Goal: Task Accomplishment & Management: Manage account settings

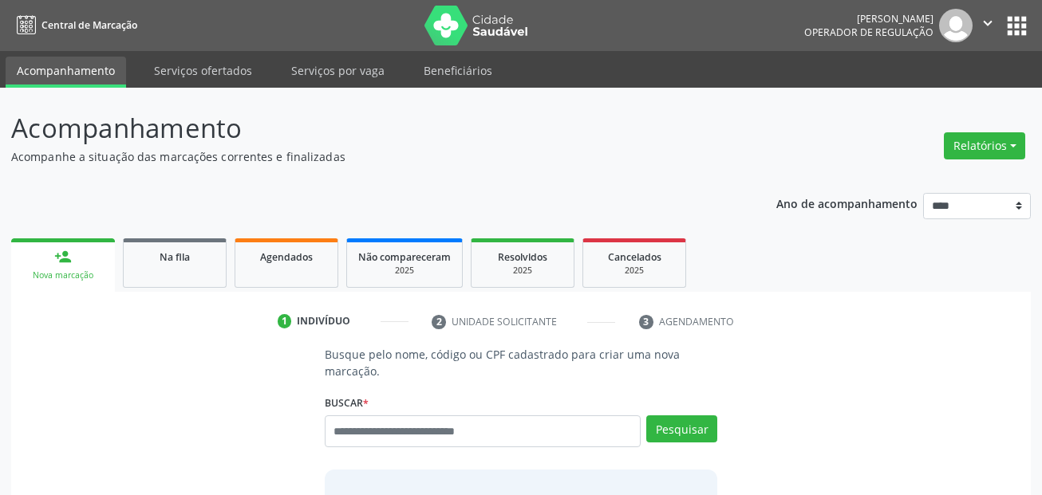
scroll to position [37, 0]
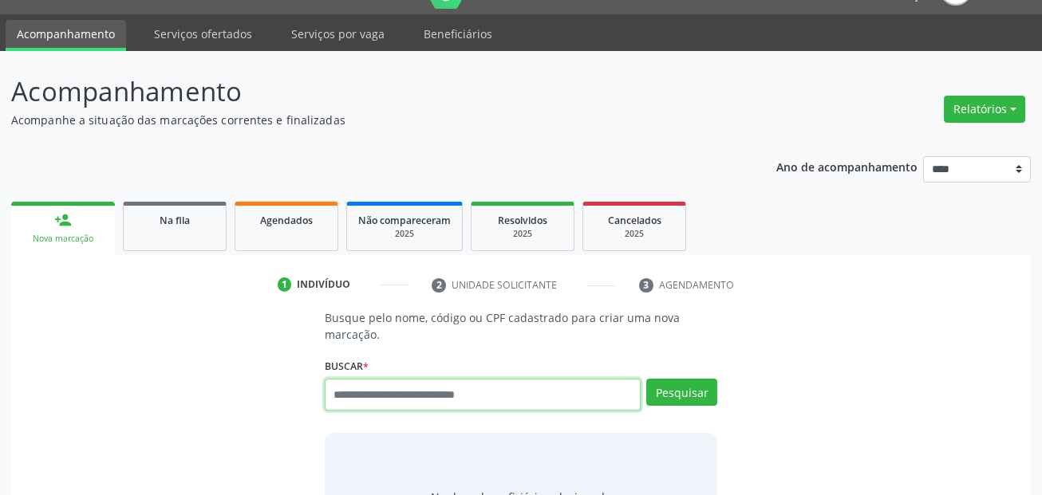
click at [449, 391] on input "text" at bounding box center [483, 395] width 317 height 32
paste input "**********"
type input "**********"
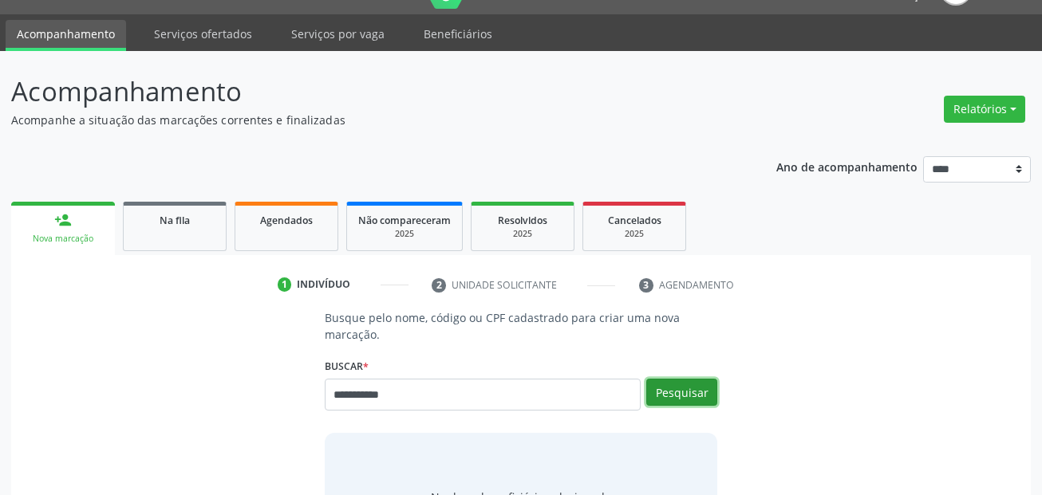
click at [674, 391] on button "Pesquisar" at bounding box center [681, 392] width 71 height 27
type input "**********"
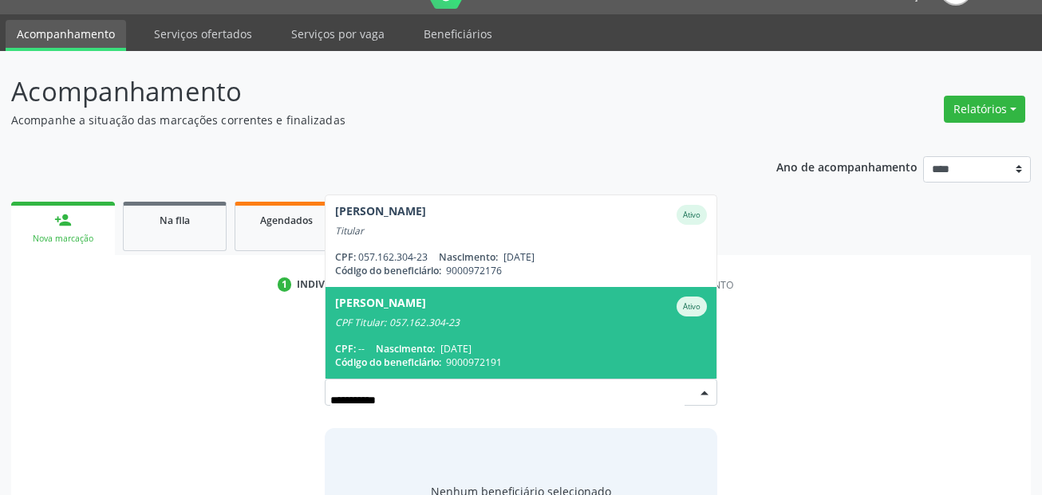
click at [578, 302] on div "Lana Cawany de Souza Ativo" at bounding box center [521, 307] width 372 height 20
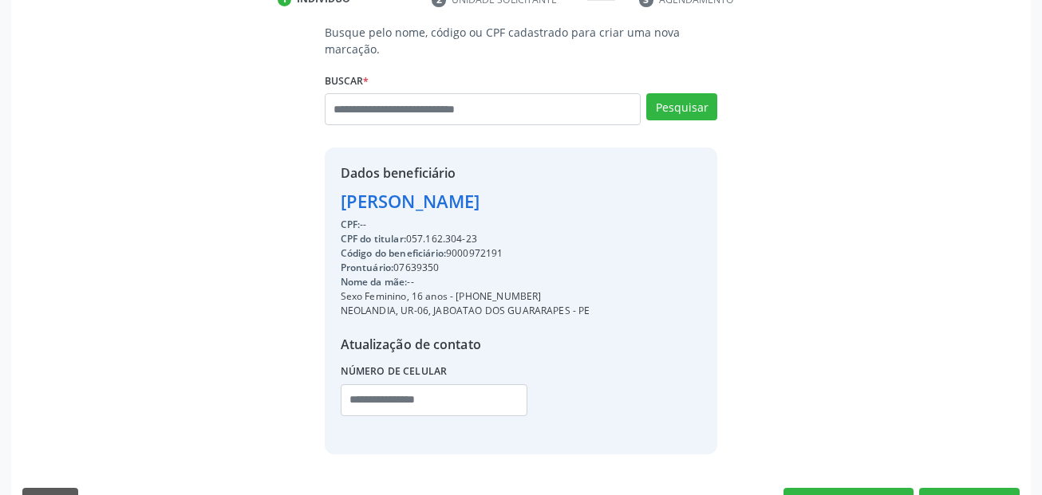
scroll to position [364, 0]
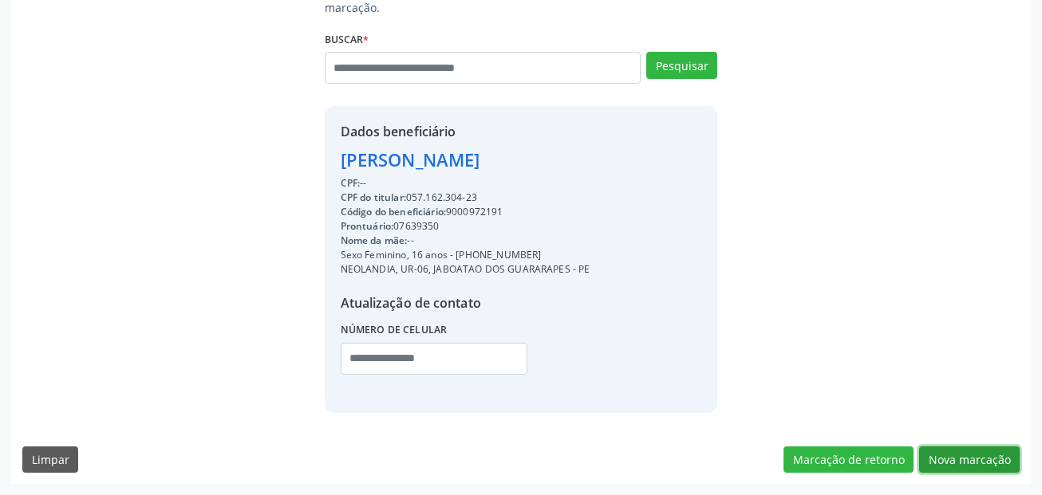
click at [997, 451] on button "Nova marcação" at bounding box center [969, 460] width 101 height 27
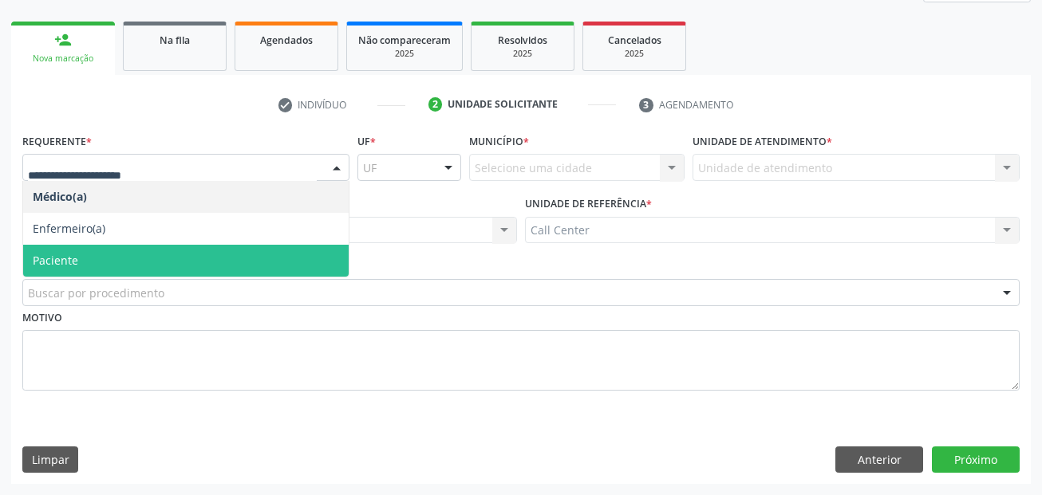
click at [108, 256] on span "Paciente" at bounding box center [185, 261] width 325 height 32
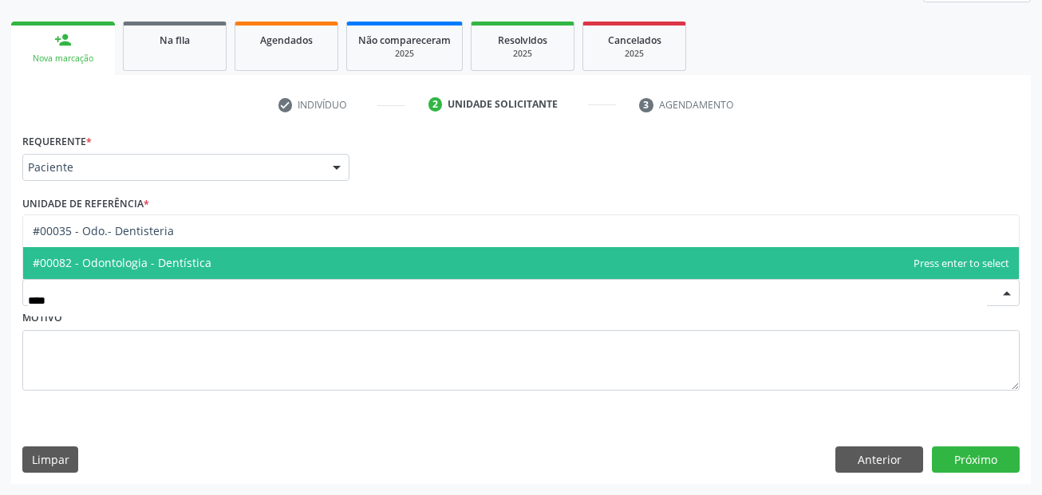
click at [88, 258] on span "#00082 - Odontologia - Dentística" at bounding box center [122, 262] width 179 height 15
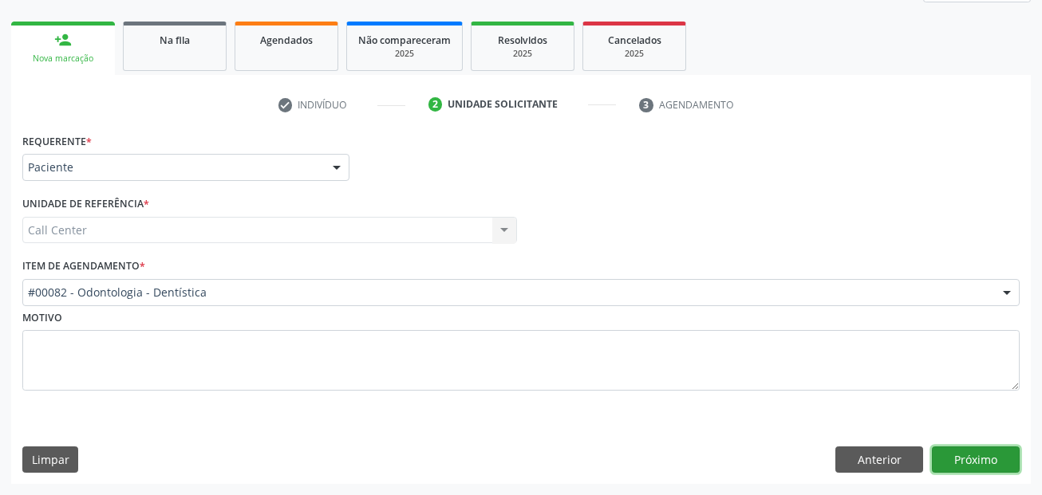
click at [966, 454] on button "Próximo" at bounding box center [976, 460] width 88 height 27
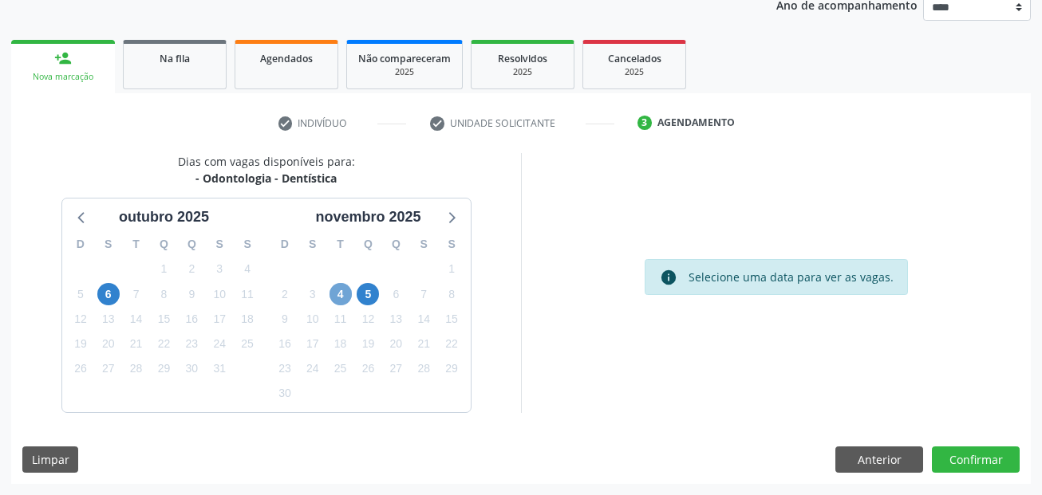
click at [341, 294] on span "4" at bounding box center [340, 294] width 22 height 22
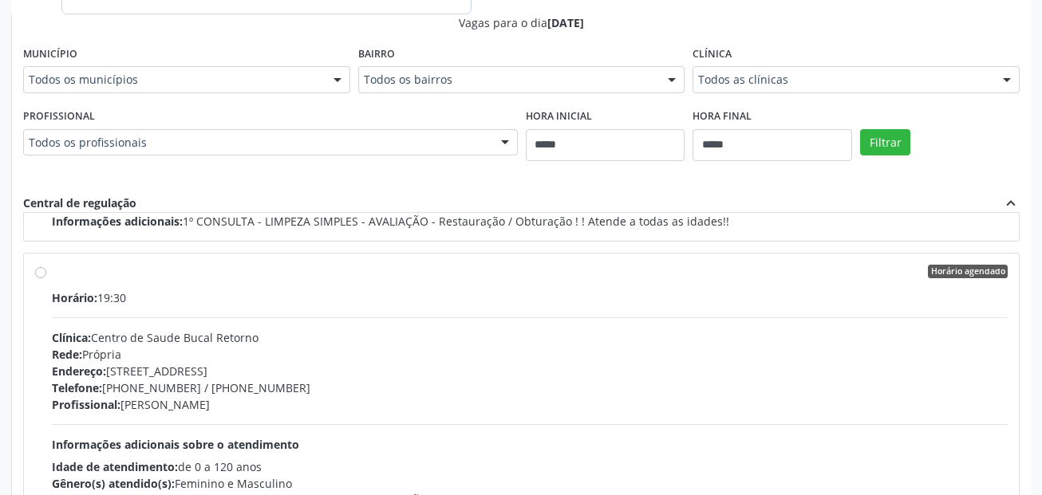
scroll to position [717, 0]
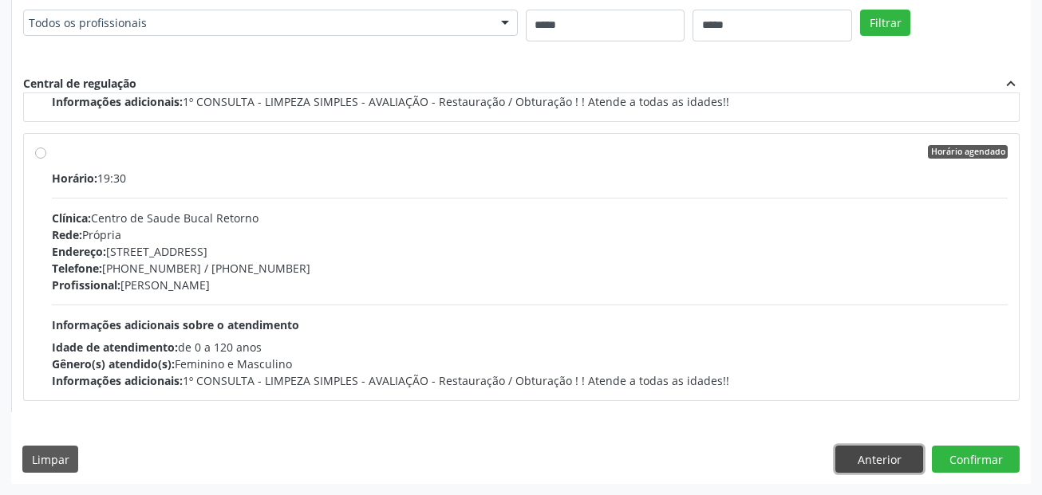
click at [885, 455] on button "Anterior" at bounding box center [879, 459] width 88 height 27
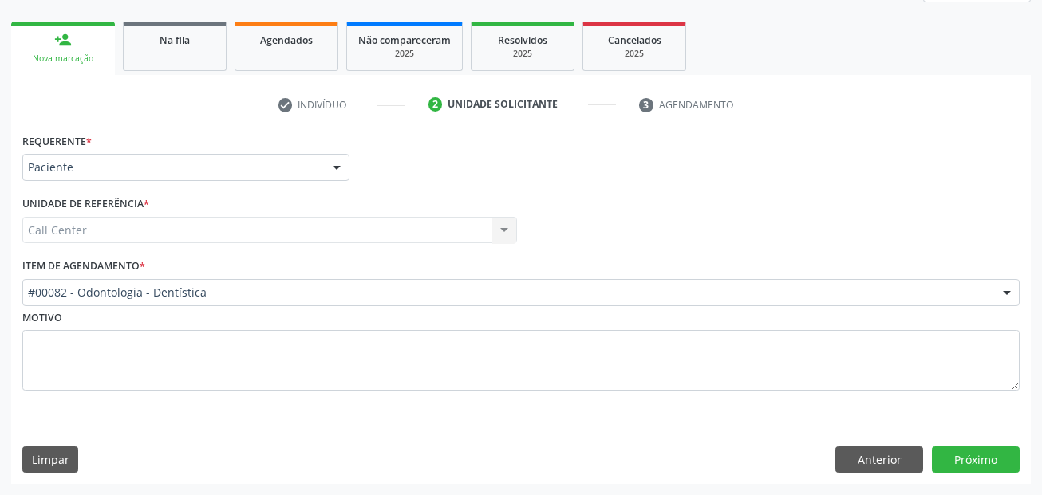
scroll to position [217, 0]
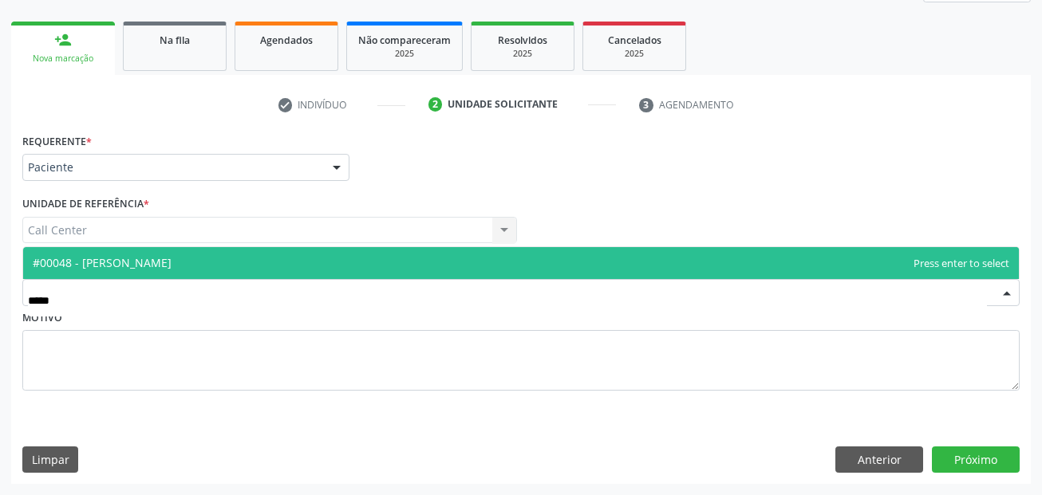
type input "******"
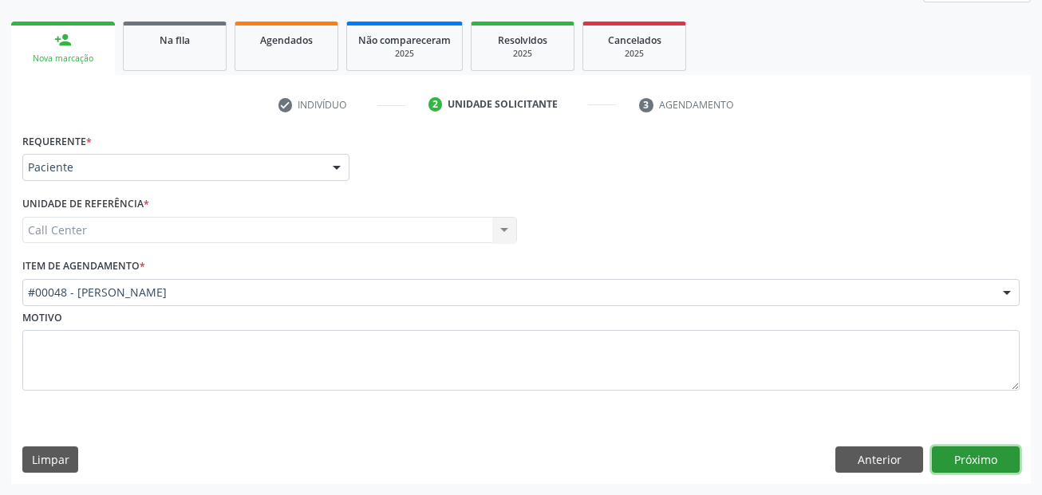
click at [977, 455] on button "Próximo" at bounding box center [976, 460] width 88 height 27
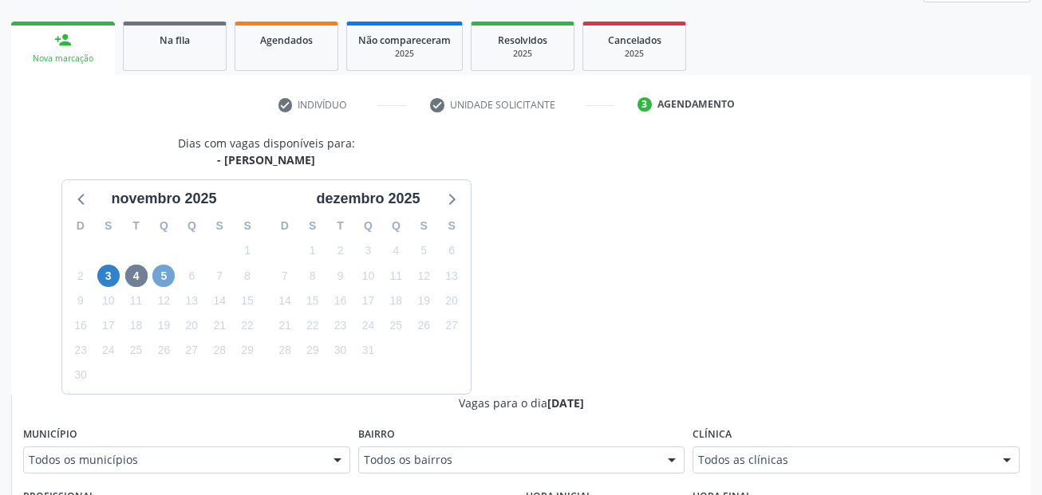
click at [164, 279] on span "5" at bounding box center [163, 276] width 22 height 22
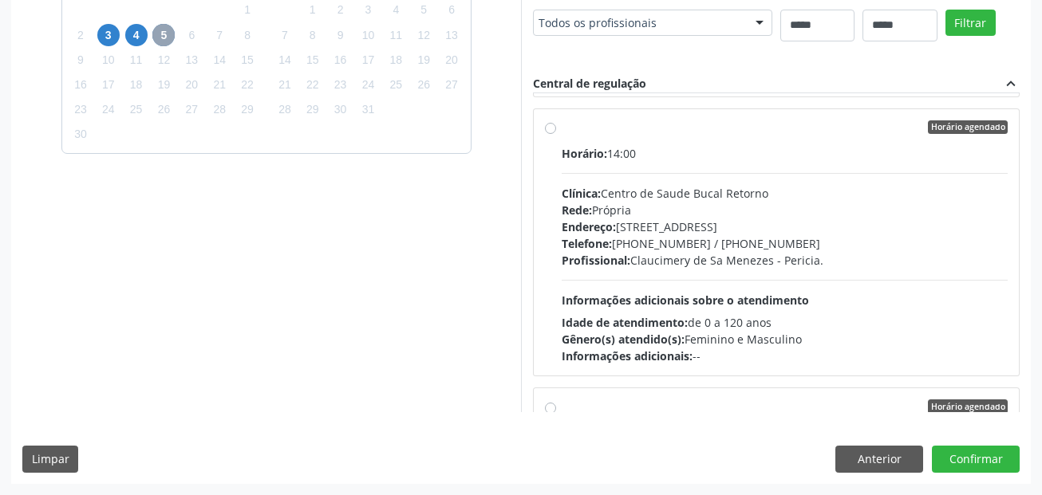
scroll to position [798, 0]
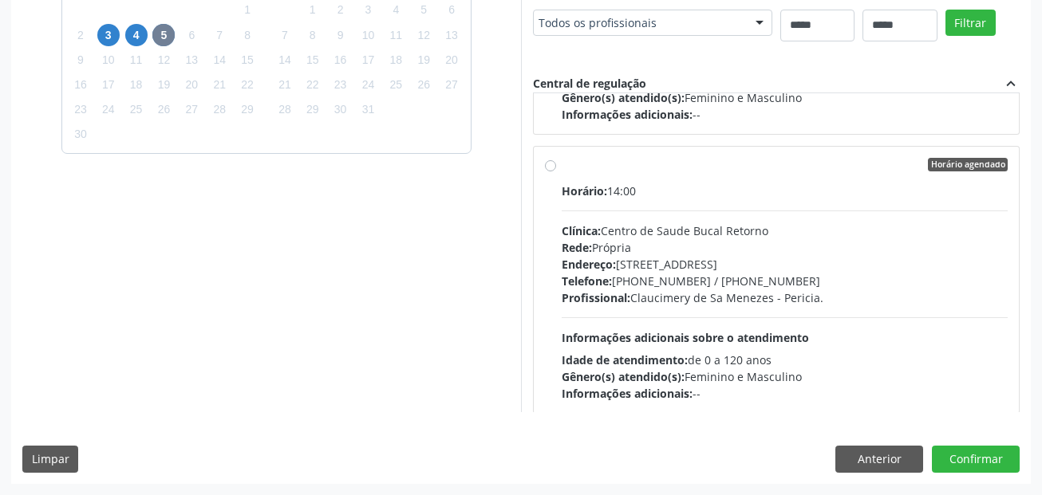
click at [632, 192] on div "Horário: 14:00" at bounding box center [785, 191] width 446 height 17
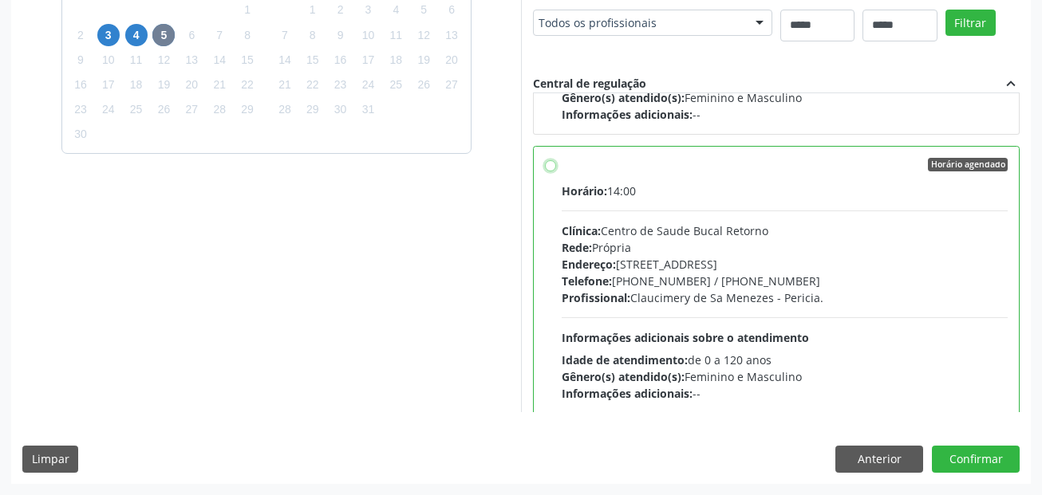
scroll to position [877, 0]
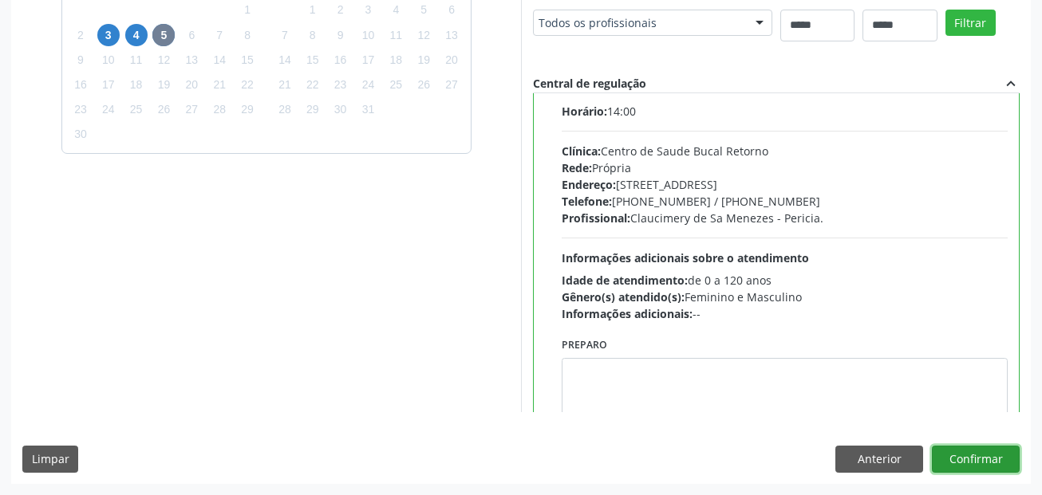
click at [976, 461] on button "Confirmar" at bounding box center [976, 459] width 88 height 27
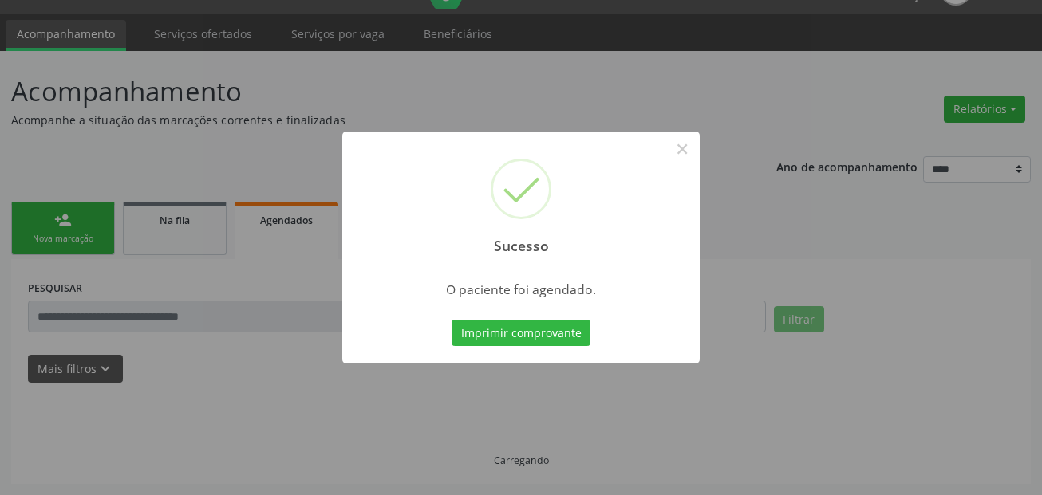
scroll to position [37, 0]
click at [551, 334] on button "Imprimir comprovante" at bounding box center [520, 333] width 139 height 27
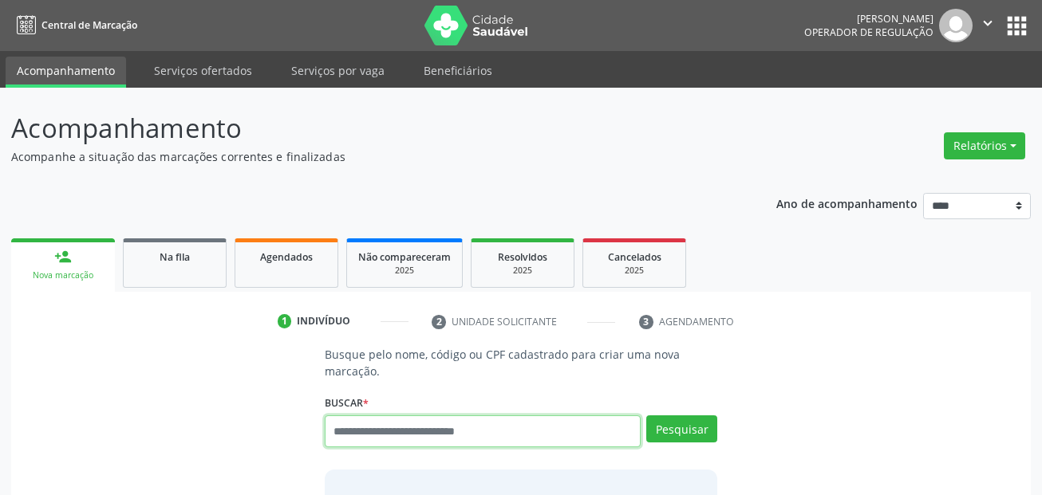
click at [380, 437] on input "text" at bounding box center [483, 432] width 317 height 32
paste input "**********"
type input "**********"
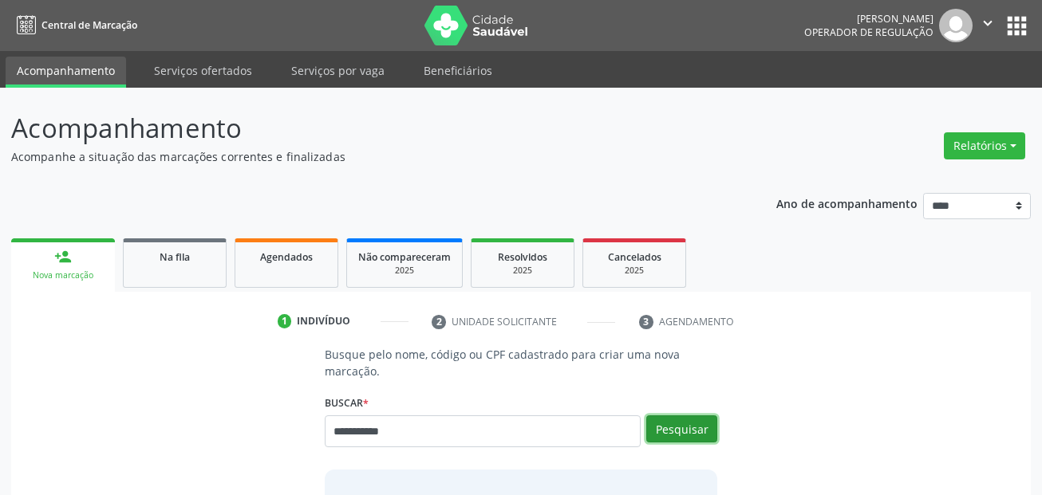
click at [673, 426] on button "Pesquisar" at bounding box center [681, 429] width 71 height 27
type input "**********"
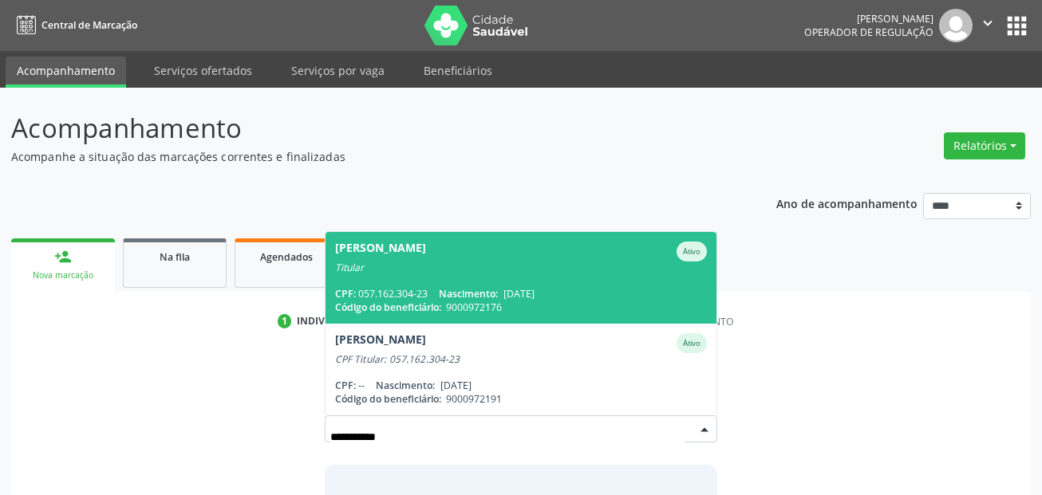
click at [527, 269] on div "Titular" at bounding box center [521, 268] width 372 height 13
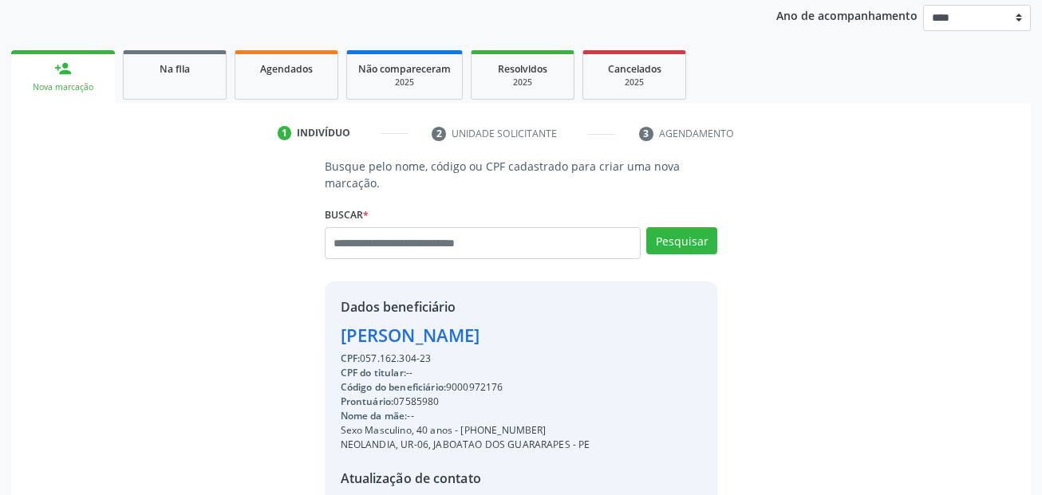
scroll to position [364, 0]
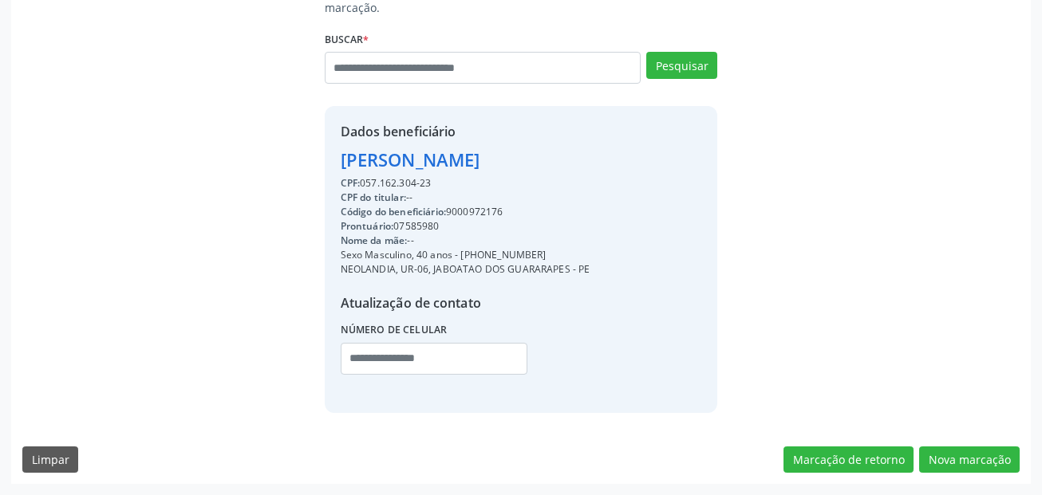
drag, startPoint x: 535, startPoint y: 260, endPoint x: 459, endPoint y: 254, distance: 76.0
click at [459, 254] on div "Sexo Masculino, 40 anos - (81) 99996-2152" at bounding box center [466, 255] width 250 height 14
copy div "(81) 99996-2152"
drag, startPoint x: 361, startPoint y: 363, endPoint x: 599, endPoint y: 364, distance: 237.7
click at [363, 362] on input "text" at bounding box center [434, 359] width 187 height 32
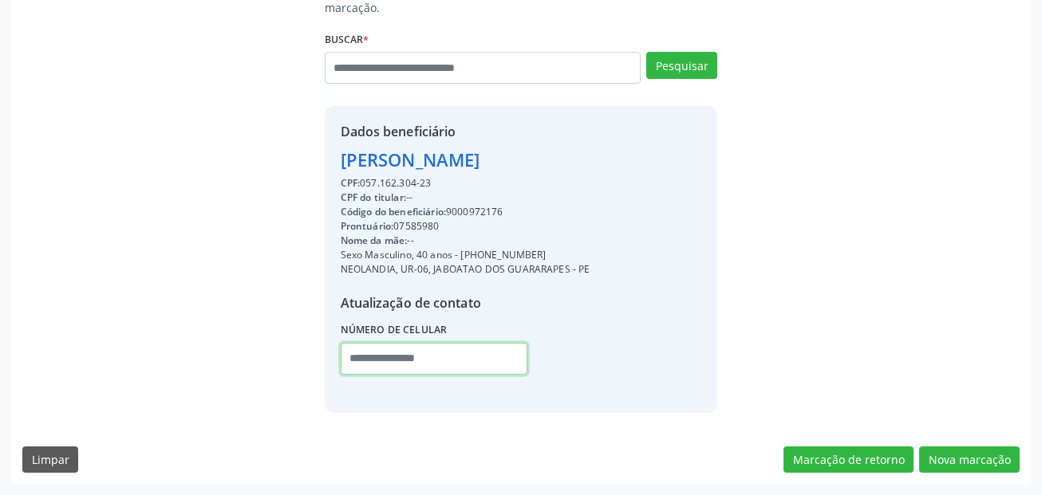
paste input "**********"
type input "**********"
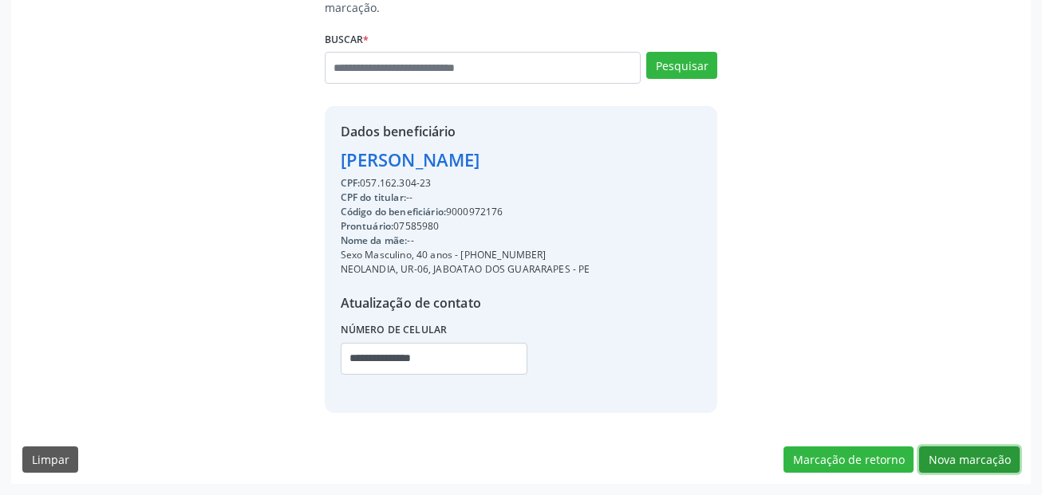
click at [968, 447] on button "Nova marcação" at bounding box center [969, 460] width 101 height 27
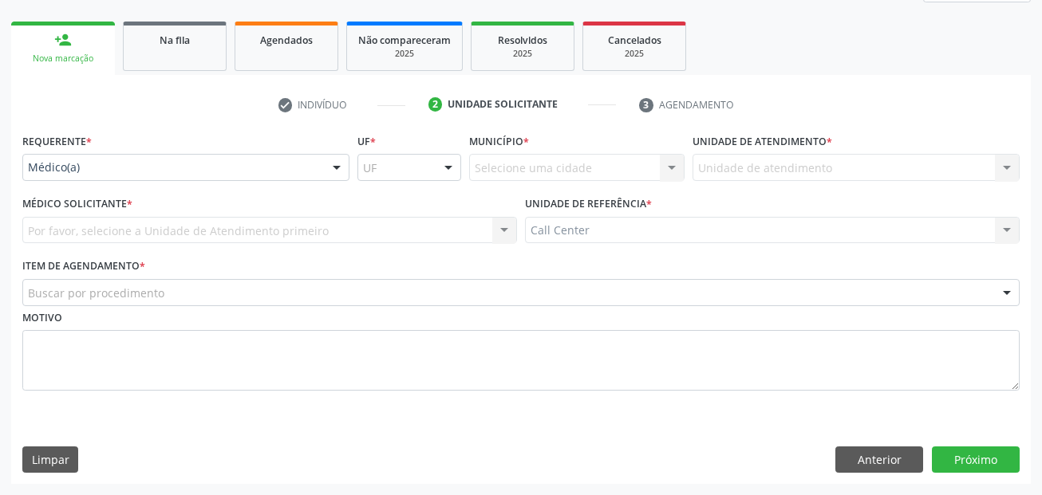
scroll to position [217, 0]
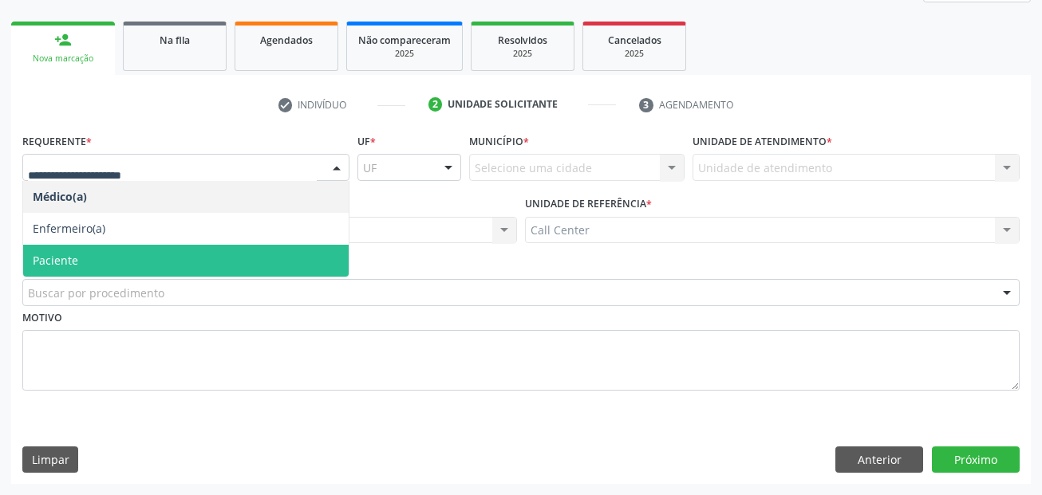
click at [107, 249] on span "Paciente" at bounding box center [185, 261] width 325 height 32
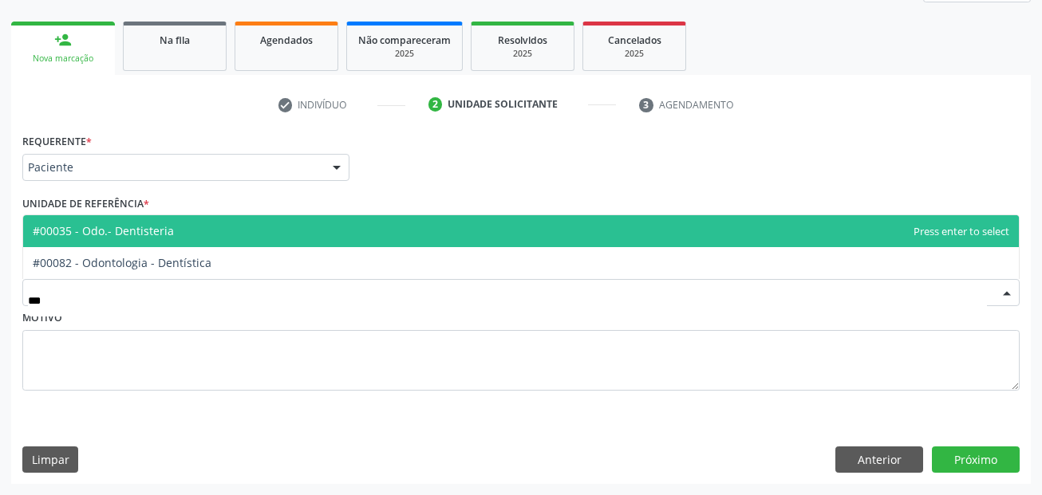
type input "****"
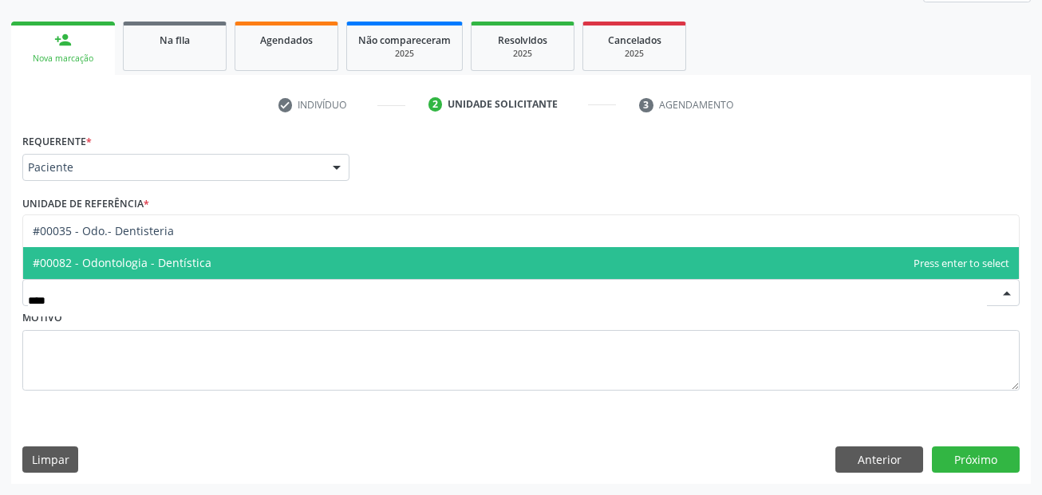
drag, startPoint x: 152, startPoint y: 268, endPoint x: 468, endPoint y: 340, distance: 324.7
click at [152, 268] on span "#00082 - Odontologia - Dentística" at bounding box center [122, 262] width 179 height 15
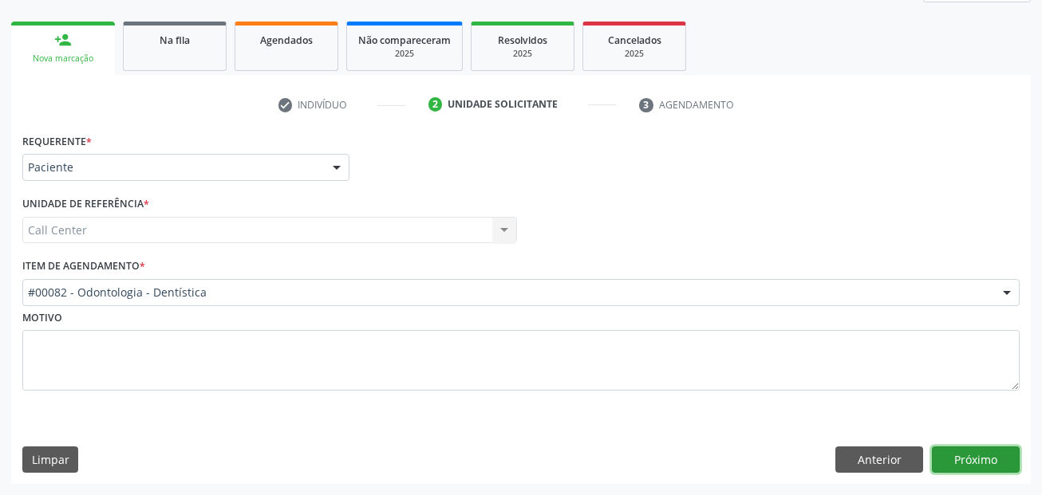
click at [974, 449] on button "Próximo" at bounding box center [976, 460] width 88 height 27
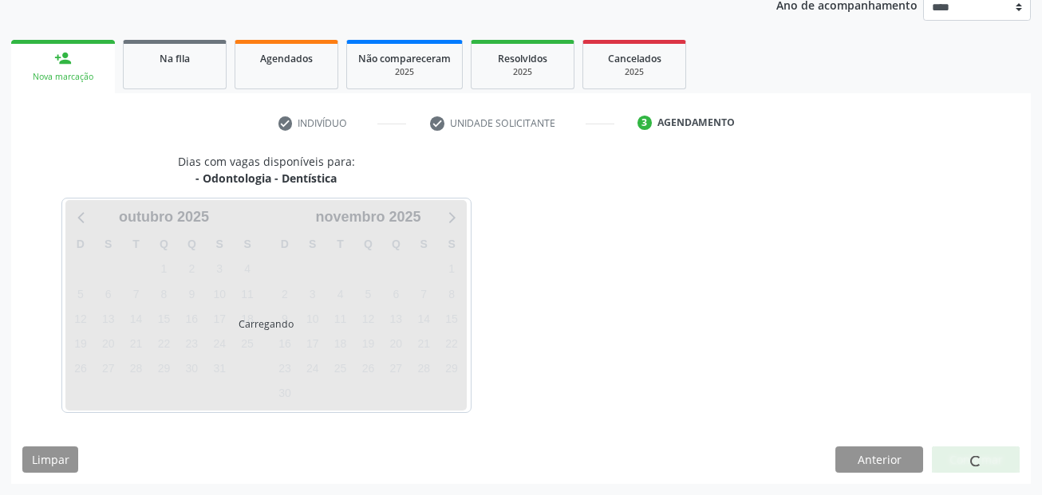
scroll to position [199, 0]
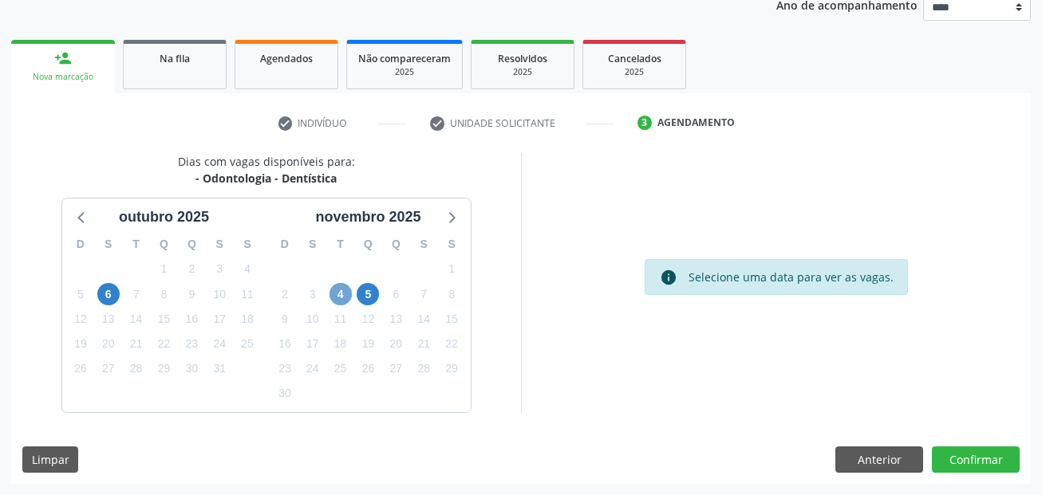
click at [337, 289] on span "4" at bounding box center [340, 294] width 22 height 22
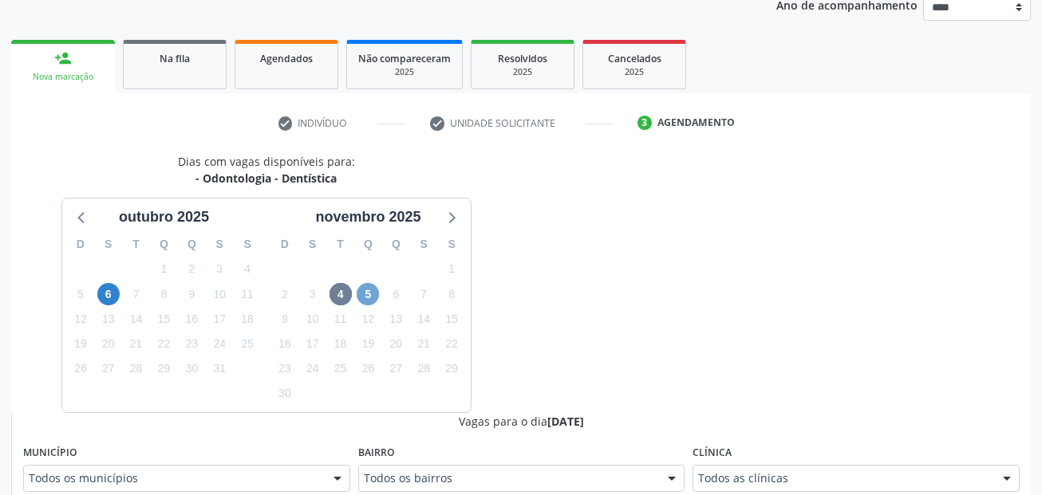
click at [367, 293] on span "5" at bounding box center [368, 294] width 22 height 22
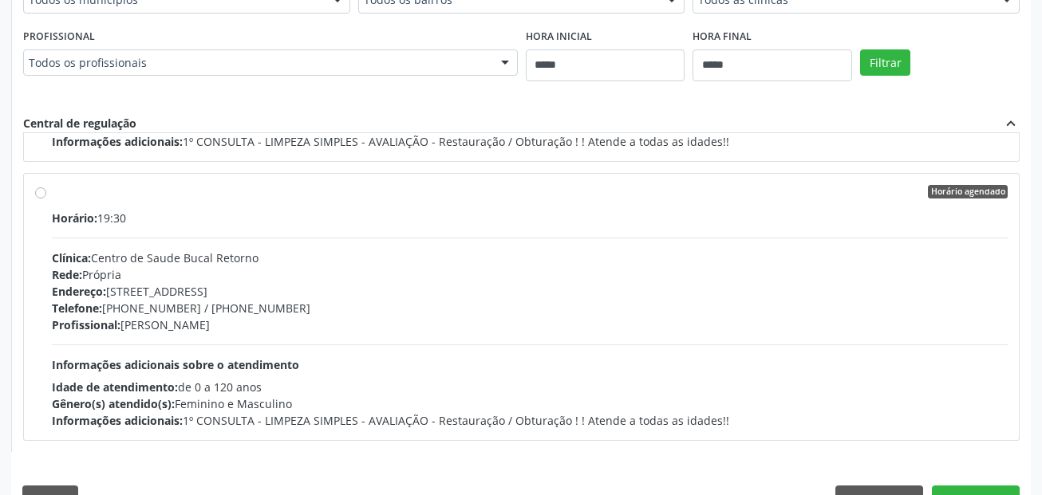
scroll to position [717, 0]
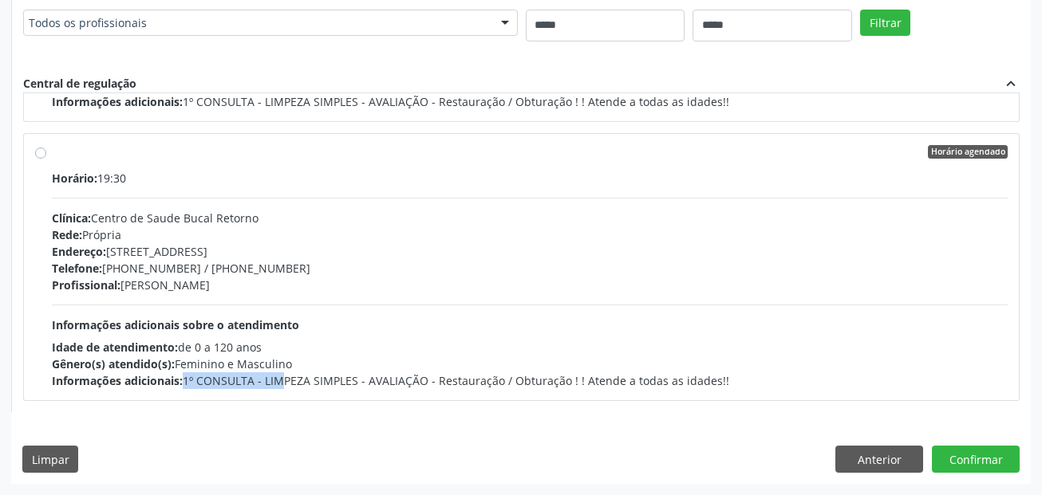
drag, startPoint x: 183, startPoint y: 380, endPoint x: 255, endPoint y: 383, distance: 71.9
click at [255, 383] on div "Informações adicionais: 1º CONSULTA - LIMPEZA SIMPLES - AVALIAÇÃO - Restauração…" at bounding box center [530, 380] width 956 height 17
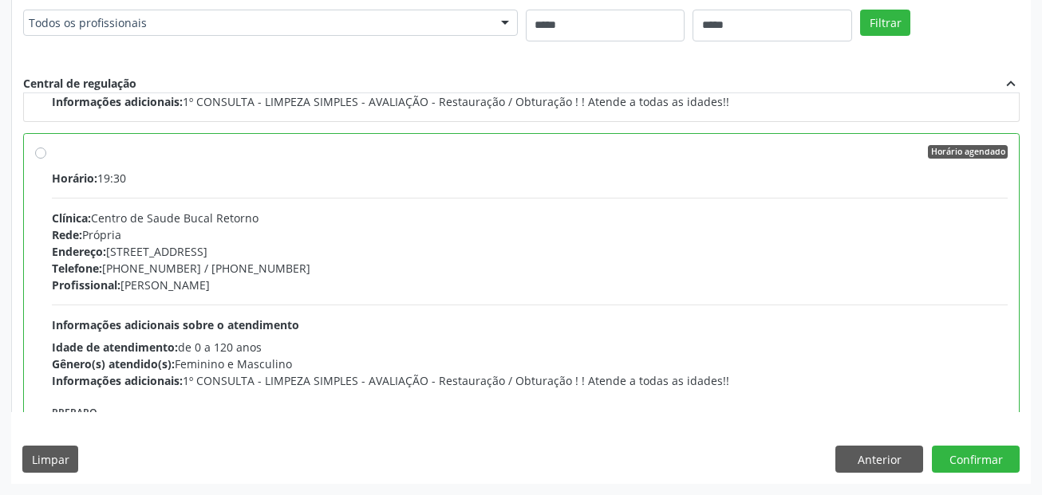
click at [499, 430] on div "Dias com vagas disponíveis para: - Odontologia - Dentística outubro 2025 D S T …" at bounding box center [520, 59] width 1019 height 849
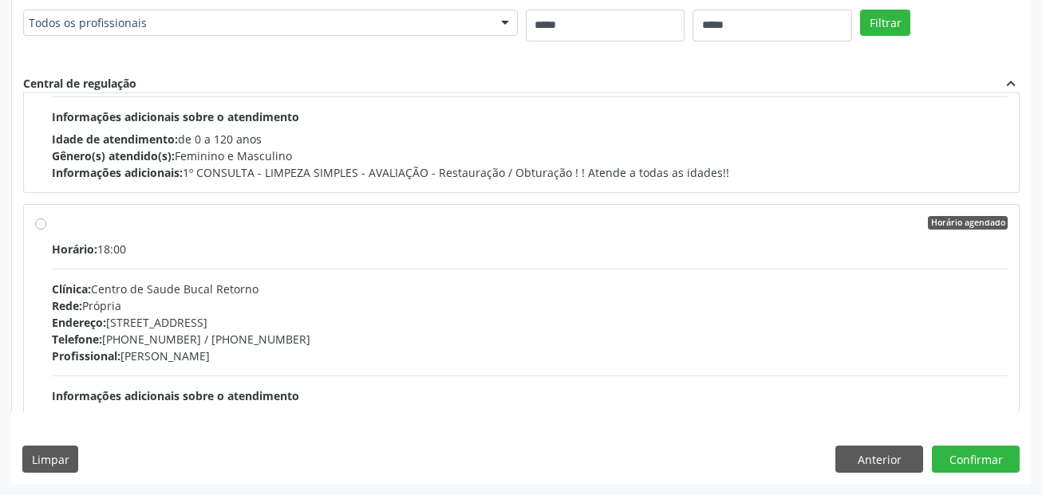
scroll to position [0, 0]
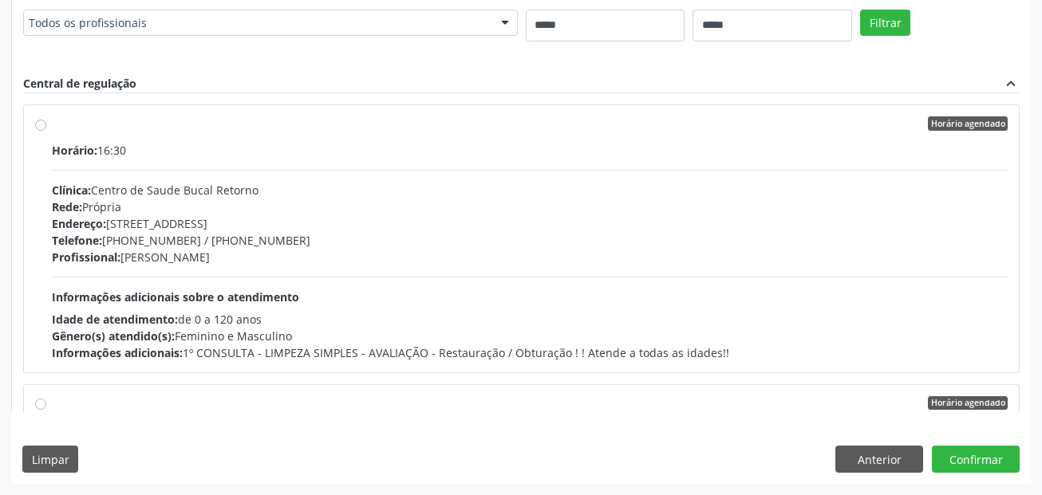
click at [433, 228] on div "Endereço: R Conde do Iraja, nº 176, Torre, Recife - PE" at bounding box center [530, 223] width 956 height 17
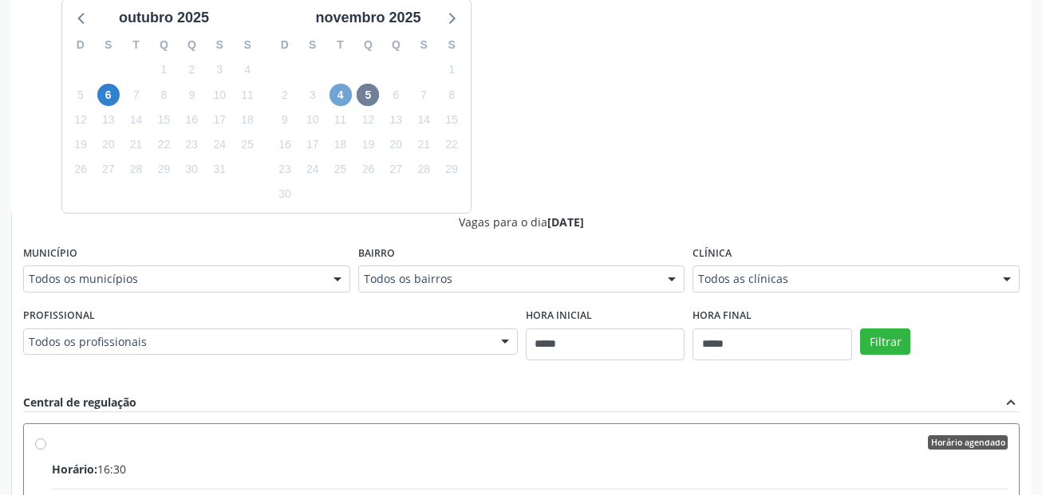
click at [350, 95] on span "4" at bounding box center [340, 95] width 22 height 22
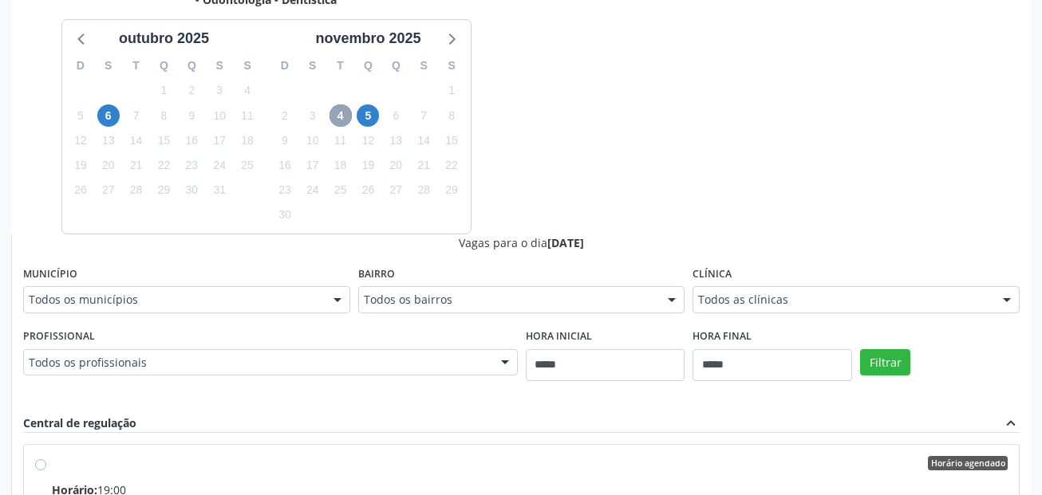
scroll to position [478, 0]
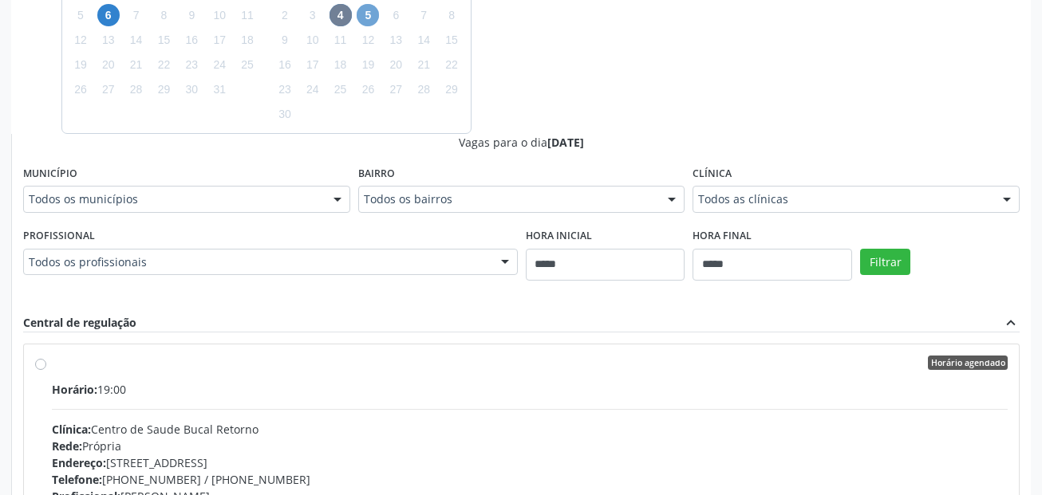
click at [376, 14] on span "5" at bounding box center [368, 15] width 22 height 22
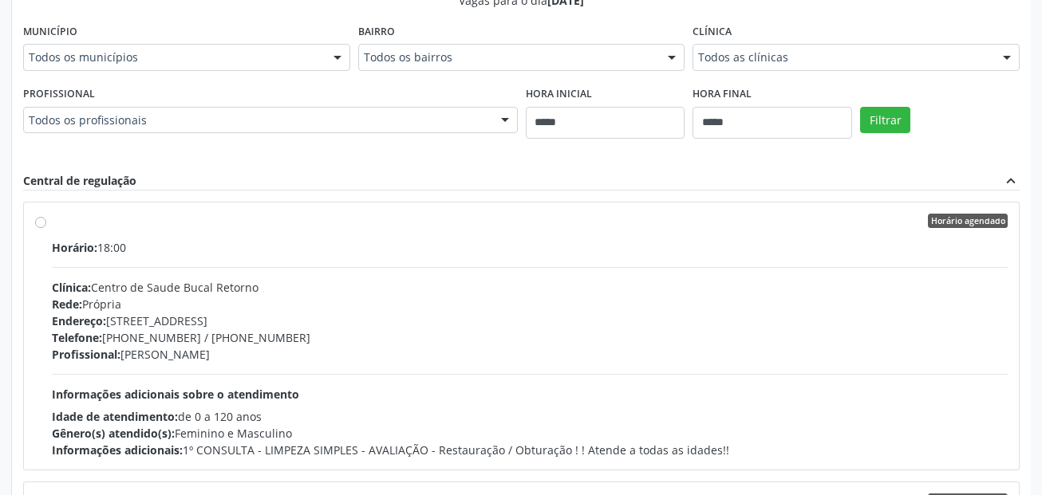
scroll to position [717, 0]
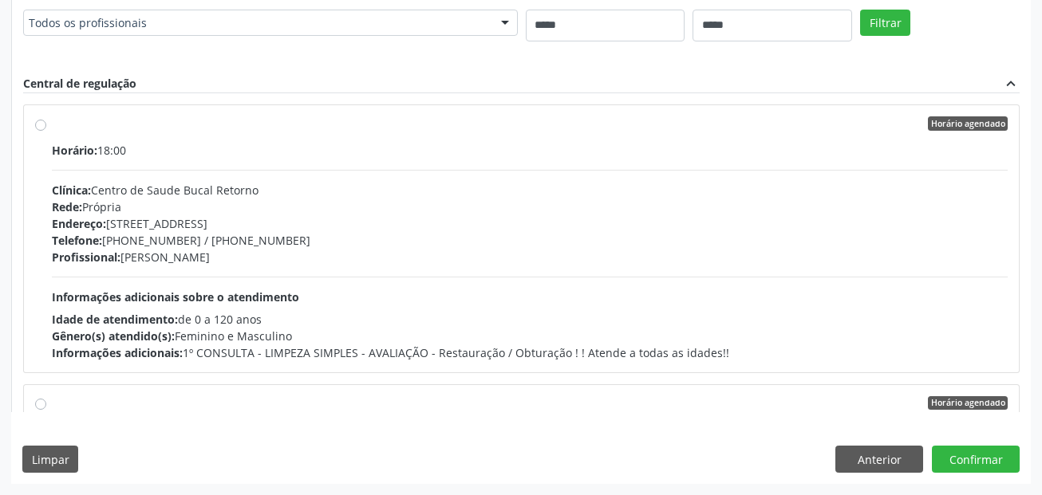
click at [250, 201] on div "Rede: Própria" at bounding box center [530, 207] width 956 height 17
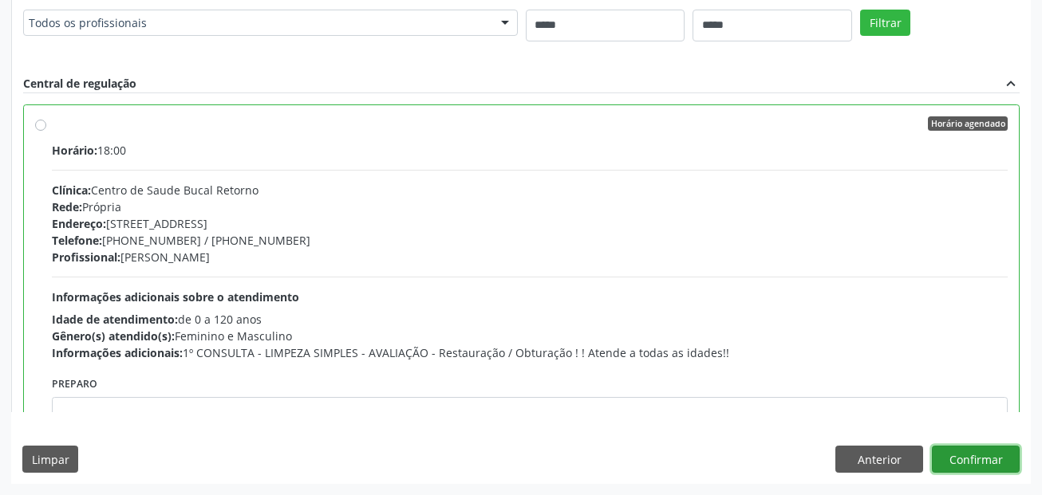
click at [1003, 466] on button "Confirmar" at bounding box center [976, 459] width 88 height 27
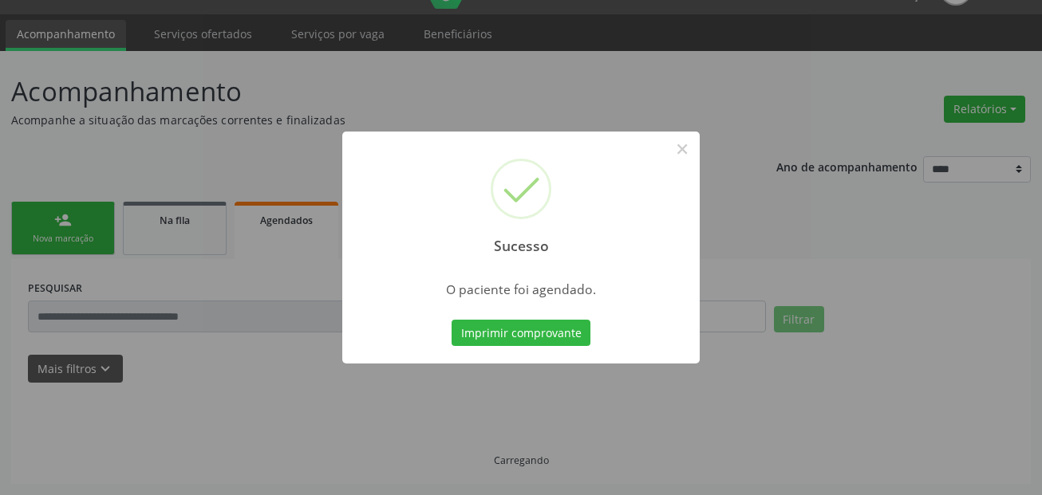
scroll to position [37, 0]
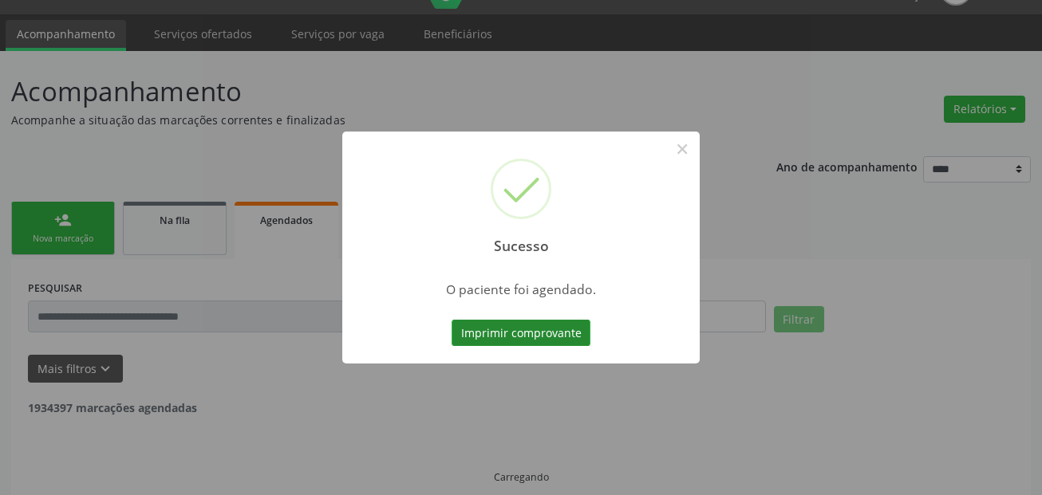
click at [534, 326] on button "Imprimir comprovante" at bounding box center [520, 333] width 139 height 27
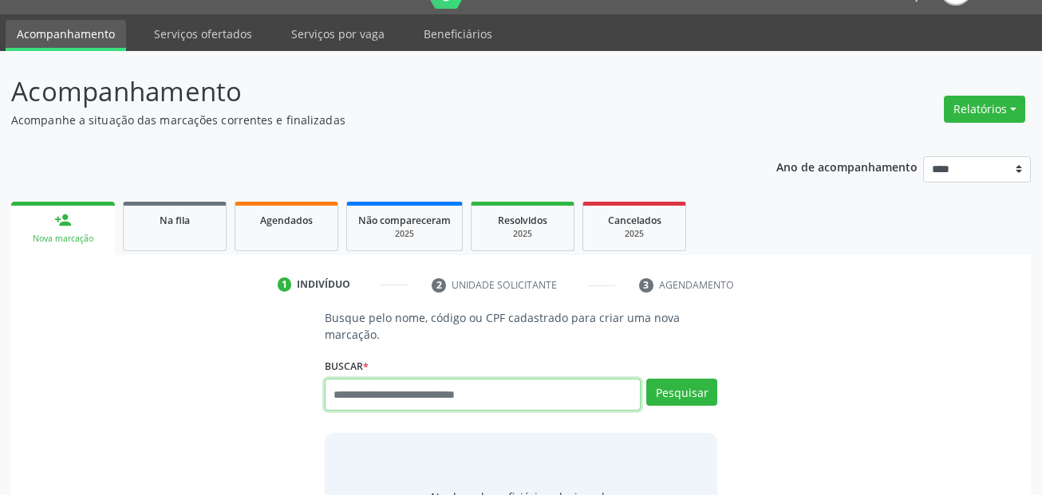
scroll to position [37, 0]
click at [352, 399] on input "text" at bounding box center [483, 395] width 317 height 32
paste input "**********"
type input "**********"
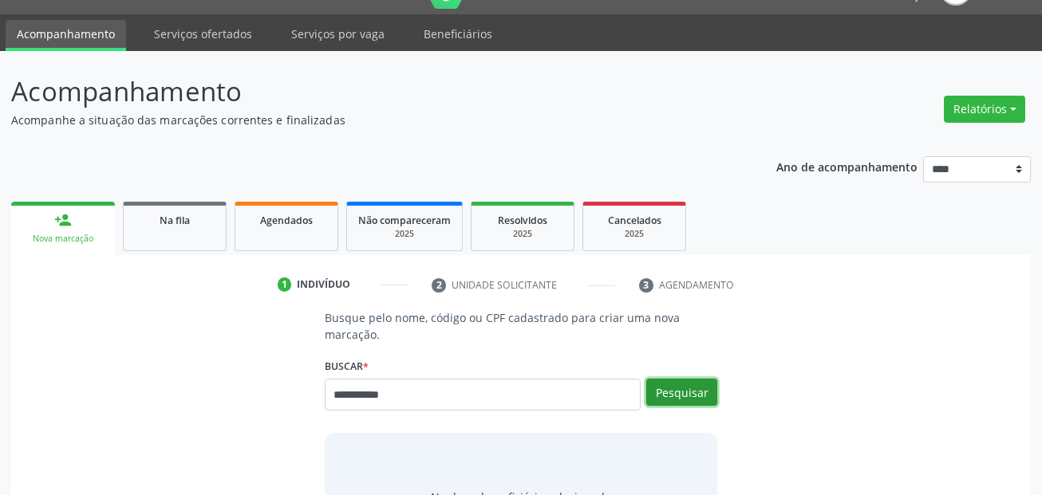
click at [678, 396] on button "Pesquisar" at bounding box center [681, 392] width 71 height 27
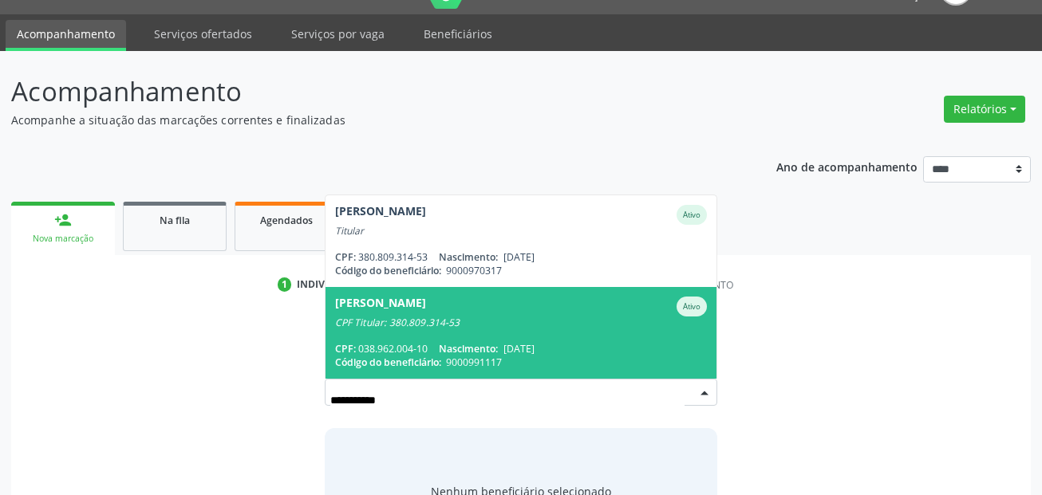
click at [525, 321] on div "CPF Titular: 380.809.314-53" at bounding box center [521, 323] width 372 height 13
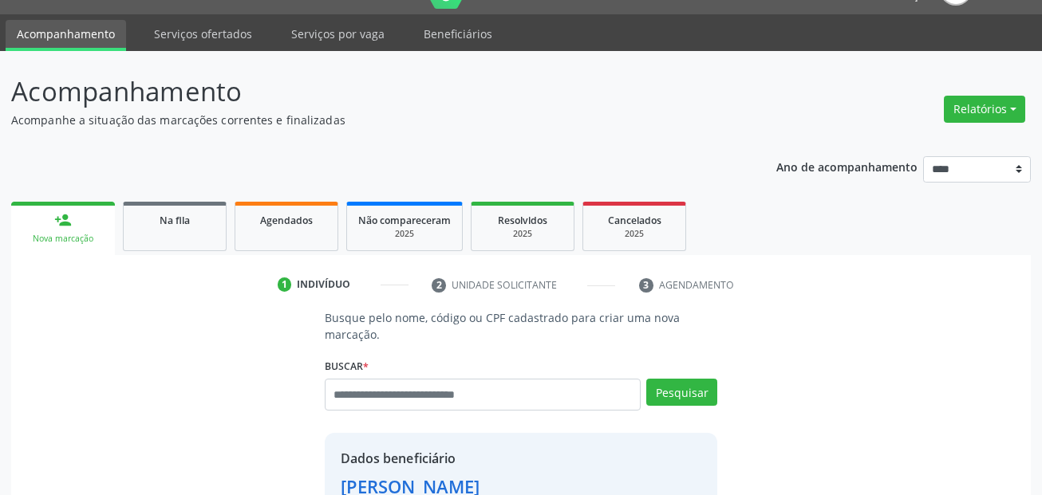
scroll to position [364, 0]
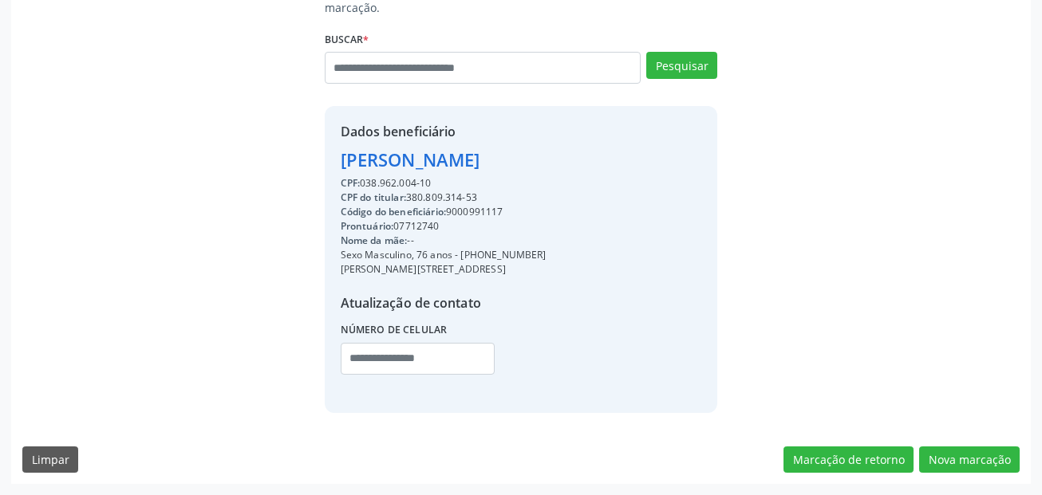
drag, startPoint x: 529, startPoint y: 252, endPoint x: 463, endPoint y: 260, distance: 65.9
click at [463, 260] on div "Sexo Masculino, 76 anos - (81) 99910-2190" at bounding box center [444, 255] width 206 height 14
click at [461, 259] on div "Sexo Masculino, 76 anos - (81) 99910-2190" at bounding box center [444, 255] width 206 height 14
drag, startPoint x: 461, startPoint y: 258, endPoint x: 514, endPoint y: 252, distance: 52.9
click at [621, 251] on div "Dados beneficiário Jose Maria da Silva CPF: 038.962.004-10 CPF do titular: 380.…" at bounding box center [521, 259] width 393 height 306
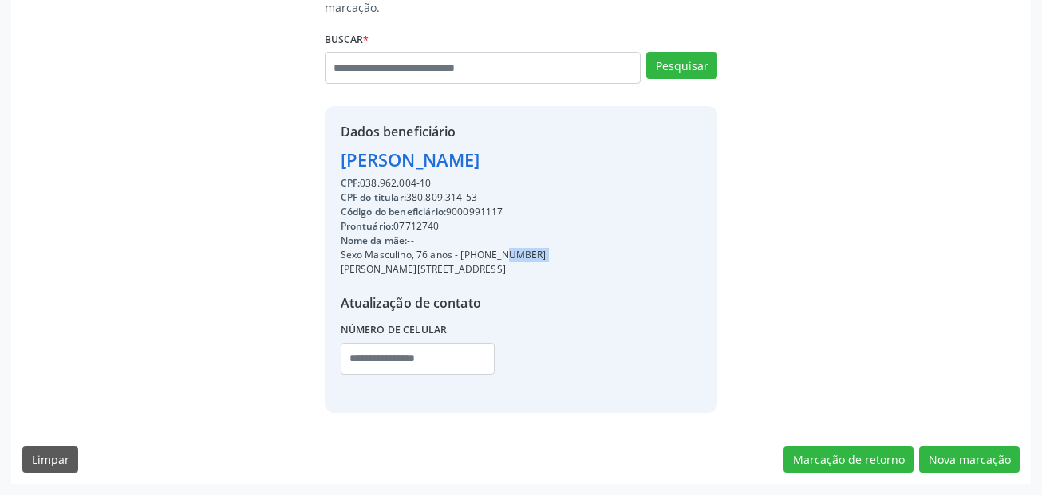
copy div "(81) 99910-2190"
drag, startPoint x: 392, startPoint y: 339, endPoint x: 383, endPoint y: 360, distance: 22.5
click at [392, 341] on label "Número de celular" at bounding box center [394, 330] width 107 height 25
drag, startPoint x: 383, startPoint y: 360, endPoint x: 415, endPoint y: 360, distance: 31.9
click at [383, 360] on input "text" at bounding box center [418, 359] width 155 height 32
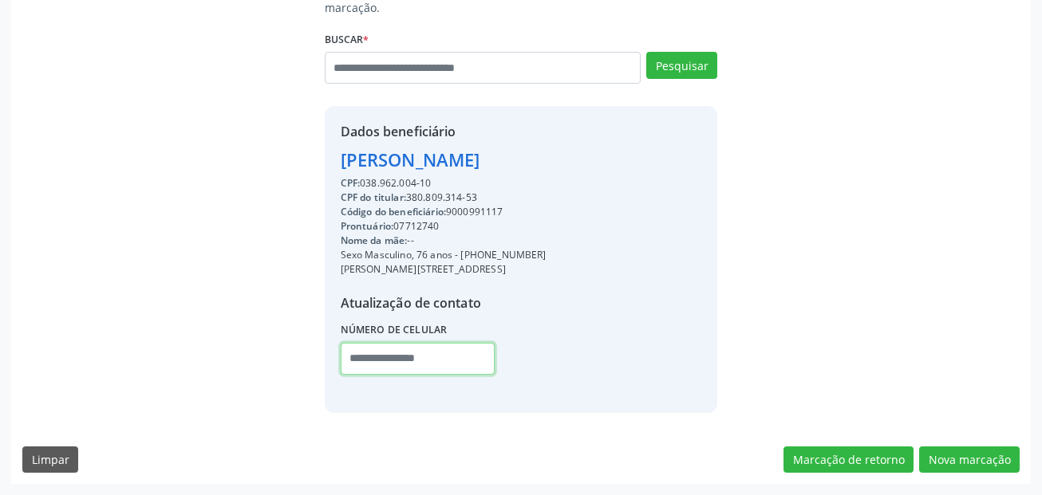
paste input "**********"
type input "**********"
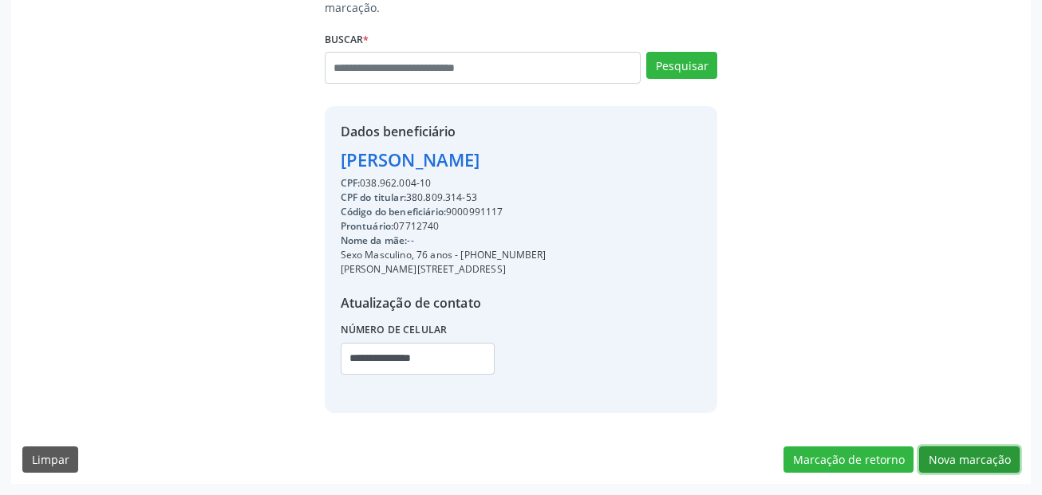
click at [978, 467] on button "Nova marcação" at bounding box center [969, 460] width 101 height 27
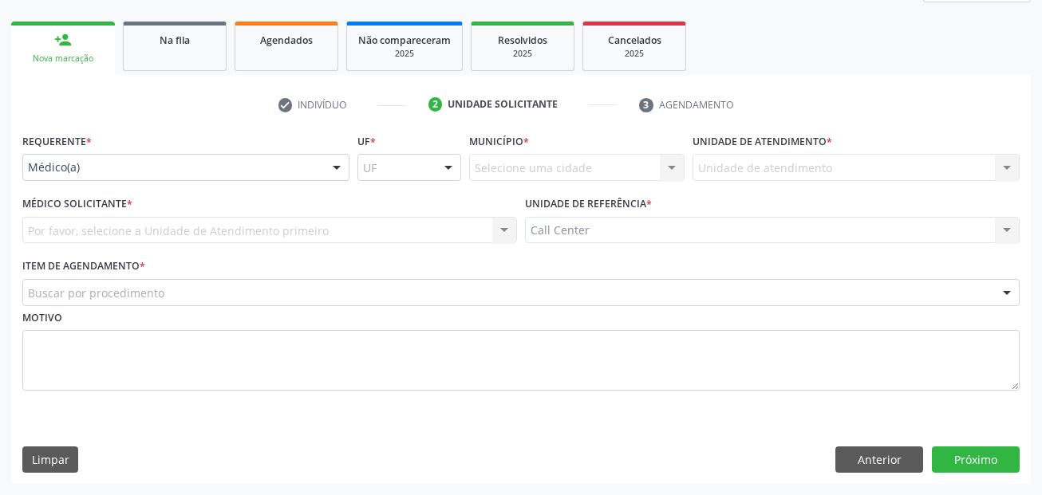
drag, startPoint x: 95, startPoint y: 167, endPoint x: 77, endPoint y: 231, distance: 66.4
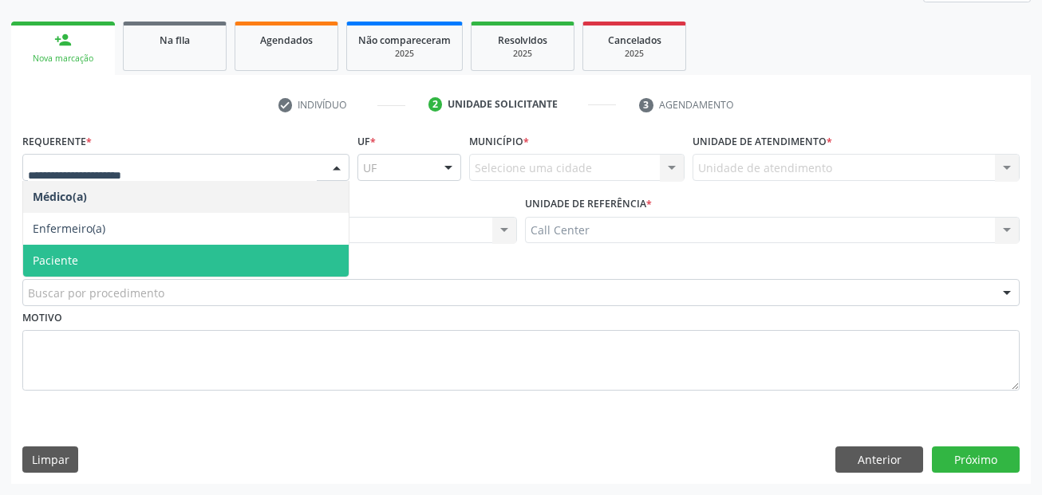
click at [71, 263] on span "Paciente" at bounding box center [55, 260] width 45 height 15
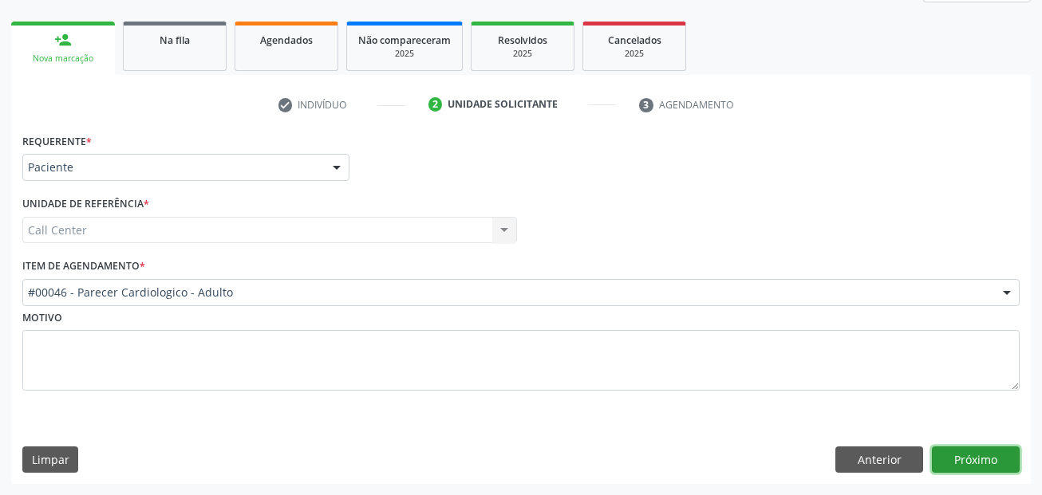
click at [976, 463] on button "Próximo" at bounding box center [976, 460] width 88 height 27
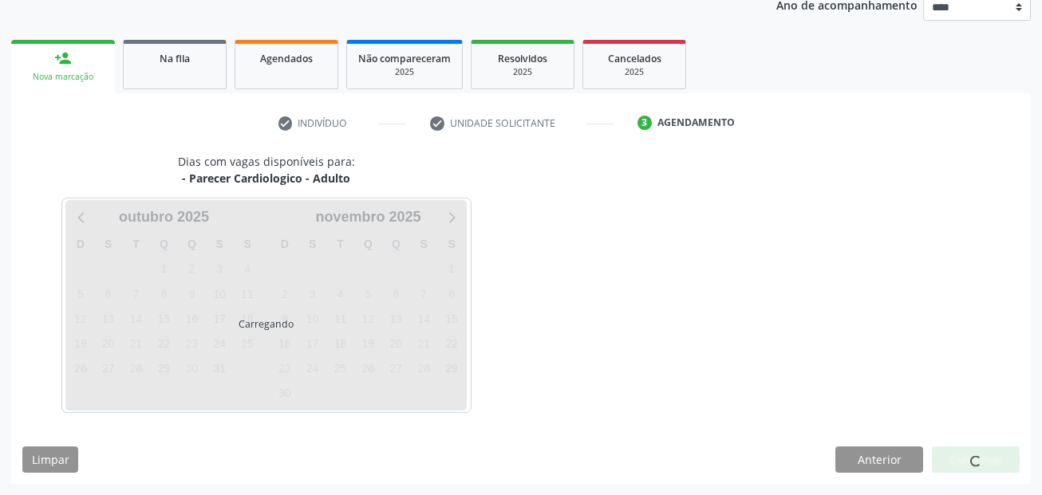
scroll to position [199, 0]
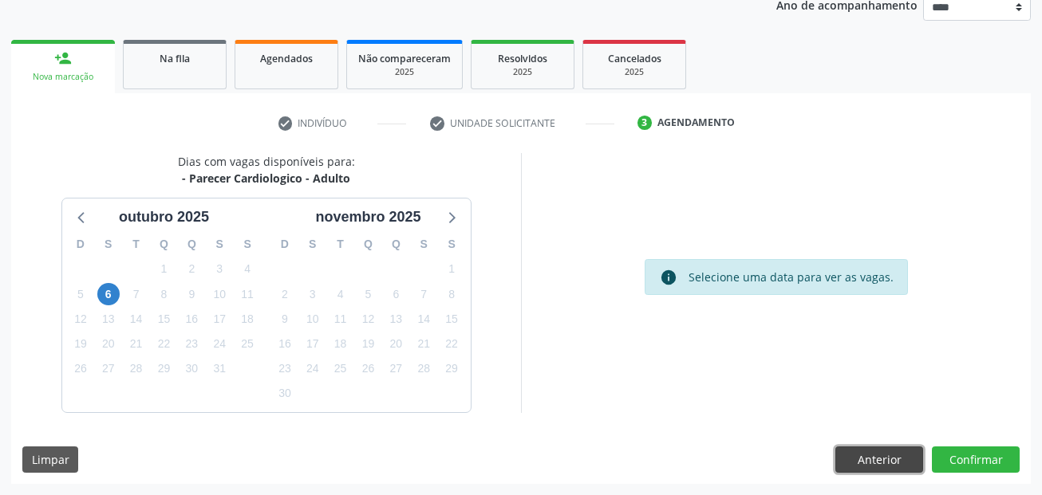
click at [879, 462] on button "Anterior" at bounding box center [879, 460] width 88 height 27
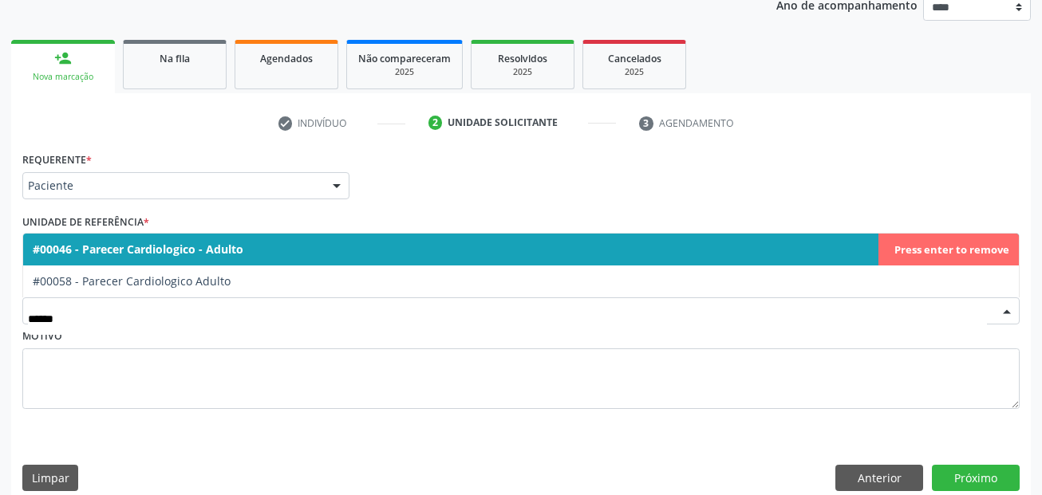
type input "*******"
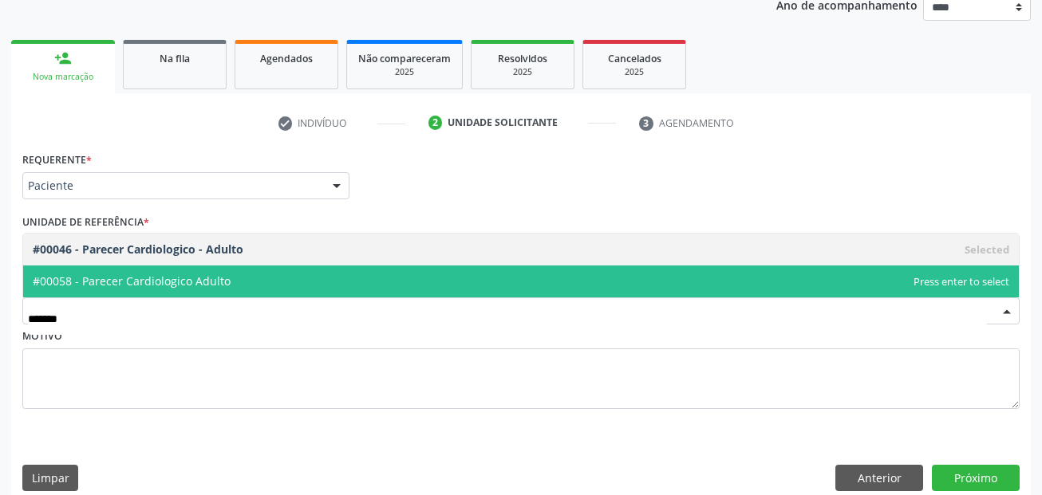
click at [215, 289] on span "#00058 - Parecer Cardiologico Adulto" at bounding box center [520, 282] width 995 height 32
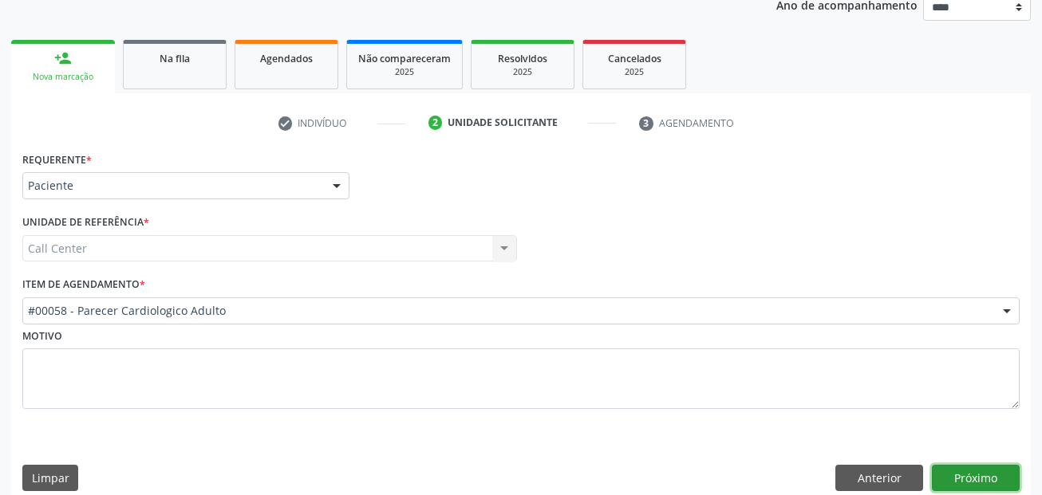
click at [950, 474] on button "Próximo" at bounding box center [976, 478] width 88 height 27
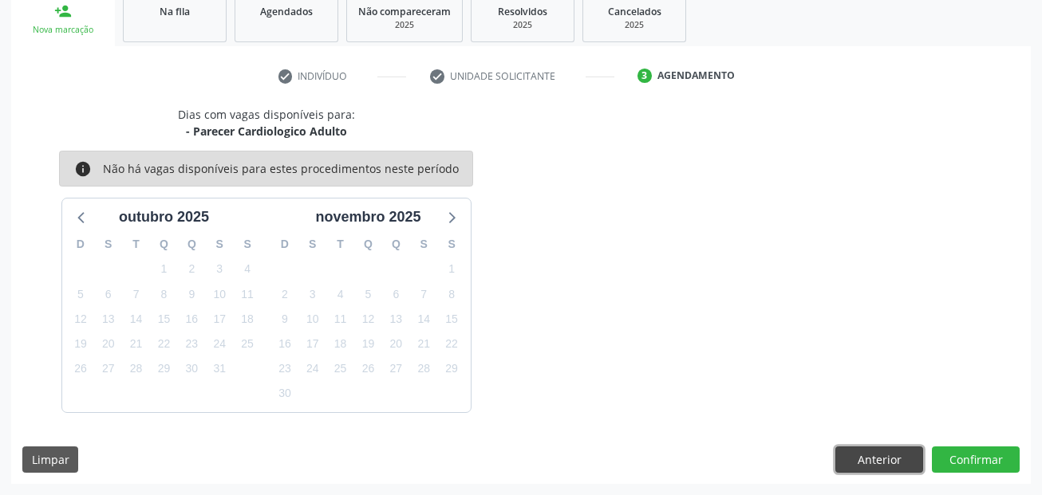
click at [874, 453] on button "Anterior" at bounding box center [879, 460] width 88 height 27
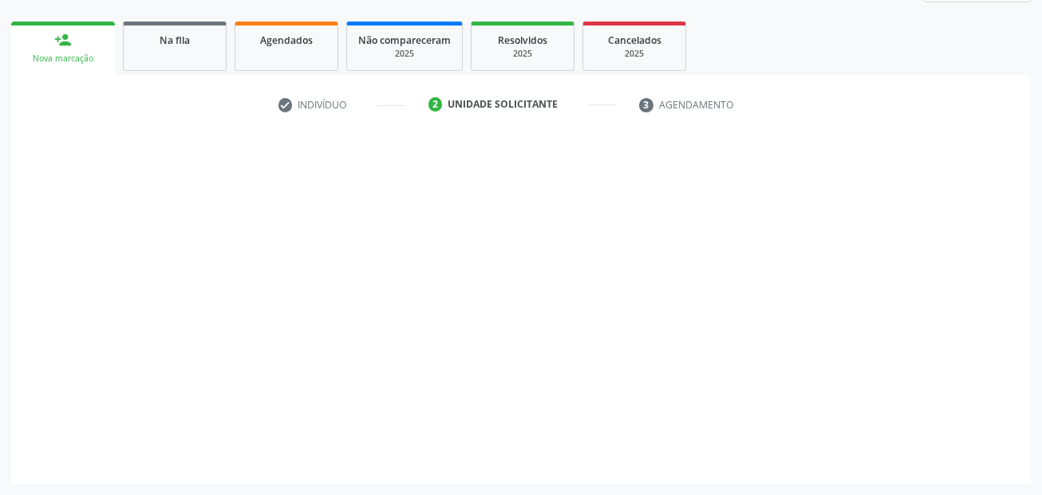
scroll to position [217, 0]
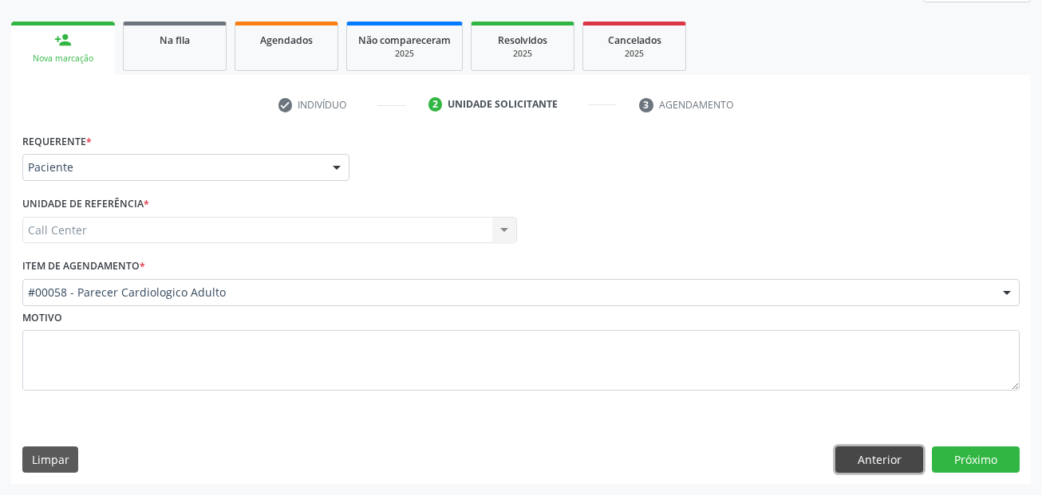
click at [889, 463] on button "Anterior" at bounding box center [879, 460] width 88 height 27
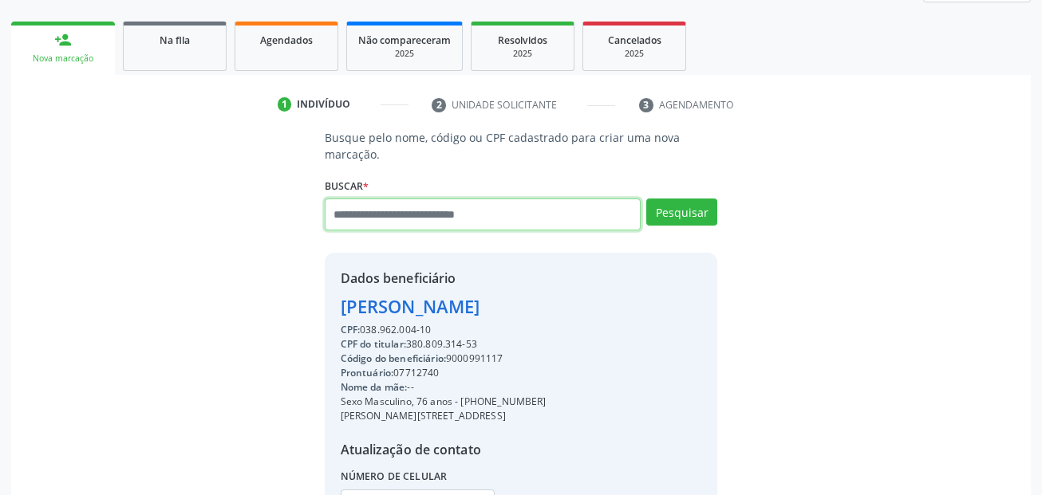
click at [444, 218] on input "text" at bounding box center [483, 215] width 317 height 32
paste input "**********"
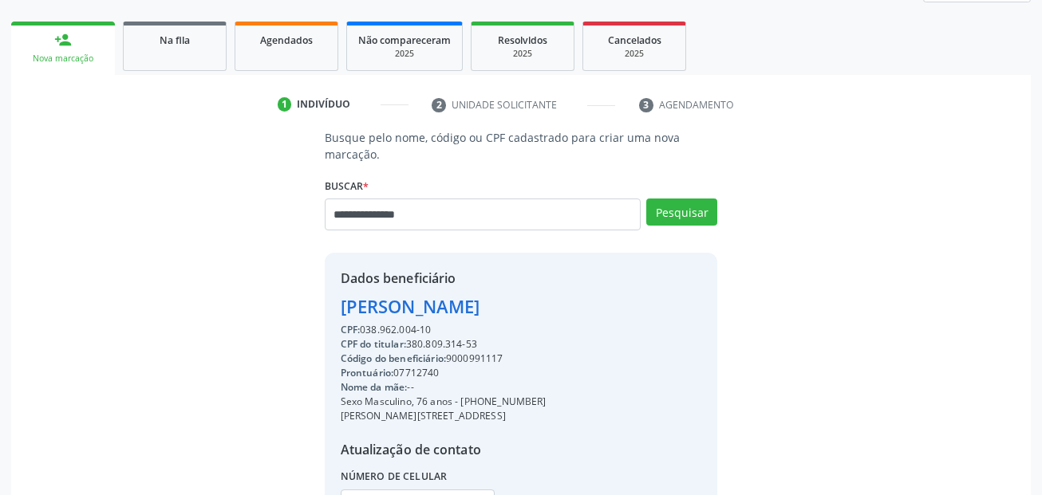
drag, startPoint x: 484, startPoint y: 341, endPoint x: 410, endPoint y: 346, distance: 74.4
click at [410, 346] on div "CPF do titular: 380.809.314-53" at bounding box center [444, 344] width 206 height 14
copy div "380.809.314-53"
click at [274, 216] on div "**********" at bounding box center [520, 344] width 997 height 430
paste input "text"
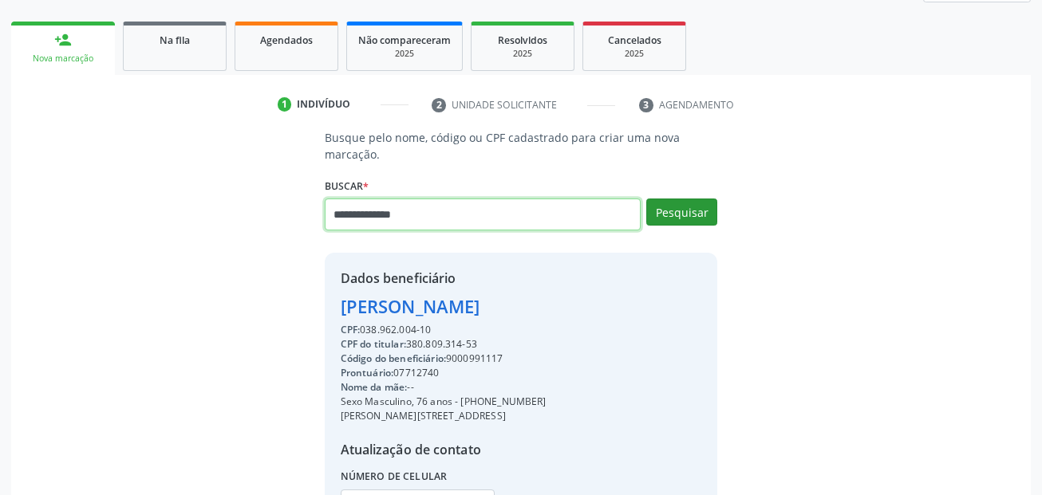
type input "**********"
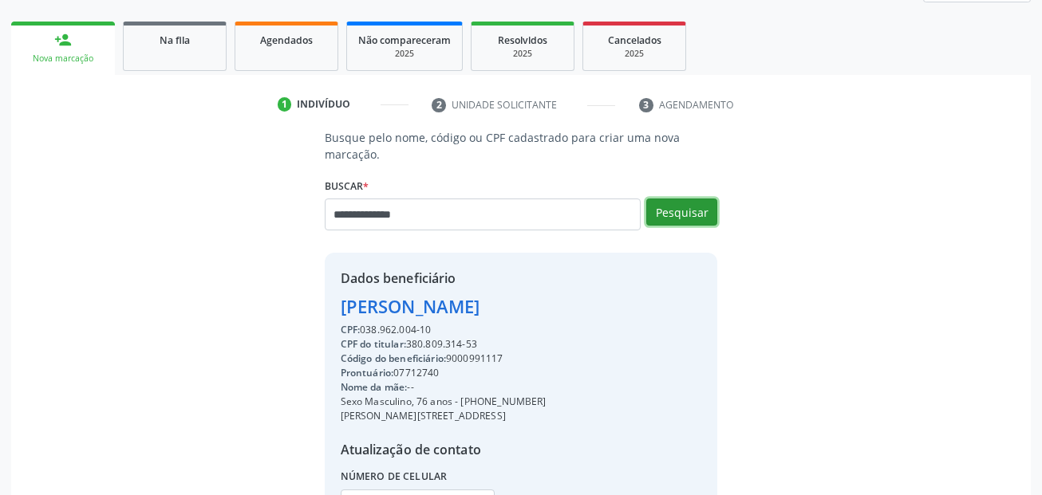
click at [693, 210] on button "Pesquisar" at bounding box center [681, 212] width 71 height 27
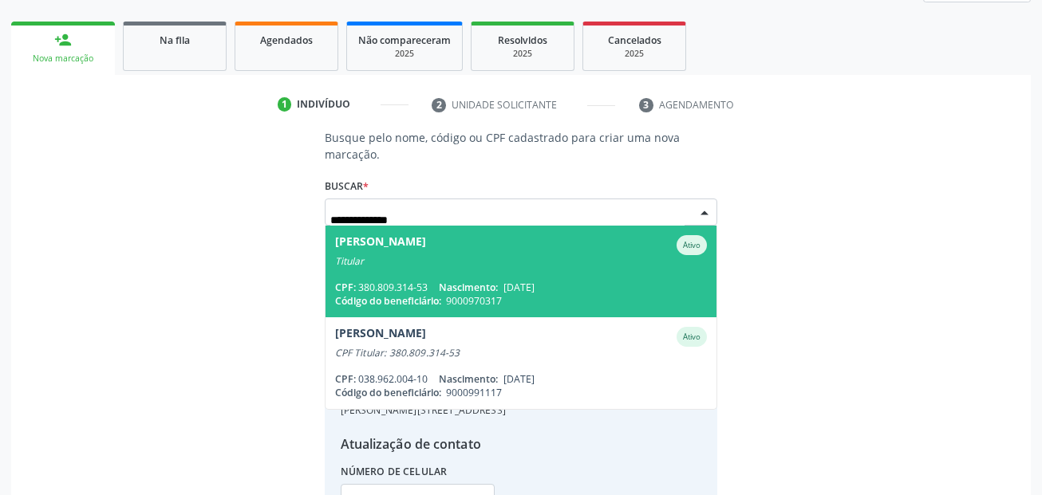
click at [533, 274] on span "Ana Paula Sales do Nascimento Ativo Titular CPF: 380.809.314-53 Nascimento: 14/…" at bounding box center [521, 272] width 392 height 92
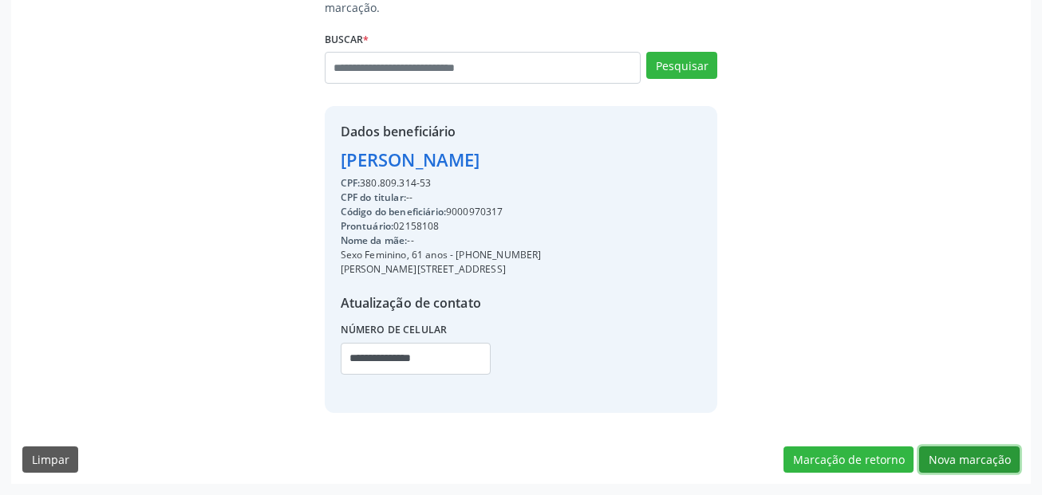
click at [970, 459] on button "Nova marcação" at bounding box center [969, 460] width 101 height 27
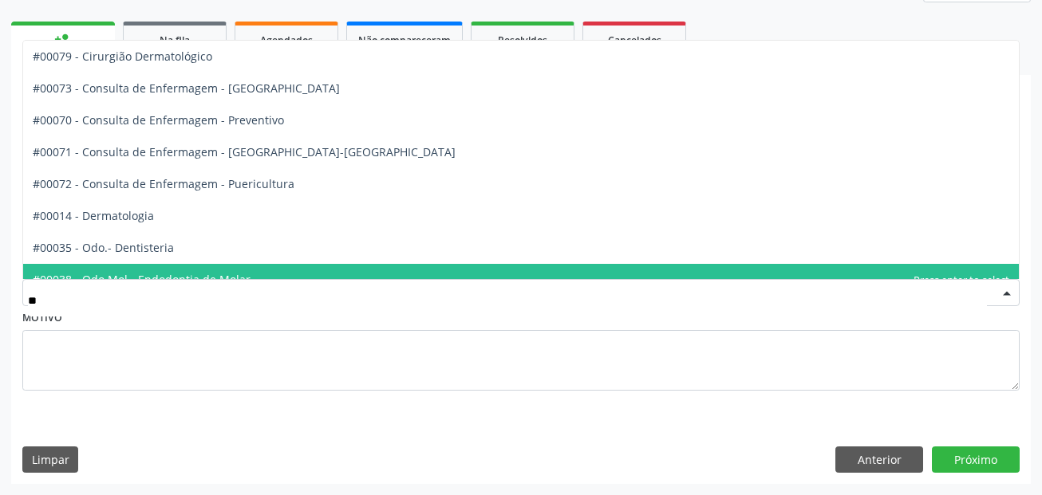
type input "***"
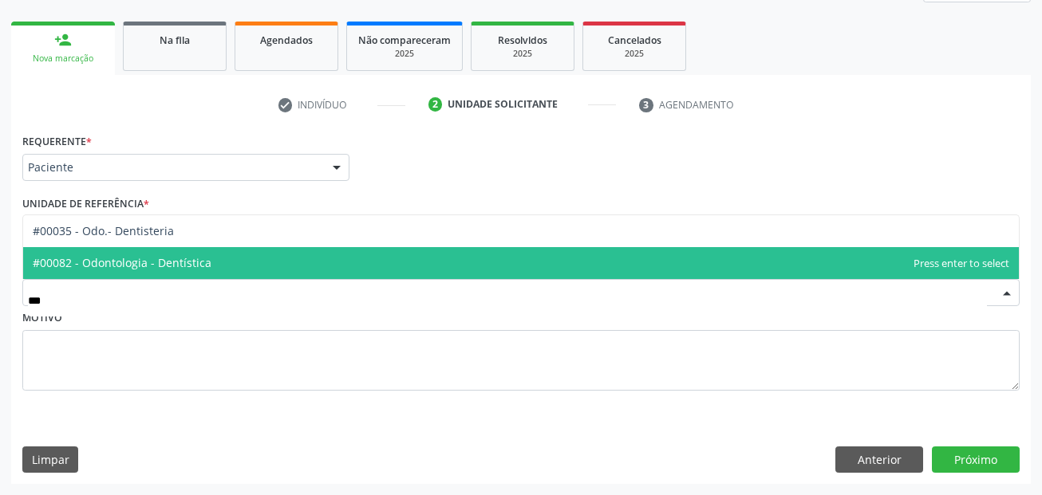
click at [194, 276] on span "#00082 - Odontologia - Dentística" at bounding box center [520, 263] width 995 height 32
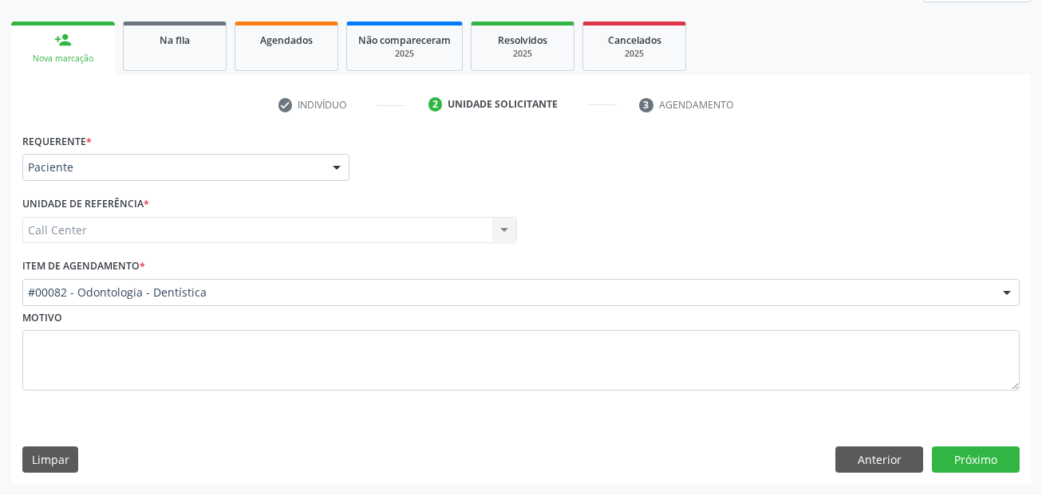
click at [970, 443] on div "Requerente * Paciente Médico(a) Enfermeiro(a) Paciente Nenhum resultado encontr…" at bounding box center [520, 306] width 1019 height 355
click at [970, 455] on button "Próximo" at bounding box center [976, 460] width 88 height 27
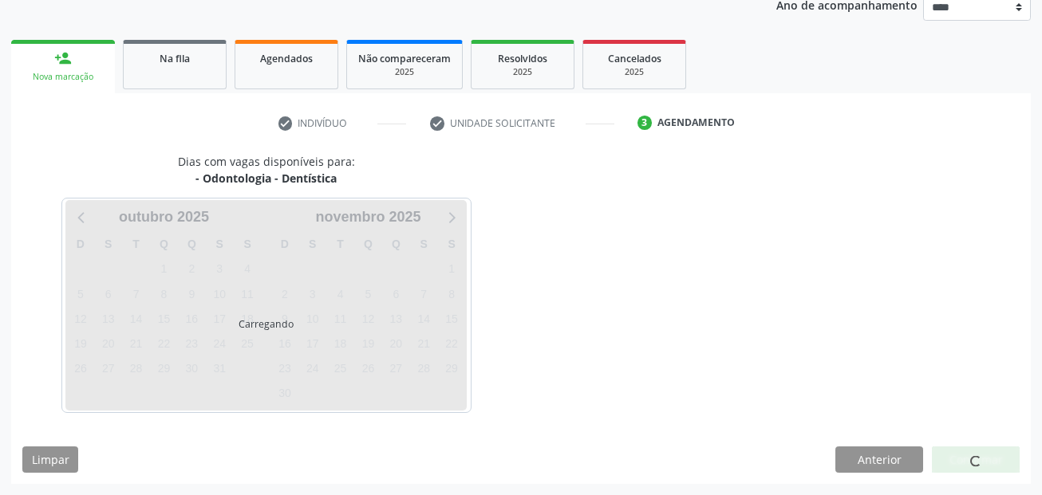
scroll to position [199, 0]
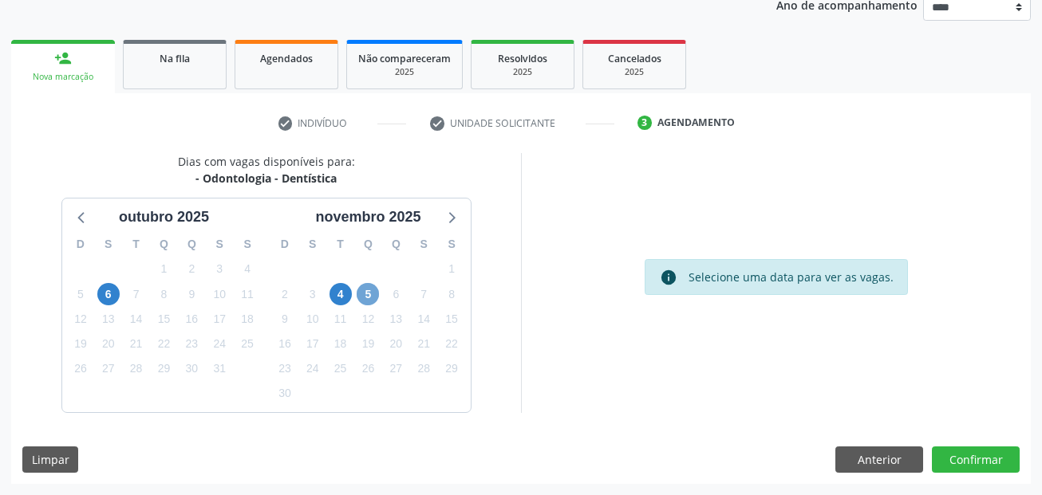
click at [364, 296] on span "5" at bounding box center [368, 294] width 22 height 22
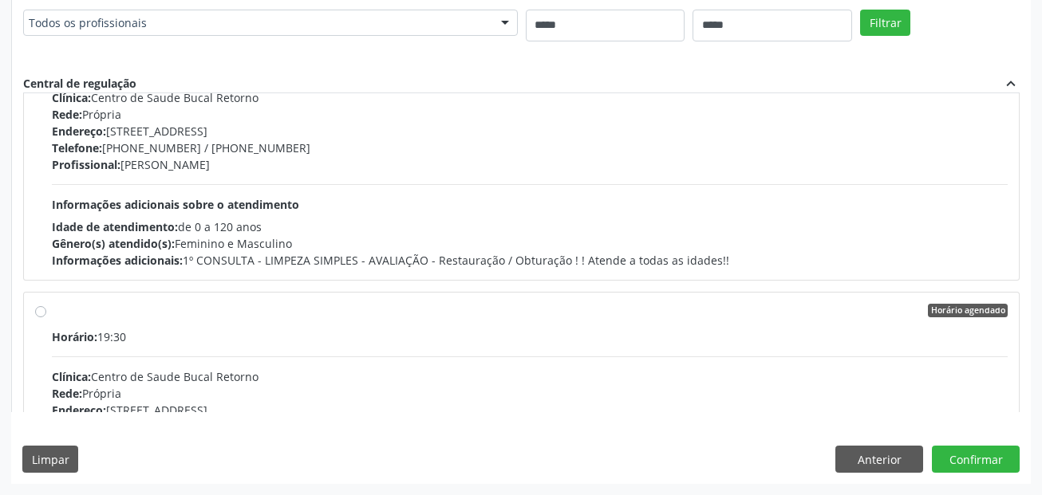
scroll to position [92, 0]
click at [494, 211] on div "Horário: 19:00 Clínica: Centro de Saude Bucal Retorno Rede: Própria Endereço: R…" at bounding box center [530, 159] width 956 height 219
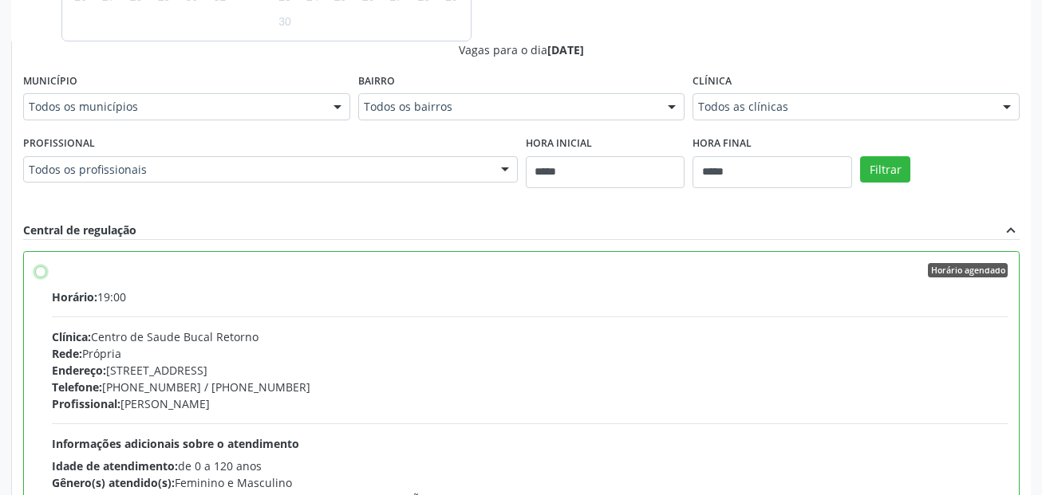
scroll to position [717, 0]
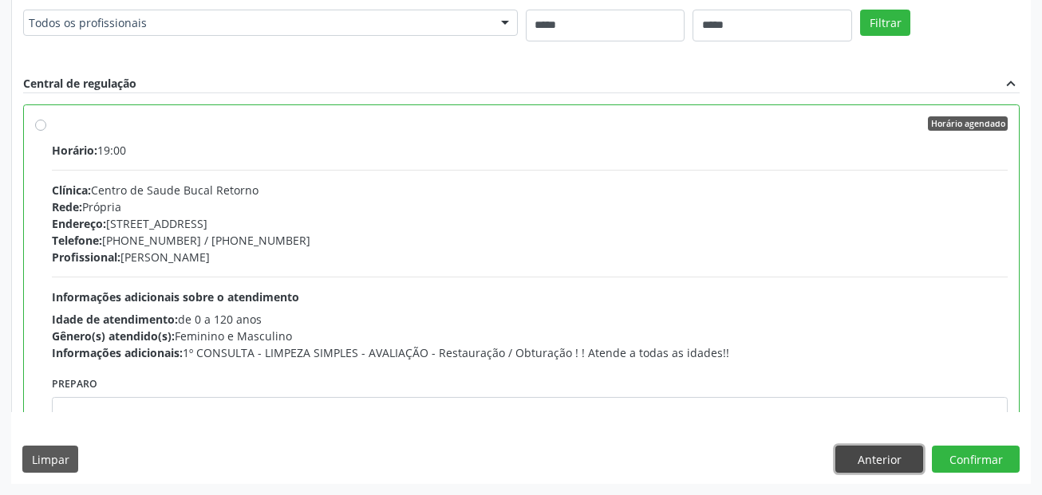
click at [882, 467] on button "Anterior" at bounding box center [879, 459] width 88 height 27
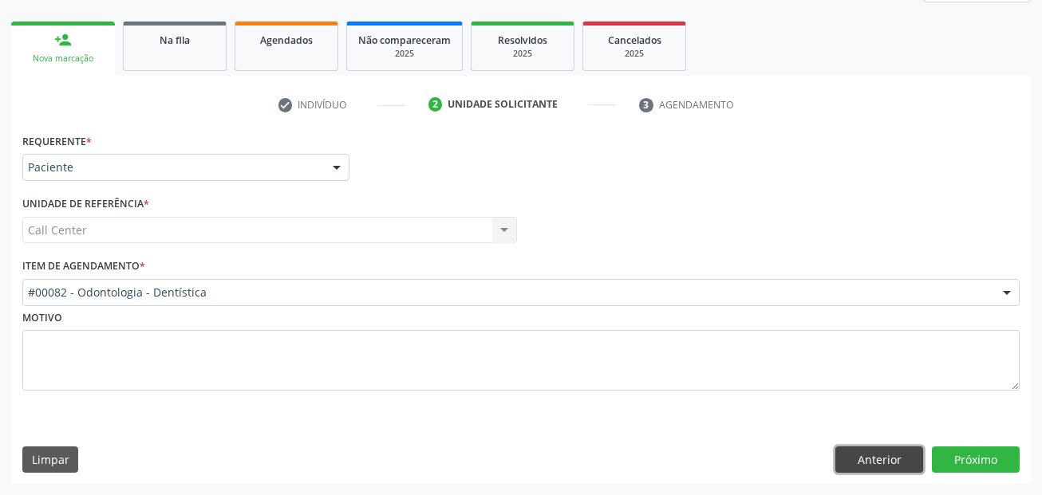
click at [889, 464] on button "Anterior" at bounding box center [879, 460] width 88 height 27
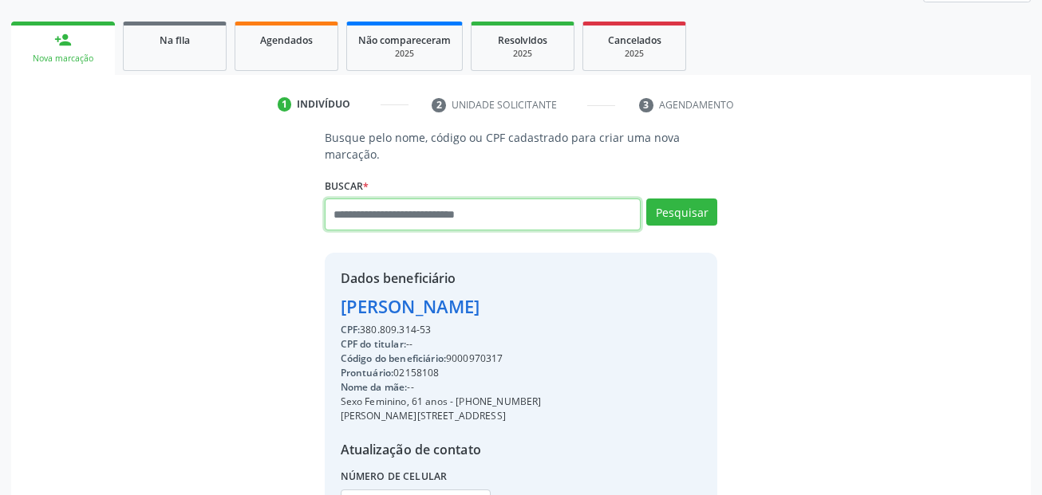
click at [486, 221] on input "text" at bounding box center [483, 215] width 317 height 32
paste input "**********"
type input "**********"
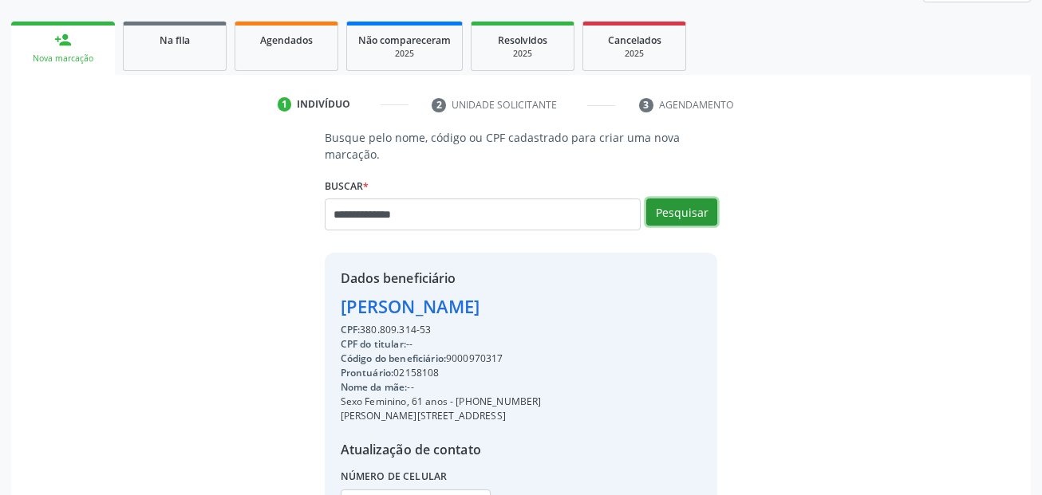
click at [685, 211] on button "Pesquisar" at bounding box center [681, 212] width 71 height 27
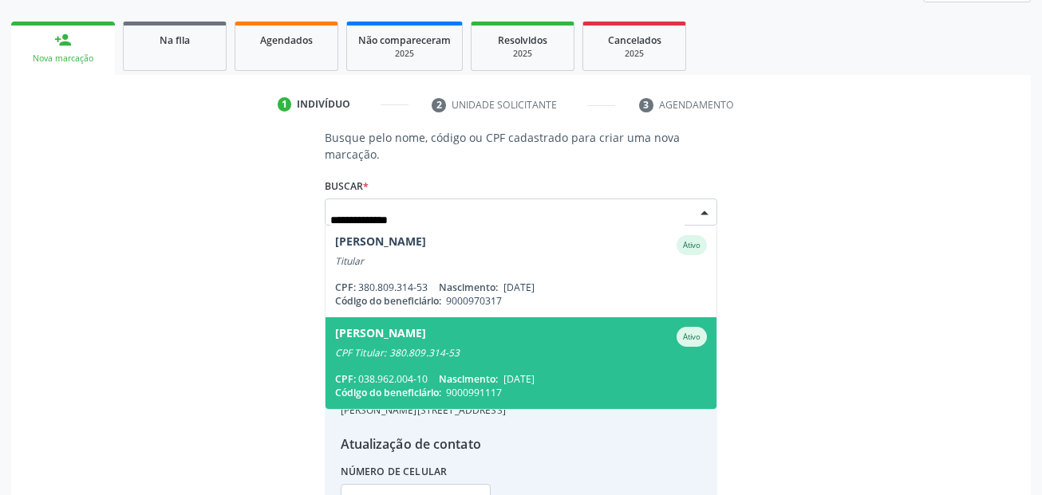
click at [489, 350] on div "CPF Titular: 380.809.314-53" at bounding box center [521, 353] width 372 height 13
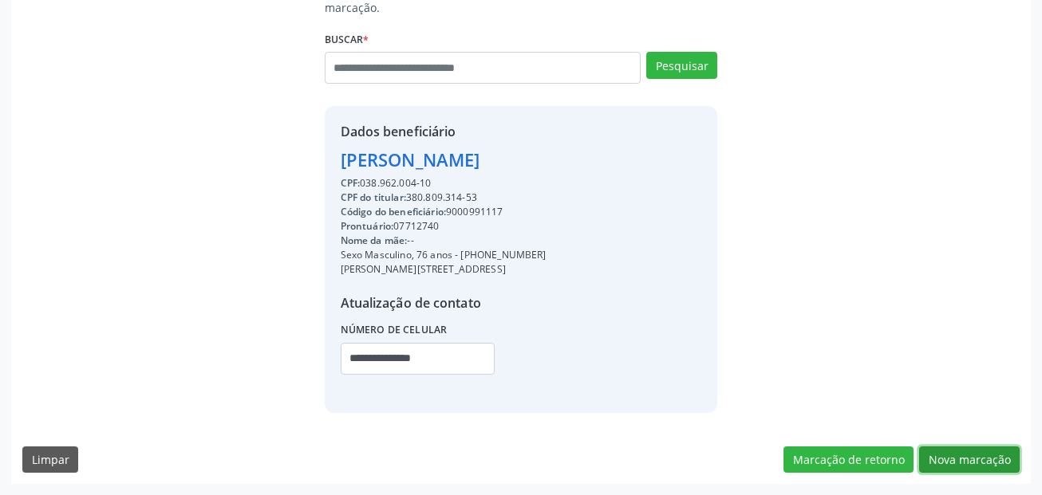
click at [988, 455] on button "Nova marcação" at bounding box center [969, 460] width 101 height 27
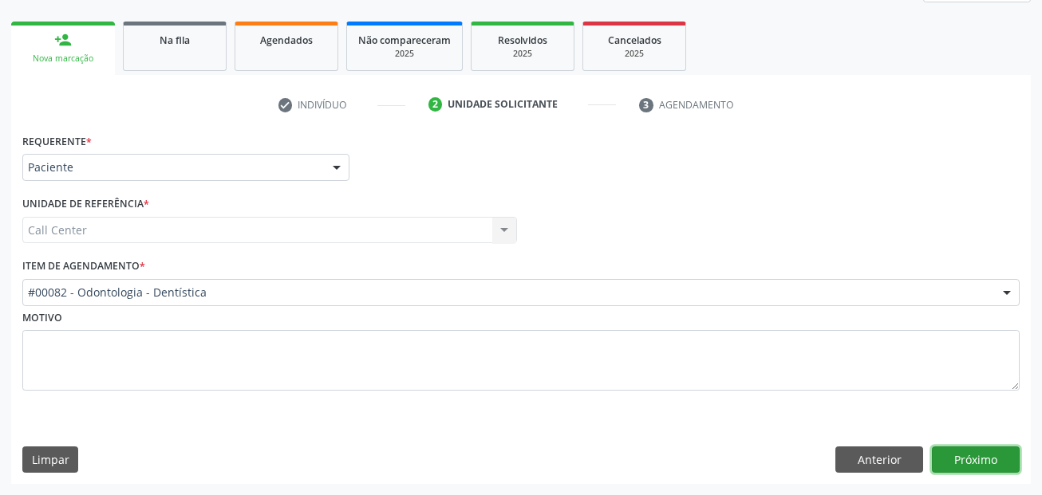
click at [961, 456] on button "Próximo" at bounding box center [976, 460] width 88 height 27
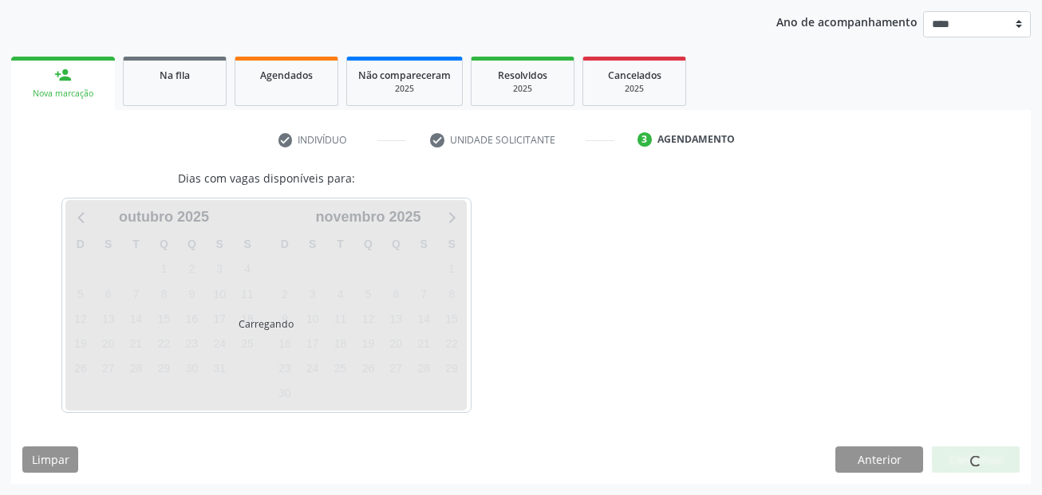
scroll to position [182, 0]
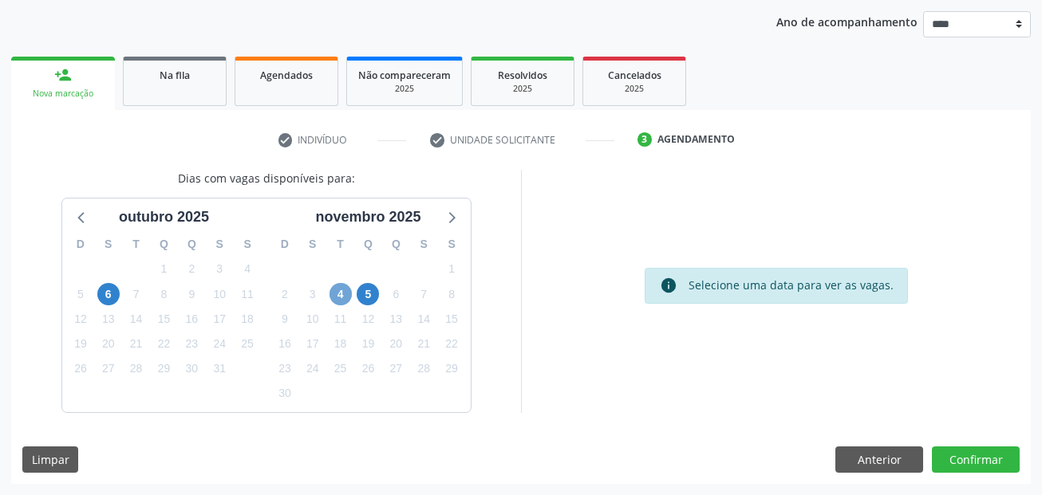
click at [335, 298] on span "4" at bounding box center [340, 294] width 22 height 22
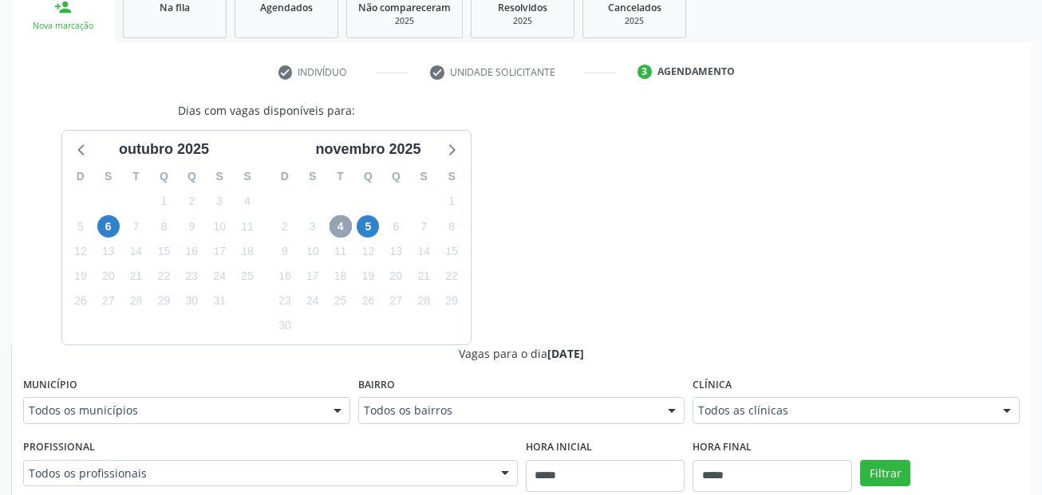
scroll to position [341, 0]
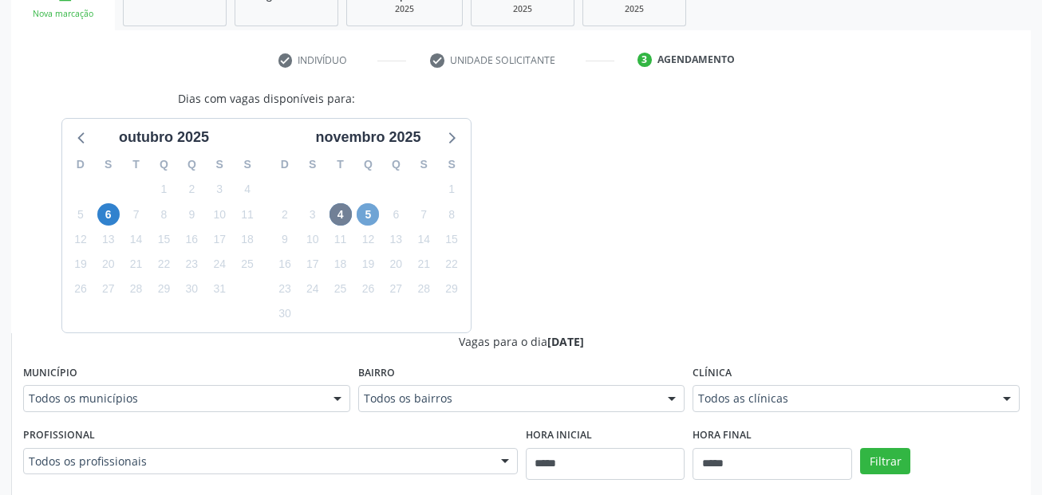
click at [371, 215] on span "5" at bounding box center [368, 214] width 22 height 22
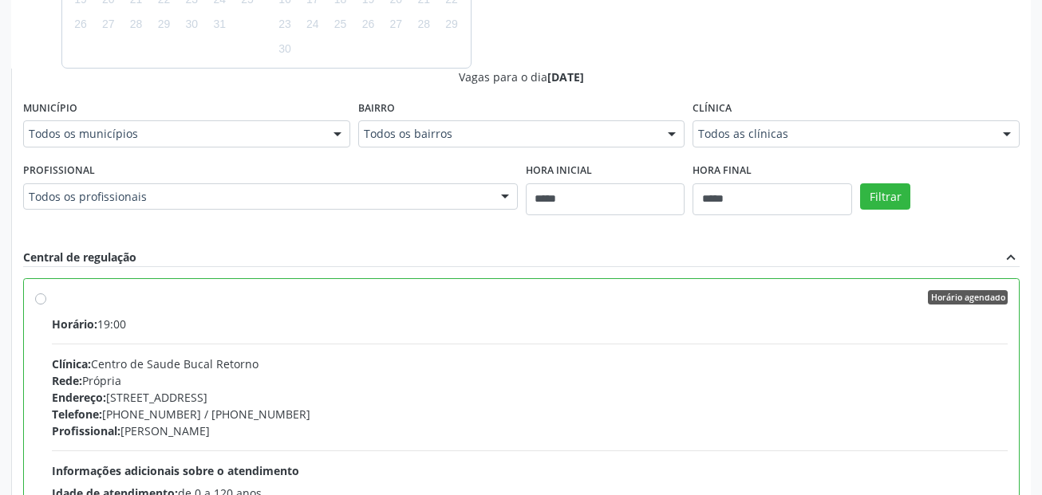
scroll to position [700, 0]
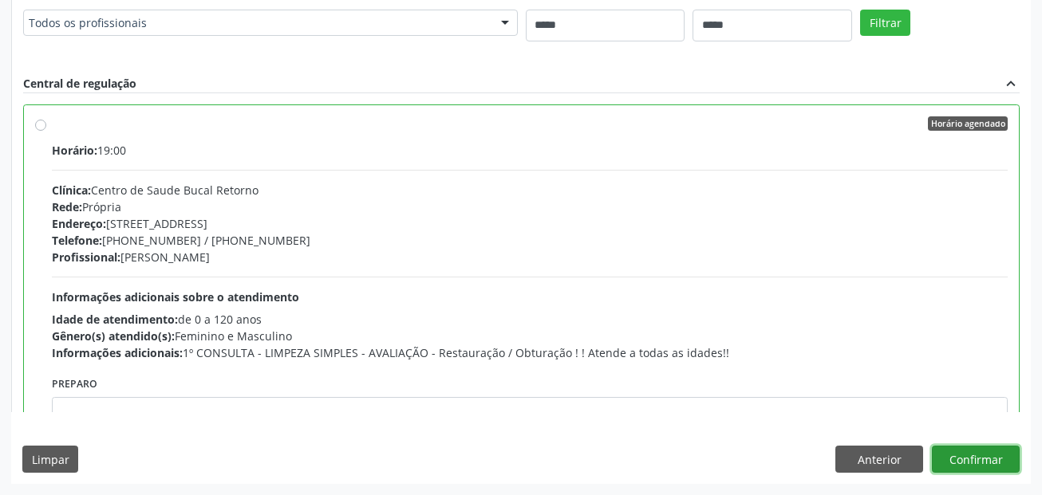
click at [965, 455] on button "Confirmar" at bounding box center [976, 459] width 88 height 27
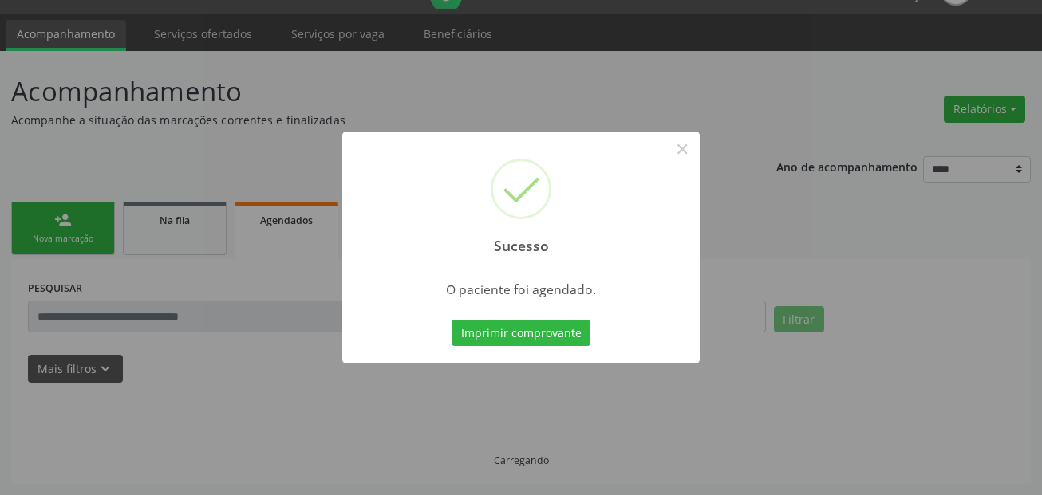
scroll to position [37, 0]
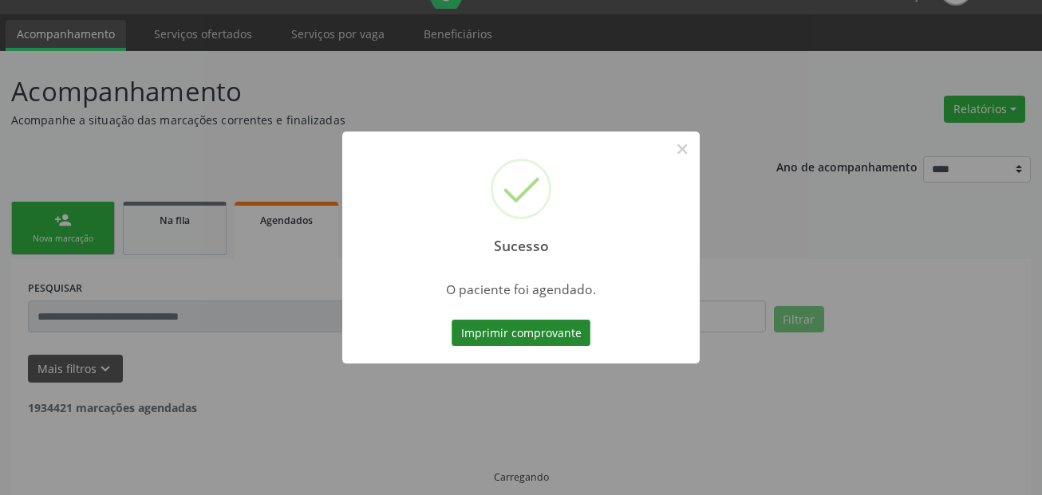
click at [519, 334] on button "Imprimir comprovante" at bounding box center [520, 333] width 139 height 27
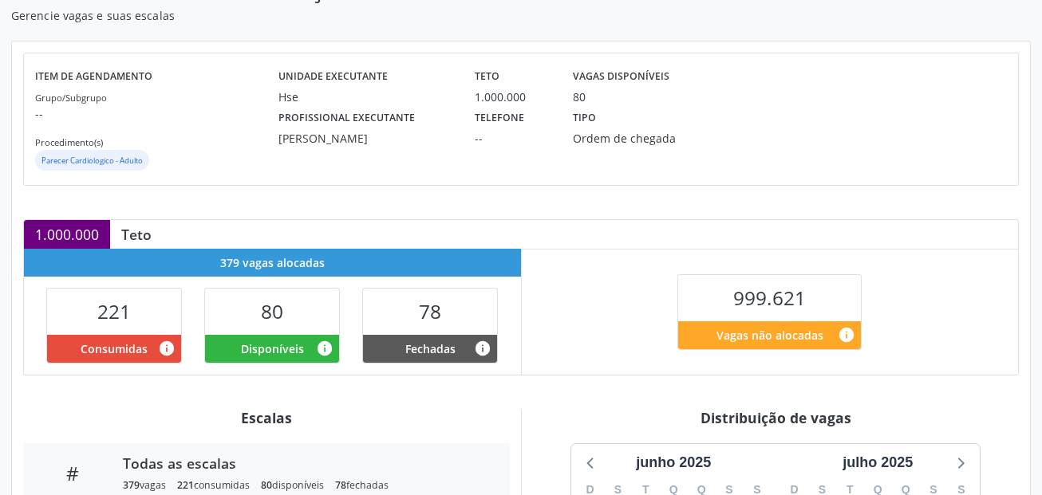
scroll to position [399, 0]
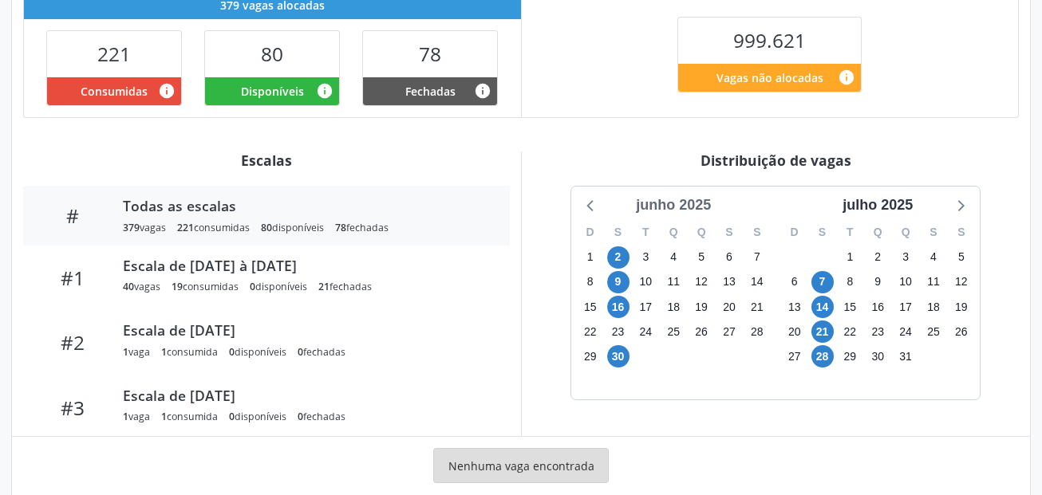
click at [667, 208] on div "junho 2025" at bounding box center [673, 206] width 88 height 22
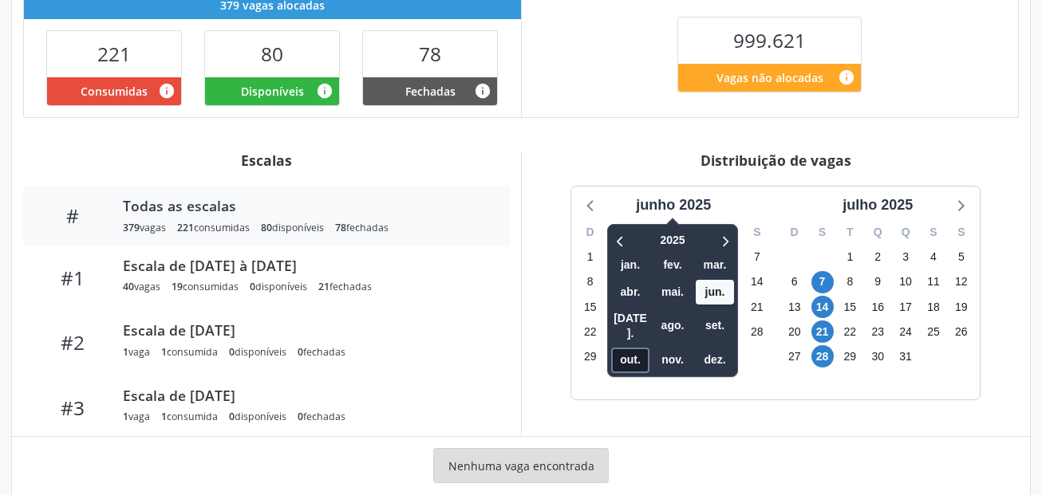
click at [643, 348] on span "out." at bounding box center [630, 360] width 38 height 25
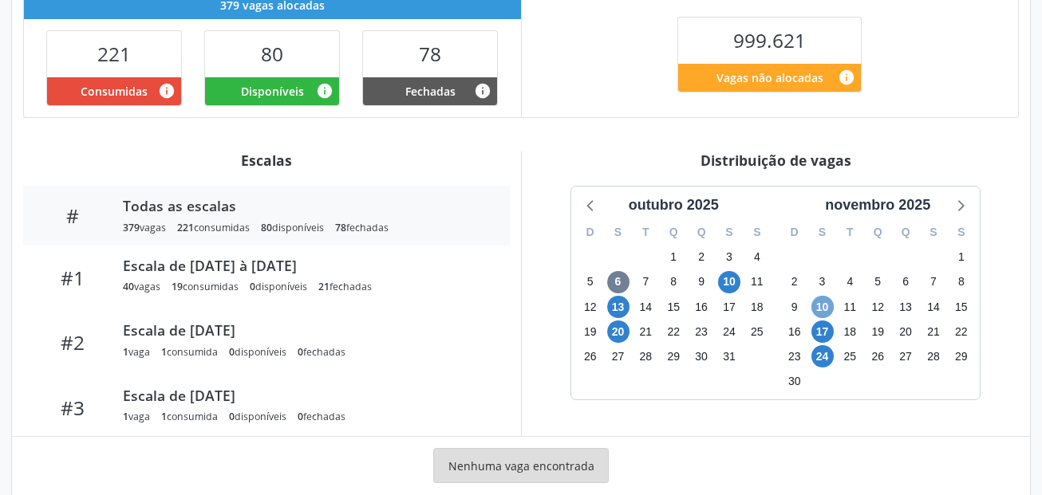
click at [820, 305] on span "10" at bounding box center [822, 307] width 22 height 22
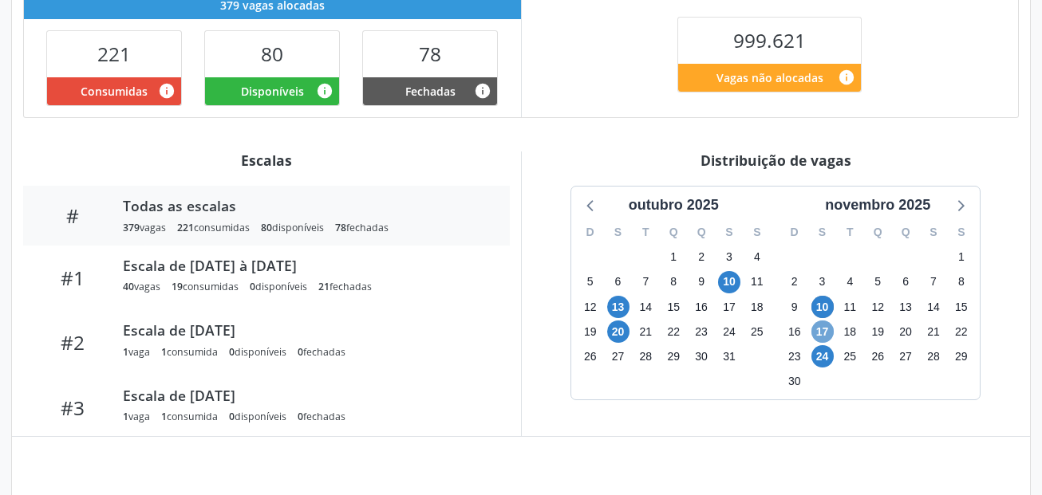
click at [820, 329] on span "17" at bounding box center [822, 332] width 22 height 22
click at [822, 309] on span "10" at bounding box center [822, 307] width 22 height 22
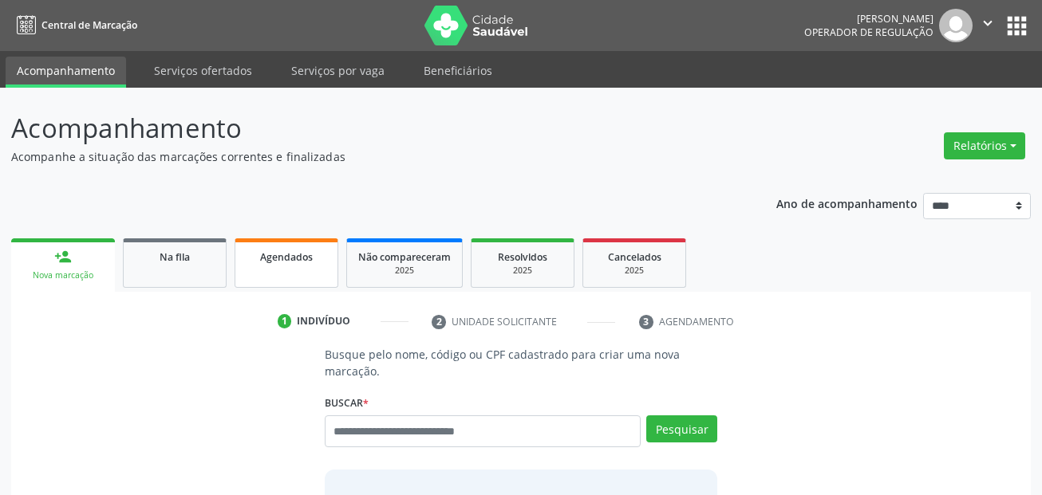
click at [294, 275] on link "Agendados" at bounding box center [287, 262] width 104 height 49
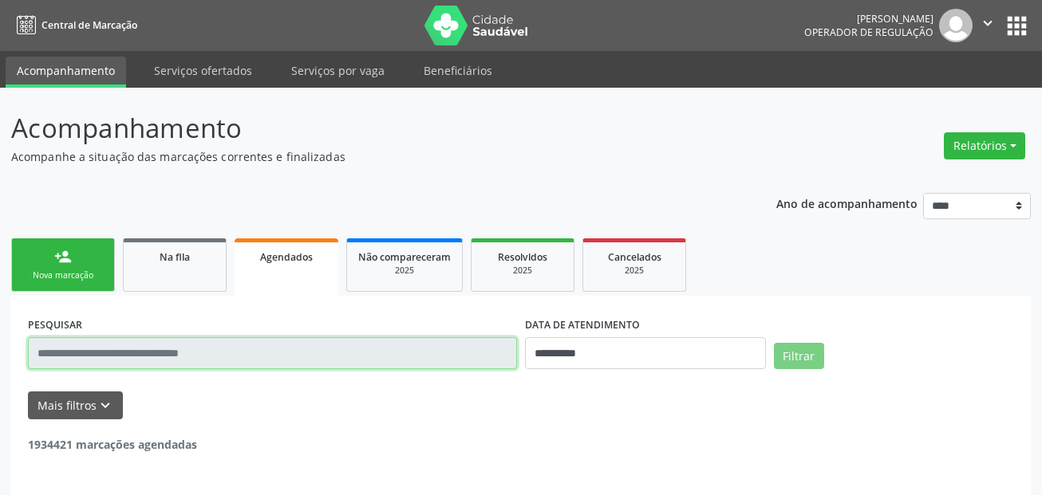
click at [277, 359] on input "text" at bounding box center [272, 353] width 489 height 32
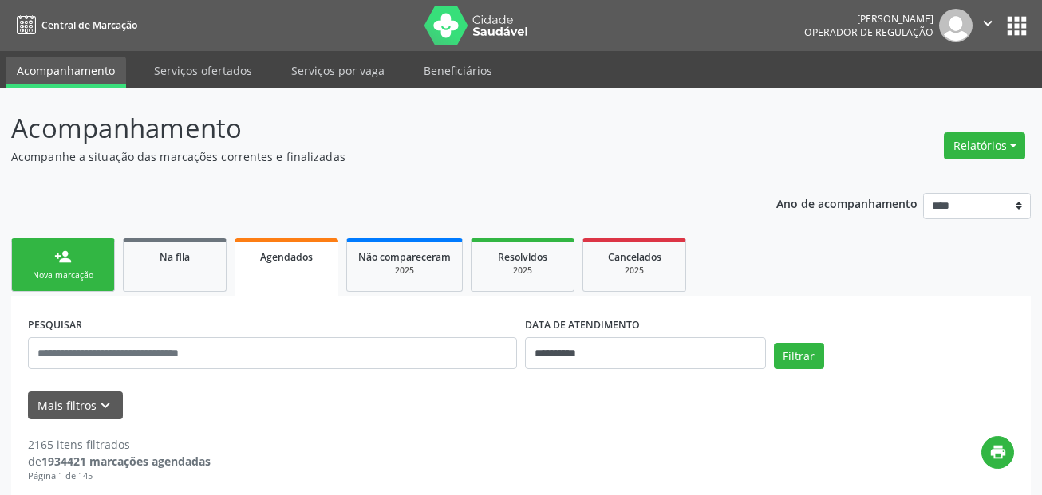
drag, startPoint x: 76, startPoint y: 269, endPoint x: 98, endPoint y: 274, distance: 23.0
click at [76, 269] on link "person_add Nova marcação" at bounding box center [63, 264] width 104 height 53
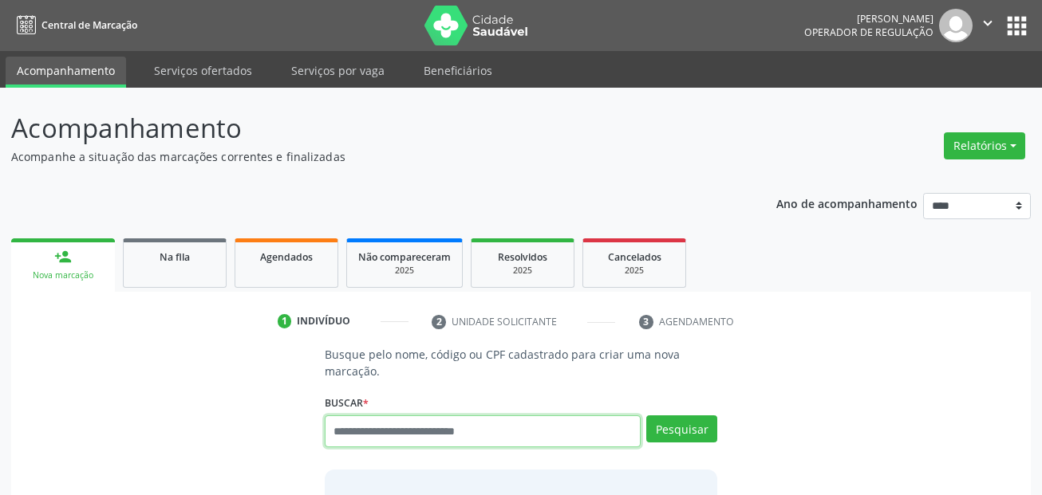
click at [434, 436] on input "text" at bounding box center [483, 432] width 317 height 32
paste input "**********"
type input "**********"
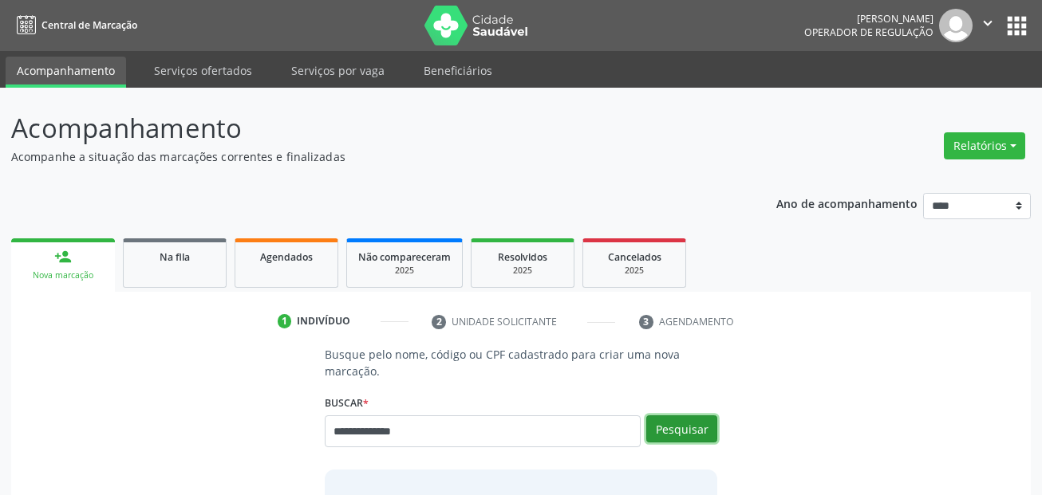
click at [679, 424] on button "Pesquisar" at bounding box center [681, 429] width 71 height 27
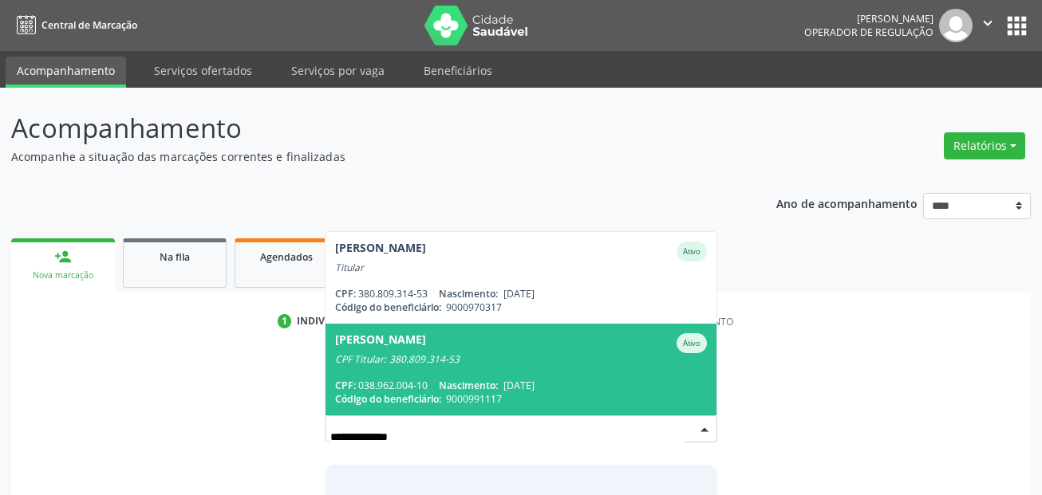
click at [381, 374] on span "Jose Maria da Silva Ativo CPF Titular: 380.809.314-53 CPF: 038.962.004-10 Nasci…" at bounding box center [521, 370] width 392 height 92
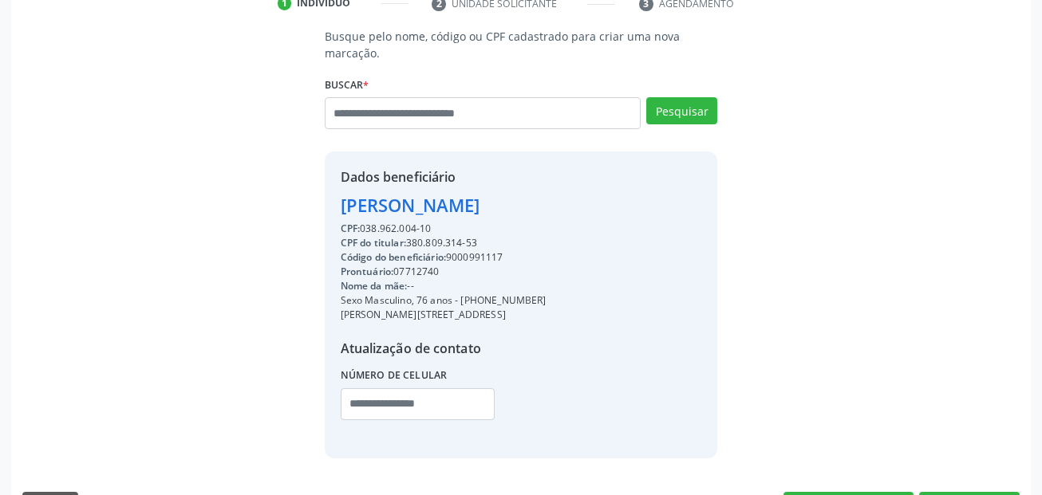
scroll to position [319, 0]
click at [465, 261] on div "Código do beneficiário: 9000991117" at bounding box center [444, 257] width 206 height 14
copy div "9000991117"
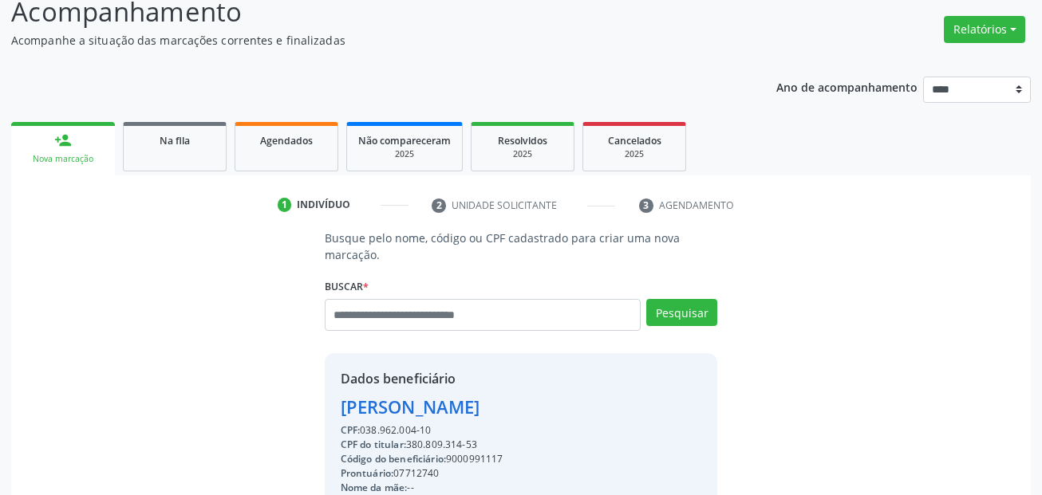
scroll to position [0, 0]
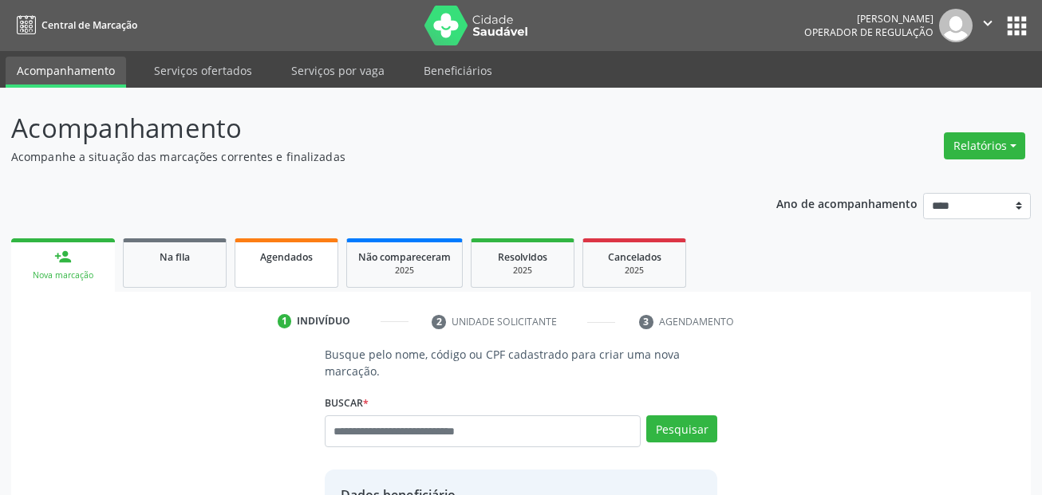
click at [296, 270] on link "Agendados" at bounding box center [287, 262] width 104 height 49
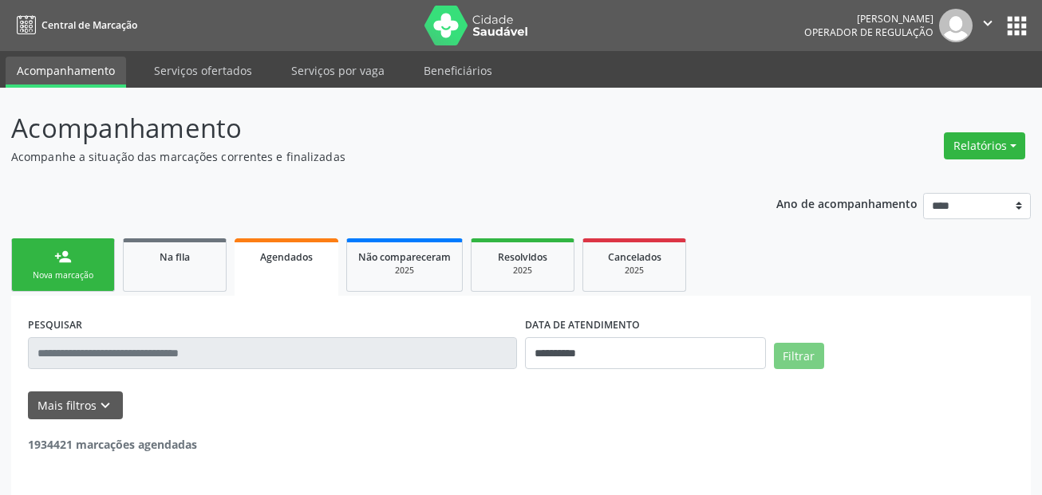
click at [294, 340] on input "text" at bounding box center [272, 353] width 489 height 32
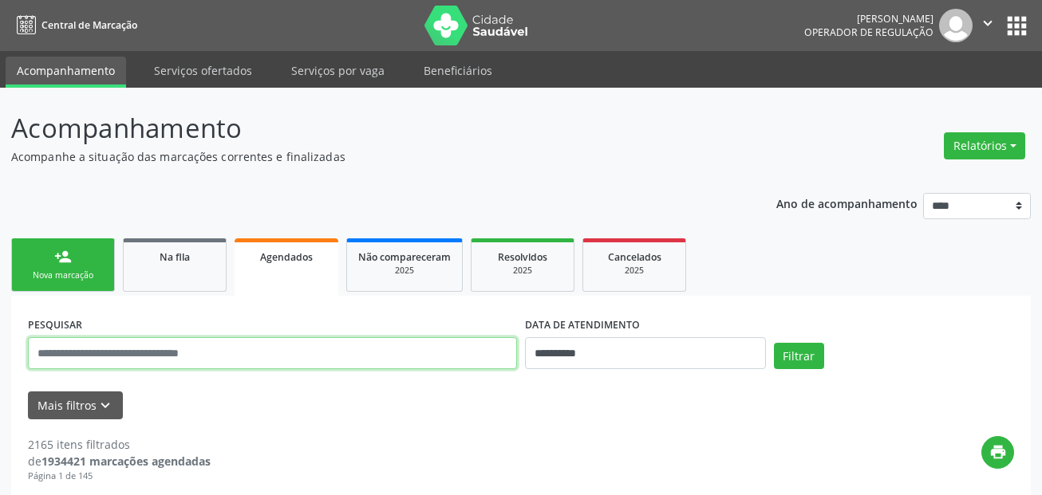
click at [292, 349] on input "text" at bounding box center [272, 353] width 489 height 32
paste input "**********"
type input "**********"
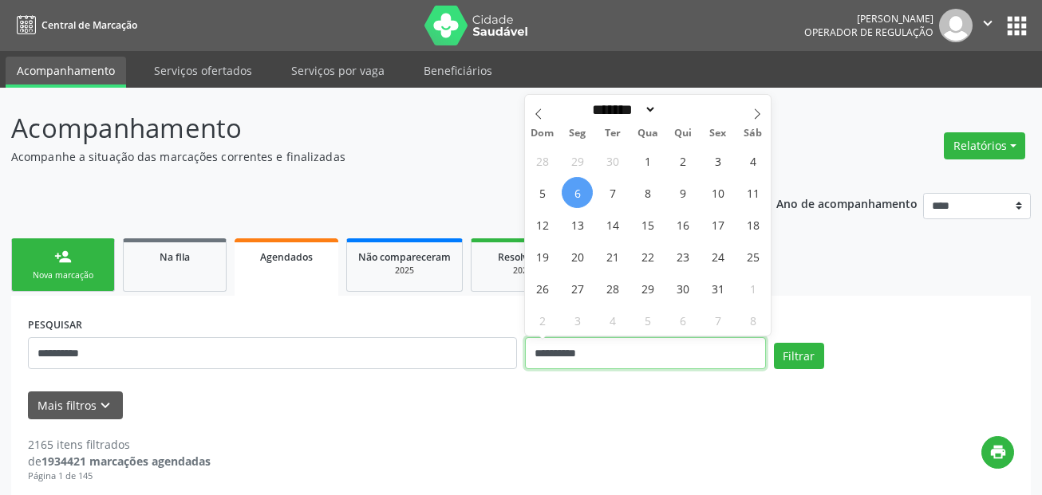
click at [622, 354] on input "**********" at bounding box center [645, 353] width 241 height 32
click at [577, 196] on span "6" at bounding box center [577, 192] width 31 height 31
type input "**********"
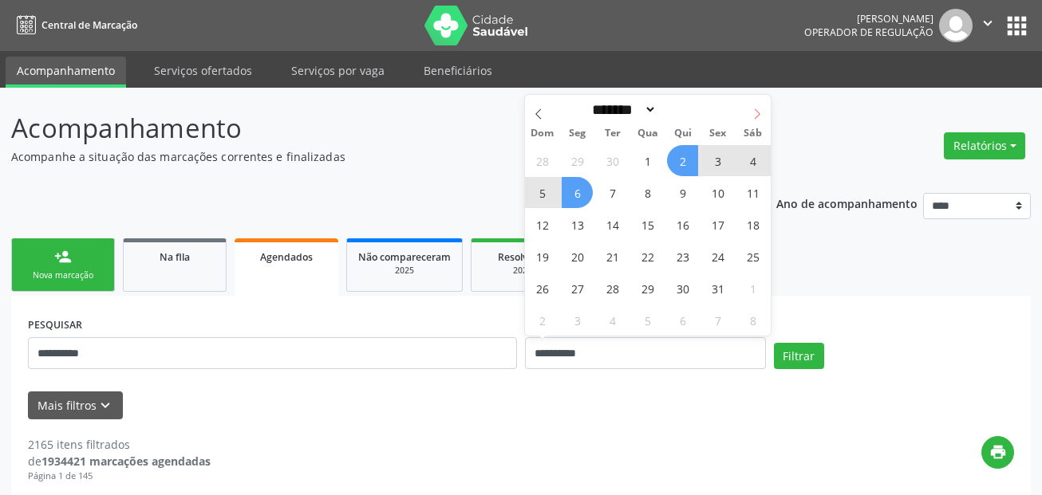
click at [755, 117] on icon at bounding box center [756, 113] width 11 height 11
select select "**"
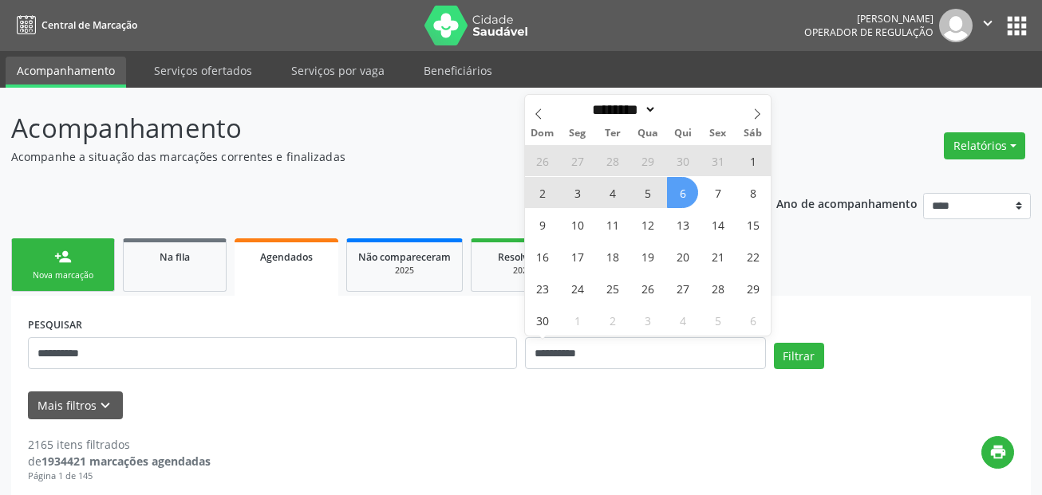
click at [695, 184] on span "6" at bounding box center [682, 192] width 31 height 31
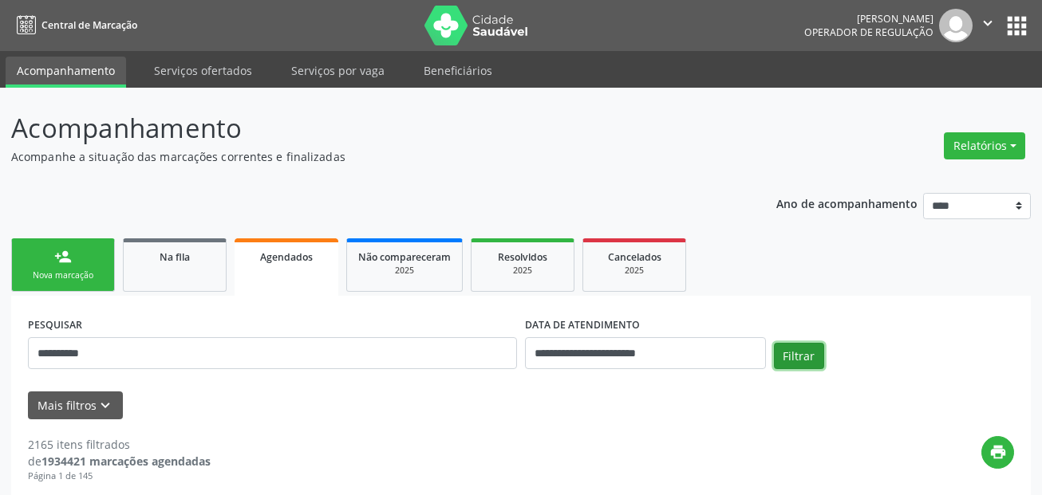
click at [805, 348] on button "Filtrar" at bounding box center [799, 356] width 50 height 27
click at [98, 77] on link "Acompanhamento" at bounding box center [66, 72] width 120 height 31
click at [74, 266] on link "person_add Nova marcação" at bounding box center [63, 264] width 104 height 53
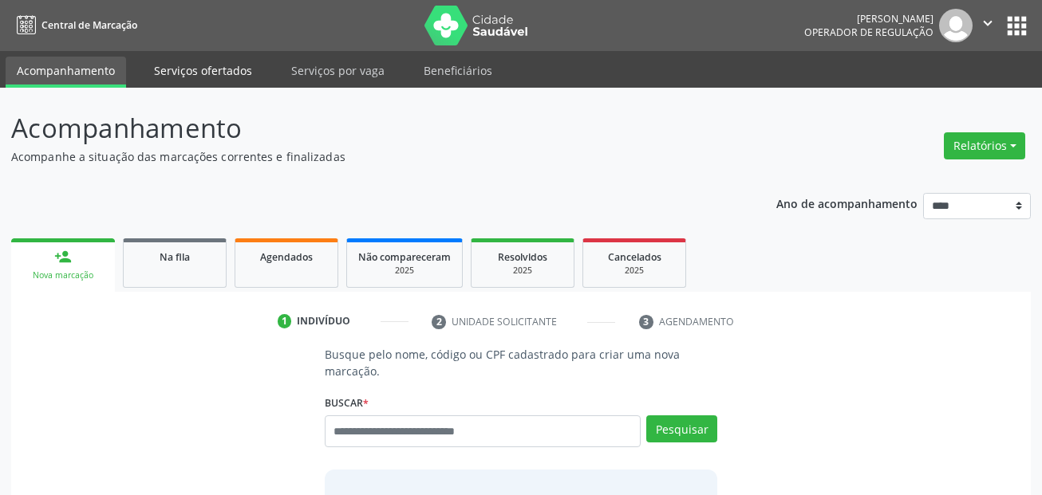
click at [201, 63] on link "Serviços ofertados" at bounding box center [203, 71] width 120 height 28
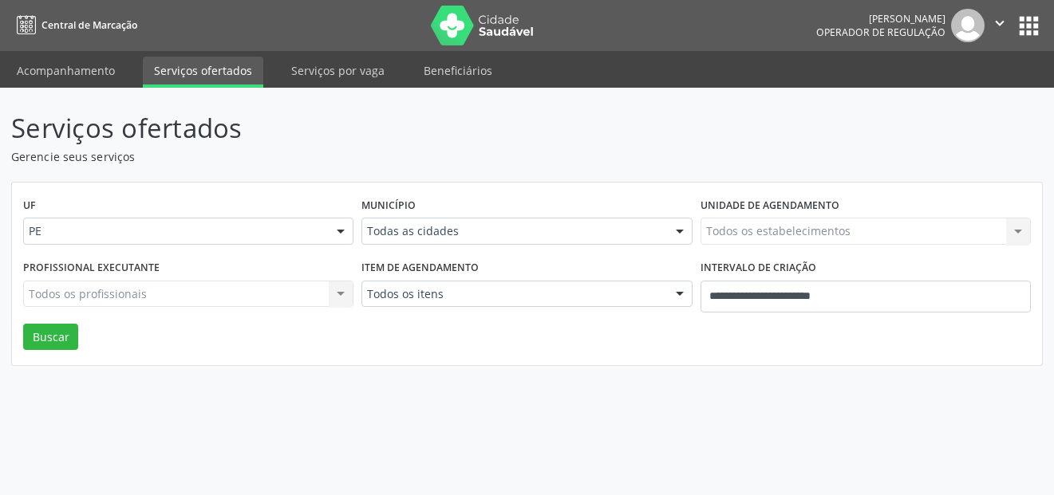
drag, startPoint x: 469, startPoint y: 245, endPoint x: 462, endPoint y: 241, distance: 8.2
click at [468, 245] on div "Município Todas as cidades Todas as cidades Abreu e Lima Afogados da Ingazeira …" at bounding box center [526, 225] width 338 height 62
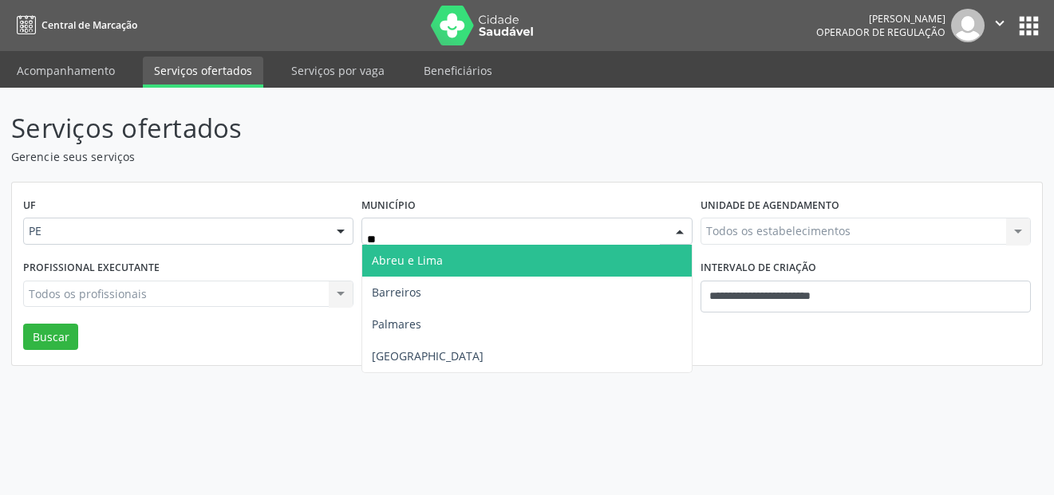
type input "***"
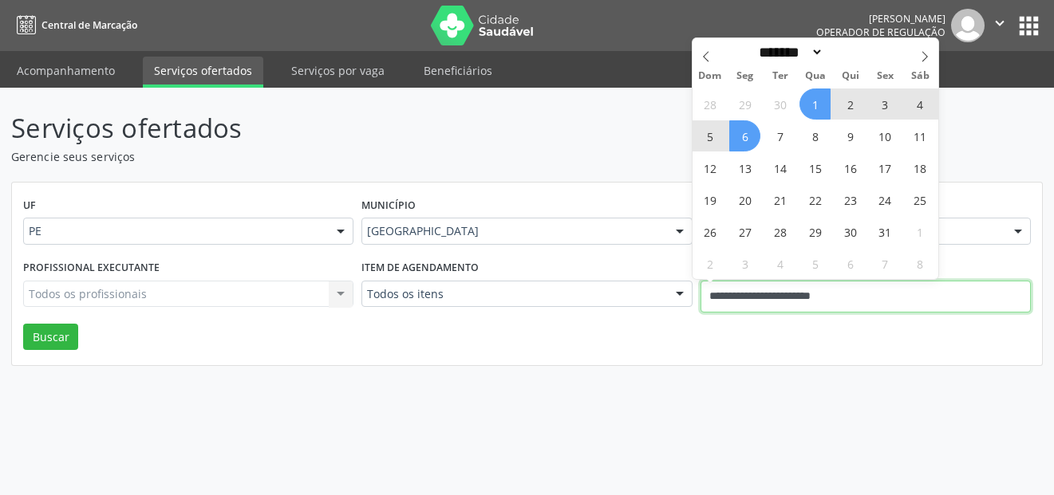
drag, startPoint x: 821, startPoint y: 290, endPoint x: 614, endPoint y: 289, distance: 206.6
click at [614, 289] on div "Profissional executante Todos os profissionais Todos os profissionais Nenhum re…" at bounding box center [526, 290] width 1015 height 68
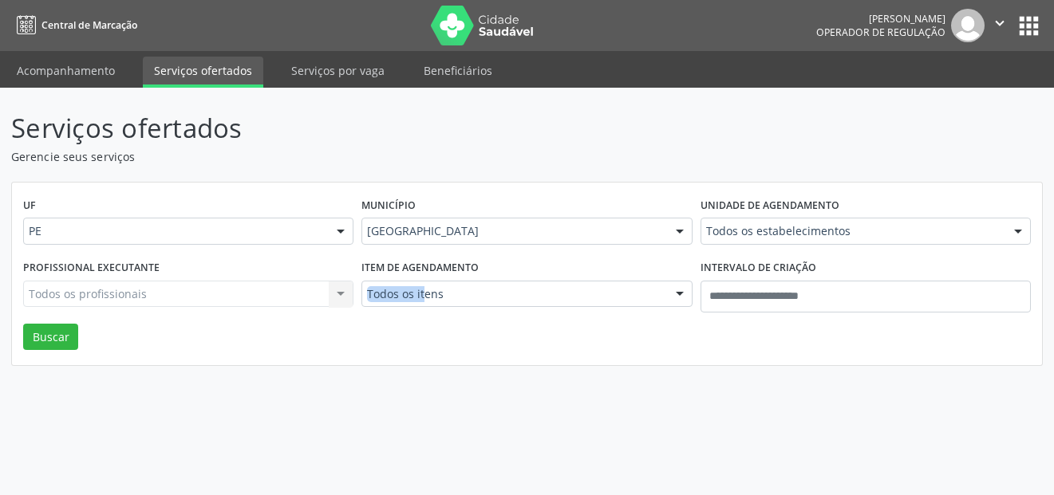
drag, startPoint x: 428, startPoint y: 278, endPoint x: 425, endPoint y: 293, distance: 15.3
click at [425, 293] on div "Item de agendamento Todos os itens Todos os itens #0000 - Alergologia #0001 - A…" at bounding box center [526, 290] width 338 height 68
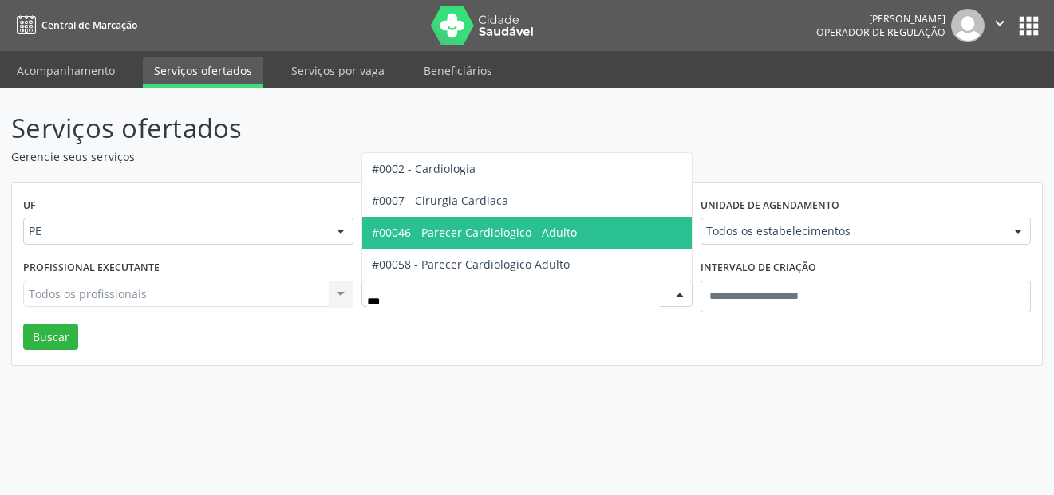
type input "****"
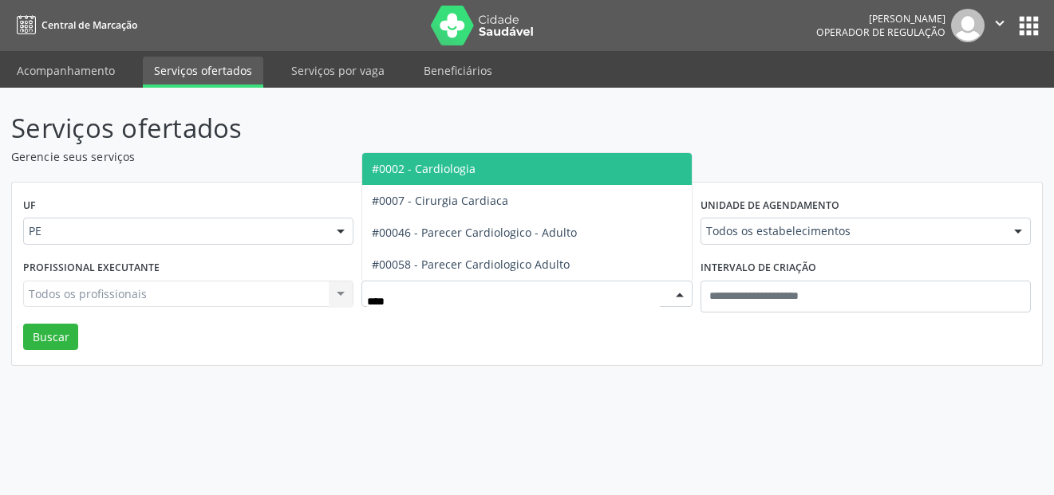
click at [471, 169] on span "#0002 - Cardiologia" at bounding box center [424, 168] width 104 height 15
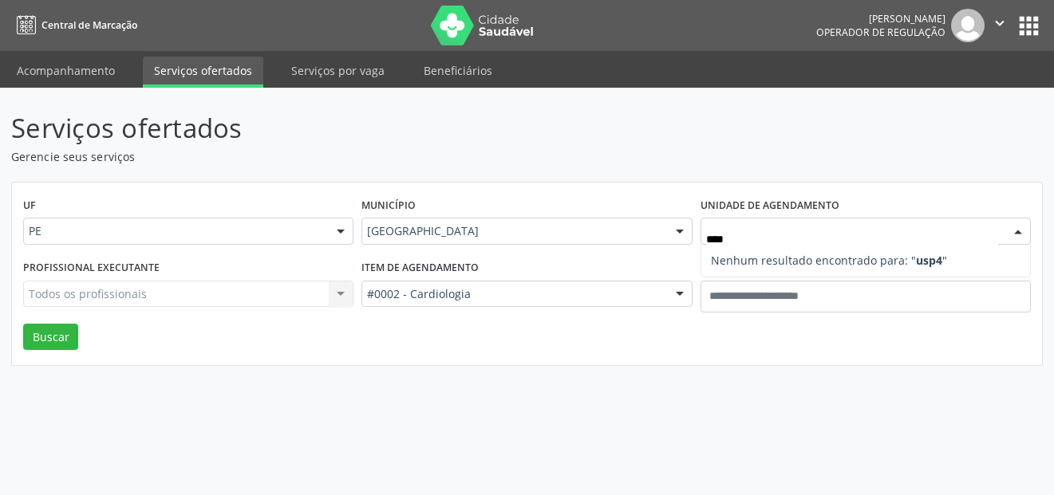
type input "***"
click at [278, 300] on div "Todos os profissionais Todos os profissionais Nenhum resultado encontrado para:…" at bounding box center [188, 294] width 330 height 27
click at [347, 282] on div "Todos os profissionais Todos os profissionais Aderaldo Tadeu de Morais Adler Fe…" at bounding box center [188, 294] width 330 height 27
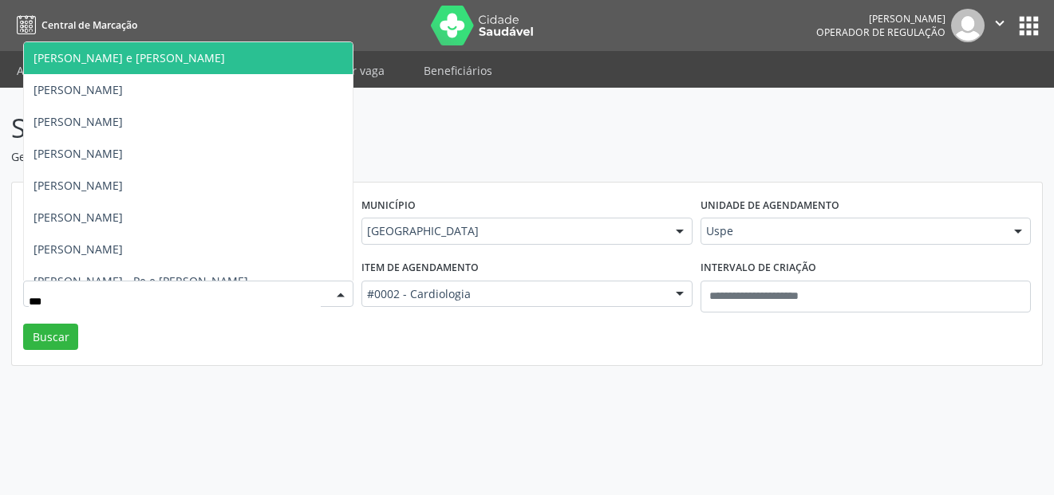
type input "****"
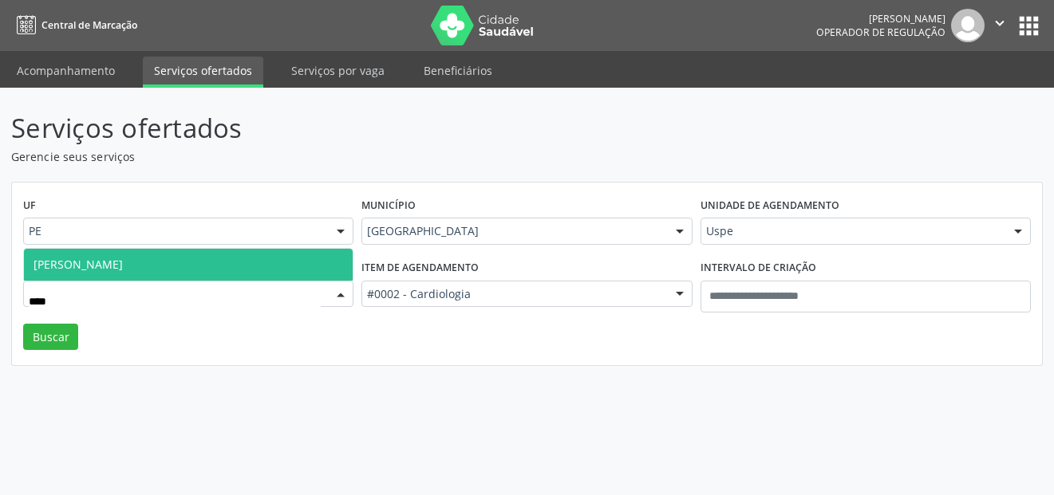
click at [240, 268] on span "Rosiene Lisboa Leandro" at bounding box center [188, 265] width 329 height 32
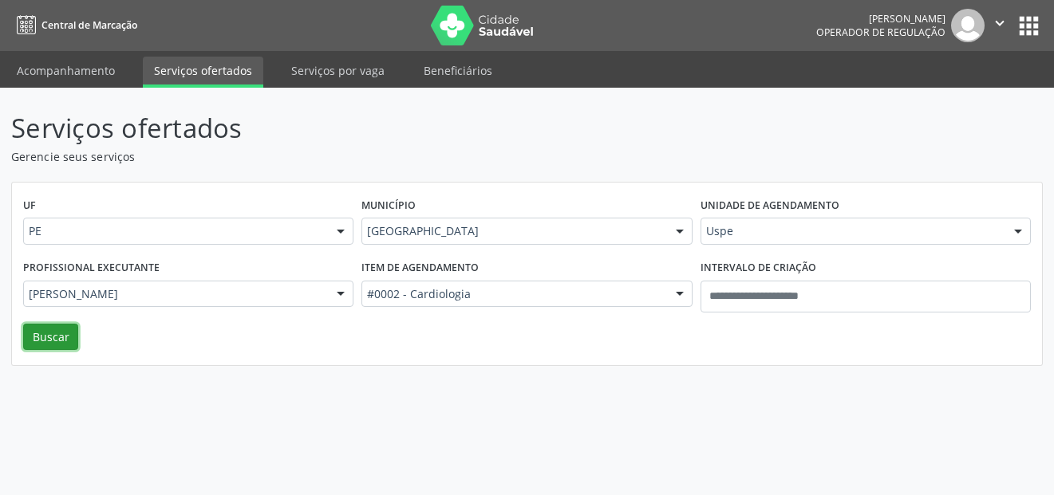
click at [41, 341] on button "Buscar" at bounding box center [50, 337] width 55 height 27
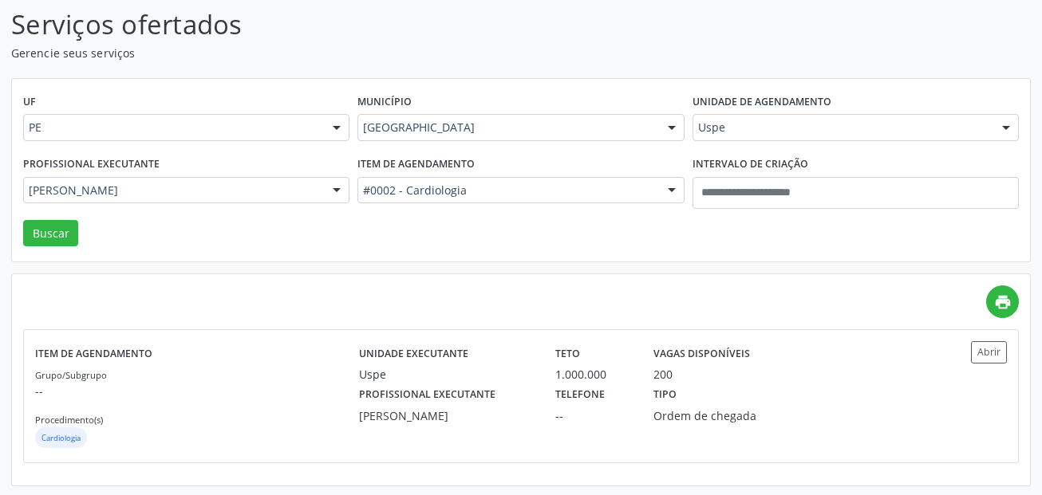
scroll to position [106, 0]
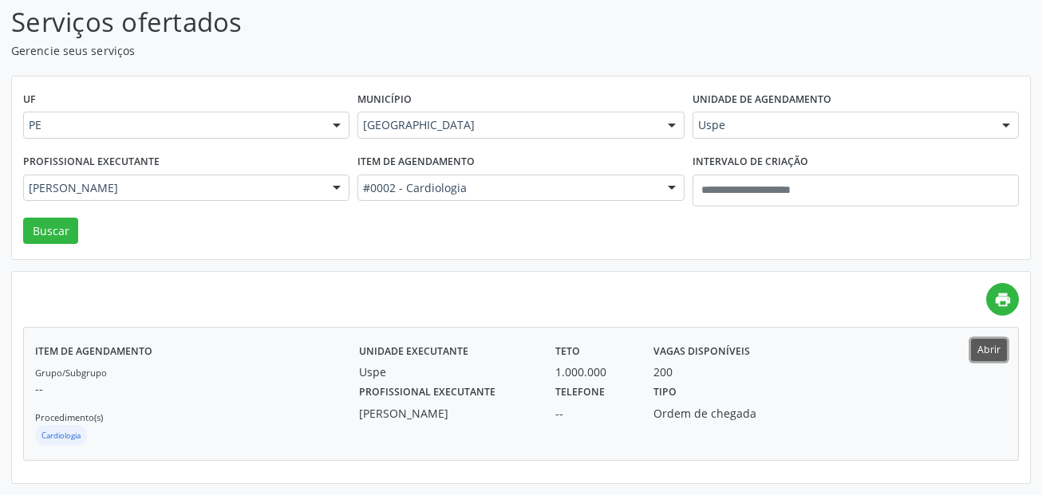
click at [987, 339] on button "Abrir" at bounding box center [989, 350] width 36 height 22
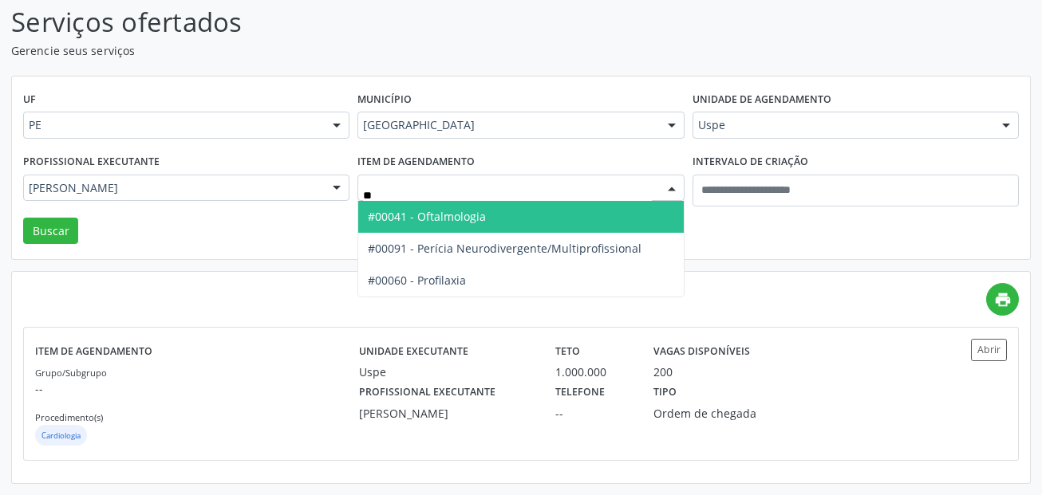
type input "*"
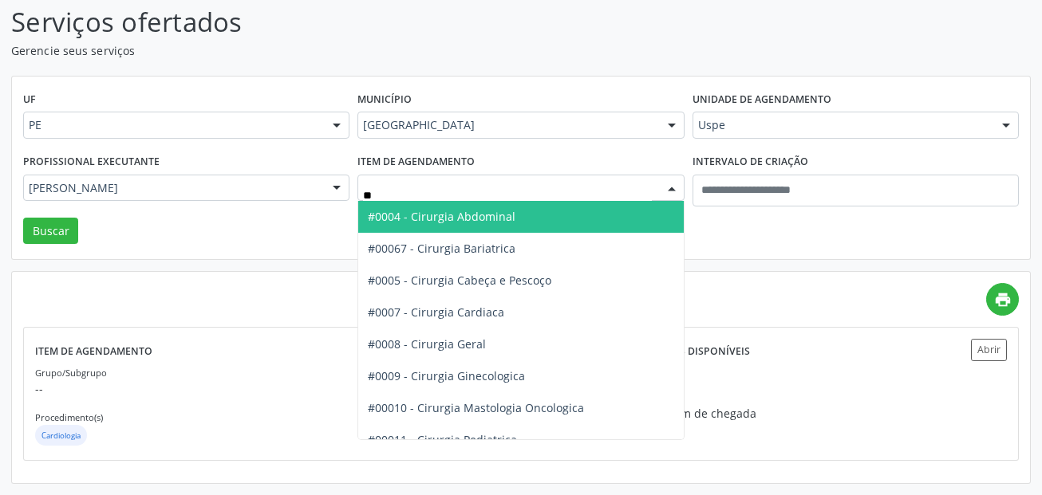
type input "***"
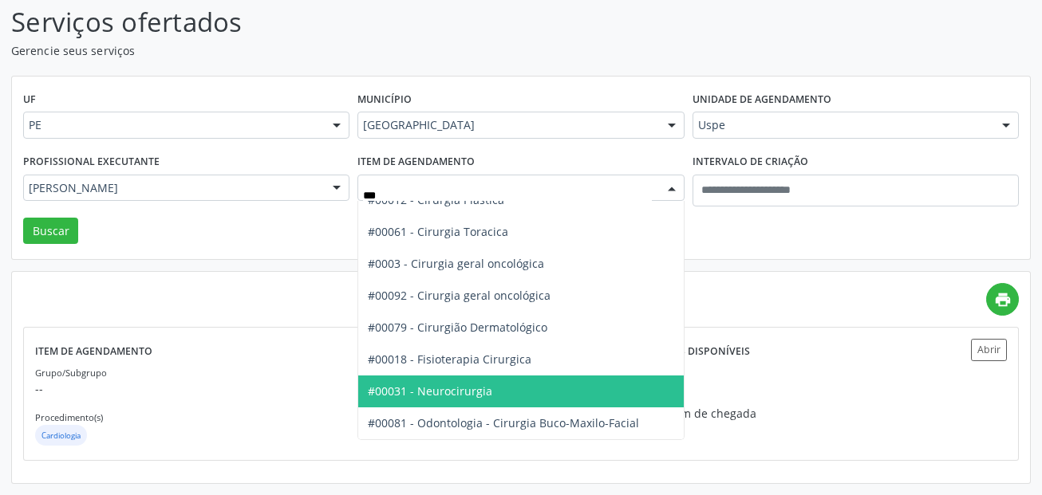
scroll to position [0, 0]
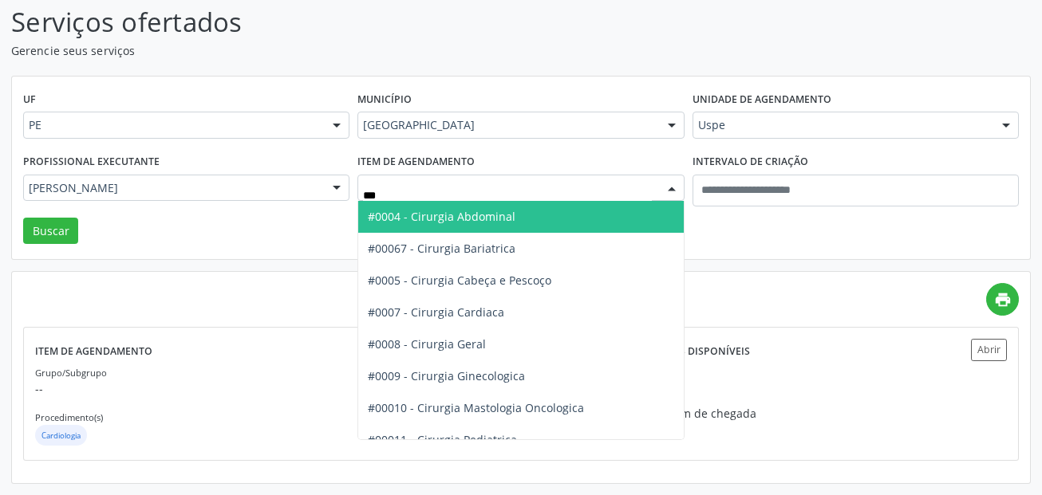
drag, startPoint x: 392, startPoint y: 200, endPoint x: 316, endPoint y: 209, distance: 77.1
click at [316, 209] on div "Profissional executante Rosiene Lisboa Leandro Todos os profissionais Aderaldo …" at bounding box center [520, 184] width 1003 height 68
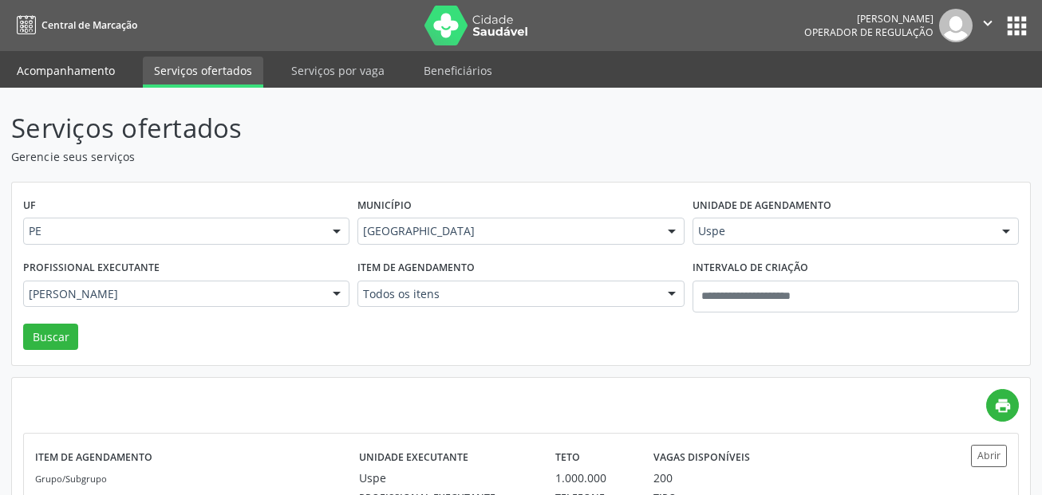
click at [116, 69] on link "Acompanhamento" at bounding box center [66, 71] width 120 height 28
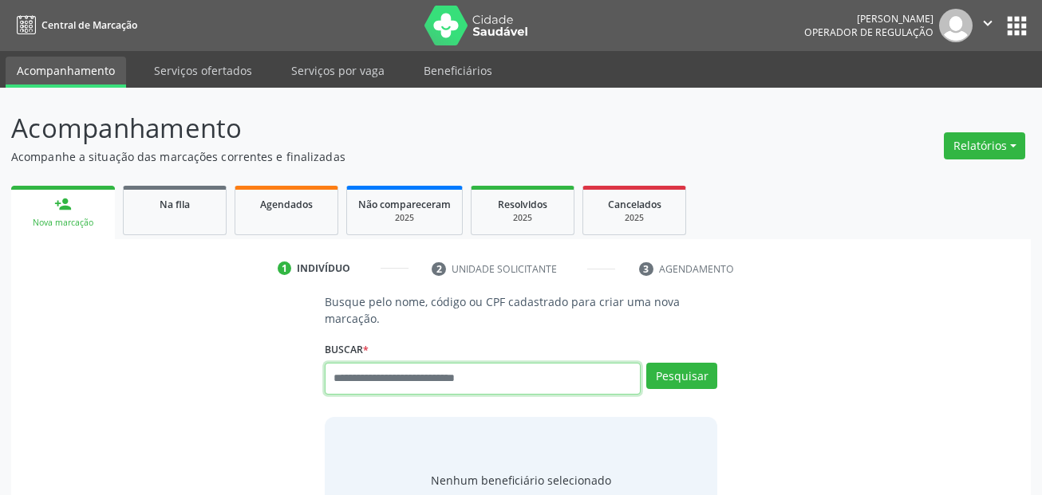
click at [480, 375] on input "text" at bounding box center [483, 379] width 317 height 32
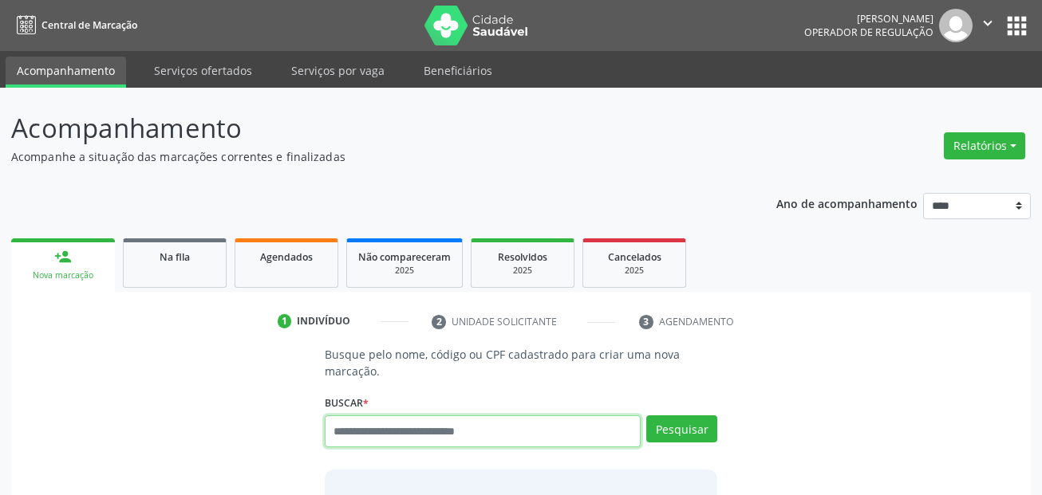
drag, startPoint x: 480, startPoint y: 375, endPoint x: 384, endPoint y: 431, distance: 110.8
click at [384, 431] on input "text" at bounding box center [483, 432] width 317 height 32
paste input "**********"
type input "**********"
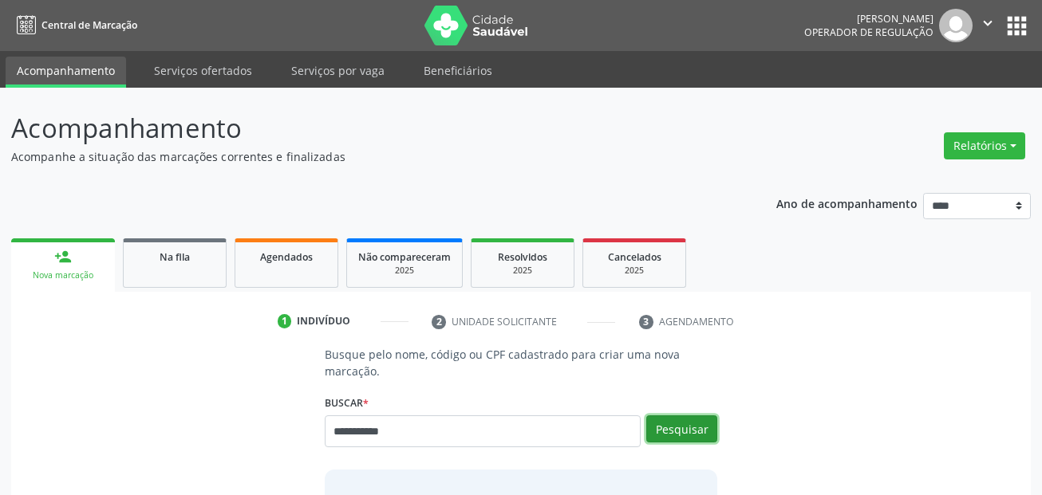
click at [687, 431] on button "Pesquisar" at bounding box center [681, 429] width 71 height 27
type input "**********"
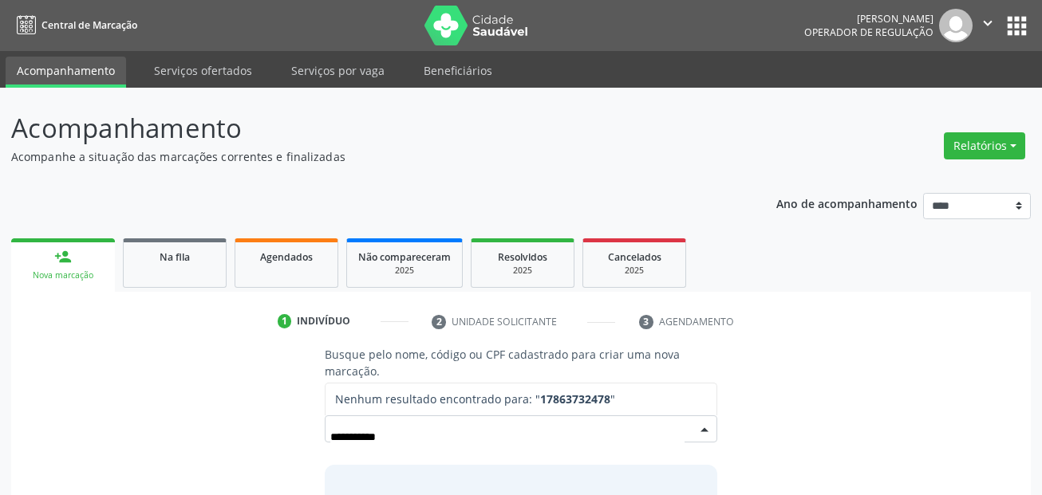
click at [396, 439] on input "**********" at bounding box center [507, 437] width 355 height 32
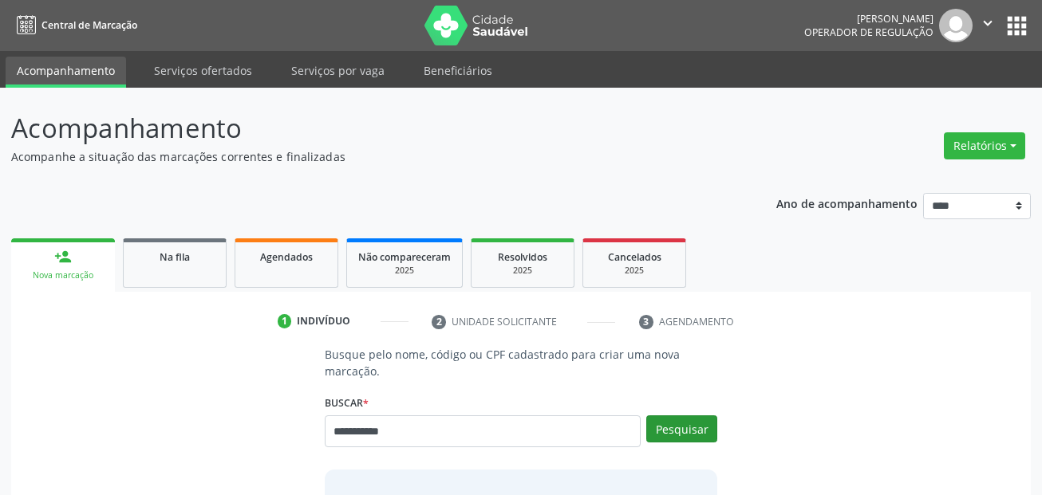
type input "**********"
click at [663, 428] on button "Pesquisar" at bounding box center [681, 429] width 71 height 27
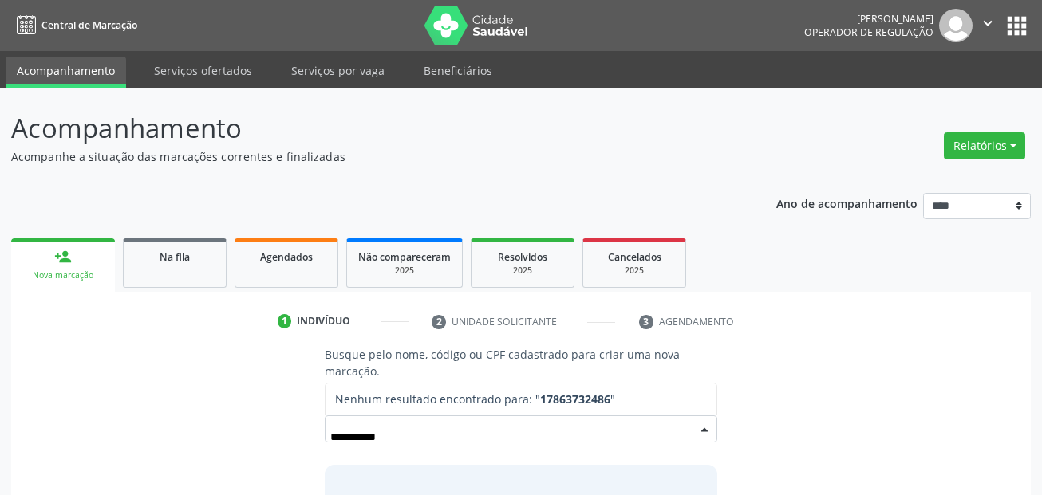
click at [435, 439] on input "**********" at bounding box center [507, 437] width 355 height 32
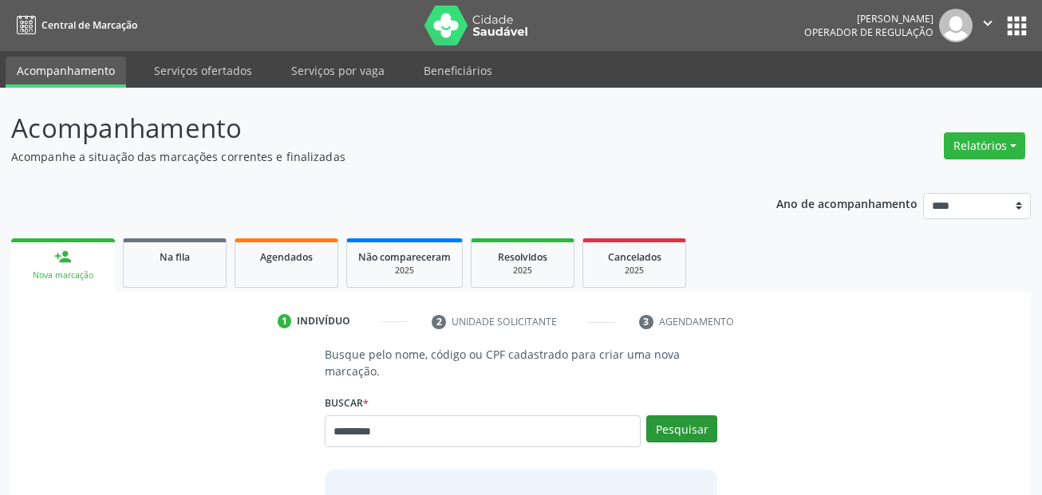
type input "*********"
click at [696, 435] on button "Pesquisar" at bounding box center [681, 429] width 71 height 27
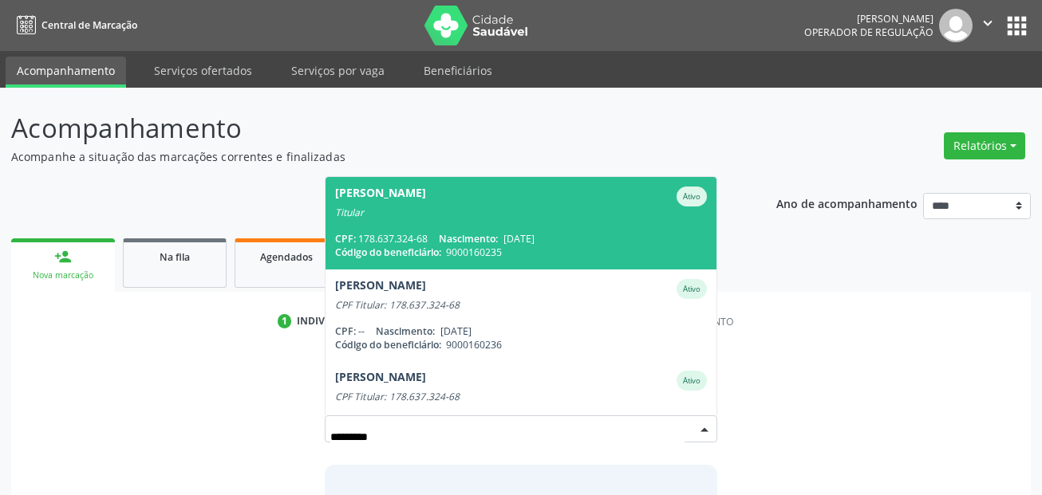
click at [534, 237] on span "[DATE]" at bounding box center [518, 239] width 31 height 14
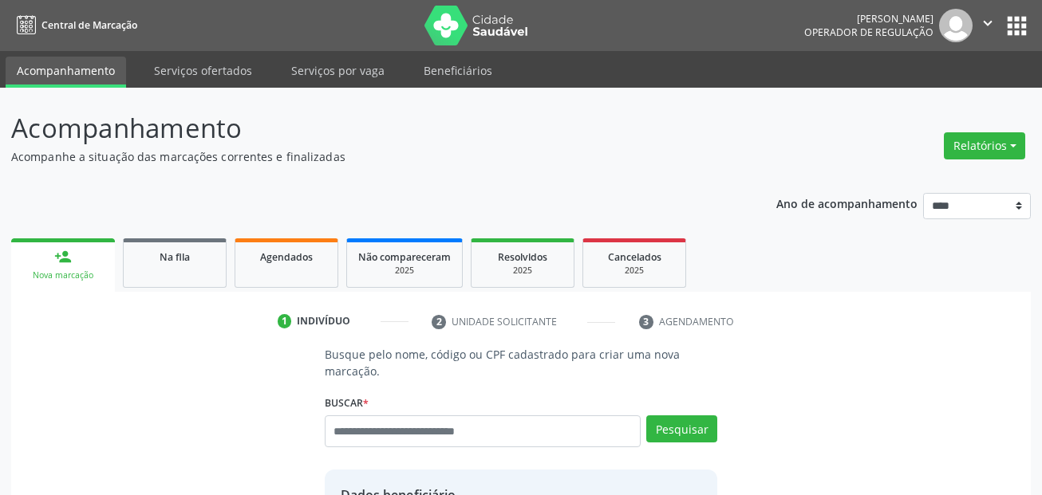
scroll to position [364, 0]
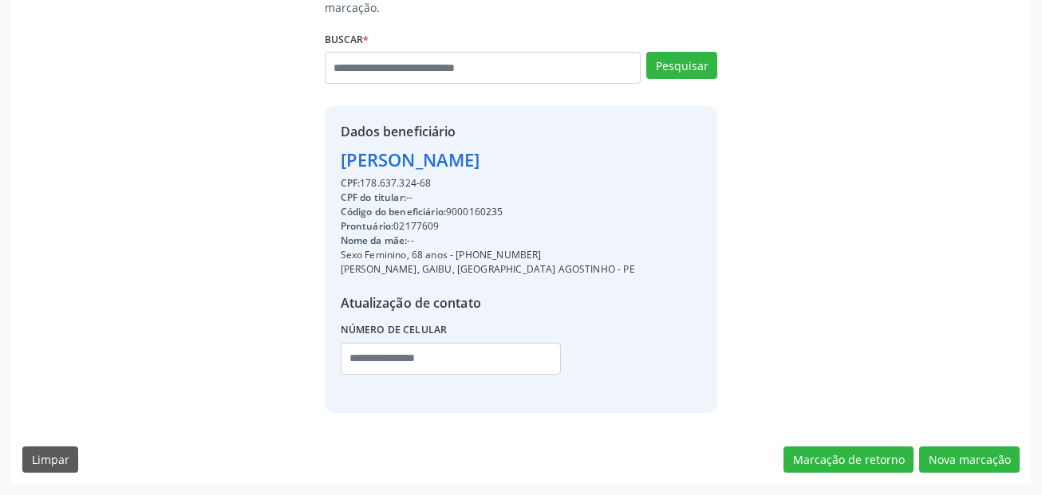
drag, startPoint x: 531, startPoint y: 258, endPoint x: 455, endPoint y: 254, distance: 75.8
click at [455, 254] on div "Sexo Feminino, 68 anos - (81) 98588-0732" at bounding box center [488, 255] width 294 height 14
copy div "(81) 98588-0732"
click at [357, 359] on input "text" at bounding box center [451, 359] width 221 height 32
paste input "**********"
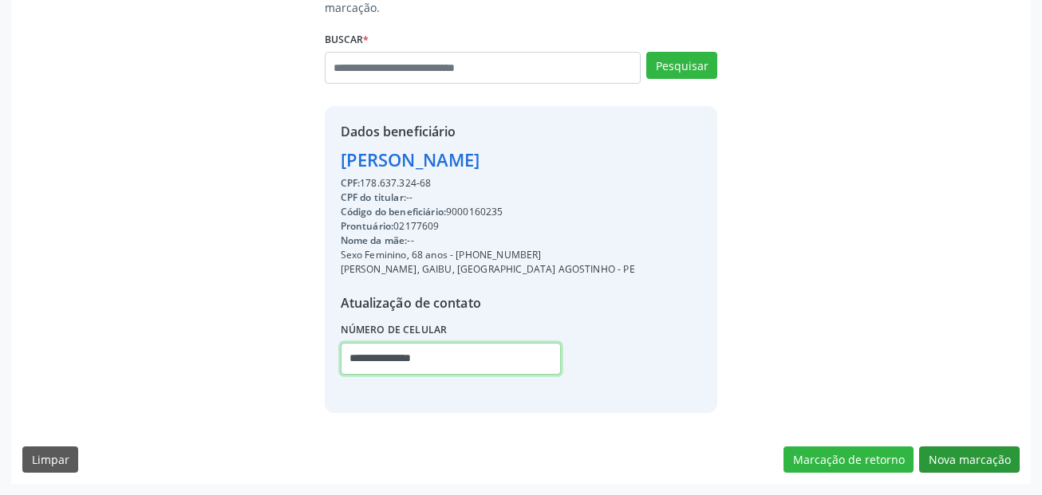
type input "**********"
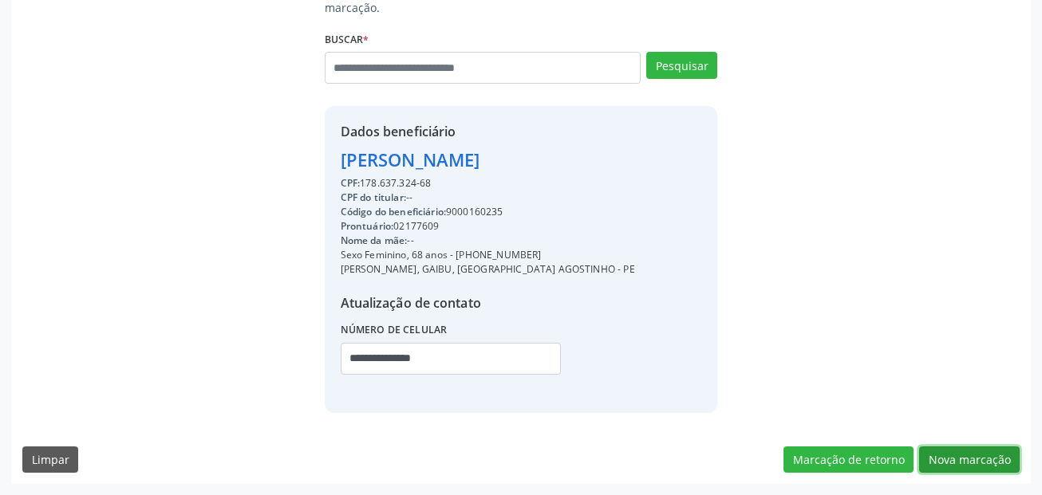
click at [975, 464] on button "Nova marcação" at bounding box center [969, 460] width 101 height 27
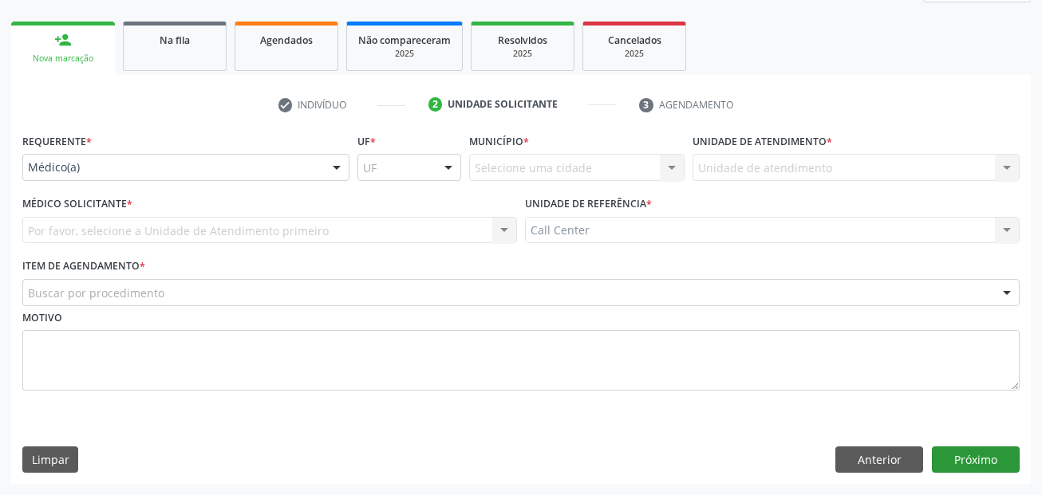
scroll to position [217, 0]
click at [152, 176] on div "Médico(a)" at bounding box center [185, 167] width 327 height 27
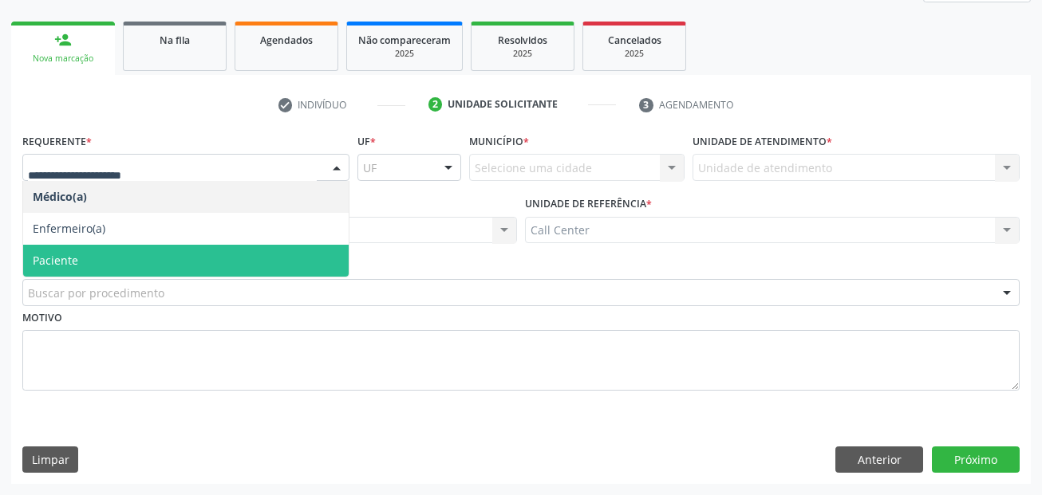
drag, startPoint x: 132, startPoint y: 253, endPoint x: 137, endPoint y: 282, distance: 29.3
click at [132, 254] on span "Paciente" at bounding box center [185, 261] width 325 height 32
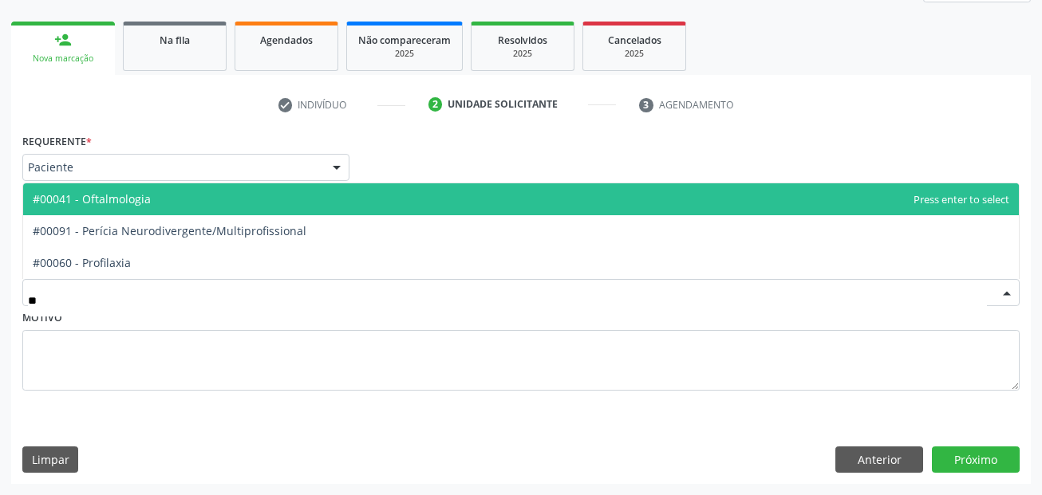
type input "***"
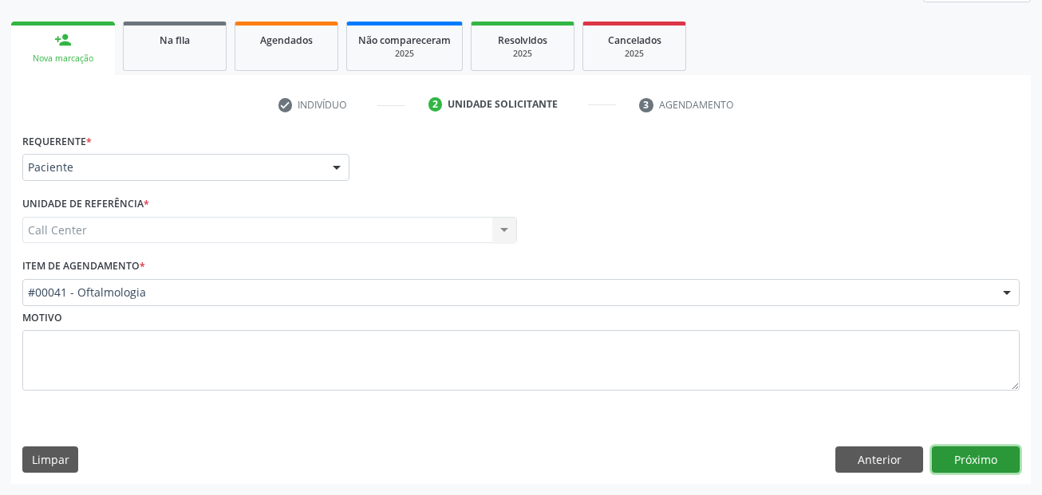
click at [988, 459] on button "Próximo" at bounding box center [976, 460] width 88 height 27
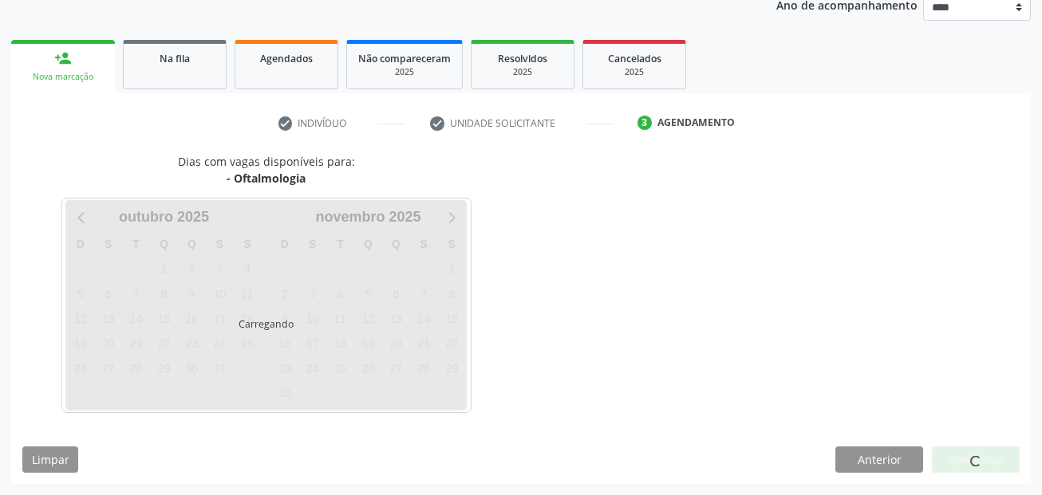
scroll to position [199, 0]
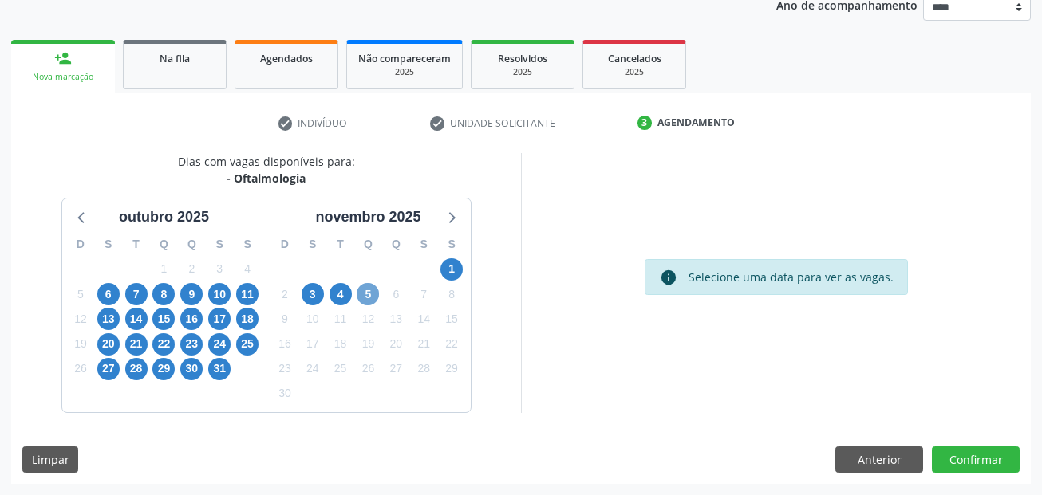
click at [372, 293] on span "5" at bounding box center [368, 294] width 22 height 22
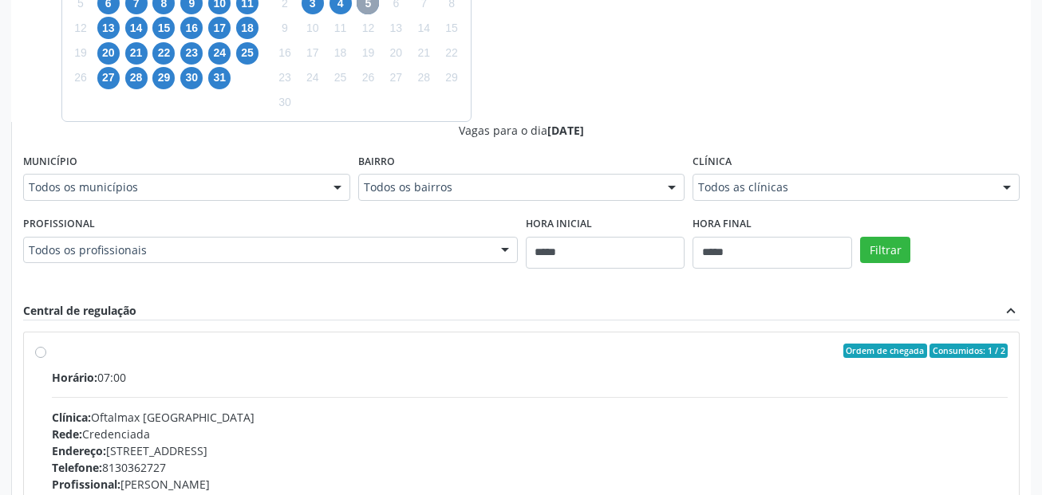
scroll to position [518, 0]
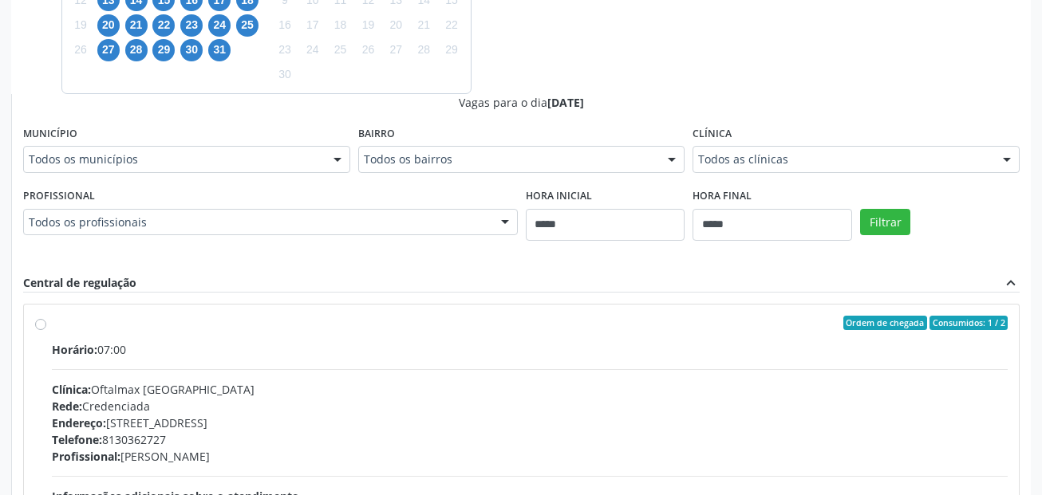
click at [376, 359] on div "Horário: 07:00 Clínica: Oftalmax Hospital de Olhos Rede: Credenciada Endereço: …" at bounding box center [530, 450] width 956 height 219
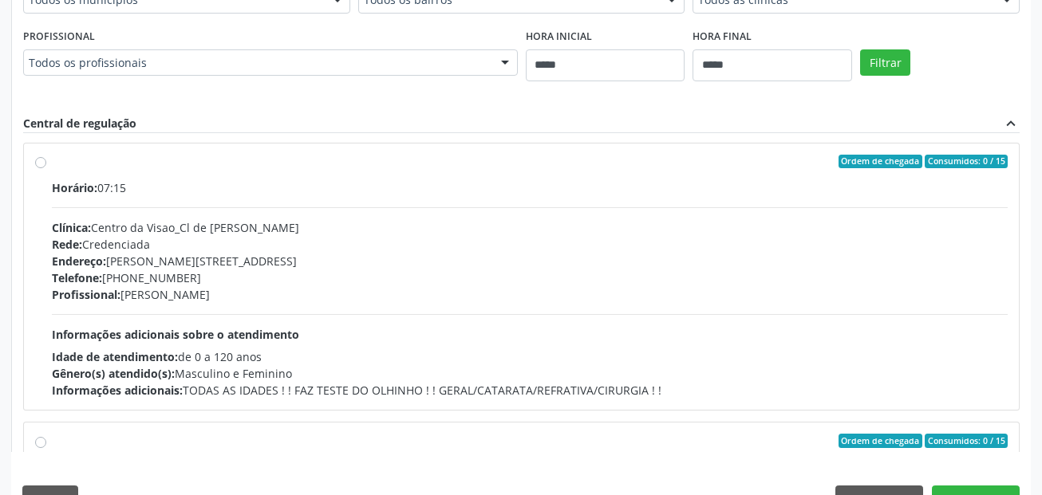
scroll to position [638, 0]
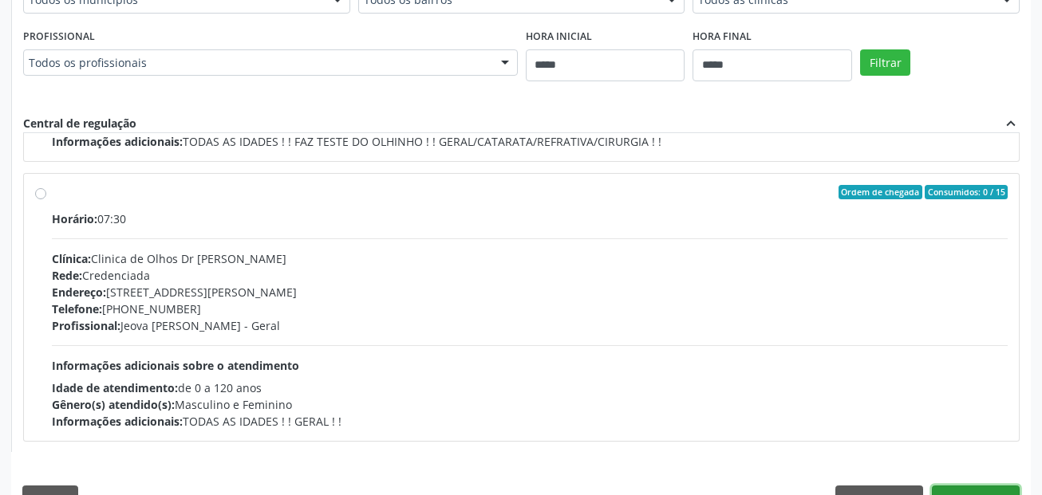
click at [987, 489] on button "Confirmar" at bounding box center [976, 499] width 88 height 27
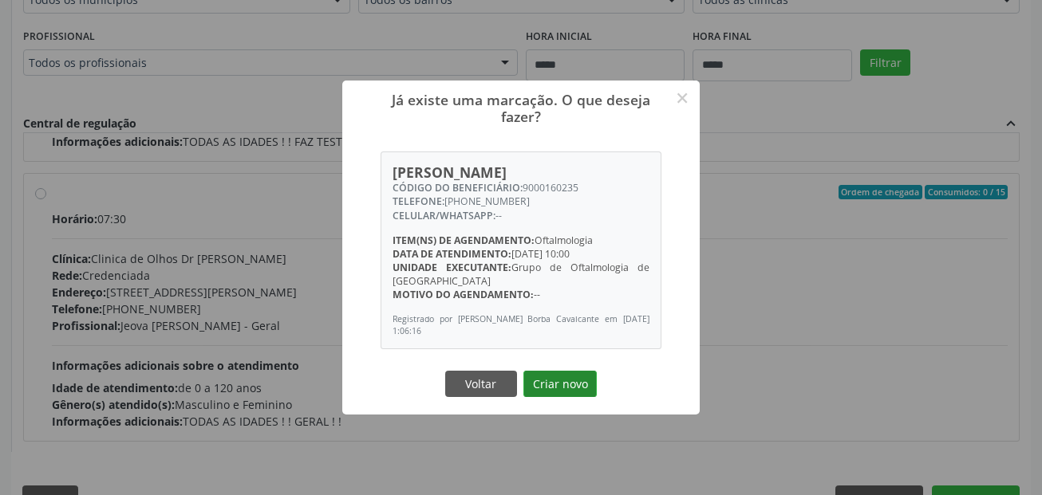
click at [577, 381] on button "Criar novo" at bounding box center [559, 384] width 73 height 27
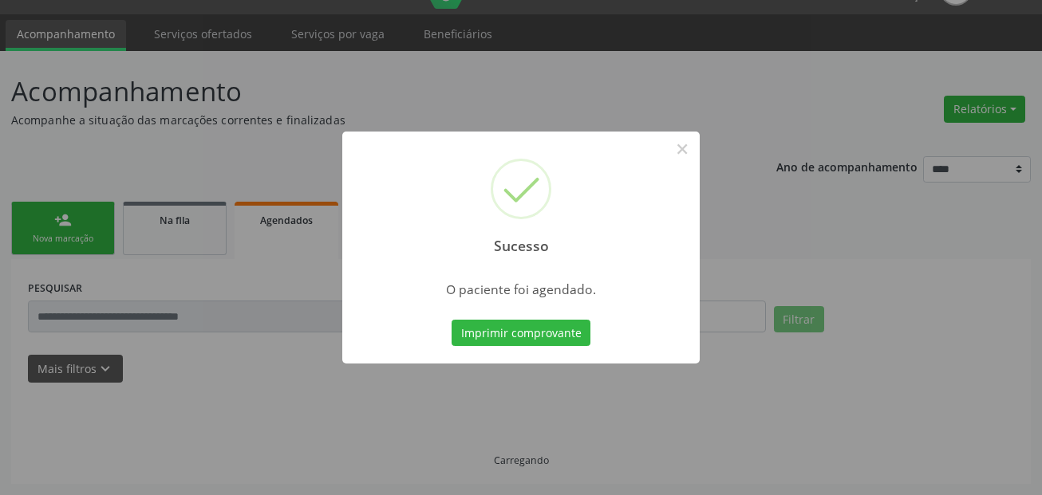
scroll to position [37, 0]
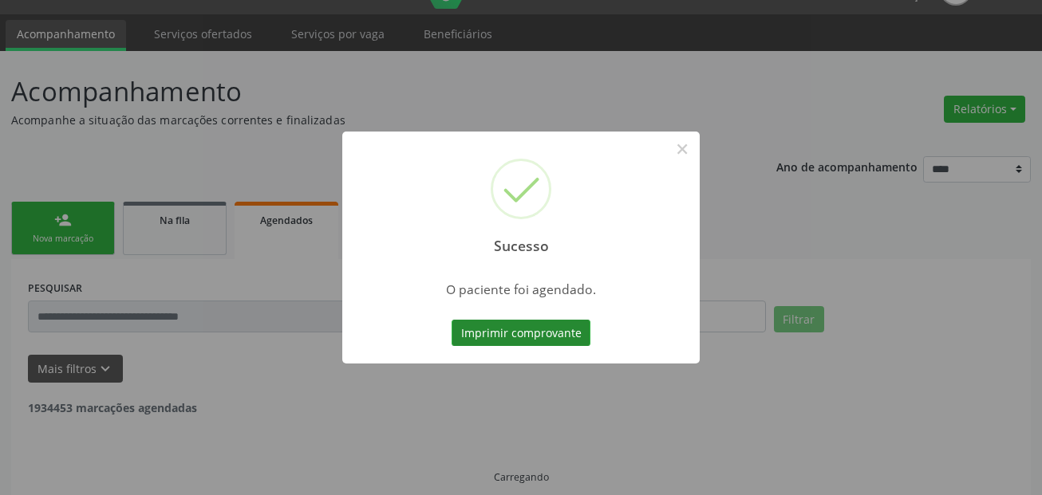
click at [553, 333] on button "Imprimir comprovante" at bounding box center [520, 333] width 139 height 27
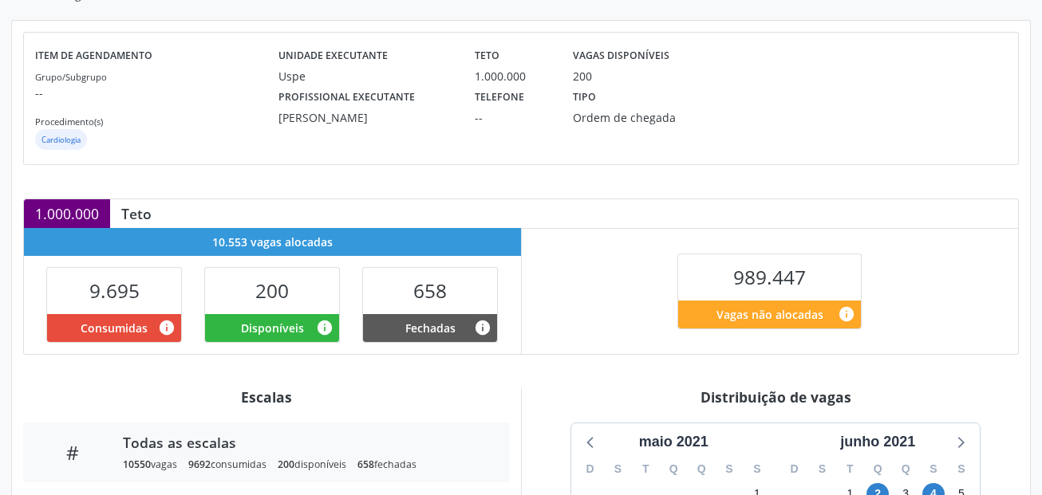
scroll to position [432, 0]
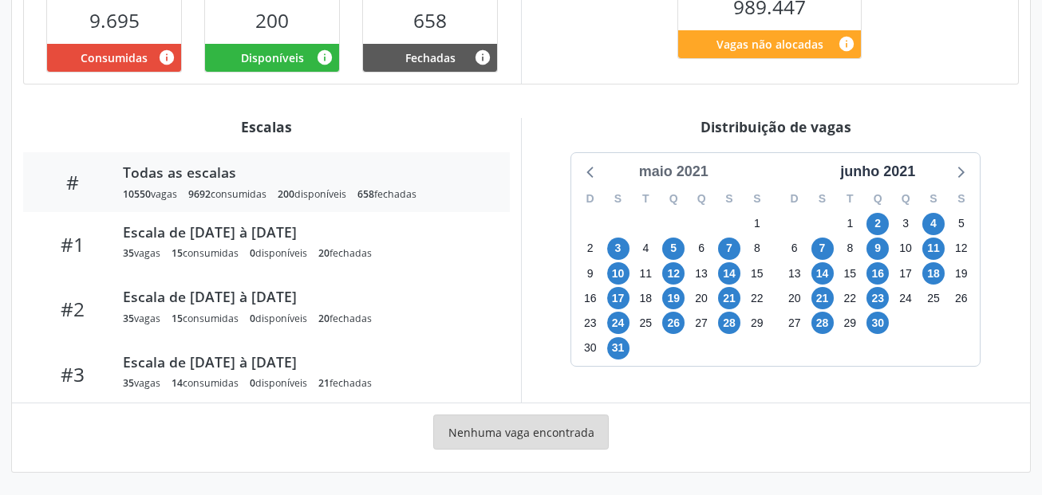
click at [688, 171] on div "maio 2021" at bounding box center [674, 172] width 82 height 22
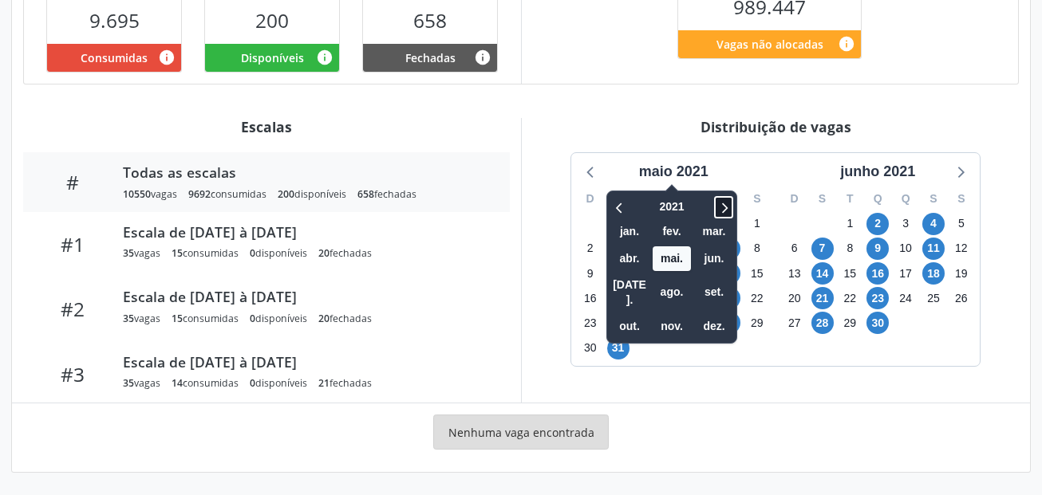
click at [723, 209] on icon at bounding box center [723, 207] width 16 height 19
click at [718, 208] on icon at bounding box center [723, 207] width 16 height 19
click at [640, 314] on span "out." at bounding box center [629, 326] width 38 height 25
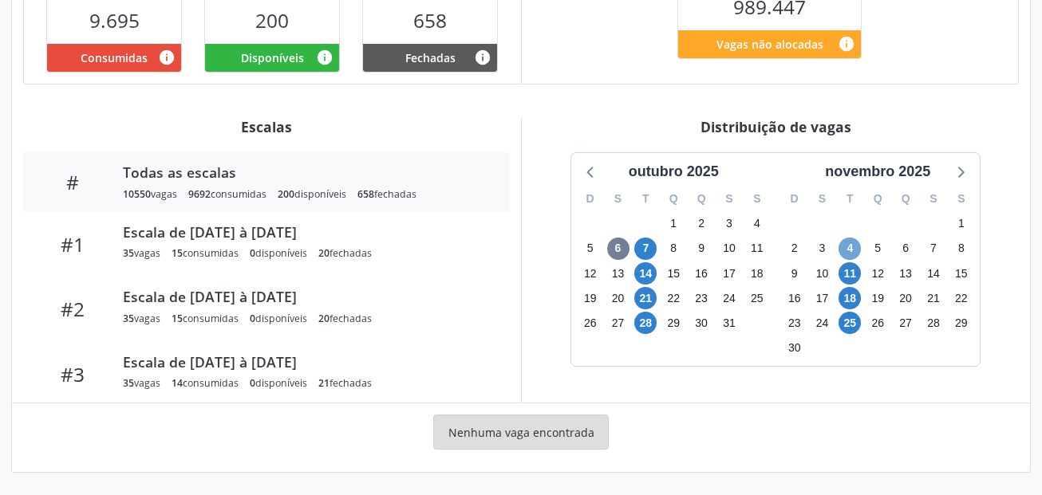
click at [846, 252] on span "4" at bounding box center [849, 249] width 22 height 22
click at [846, 251] on span "4" at bounding box center [849, 249] width 22 height 22
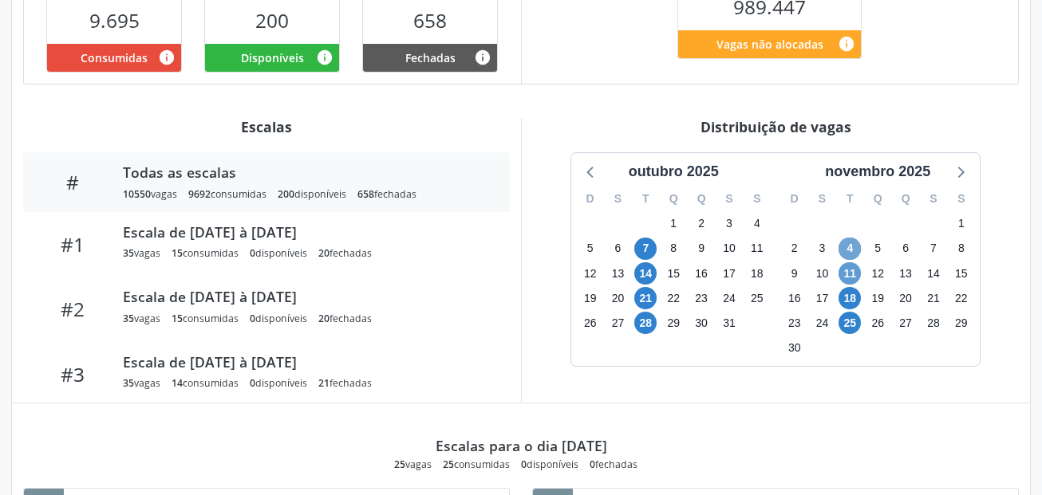
scroll to position [512, 0]
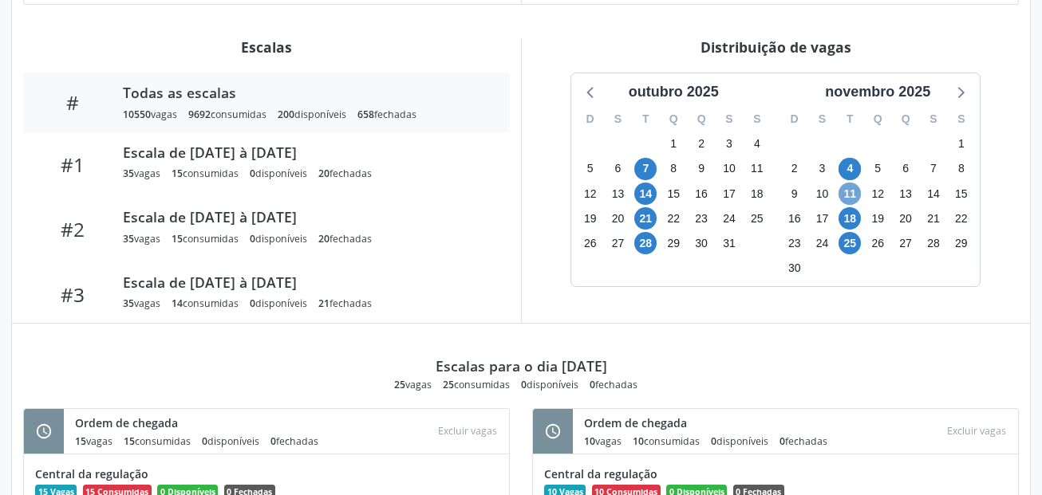
click at [848, 193] on span "11" at bounding box center [849, 194] width 22 height 22
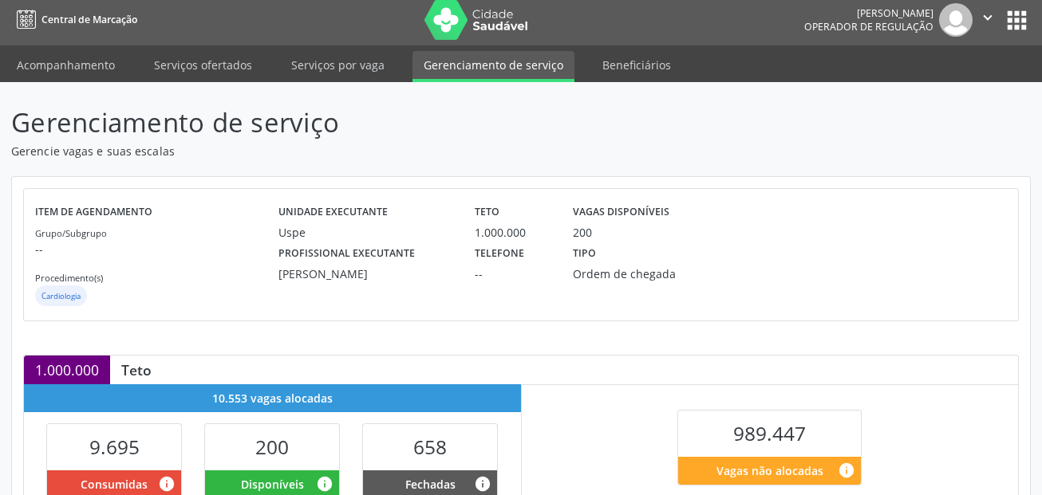
scroll to position [0, 0]
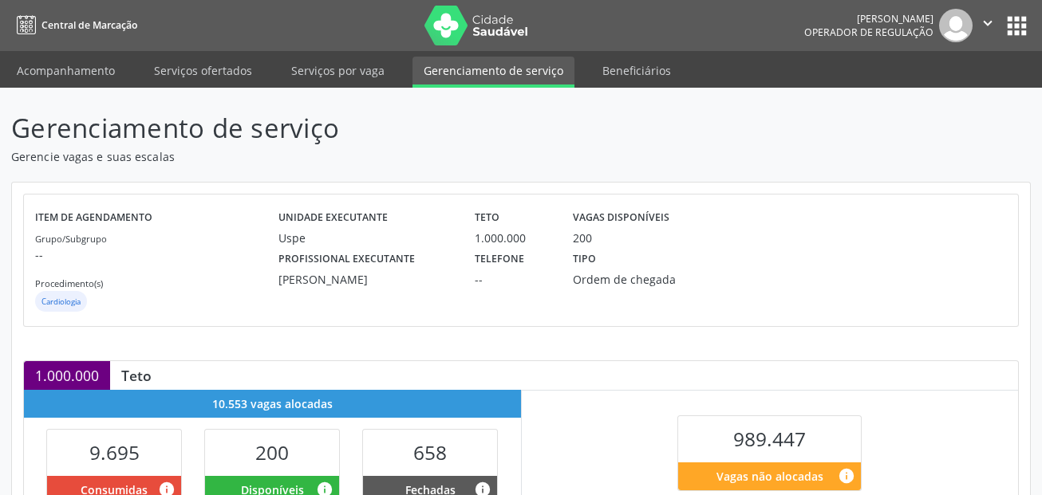
click at [34, 52] on ul "Acompanhamento Serviços ofertados Serviços por vaga Gerenciamento de serviço Be…" at bounding box center [521, 69] width 1042 height 37
click at [39, 67] on link "Acompanhamento" at bounding box center [66, 71] width 120 height 28
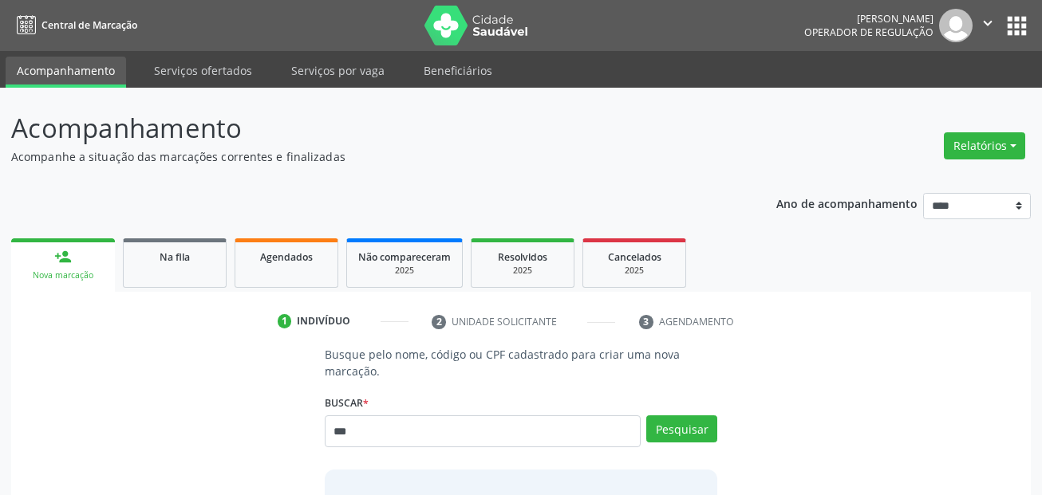
type input "***"
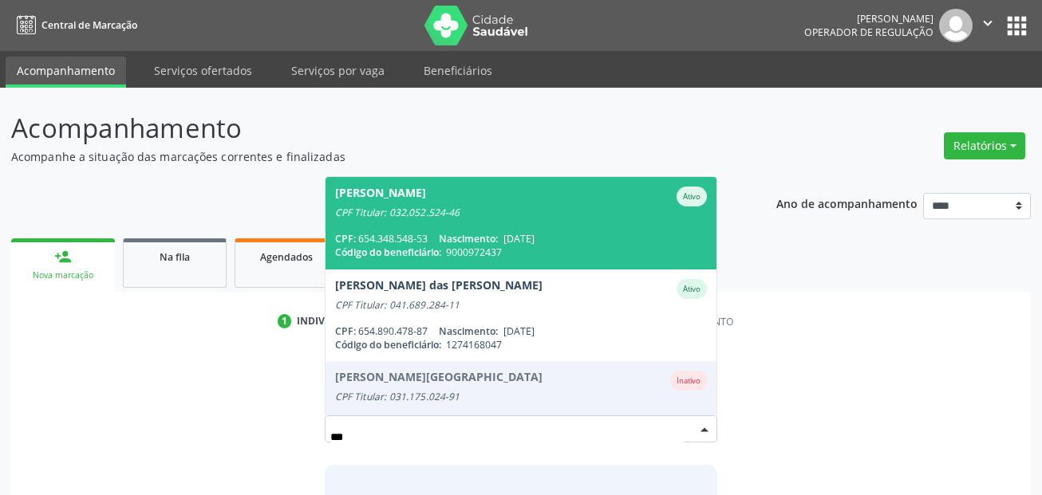
click at [460, 212] on div "CPF Titular: 032.052.524-46" at bounding box center [521, 213] width 372 height 13
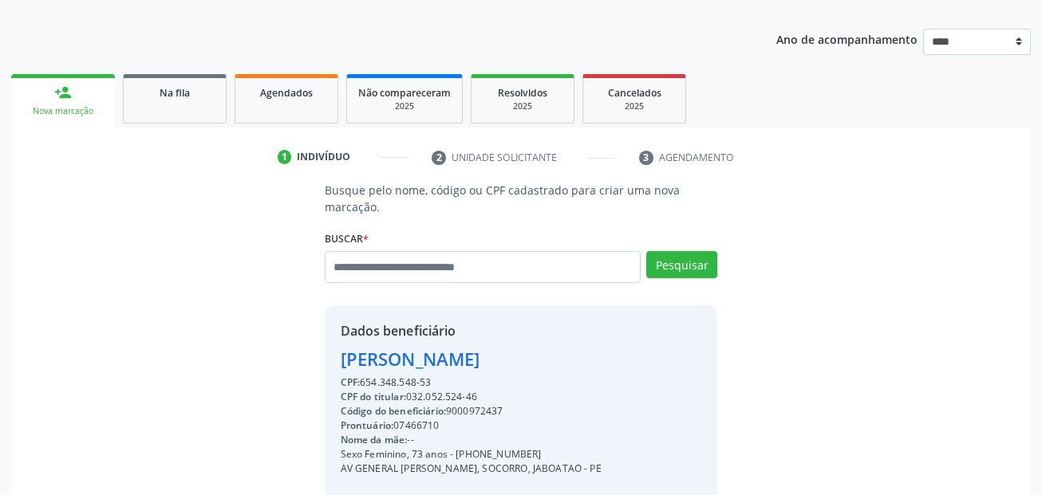
scroll to position [364, 0]
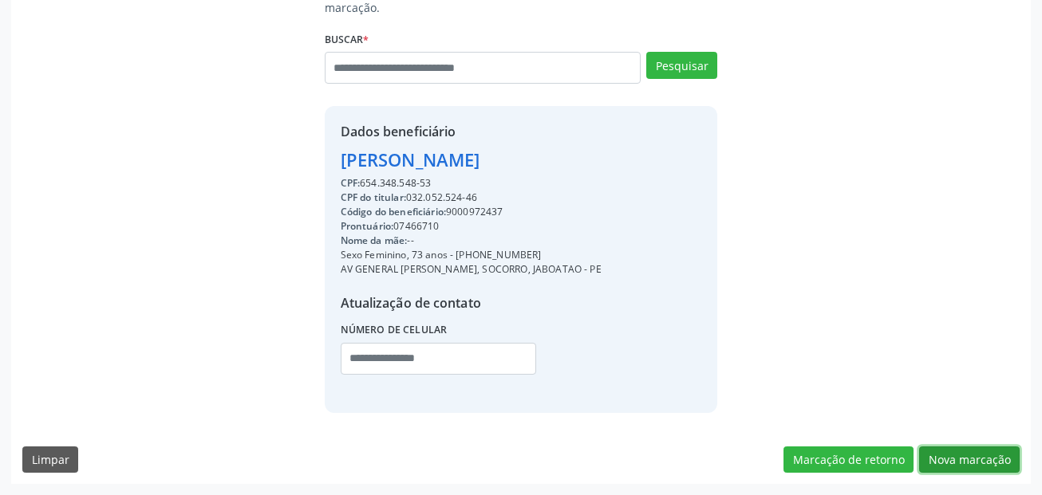
click at [1003, 456] on button "Nova marcação" at bounding box center [969, 460] width 101 height 27
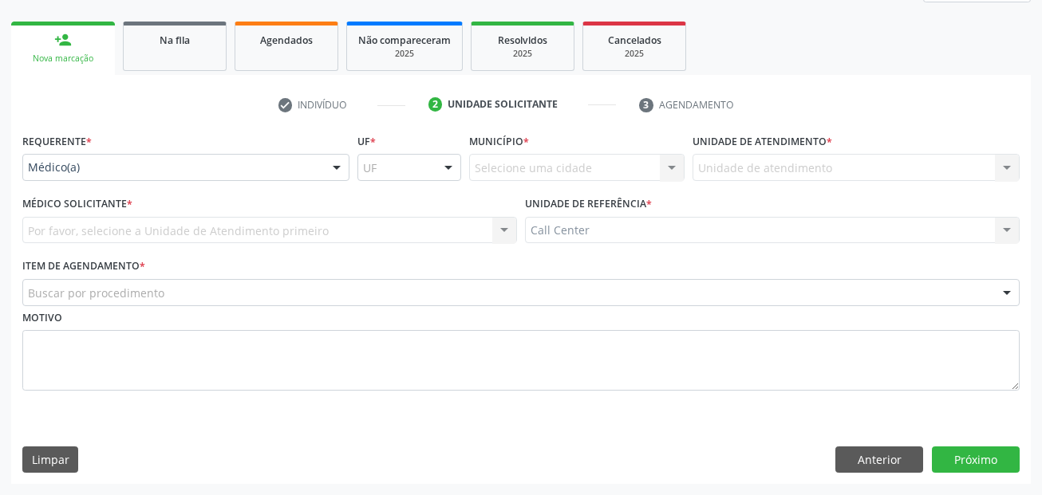
drag, startPoint x: 74, startPoint y: 164, endPoint x: 76, endPoint y: 191, distance: 28.0
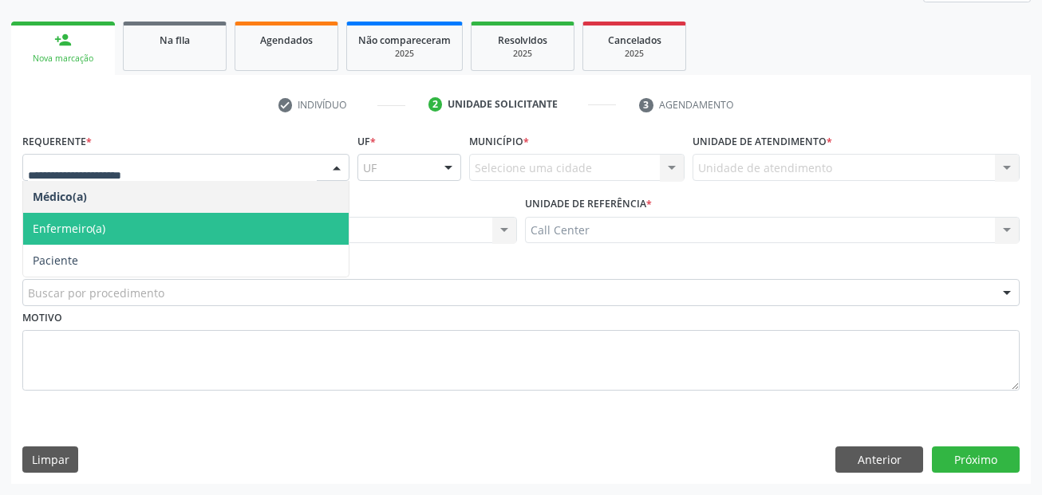
click at [86, 255] on span "Paciente" at bounding box center [185, 261] width 325 height 32
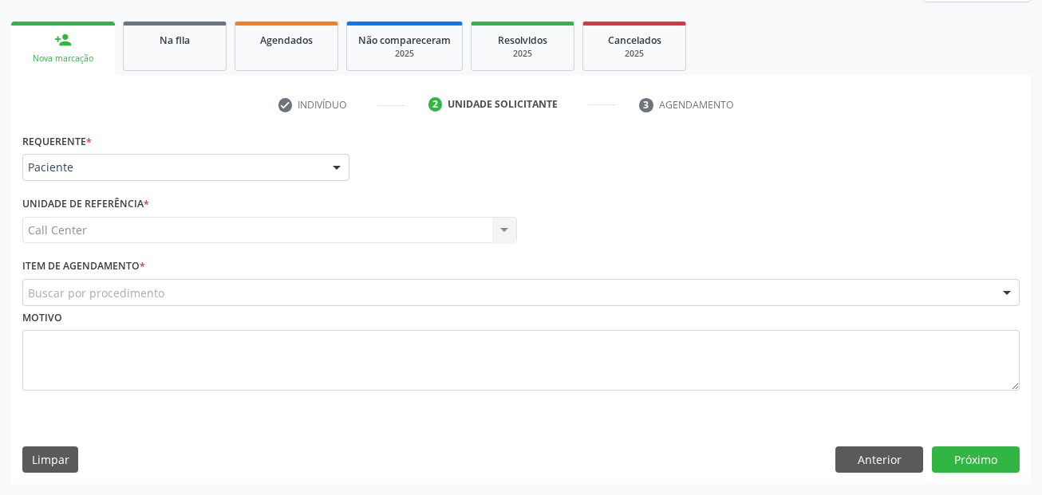
click at [99, 281] on div "Buscar por procedimento" at bounding box center [520, 292] width 997 height 27
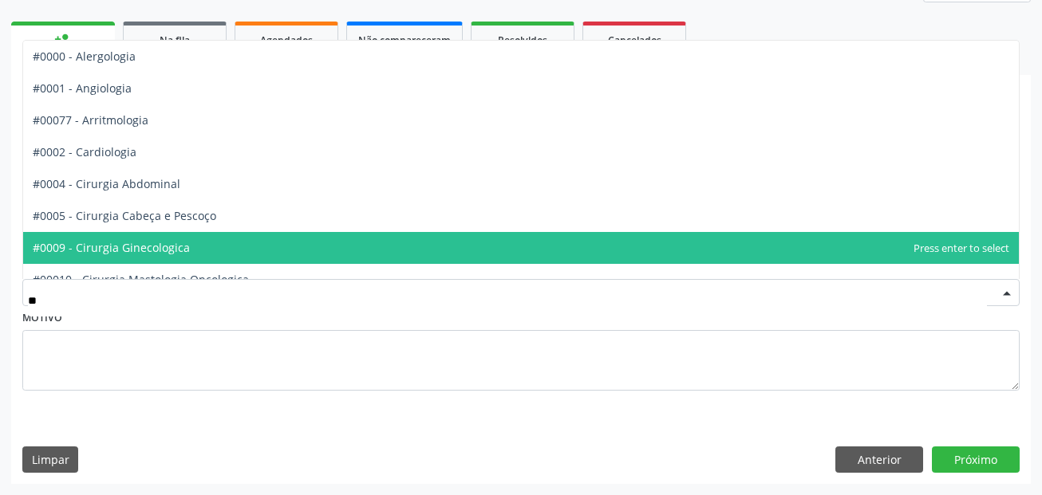
type input "***"
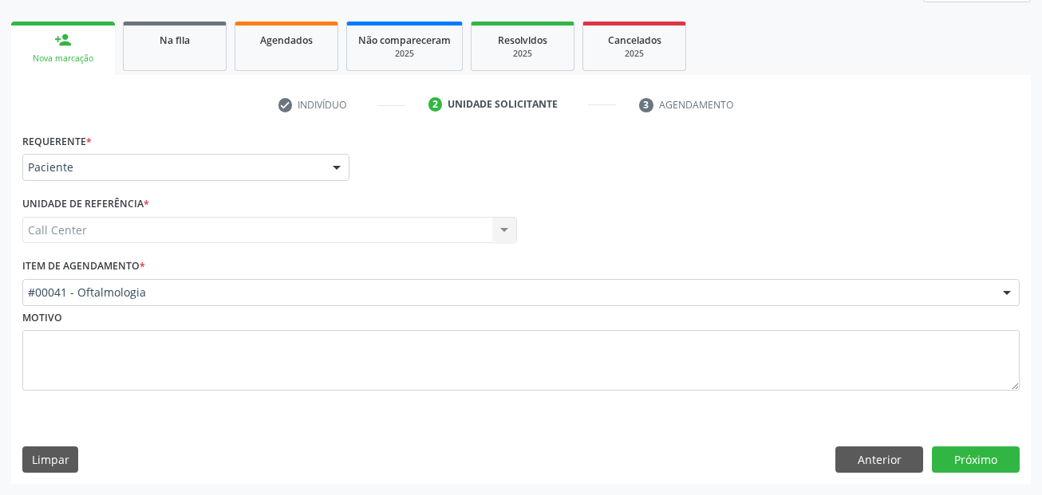
click at [1025, 455] on div "Requerente * Paciente Médico(a) Enfermeiro(a) Paciente Nenhum resultado encontr…" at bounding box center [520, 306] width 1019 height 355
click at [992, 455] on button "Próximo" at bounding box center [976, 460] width 88 height 27
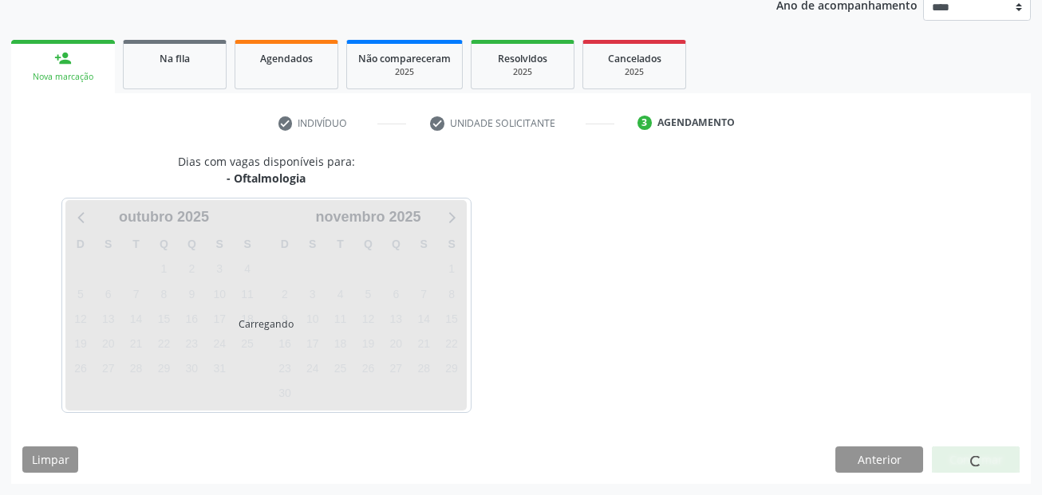
scroll to position [199, 0]
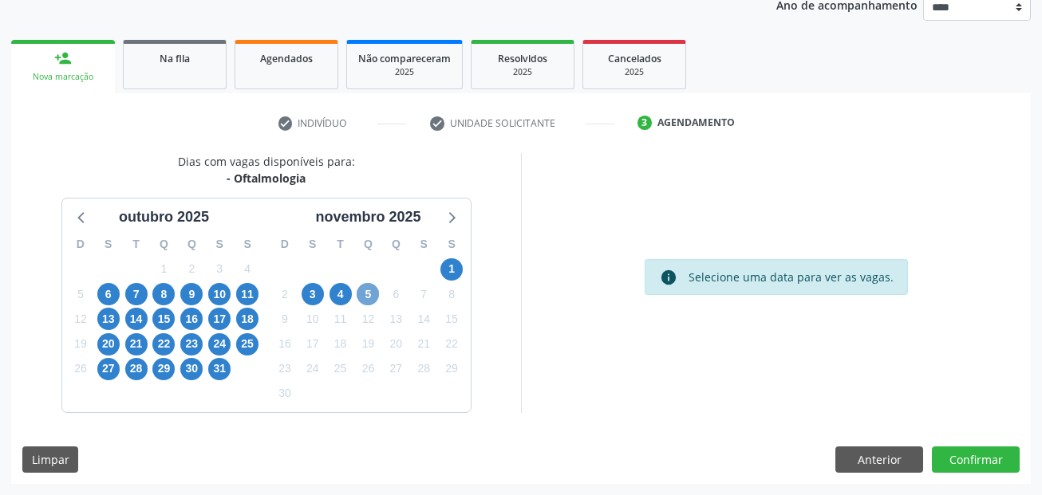
click at [371, 297] on span "5" at bounding box center [368, 294] width 22 height 22
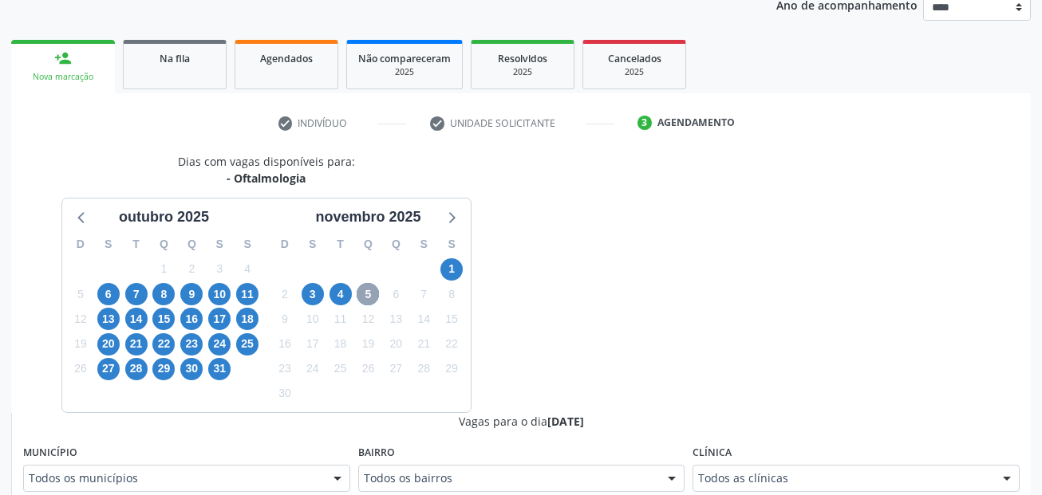
scroll to position [278, 0]
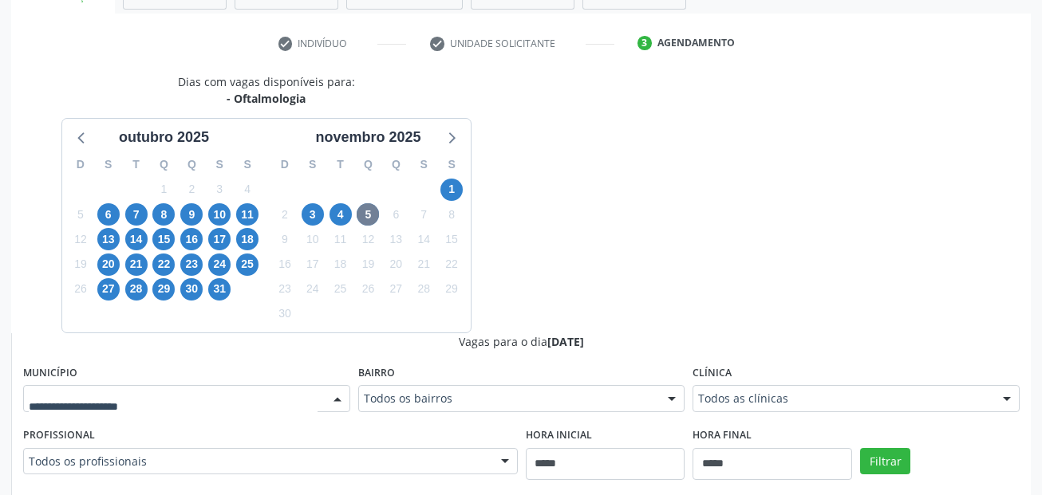
click at [93, 391] on div at bounding box center [186, 398] width 327 height 27
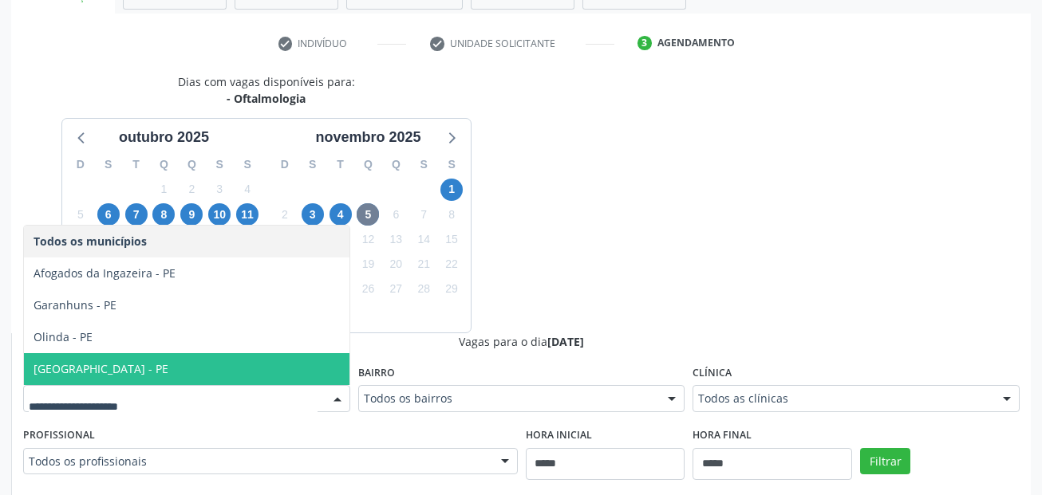
click at [144, 362] on span "Recife - PE" at bounding box center [186, 369] width 325 height 32
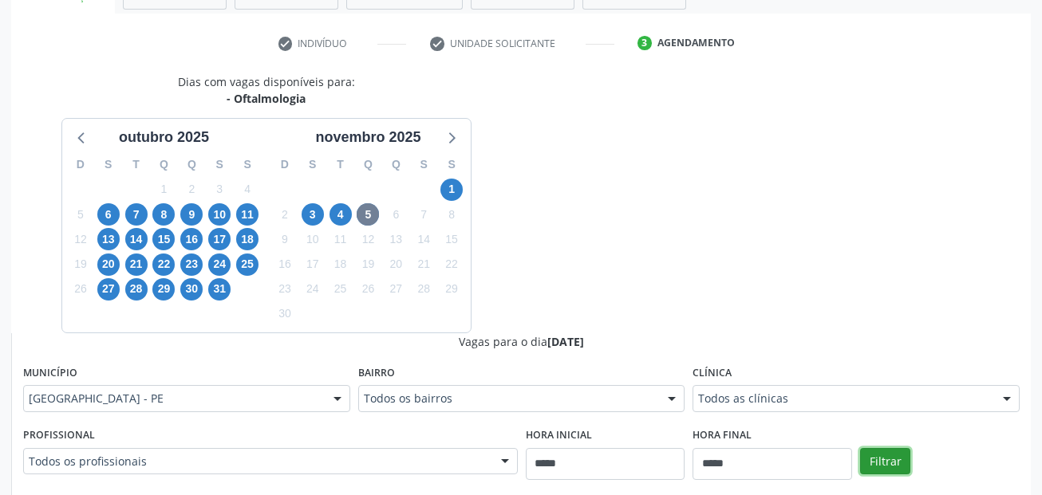
click at [869, 451] on button "Filtrar" at bounding box center [885, 461] width 50 height 27
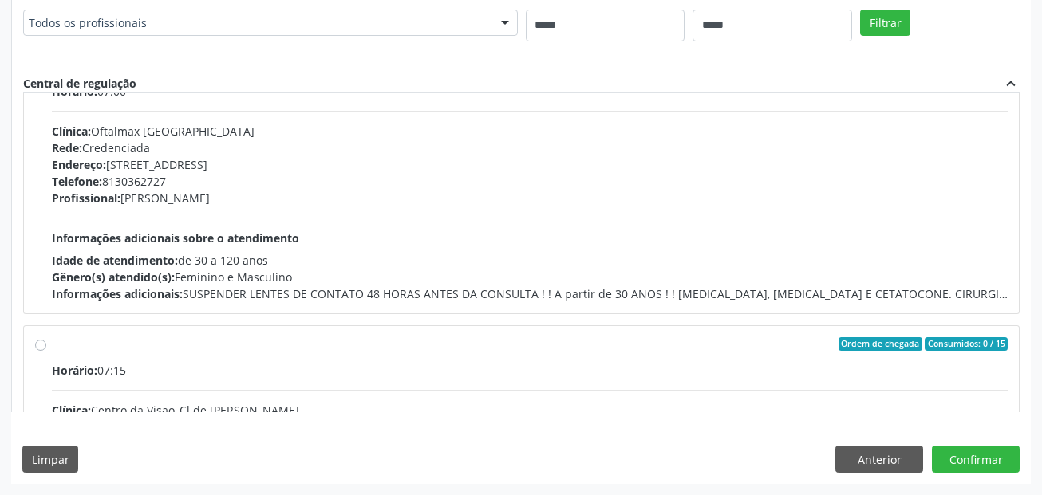
scroll to position [0, 0]
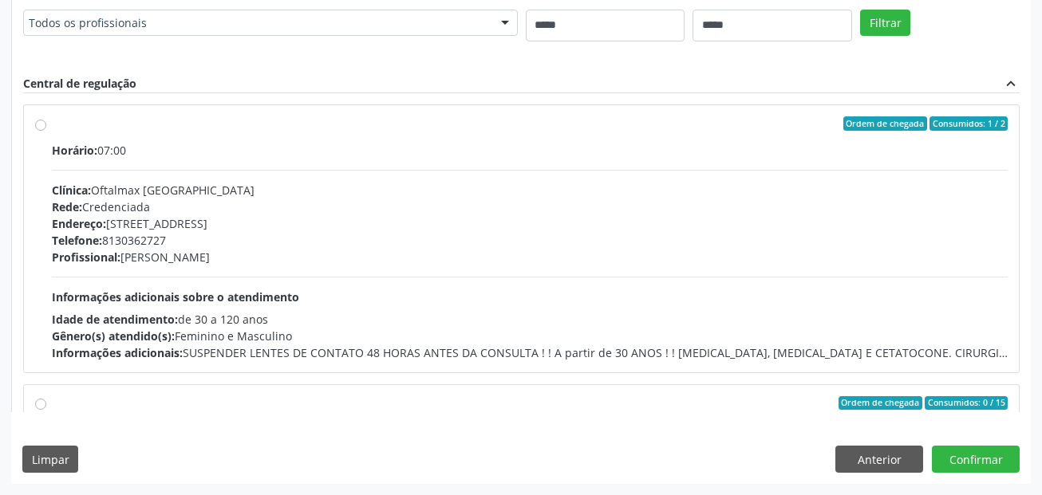
drag, startPoint x: 689, startPoint y: 74, endPoint x: 684, endPoint y: 85, distance: 11.8
click at [689, 74] on div "Vagas para o dia 05/11/2025 Município Recife - PE Todos os municípios Afogados …" at bounding box center [521, 154] width 996 height 518
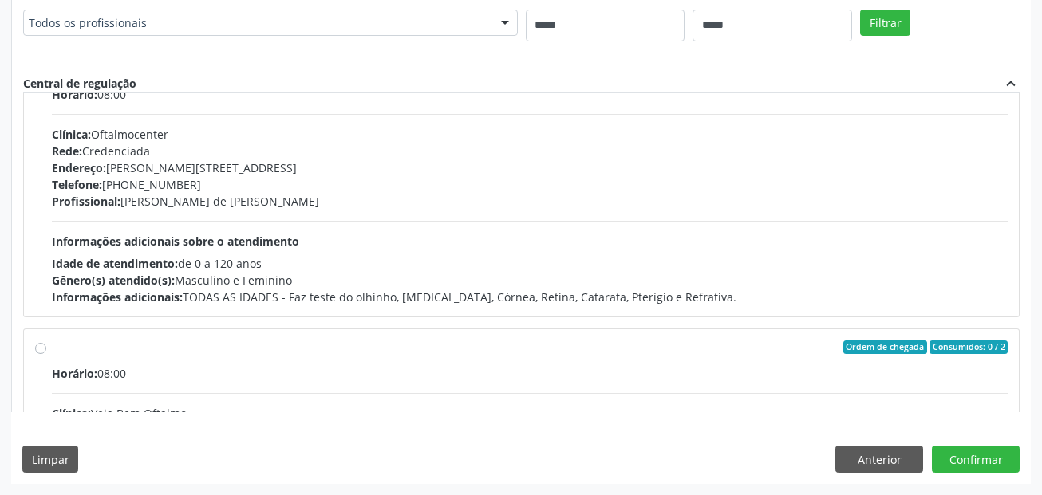
scroll to position [638, 0]
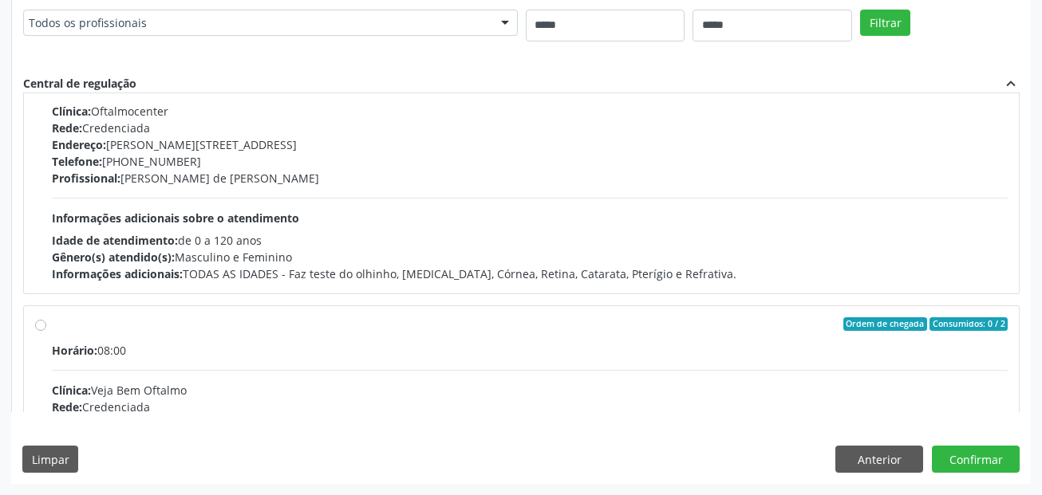
click at [382, 73] on div "Vagas para o dia 05/11/2025 Município Recife - PE Todos os municípios Afogados …" at bounding box center [521, 154] width 996 height 518
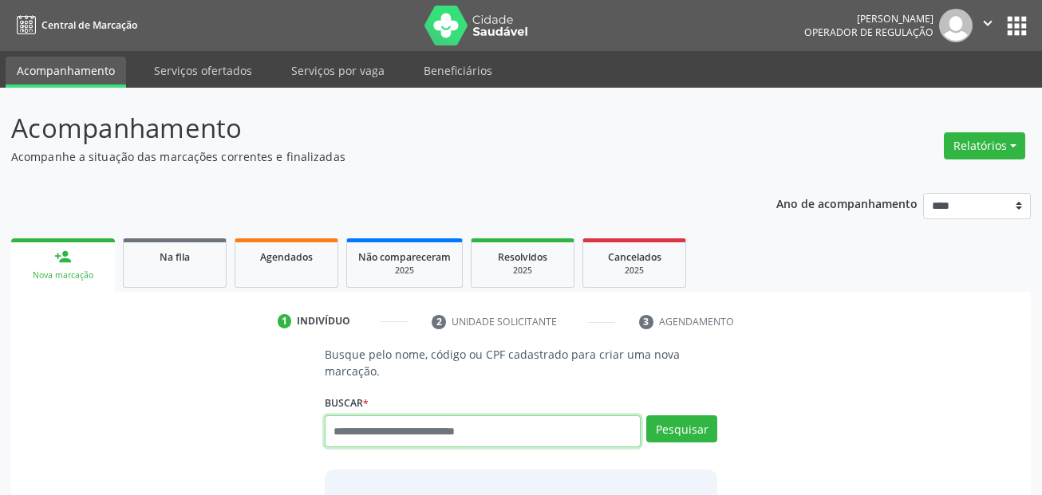
paste input "**********"
drag, startPoint x: 422, startPoint y: 435, endPoint x: 254, endPoint y: 417, distance: 169.2
click at [254, 417] on div "**********" at bounding box center [520, 471] width 997 height 251
paste input "text"
type input "*********"
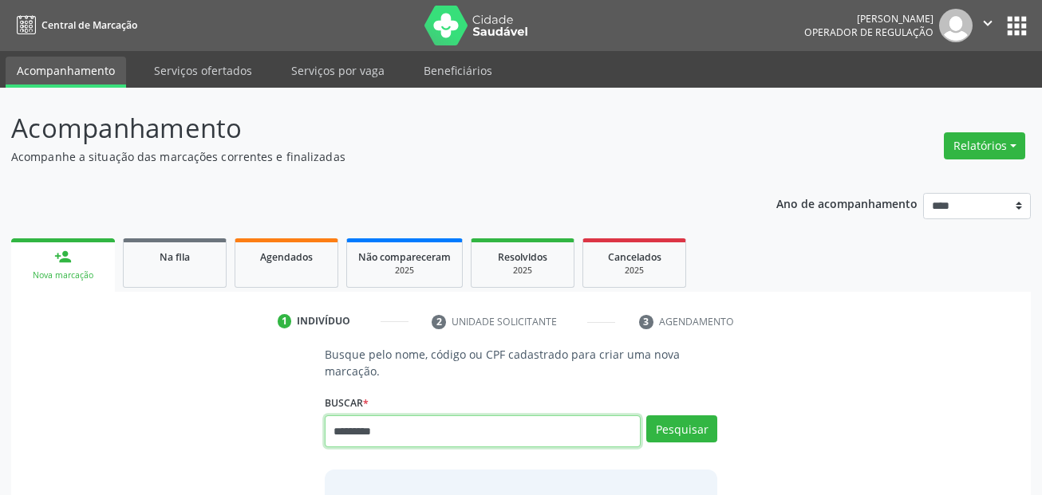
type input "*********"
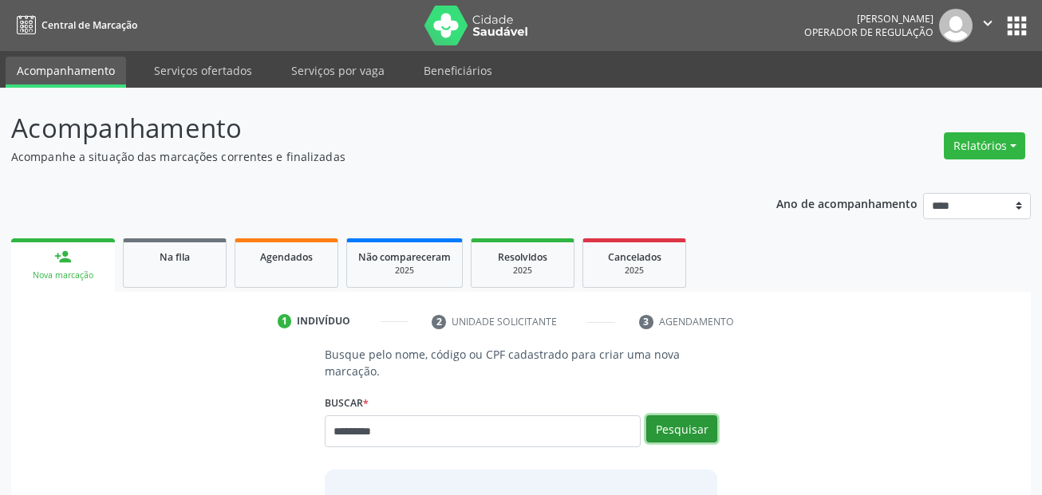
click at [676, 428] on button "Pesquisar" at bounding box center [681, 429] width 71 height 27
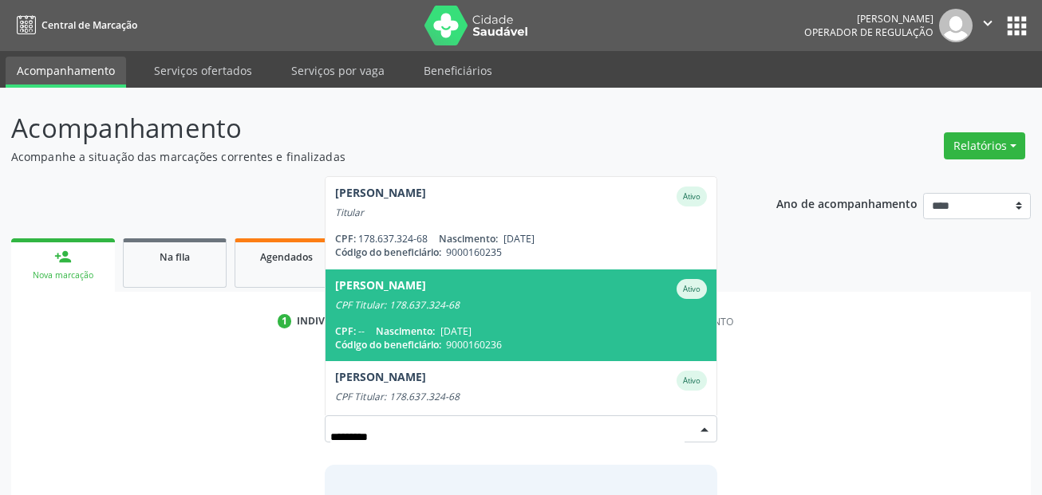
click at [499, 300] on div "CPF Titular: 178.637.324-68" at bounding box center [521, 305] width 372 height 13
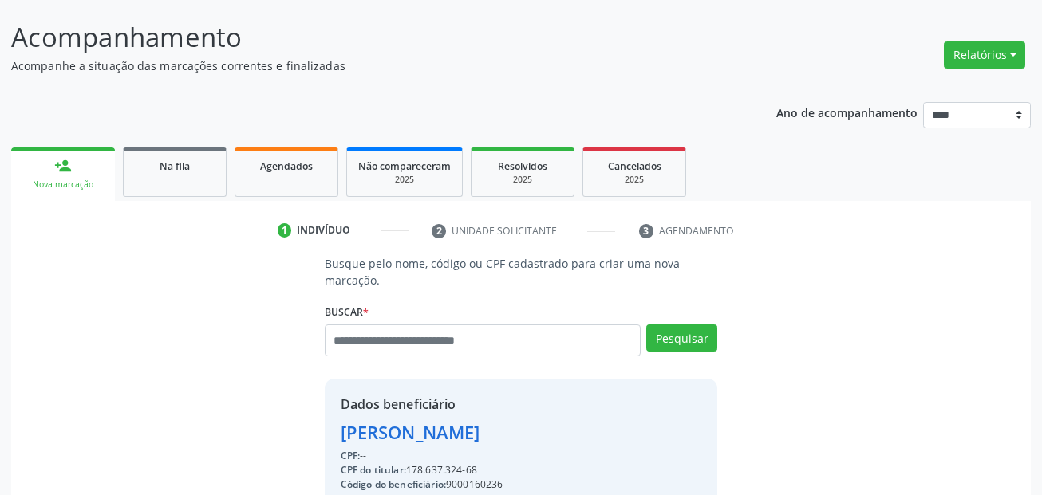
scroll to position [319, 0]
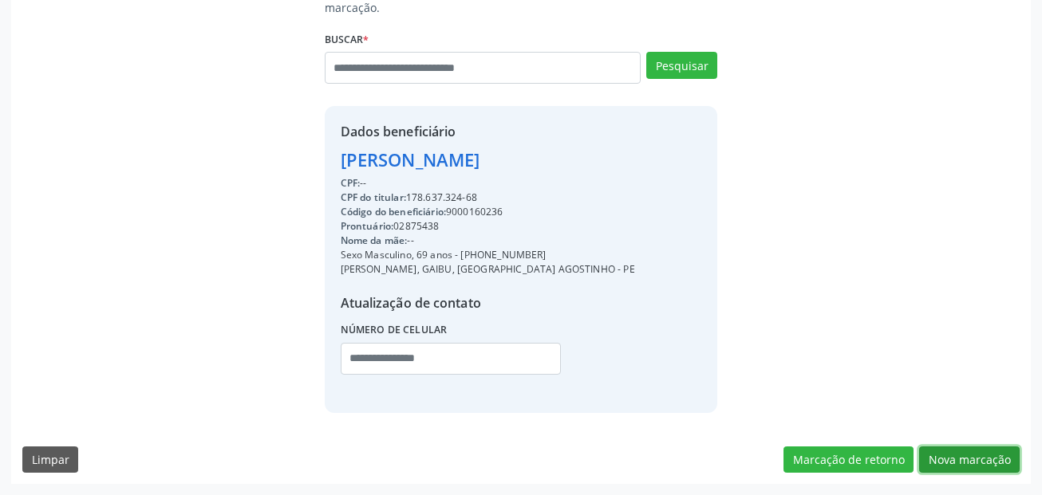
click at [983, 464] on button "Nova marcação" at bounding box center [969, 460] width 101 height 27
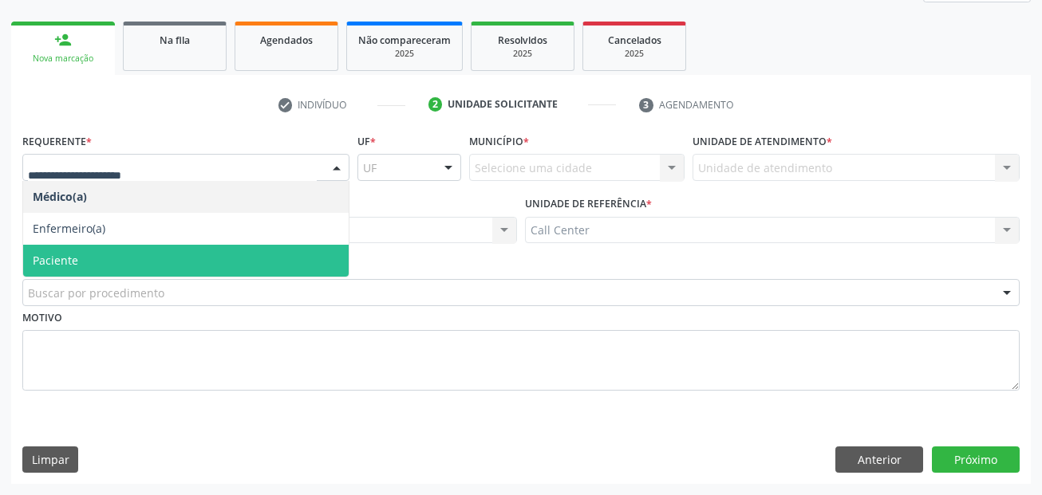
click at [147, 260] on span "Paciente" at bounding box center [185, 261] width 325 height 32
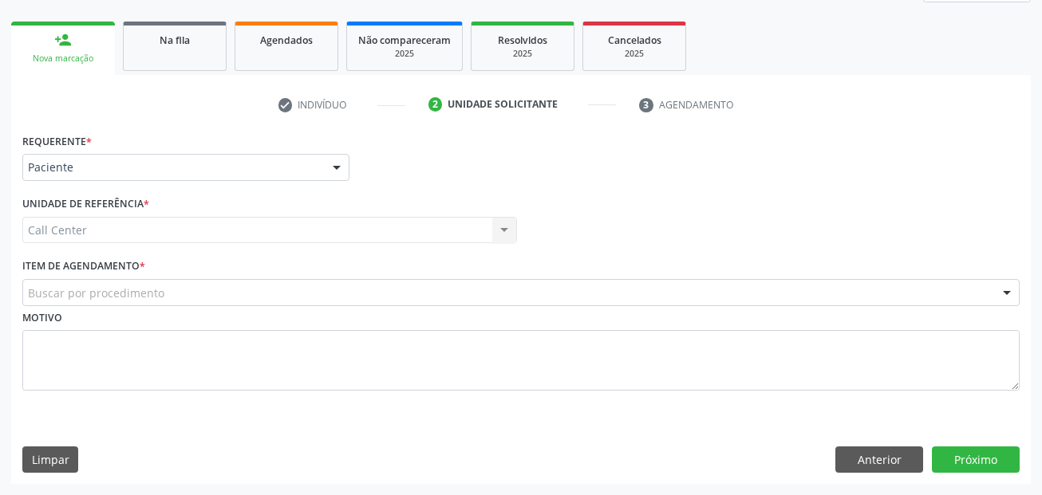
click at [165, 293] on div "Buscar por procedimento" at bounding box center [520, 292] width 997 height 27
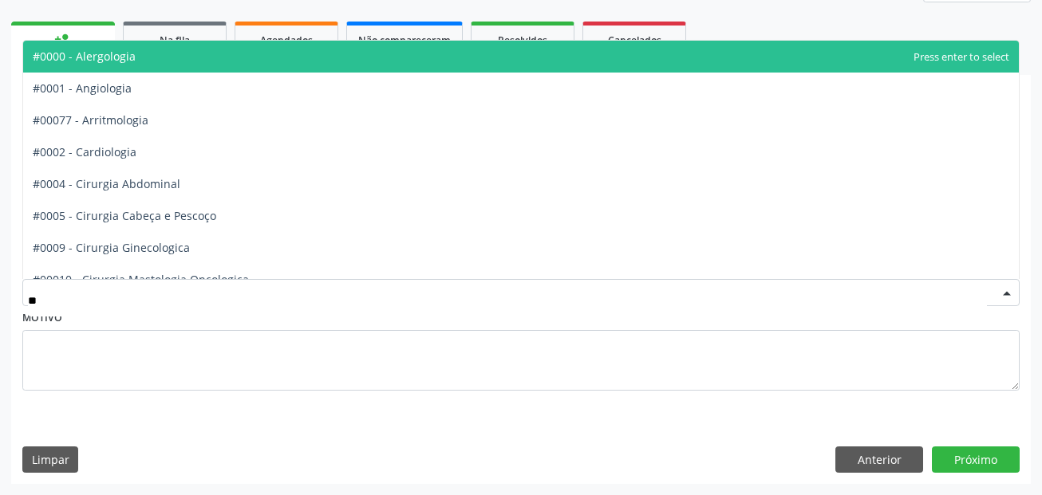
type input "***"
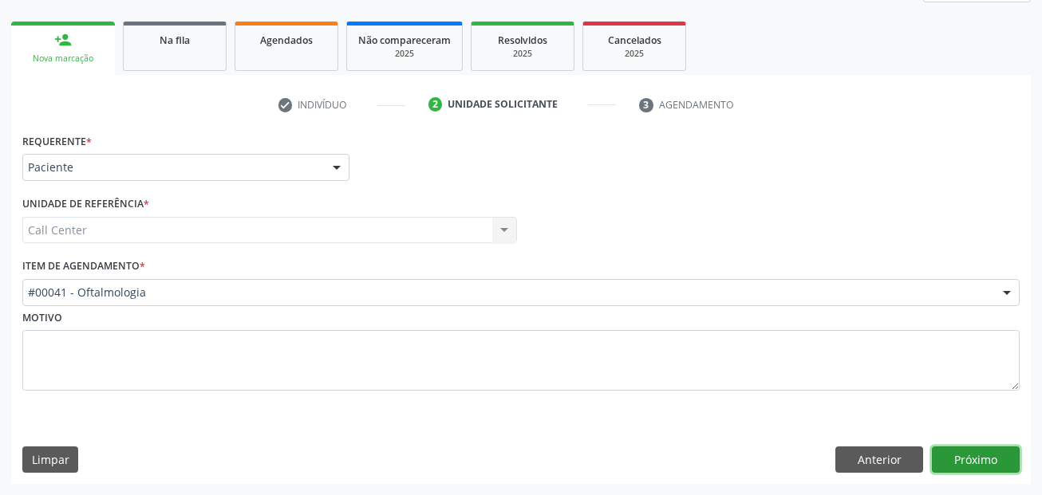
click at [1009, 467] on button "Próximo" at bounding box center [976, 460] width 88 height 27
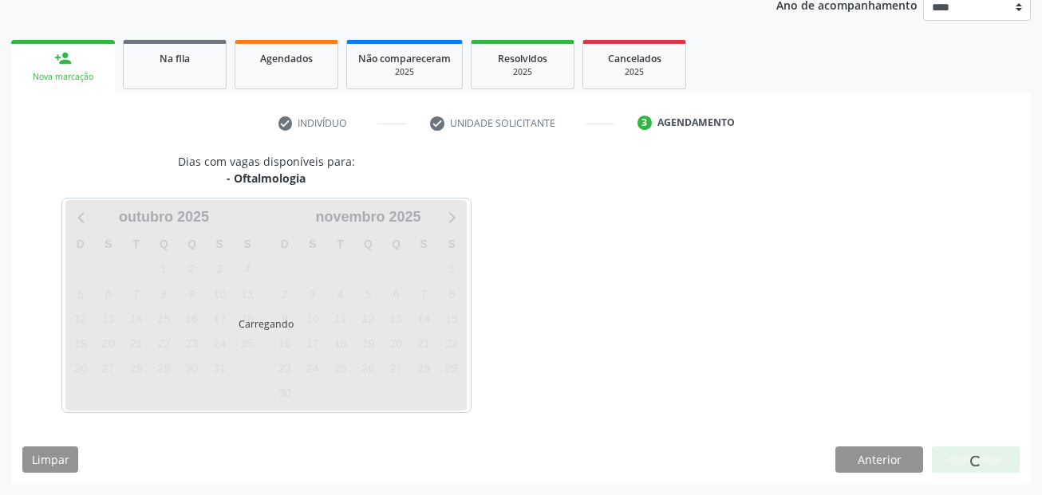
scroll to position [199, 0]
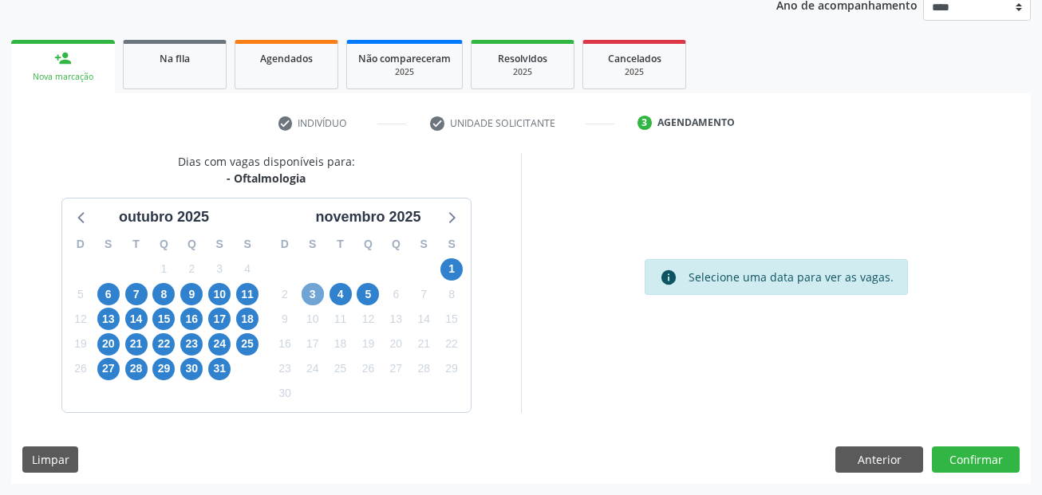
click at [315, 301] on span "3" at bounding box center [313, 294] width 22 height 22
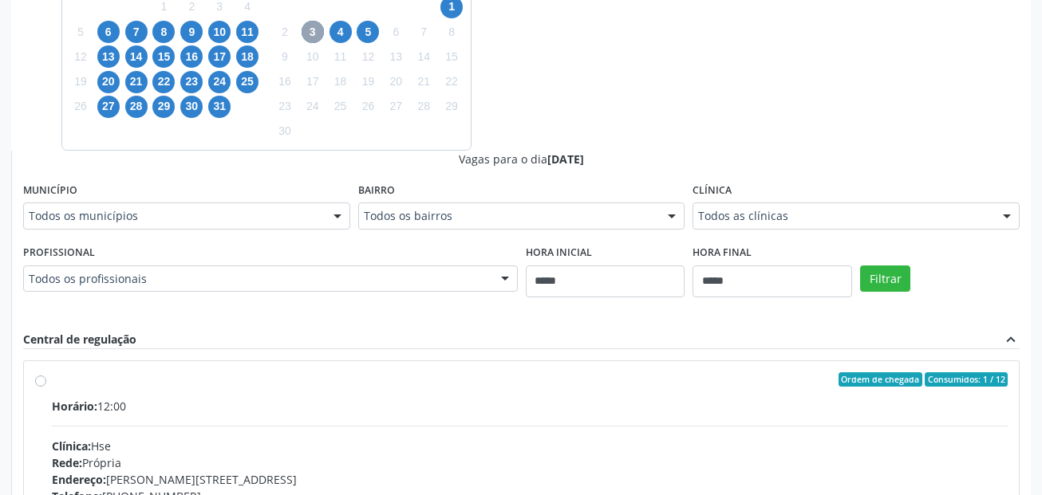
scroll to position [518, 0]
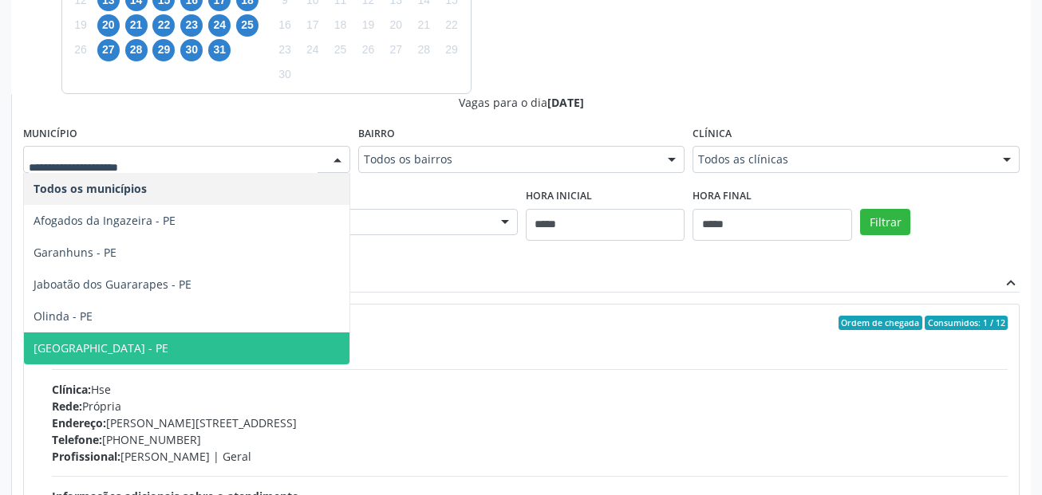
click at [112, 342] on span "[GEOGRAPHIC_DATA] - PE" at bounding box center [186, 349] width 325 height 32
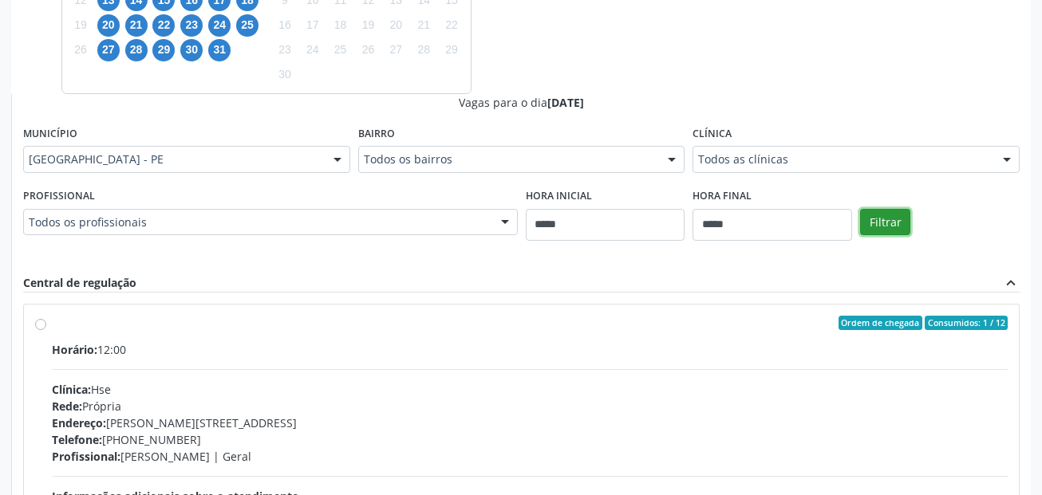
click at [886, 230] on button "Filtrar" at bounding box center [885, 222] width 50 height 27
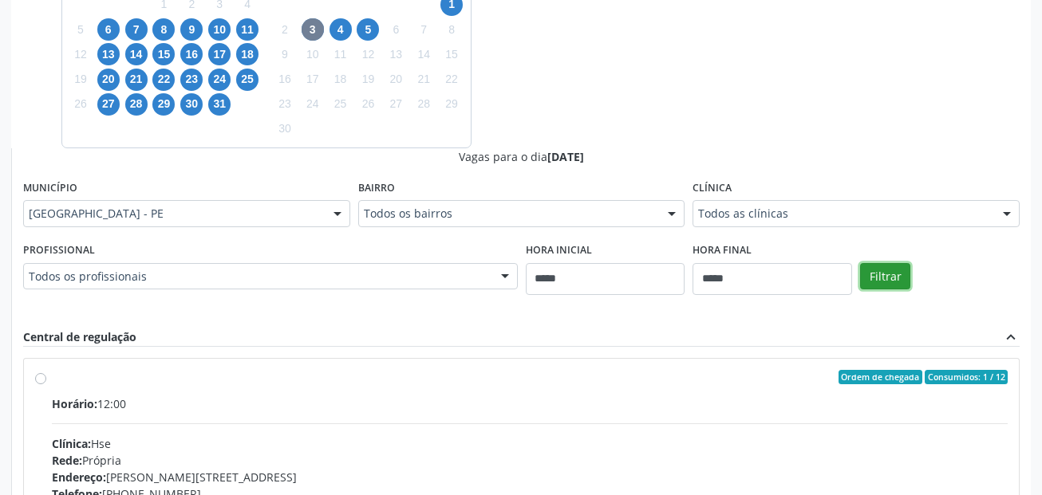
scroll to position [438, 0]
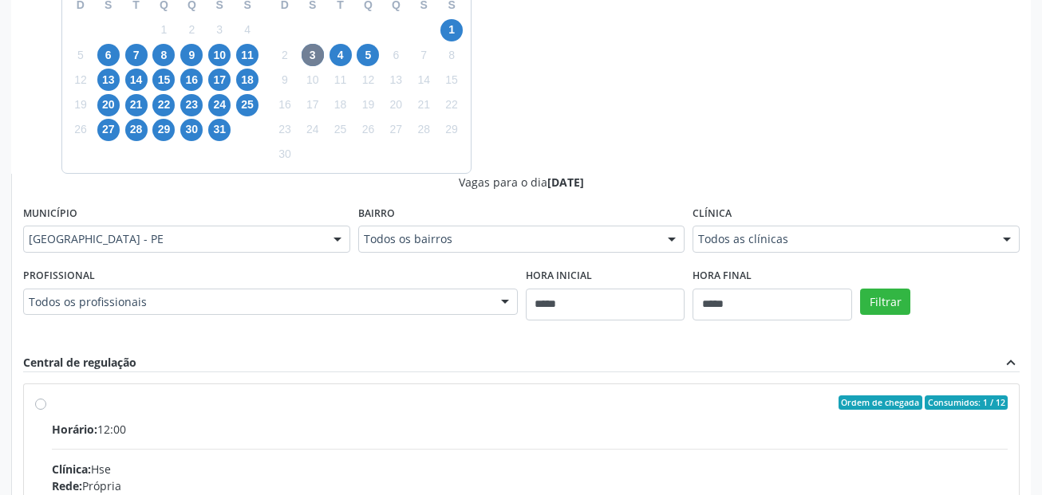
click at [361, 66] on div "5" at bounding box center [368, 55] width 22 height 25
click at [362, 58] on span "5" at bounding box center [368, 55] width 22 height 22
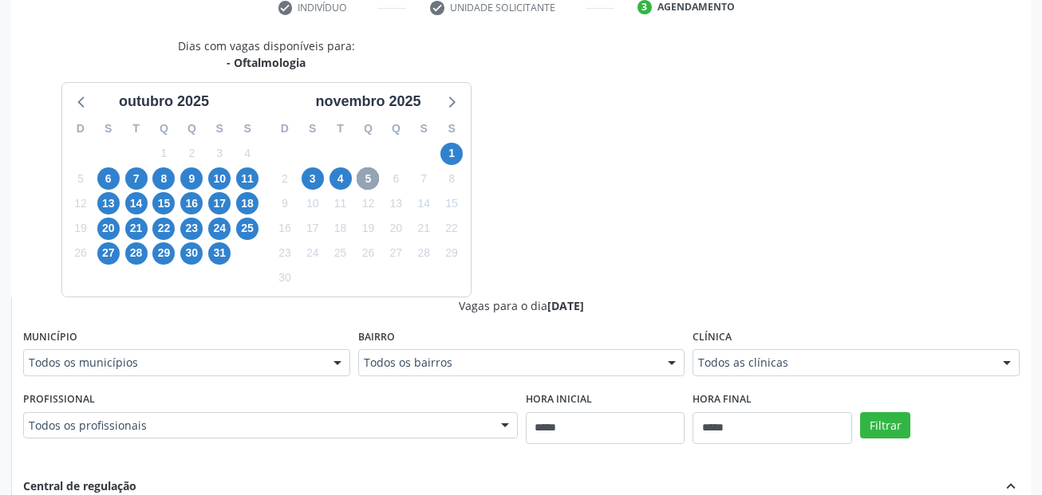
scroll to position [238, 0]
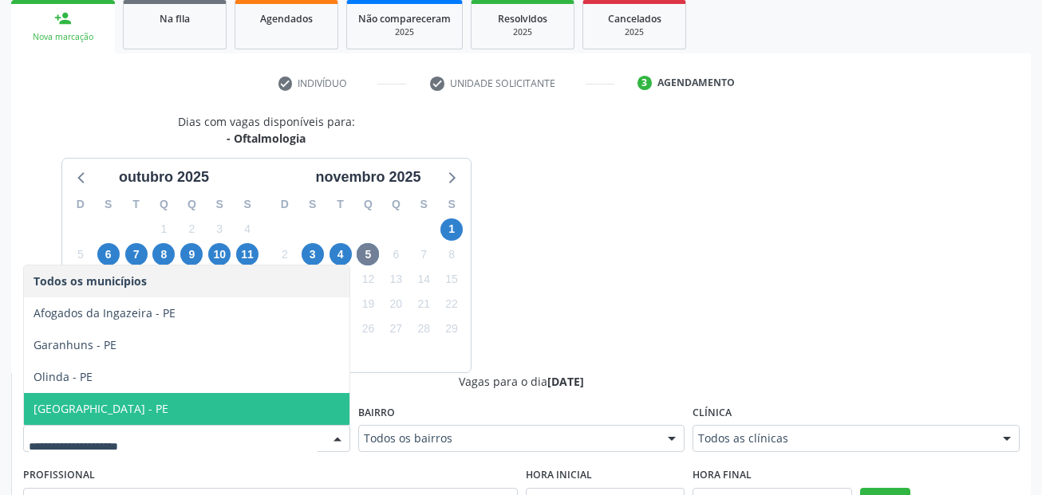
click at [143, 402] on span "[GEOGRAPHIC_DATA] - PE" at bounding box center [186, 409] width 325 height 32
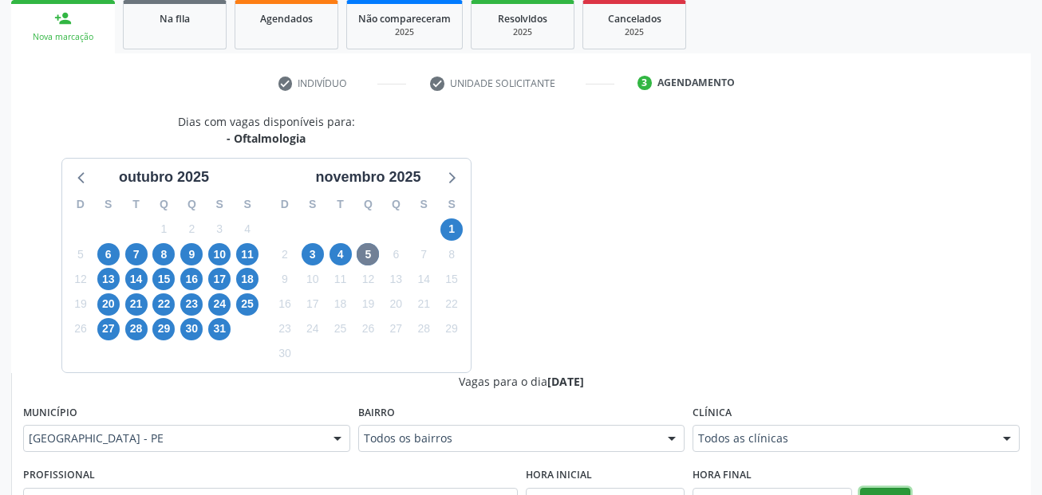
click at [886, 493] on button "Filtrar" at bounding box center [885, 501] width 50 height 27
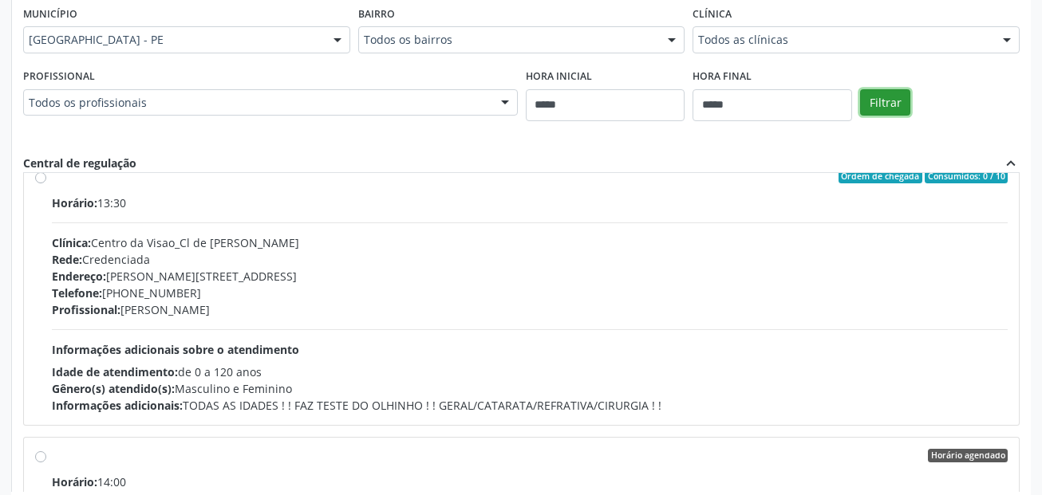
scroll to position [6142, 0]
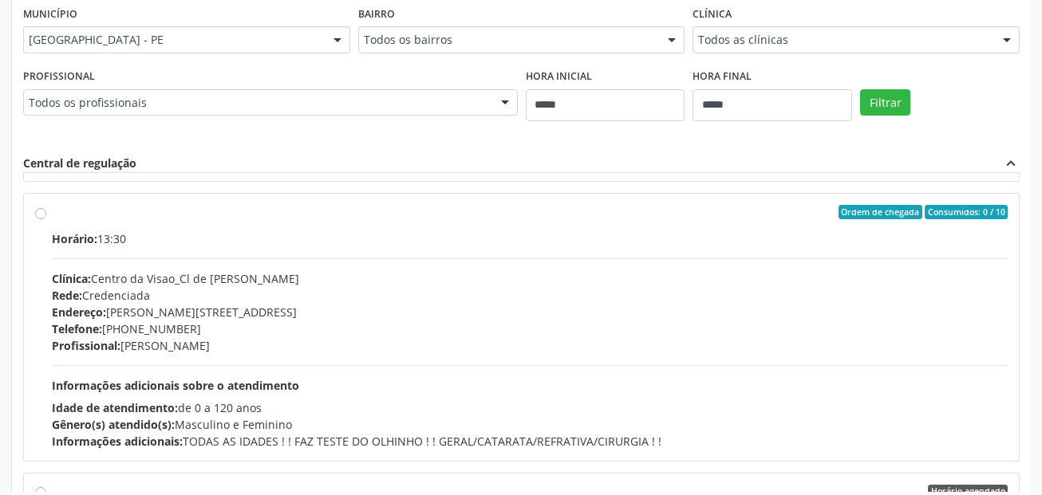
click at [497, 313] on div "Endereço: Av Rosa e Silva, nº 528, Espinheiro, Recife - PE" at bounding box center [530, 312] width 956 height 17
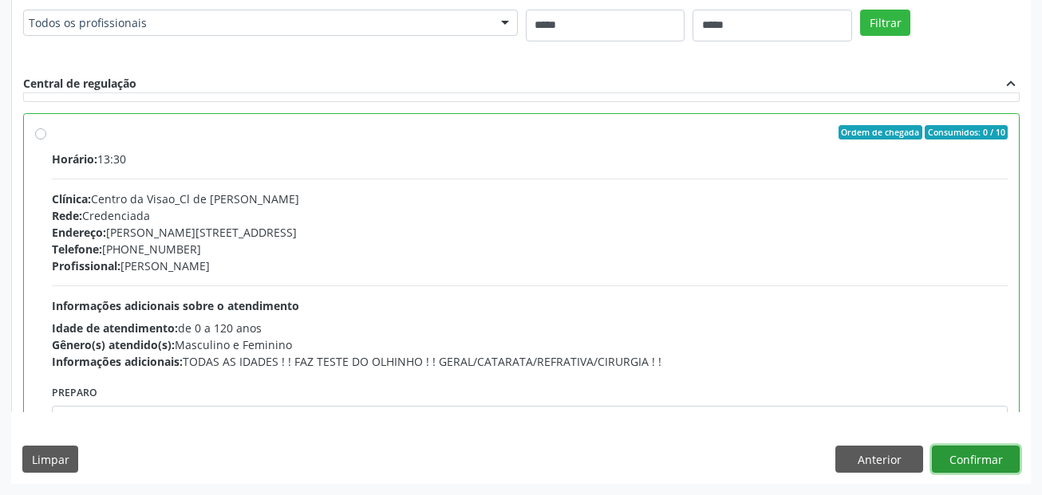
click at [971, 461] on button "Confirmar" at bounding box center [976, 459] width 88 height 27
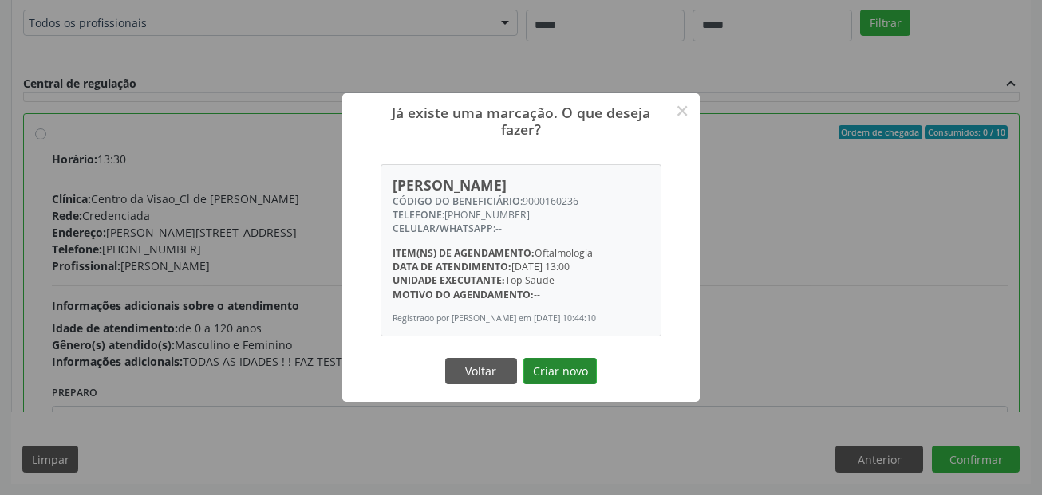
click at [573, 368] on button "Criar novo" at bounding box center [559, 371] width 73 height 27
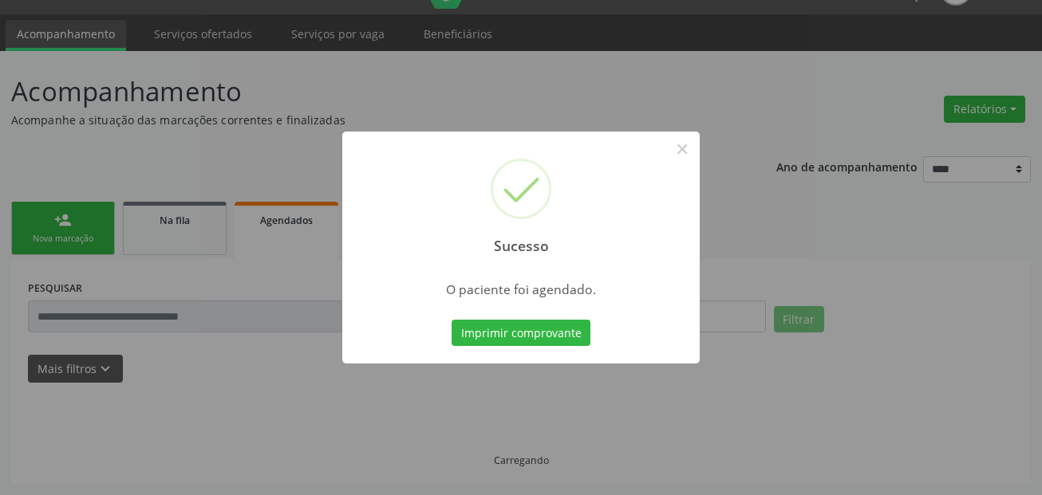
scroll to position [37, 0]
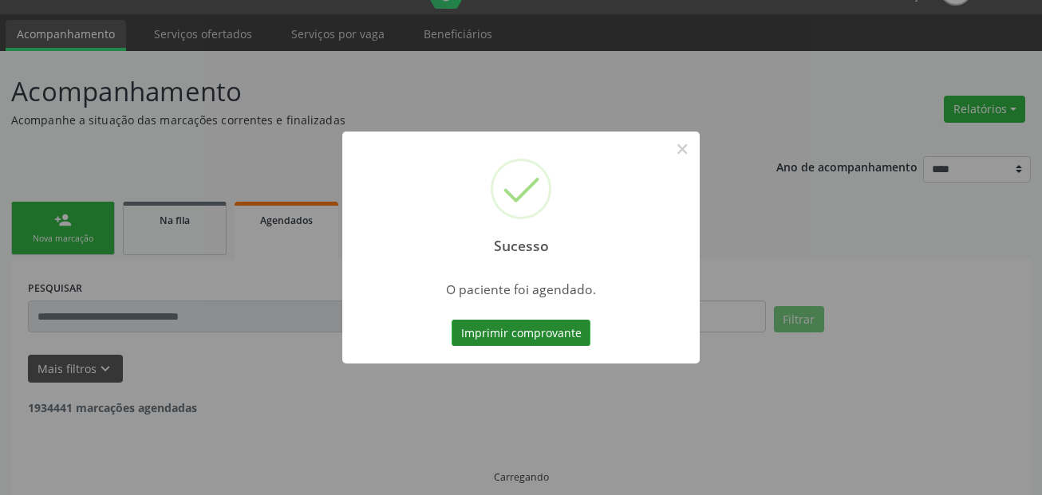
click at [547, 321] on button "Imprimir comprovante" at bounding box center [520, 333] width 139 height 27
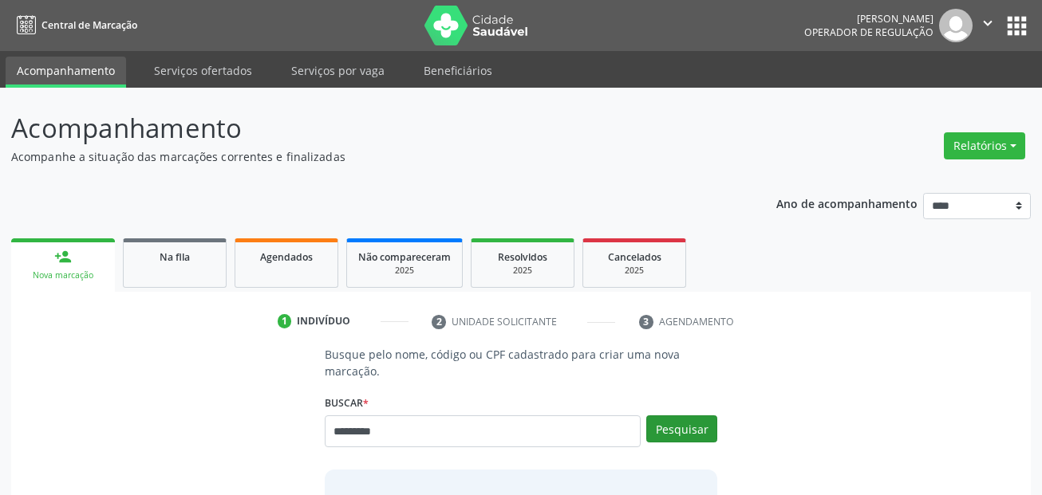
type input "*********"
click at [695, 430] on button "Pesquisar" at bounding box center [681, 429] width 71 height 27
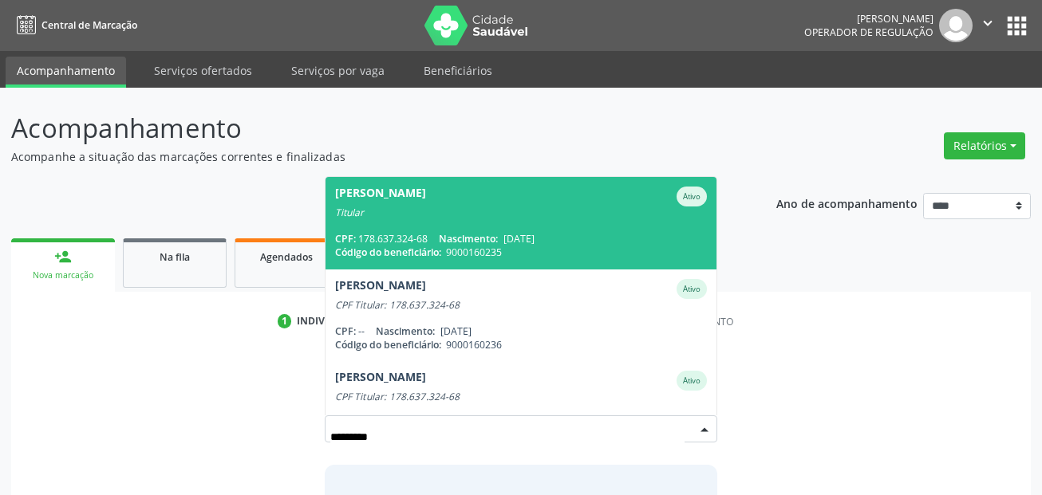
click at [408, 213] on div "Titular" at bounding box center [521, 213] width 372 height 13
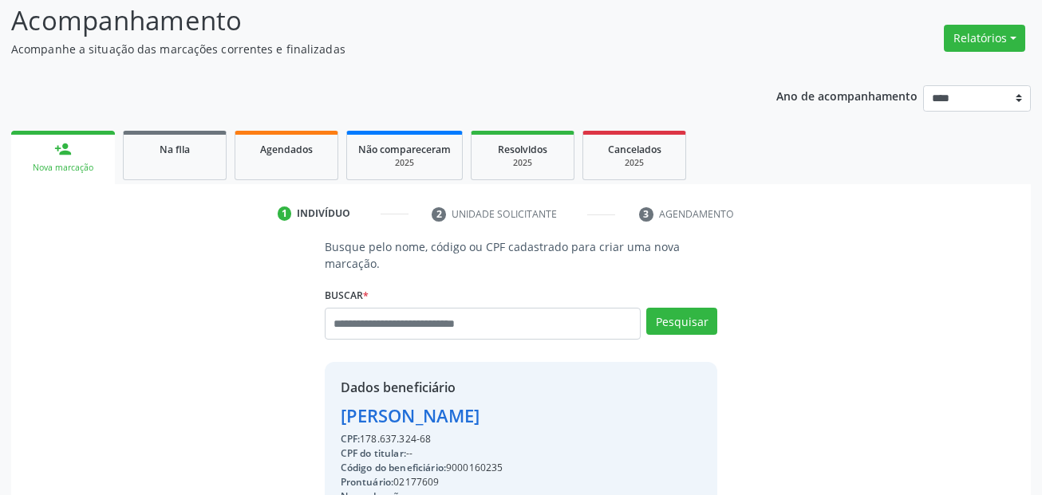
scroll to position [239, 0]
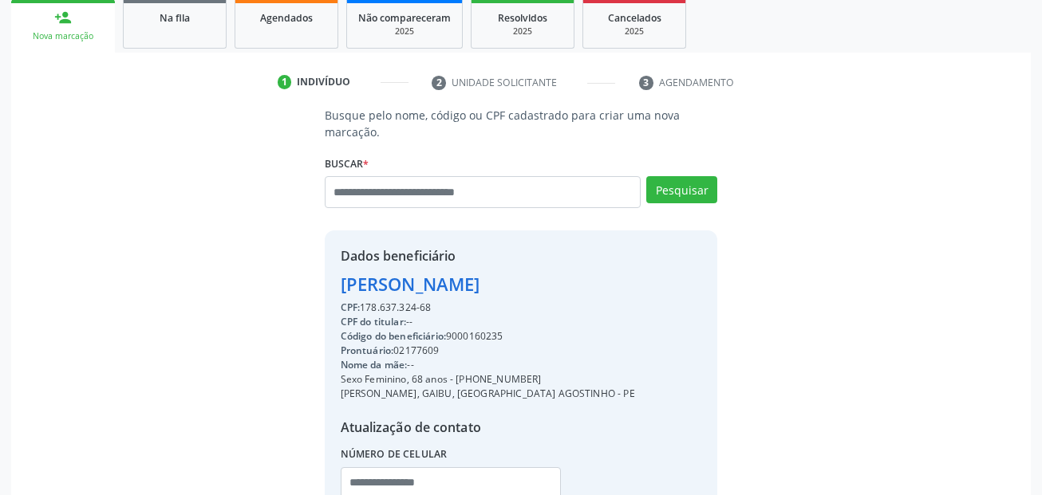
click at [464, 337] on div "Código do beneficiário: 9000160235" at bounding box center [488, 336] width 294 height 14
copy div "9000160235"
click at [285, 22] on span "Agendados" at bounding box center [286, 18] width 53 height 14
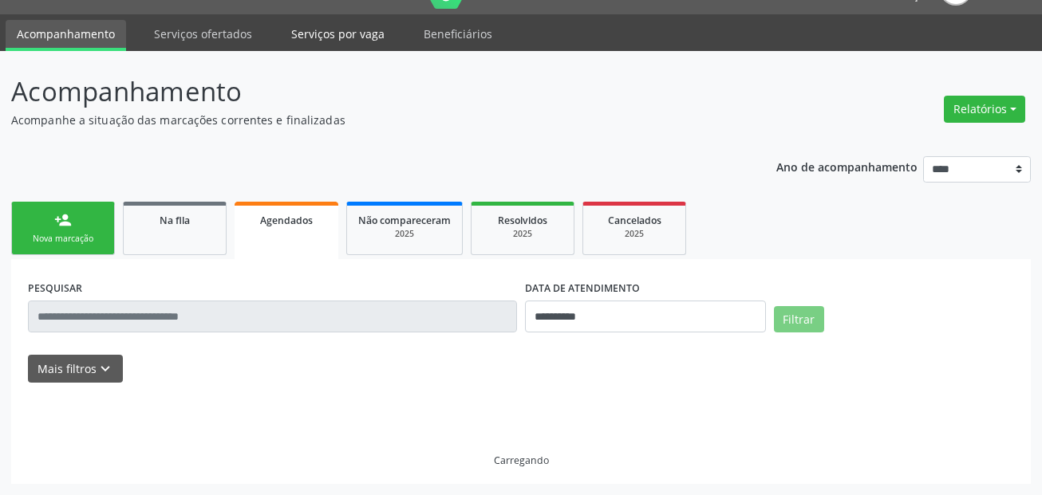
scroll to position [37, 0]
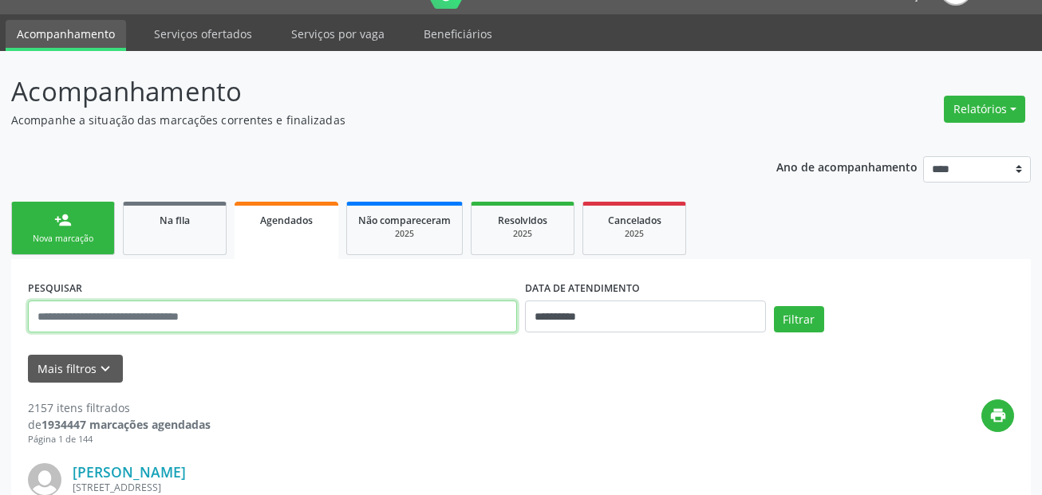
click at [229, 314] on input "text" at bounding box center [272, 317] width 489 height 32
paste input "**********"
type input "**********"
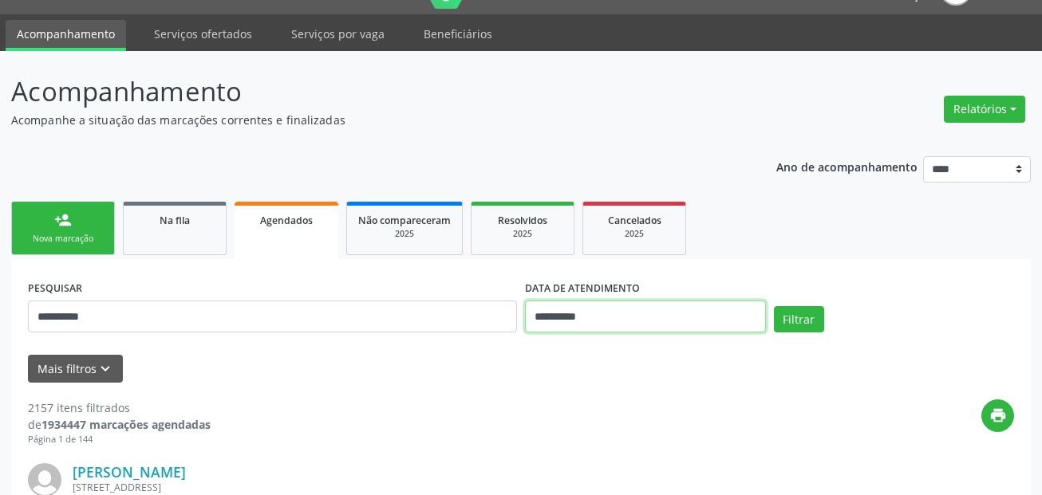
click at [613, 317] on input "**********" at bounding box center [645, 317] width 241 height 32
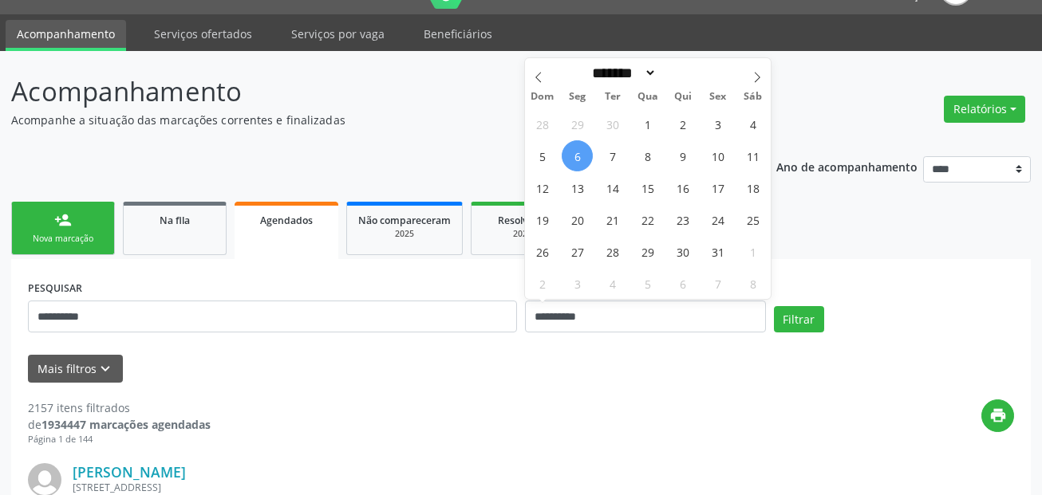
click at [580, 156] on span "6" at bounding box center [577, 155] width 31 height 31
type input "**********"
click at [756, 72] on icon at bounding box center [756, 77] width 11 height 11
select select "**"
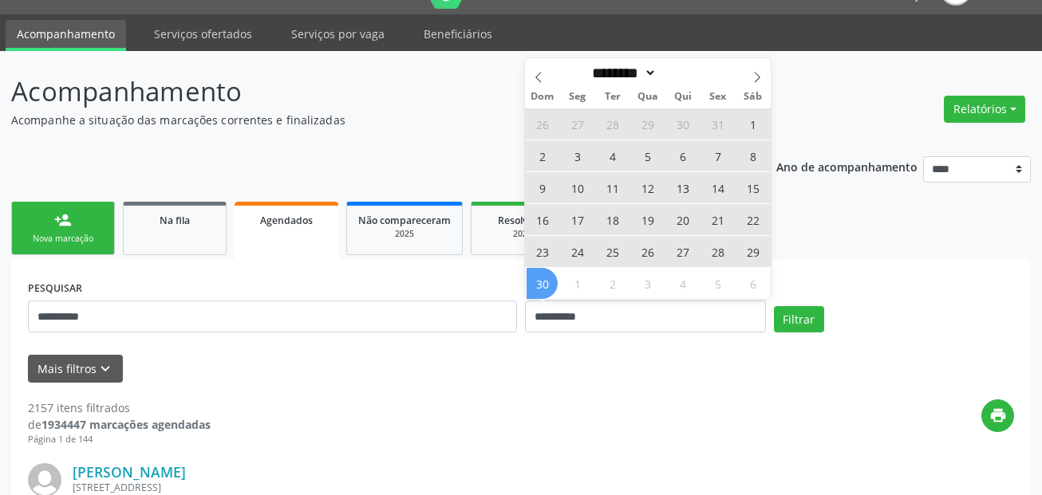
click at [549, 290] on span "30" at bounding box center [541, 283] width 31 height 31
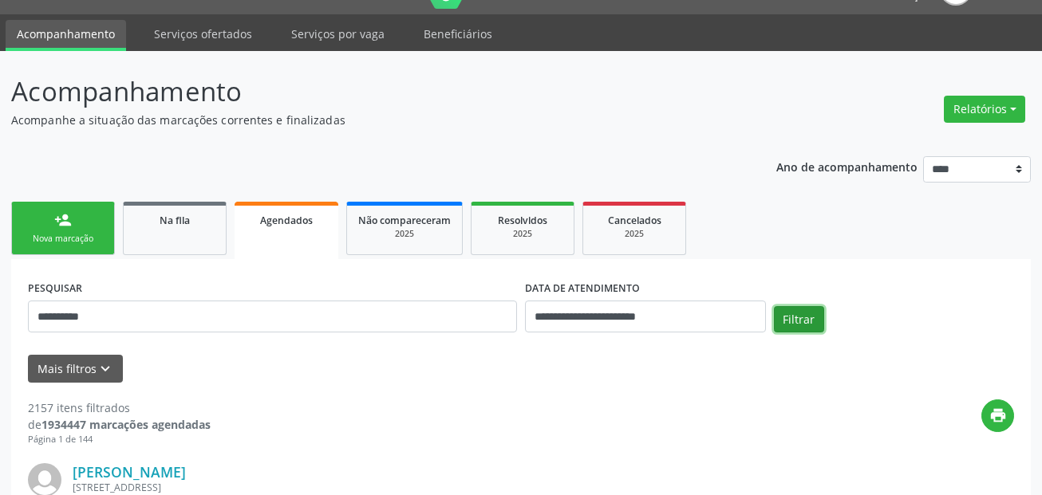
click at [790, 309] on button "Filtrar" at bounding box center [799, 319] width 50 height 27
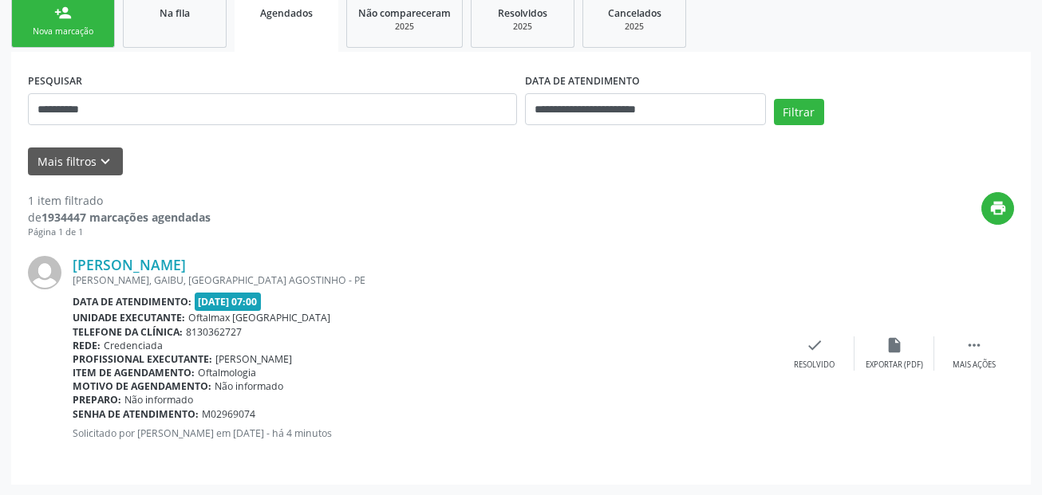
scroll to position [245, 0]
click at [976, 346] on icon "" at bounding box center [974, 345] width 18 height 18
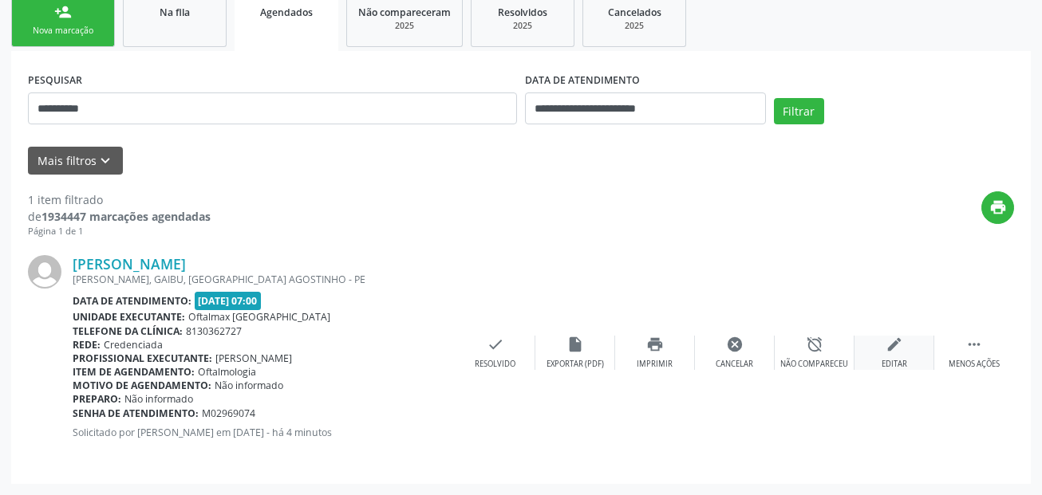
click at [884, 352] on div "edit Editar" at bounding box center [894, 353] width 80 height 34
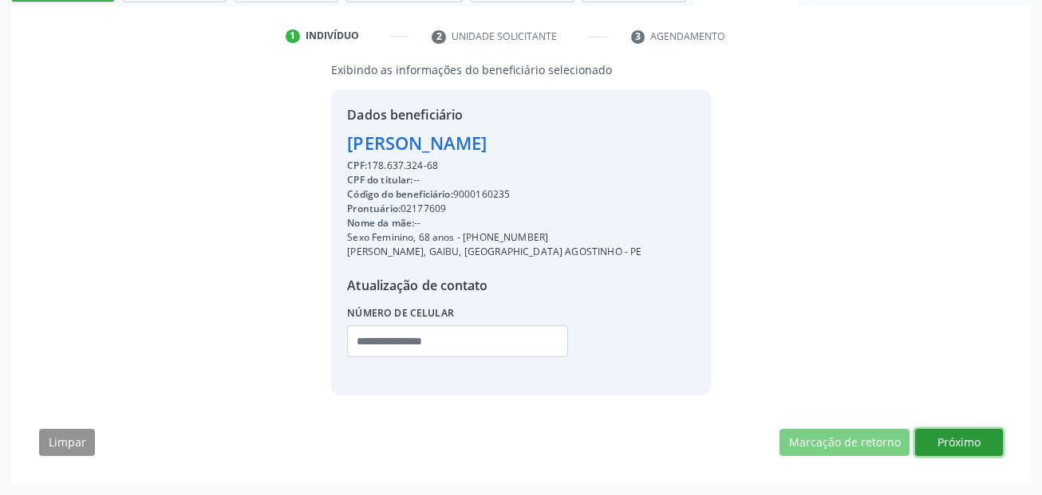
click at [956, 432] on button "Próximo" at bounding box center [959, 442] width 88 height 27
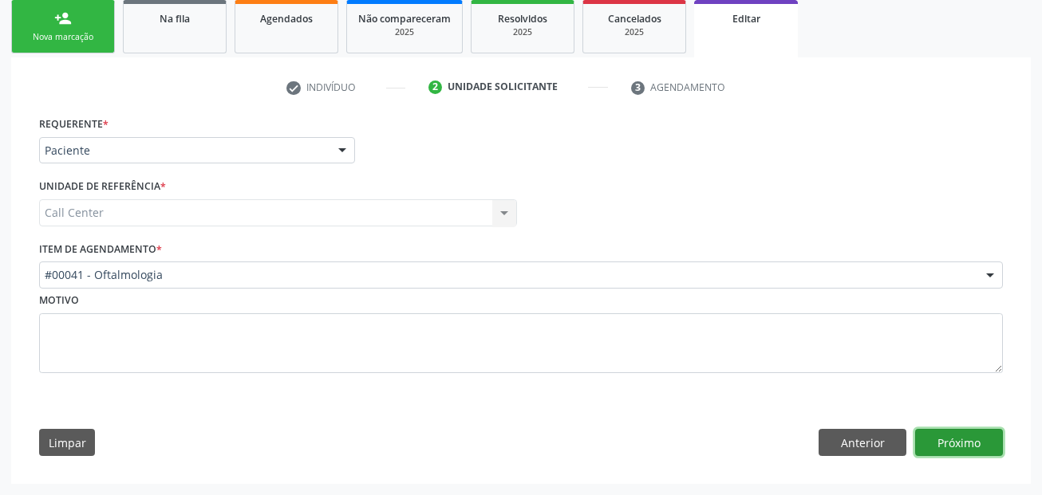
click at [962, 434] on button "Próximo" at bounding box center [959, 442] width 88 height 27
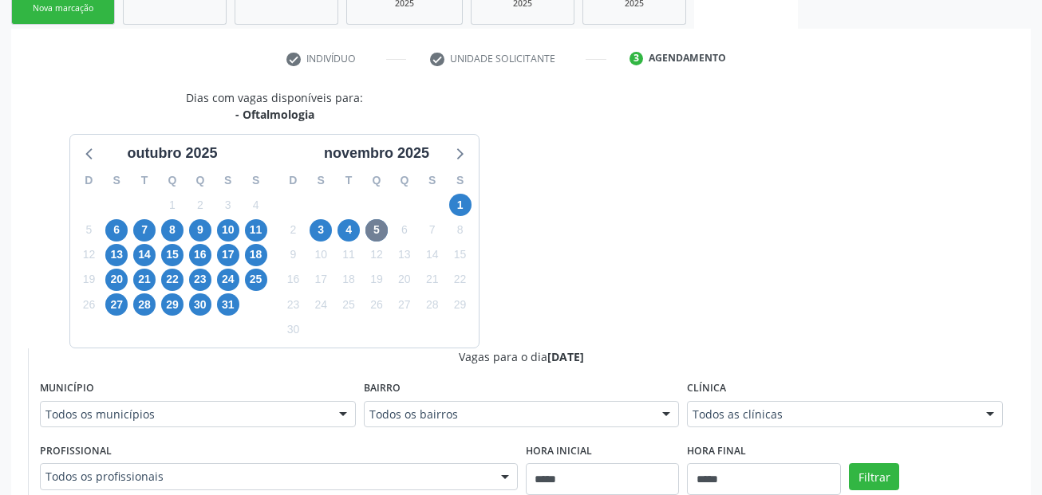
scroll to position [318, 0]
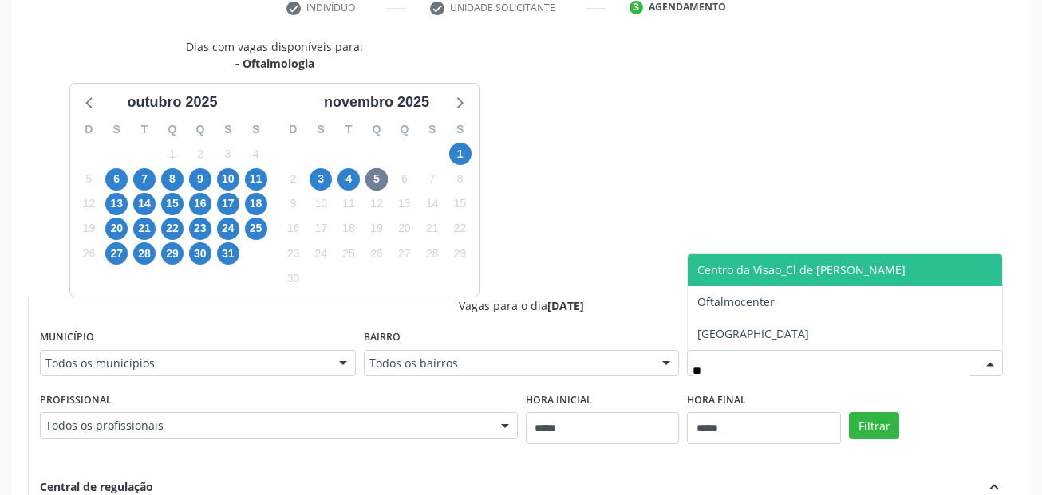
type input "***"
click at [799, 260] on span "Centro da Visao_Cl de [PERSON_NAME]" at bounding box center [845, 270] width 314 height 32
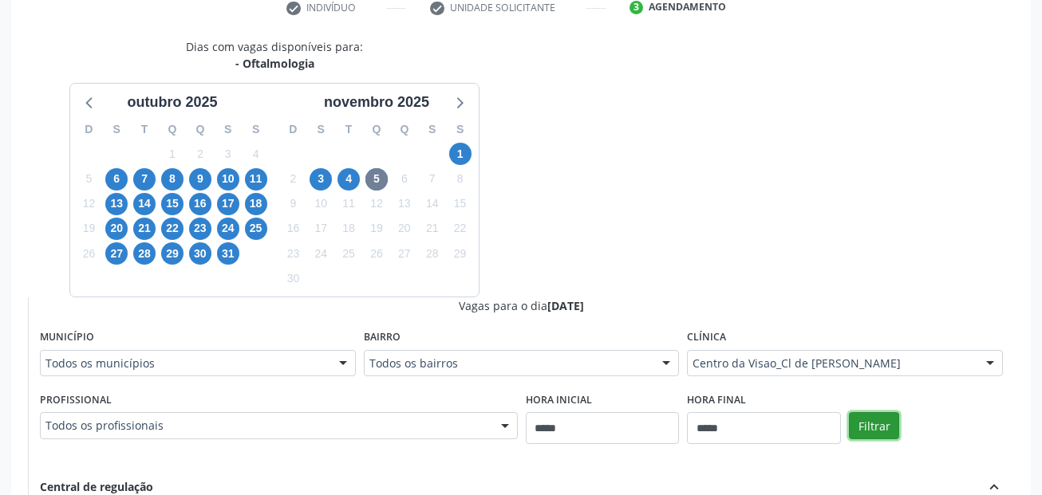
click at [883, 420] on button "Filtrar" at bounding box center [874, 425] width 50 height 27
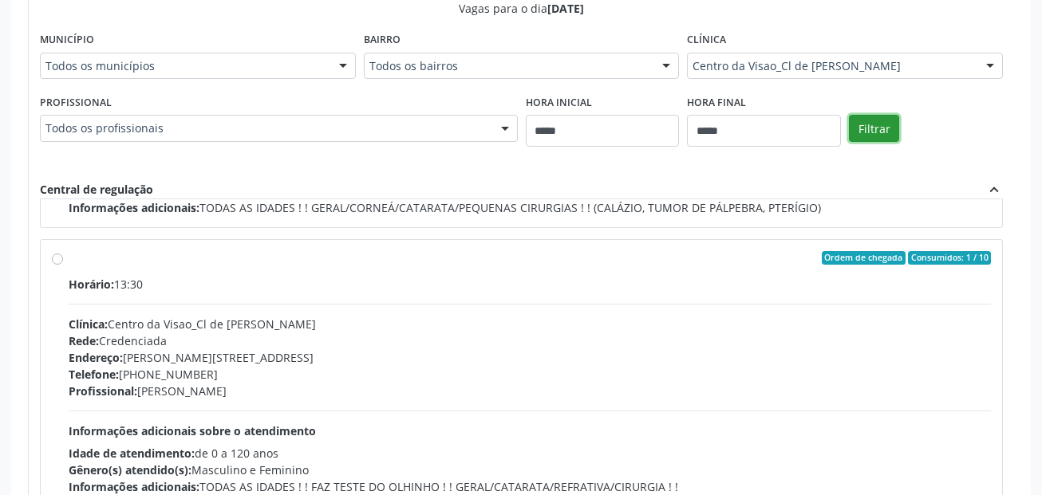
scroll to position [738, 0]
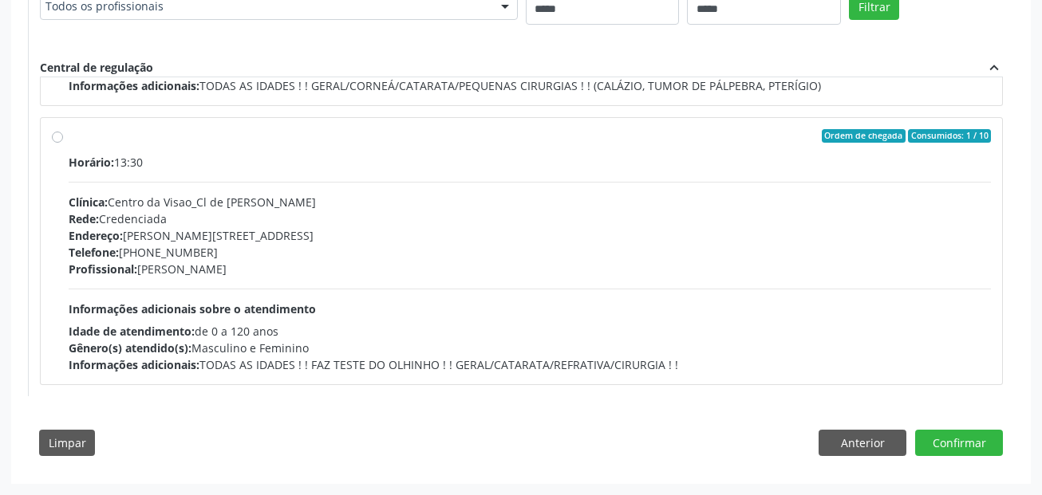
click at [598, 264] on div "Profissional: [PERSON_NAME]" at bounding box center [530, 269] width 922 height 17
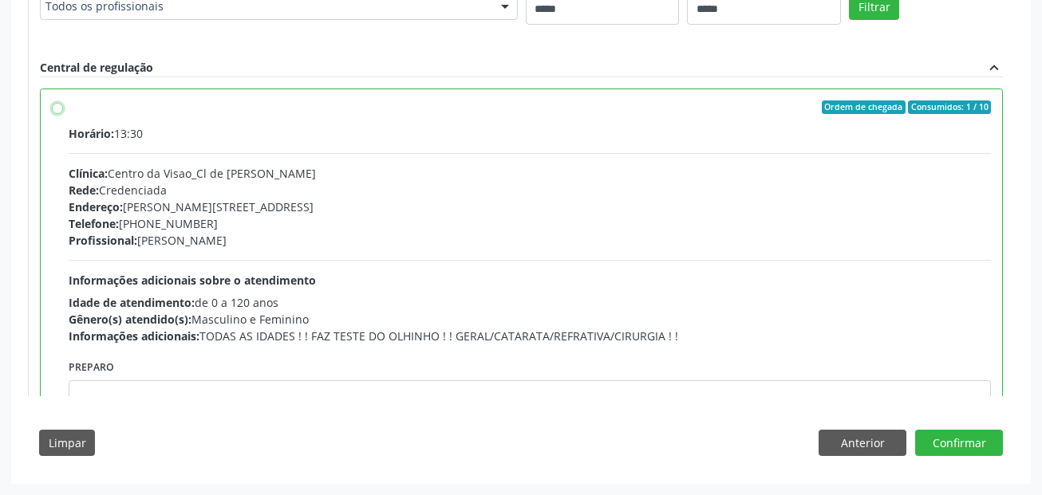
scroll to position [530, 0]
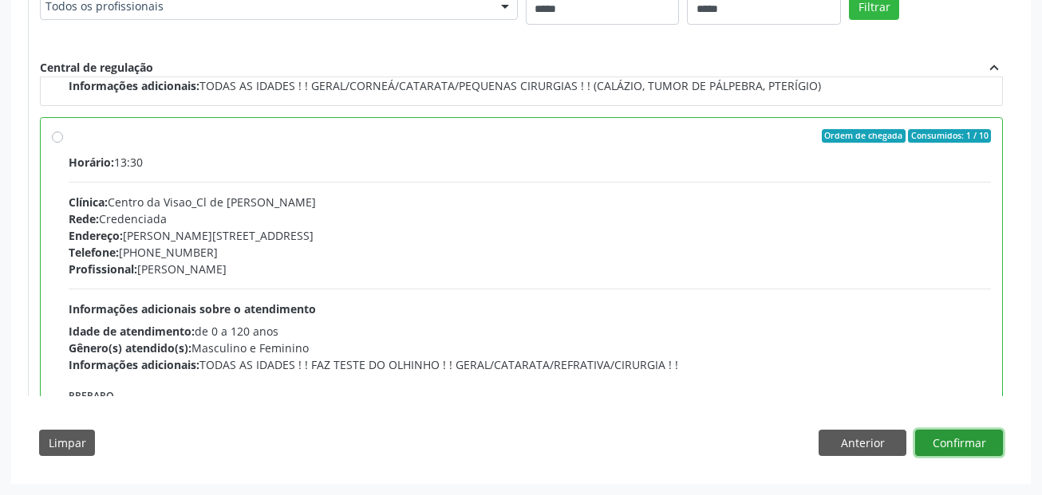
click at [976, 452] on button "Confirmar" at bounding box center [959, 443] width 88 height 27
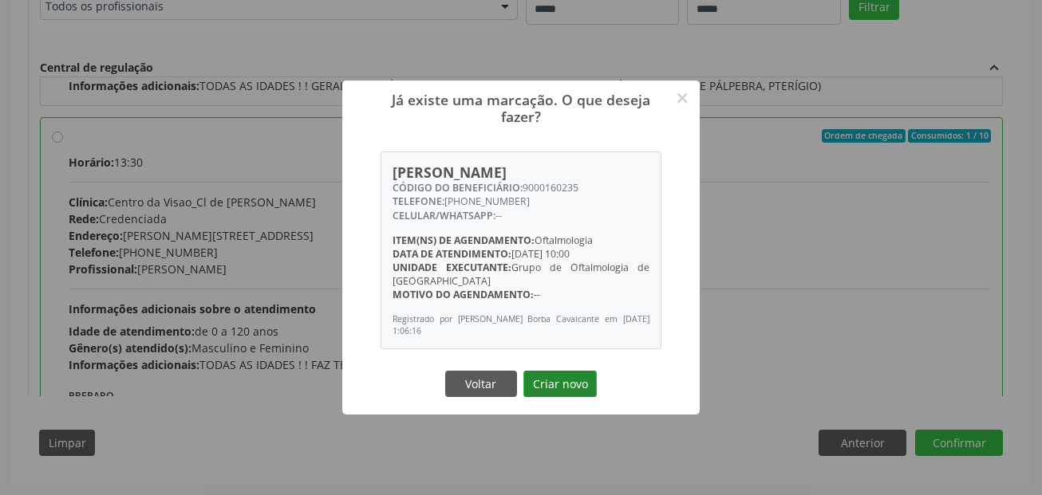
click at [560, 388] on button "Criar novo" at bounding box center [559, 384] width 73 height 27
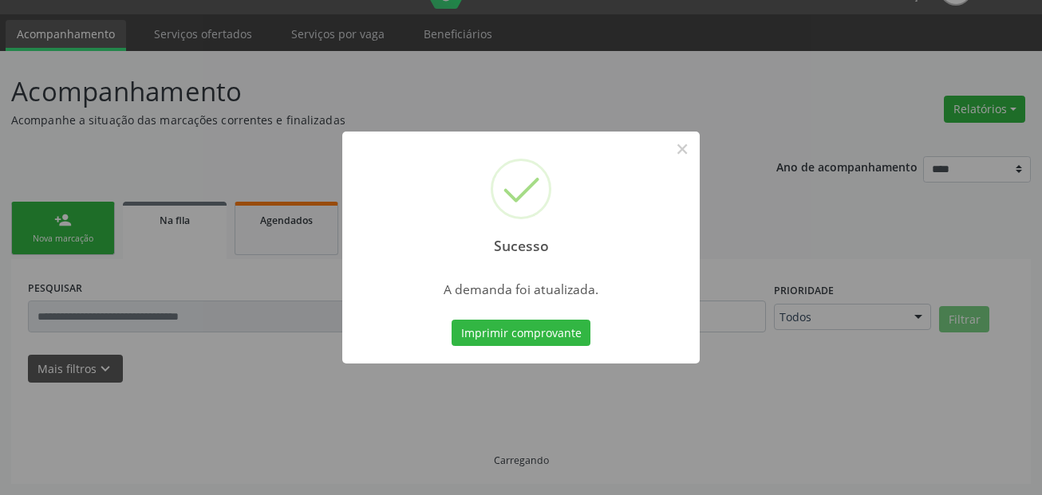
scroll to position [37, 0]
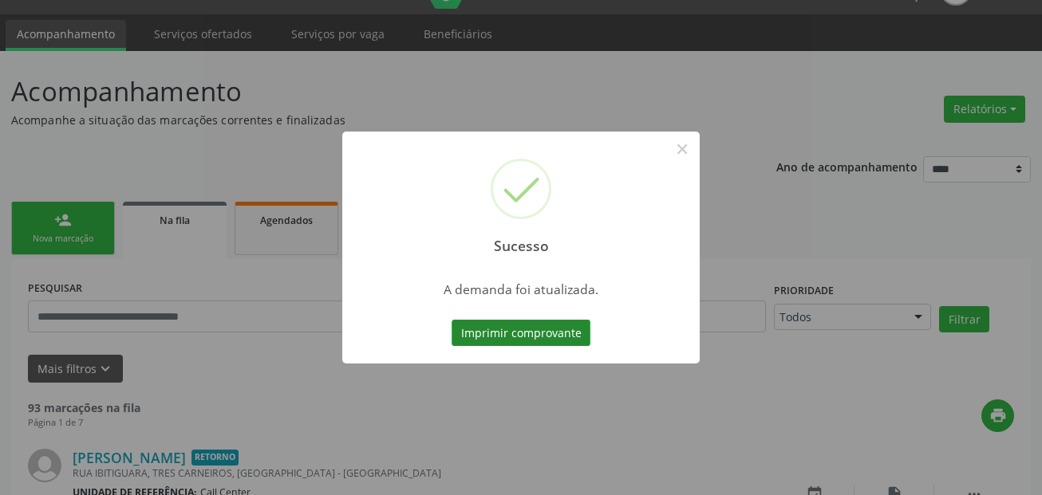
click at [574, 336] on button "Imprimir comprovante" at bounding box center [520, 333] width 139 height 27
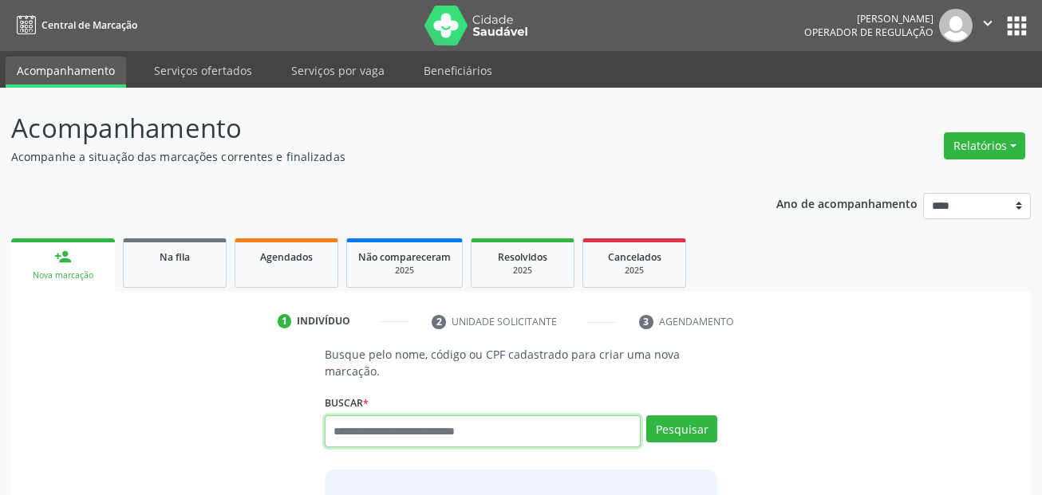
click at [421, 436] on input "text" at bounding box center [483, 432] width 317 height 32
type input "***"
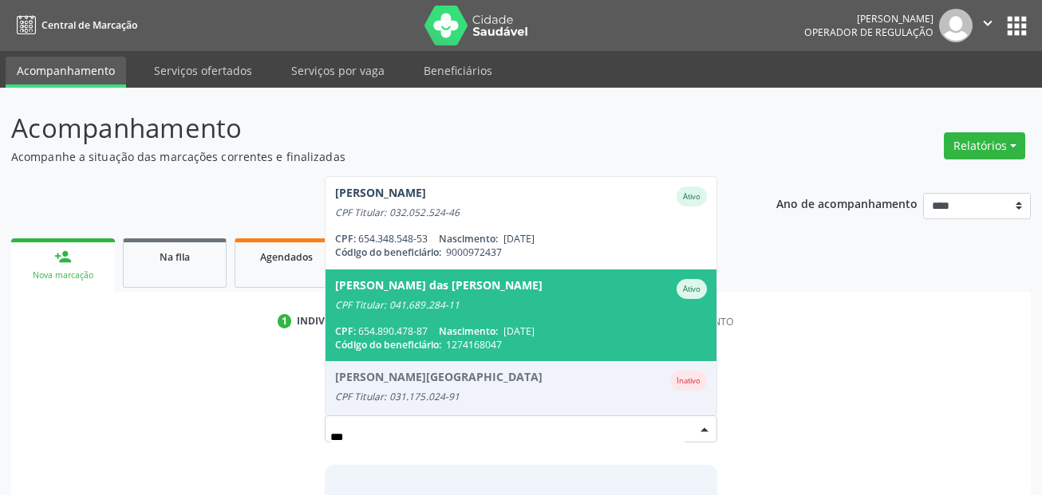
click at [416, 301] on div "CPF Titular: 041.689.284-11" at bounding box center [521, 305] width 372 height 13
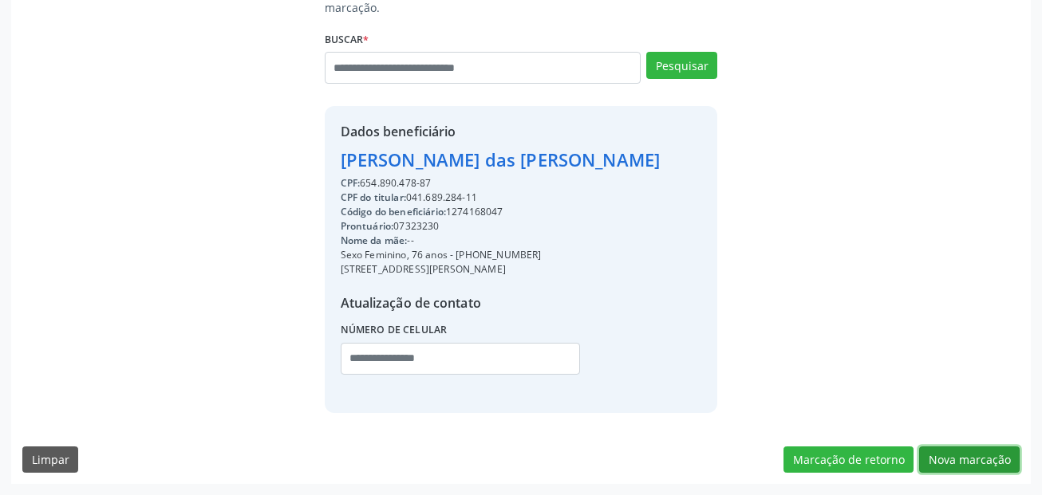
click at [999, 460] on button "Nova marcação" at bounding box center [969, 460] width 101 height 27
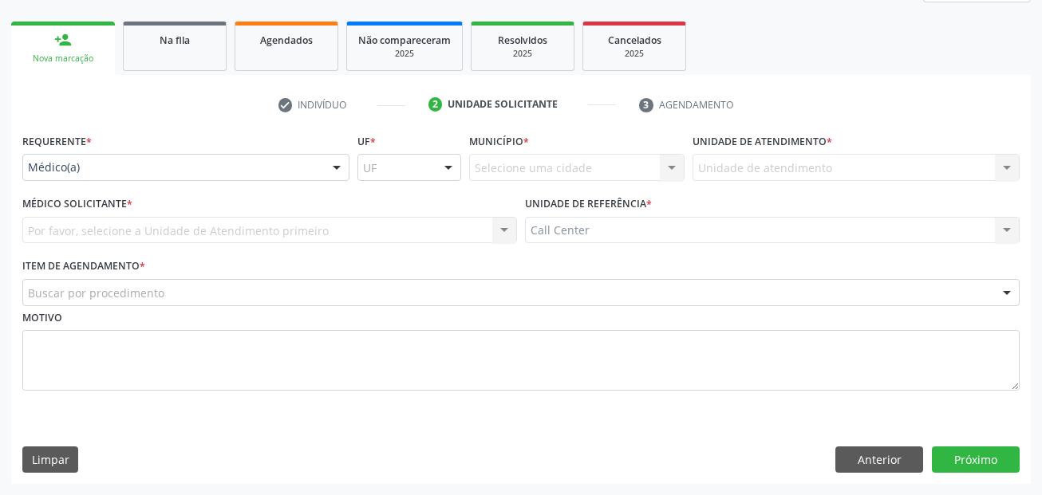
scroll to position [217, 0]
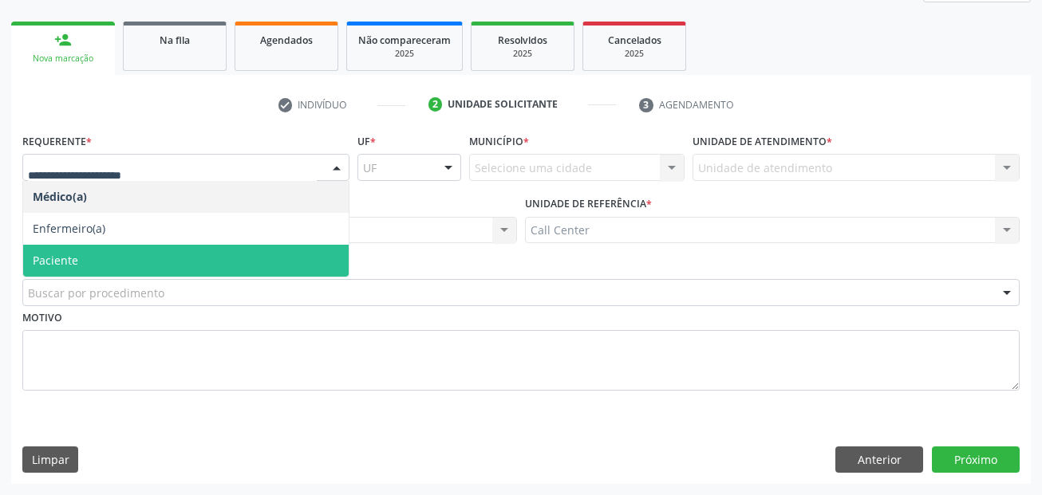
drag, startPoint x: 136, startPoint y: 255, endPoint x: 136, endPoint y: 309, distance: 54.2
click at [136, 256] on span "Paciente" at bounding box center [185, 261] width 325 height 32
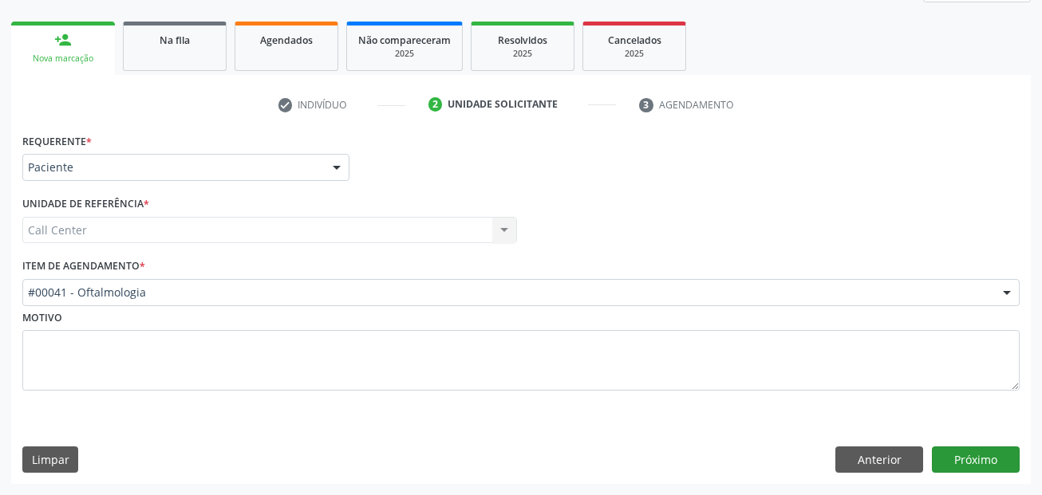
drag, startPoint x: 968, startPoint y: 475, endPoint x: 968, endPoint y: 463, distance: 12.0
click at [968, 475] on div "Requerente * Paciente Médico(a) Enfermeiro(a) Paciente Nenhum resultado encontr…" at bounding box center [520, 306] width 1019 height 355
click at [968, 463] on button "Próximo" at bounding box center [976, 460] width 88 height 27
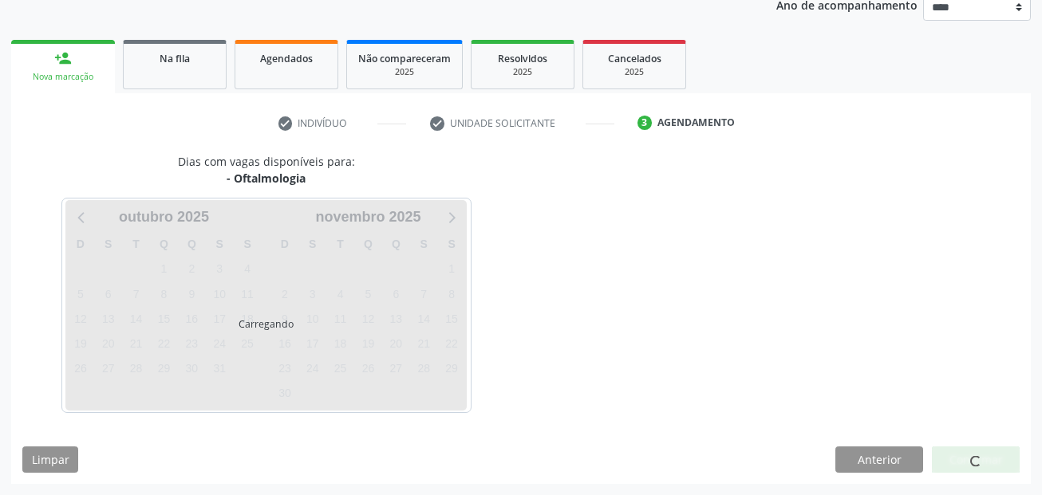
scroll to position [199, 0]
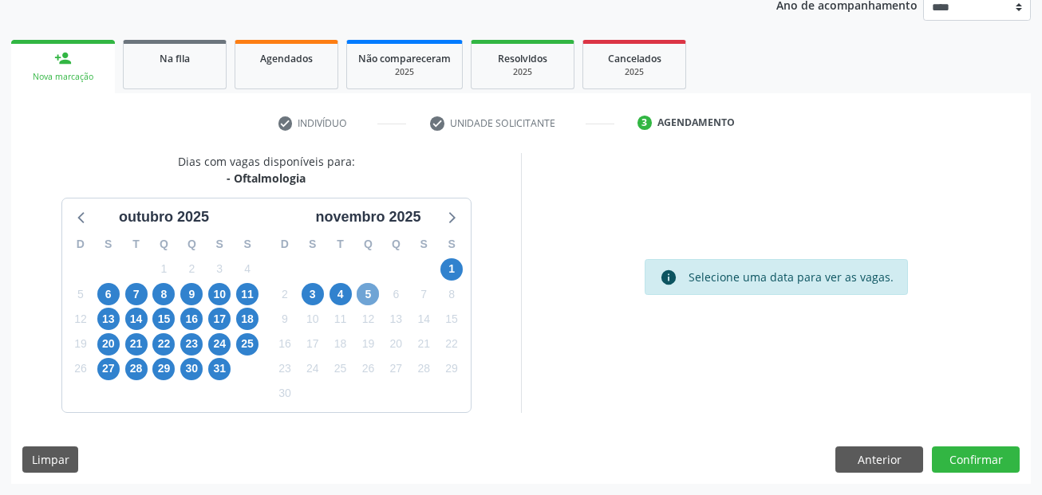
click at [366, 294] on span "5" at bounding box center [368, 294] width 22 height 22
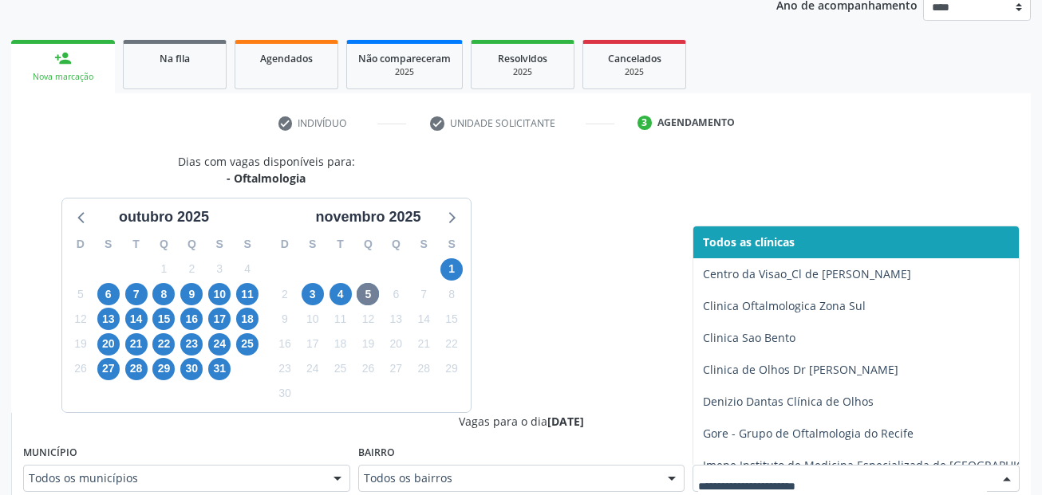
scroll to position [206, 0]
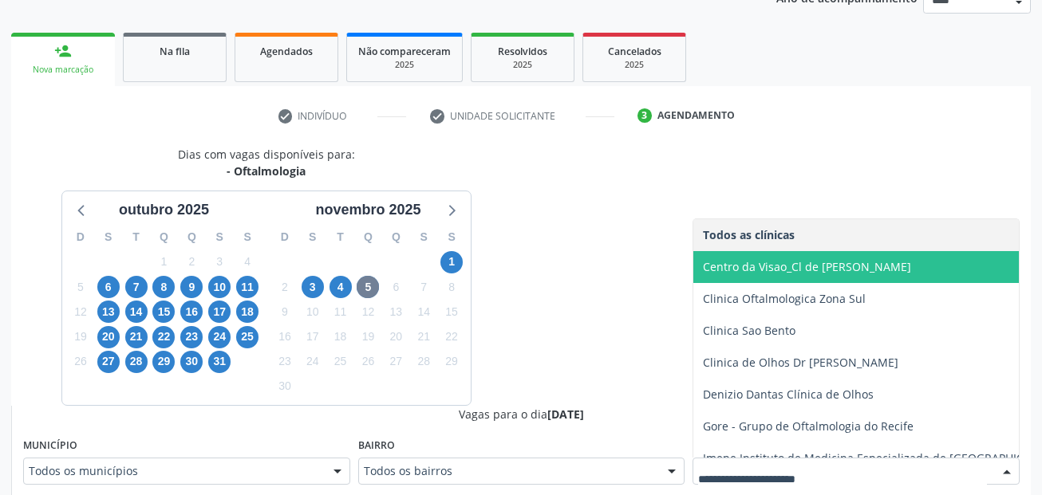
click at [806, 275] on span "Centro da Visao_Cl de Olhos Guilherme Ribeir" at bounding box center [881, 267] width 377 height 32
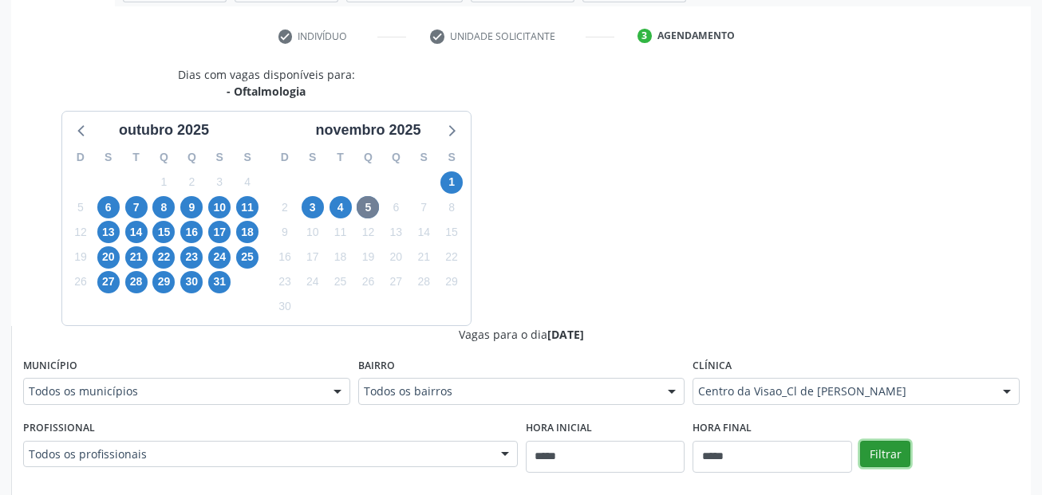
click at [893, 459] on button "Filtrar" at bounding box center [885, 454] width 50 height 27
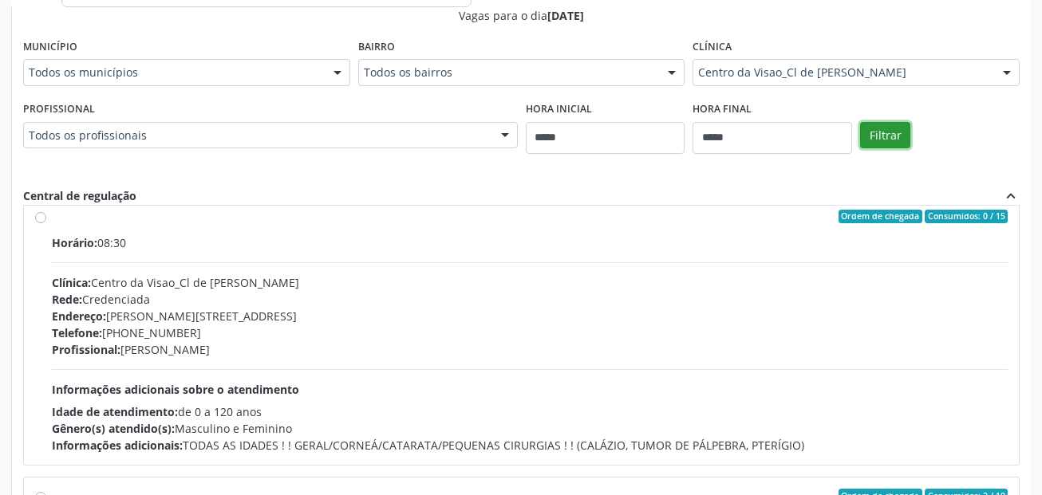
scroll to position [531, 0]
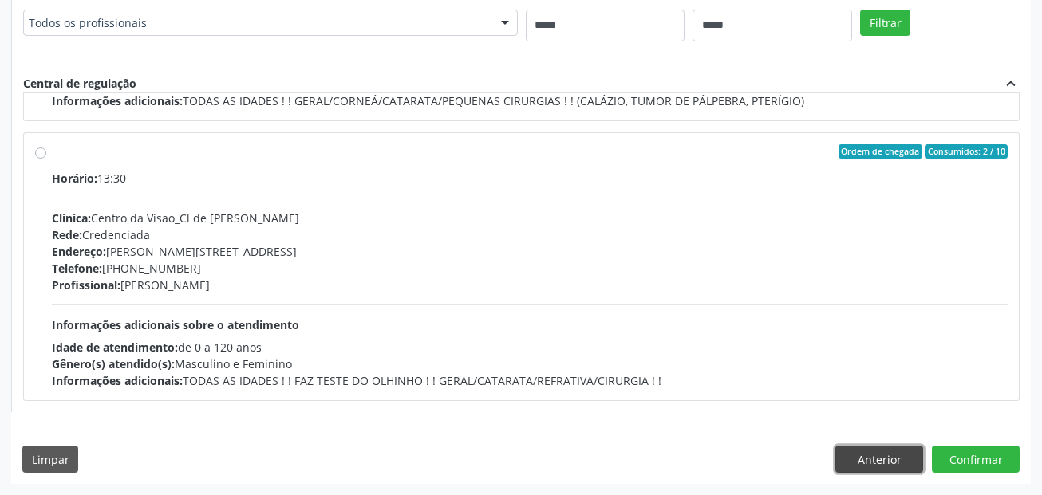
click at [881, 471] on button "Anterior" at bounding box center [879, 459] width 88 height 27
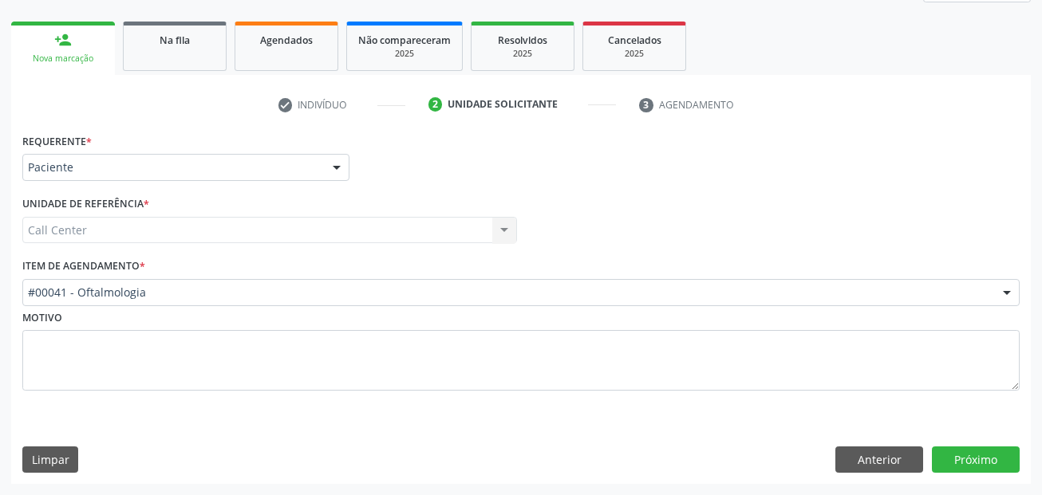
scroll to position [217, 0]
click at [878, 466] on button "Anterior" at bounding box center [879, 460] width 88 height 27
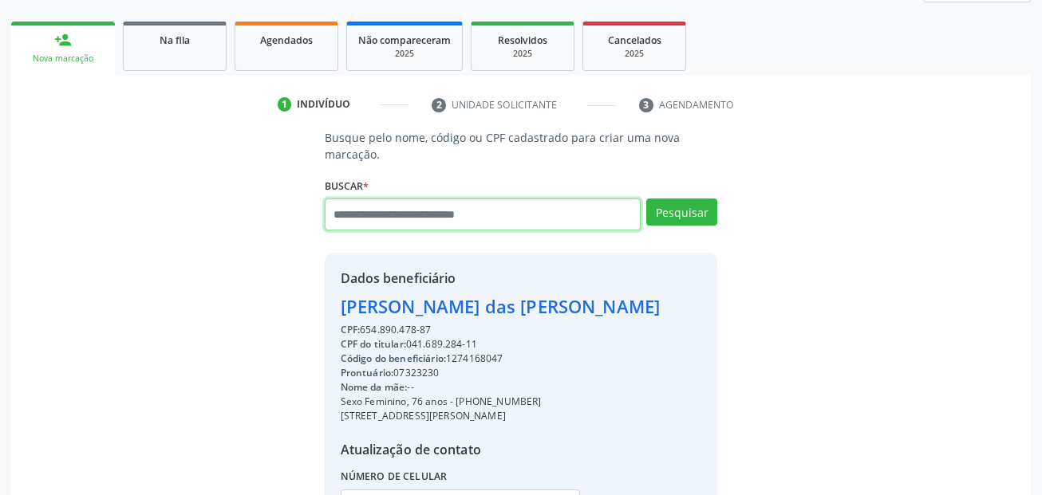
click at [423, 218] on input "text" at bounding box center [483, 215] width 317 height 32
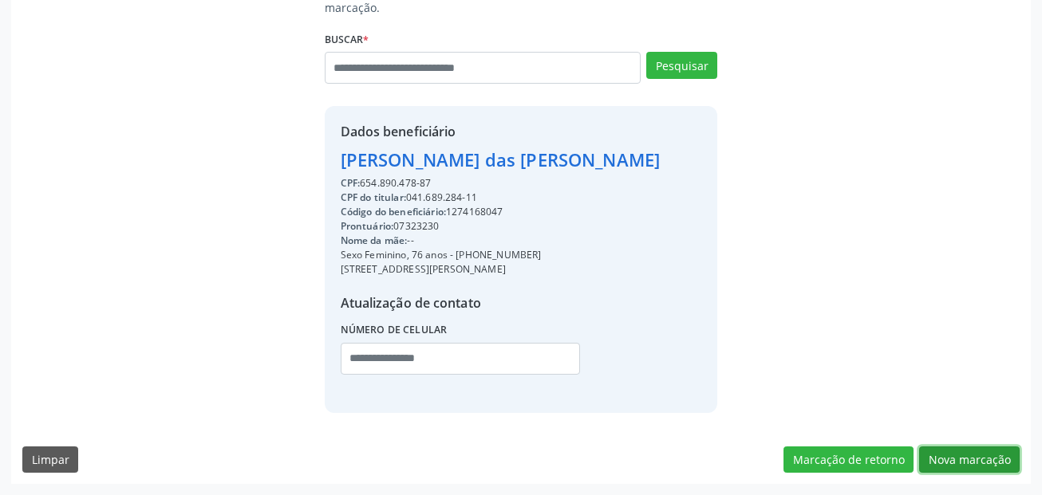
click at [972, 459] on button "Nova marcação" at bounding box center [969, 460] width 101 height 27
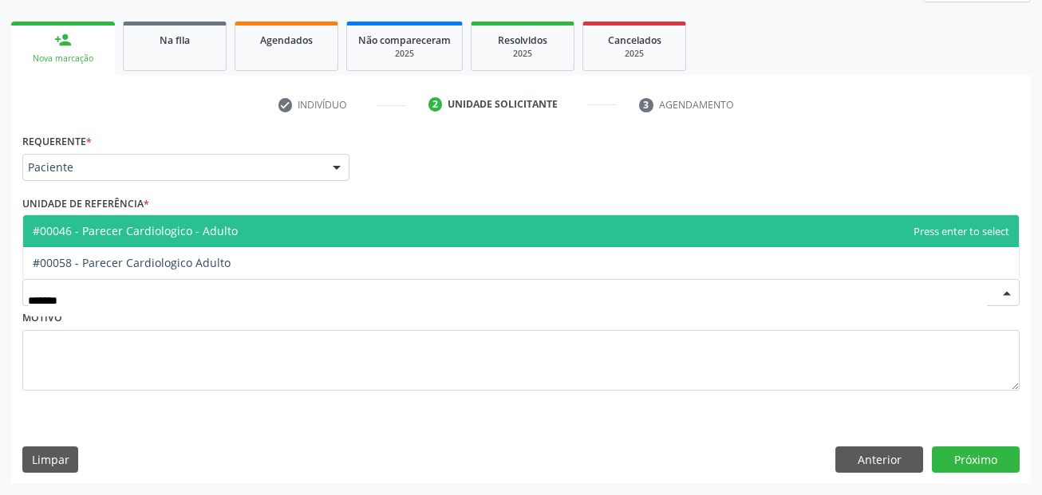
click at [174, 235] on span "#00046 - Parecer Cardiologico - Adulto" at bounding box center [135, 230] width 205 height 15
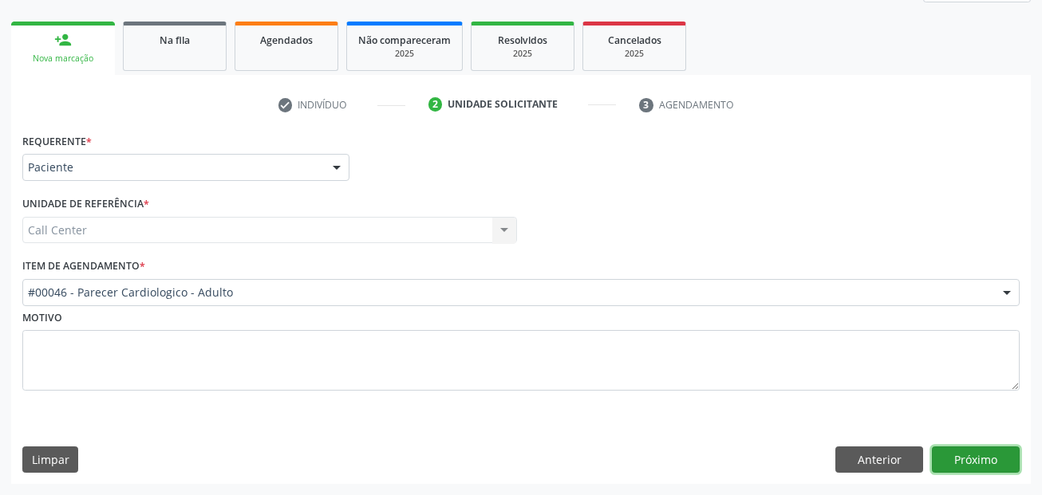
click at [954, 455] on button "Próximo" at bounding box center [976, 460] width 88 height 27
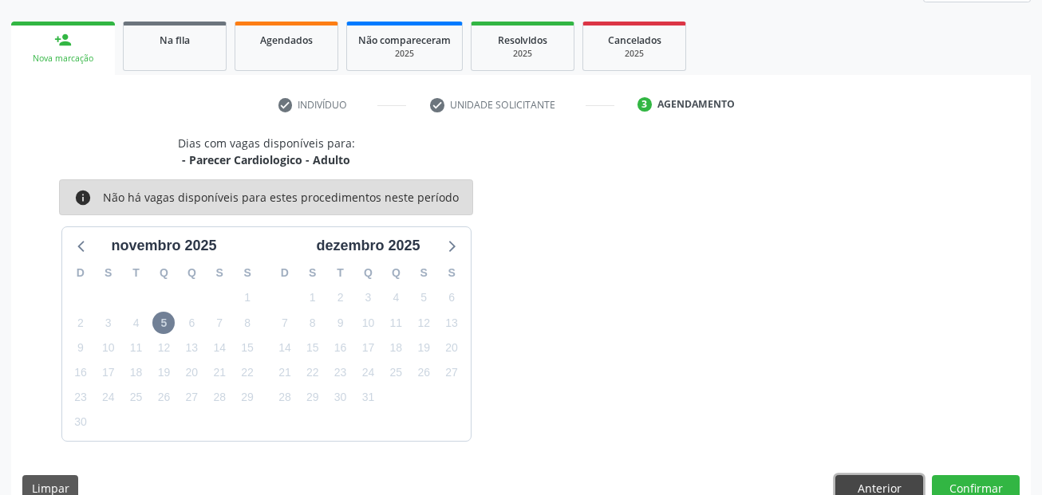
click at [881, 488] on button "Anterior" at bounding box center [879, 488] width 88 height 27
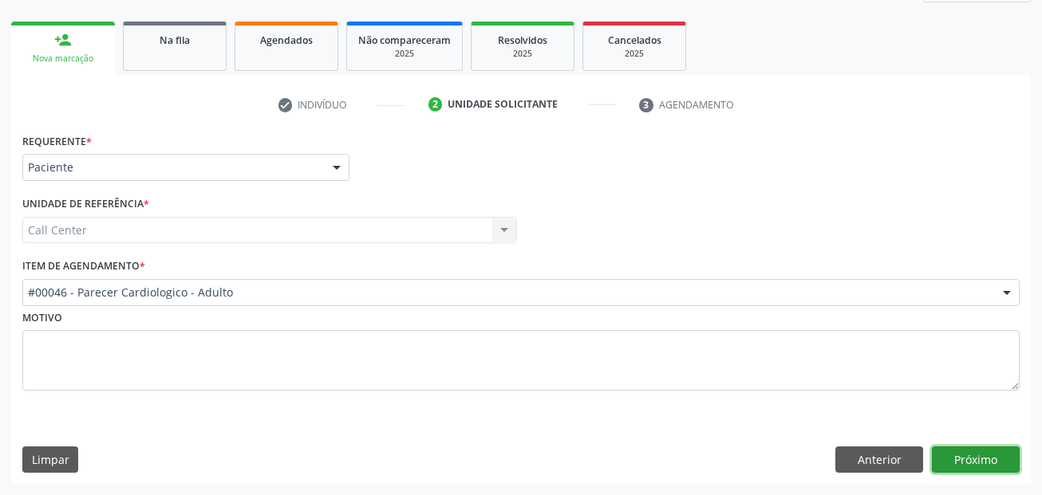
click at [994, 458] on button "Próximo" at bounding box center [976, 460] width 88 height 27
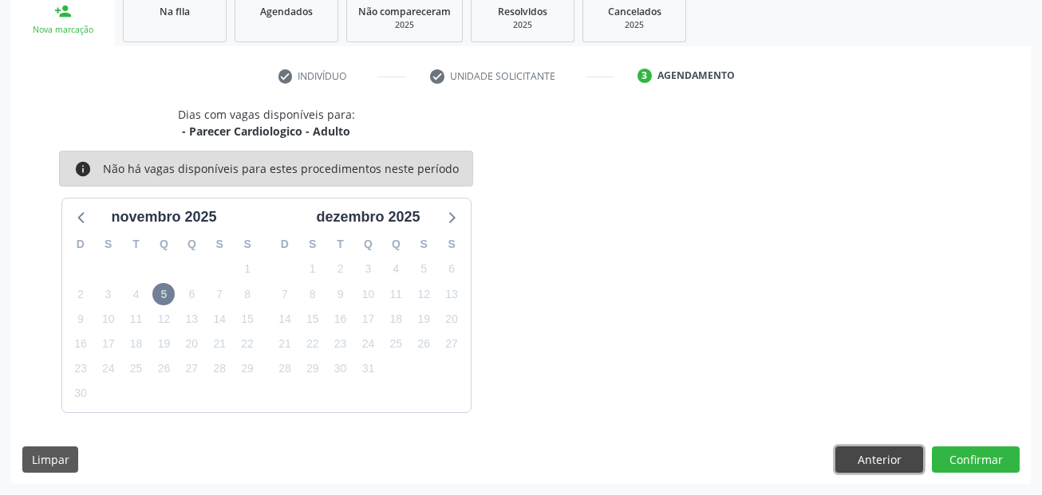
click at [866, 461] on button "Anterior" at bounding box center [879, 460] width 88 height 27
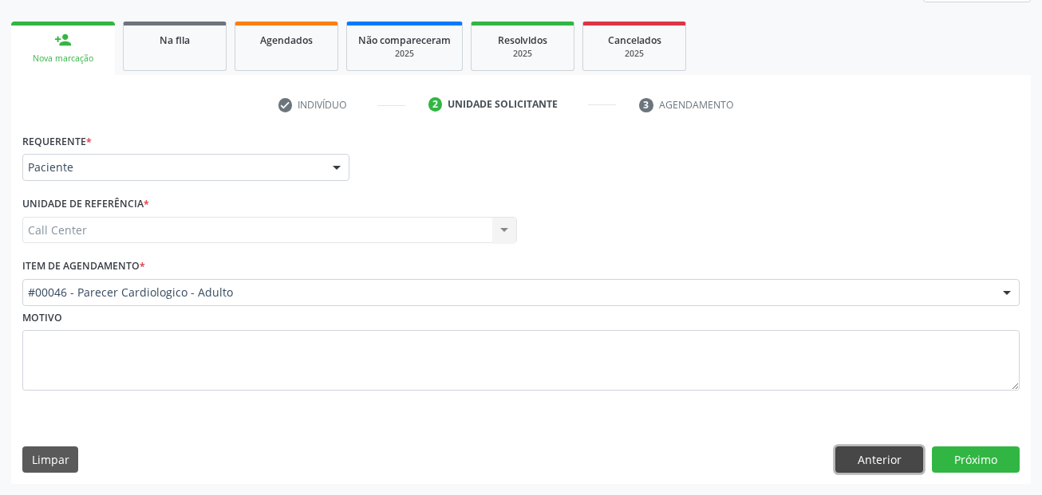
click at [866, 454] on button "Anterior" at bounding box center [879, 460] width 88 height 27
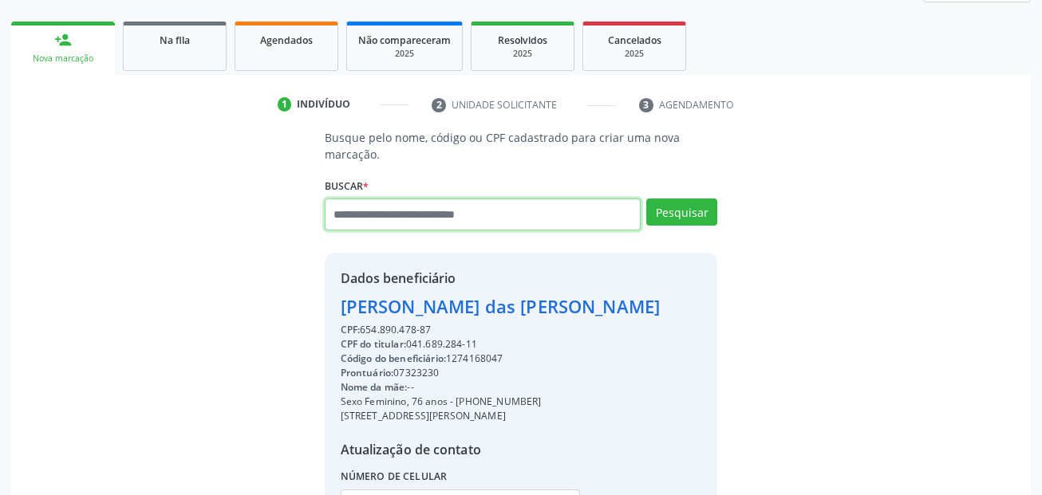
click at [420, 206] on input "text" at bounding box center [483, 215] width 317 height 32
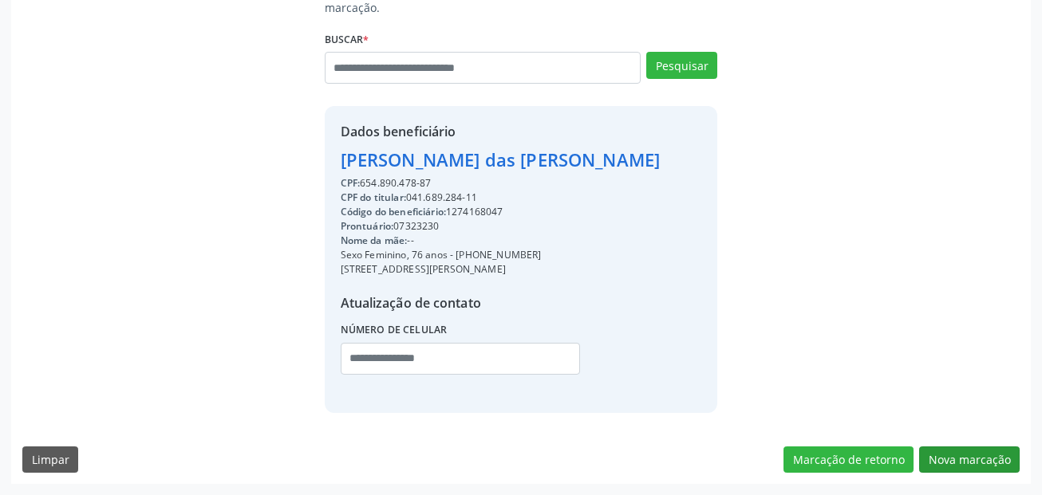
drag, startPoint x: 973, startPoint y: 443, endPoint x: 972, endPoint y: 455, distance: 11.3
click at [973, 444] on div "Busque pelo nome, código ou CPF cadastrado para criar uma nova marcação. Buscar…" at bounding box center [520, 233] width 1019 height 502
click at [972, 455] on button "Nova marcação" at bounding box center [969, 460] width 101 height 27
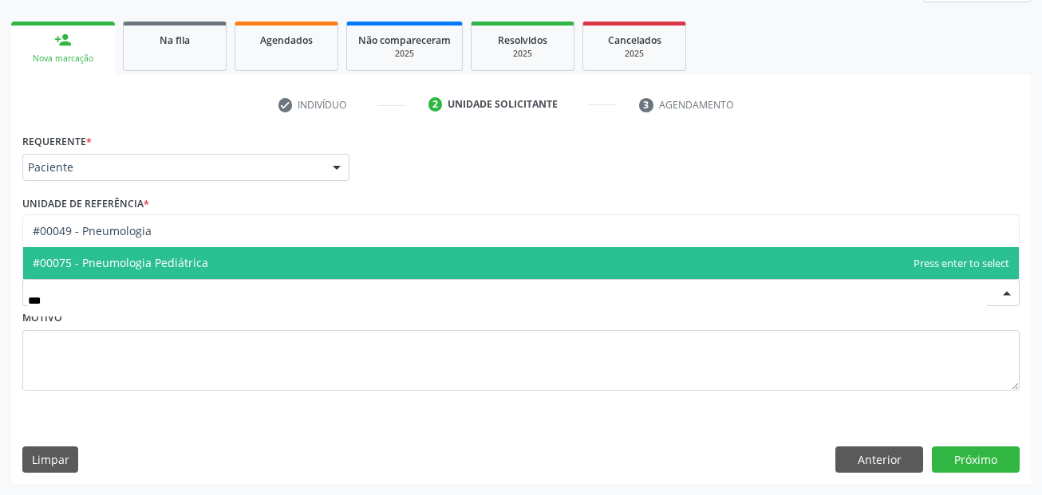
type input "****"
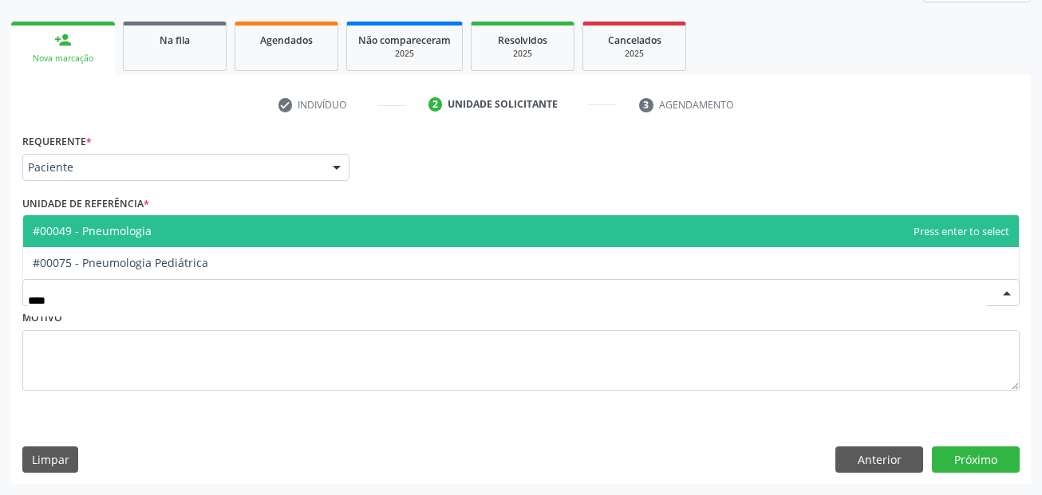
click at [268, 231] on span "#00049 - Pneumologia" at bounding box center [520, 231] width 995 height 32
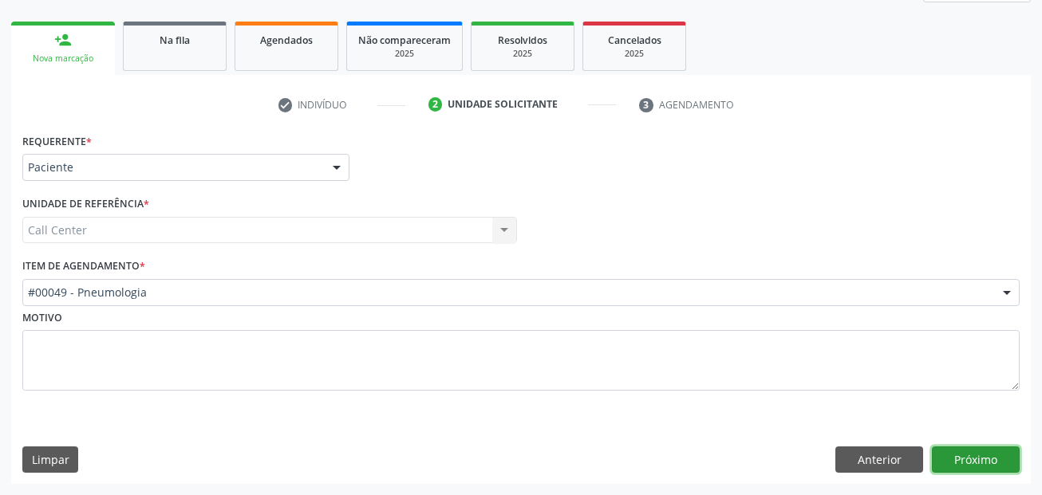
click at [954, 460] on button "Próximo" at bounding box center [976, 460] width 88 height 27
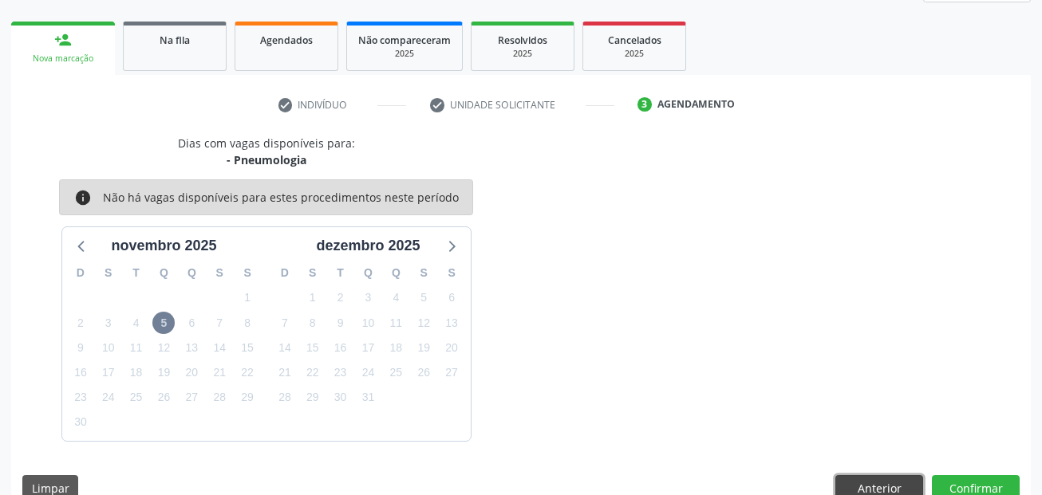
click at [863, 482] on button "Anterior" at bounding box center [879, 488] width 88 height 27
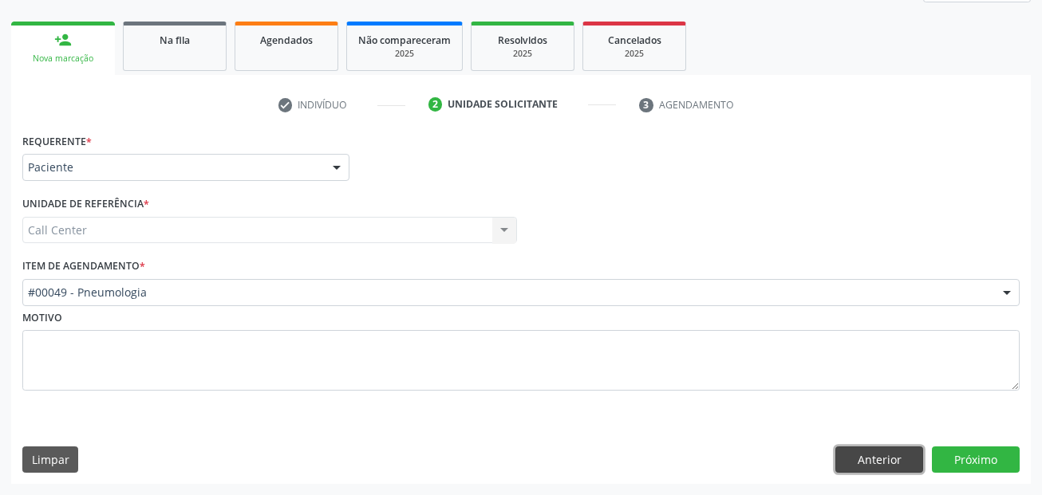
click at [865, 463] on button "Anterior" at bounding box center [879, 460] width 88 height 27
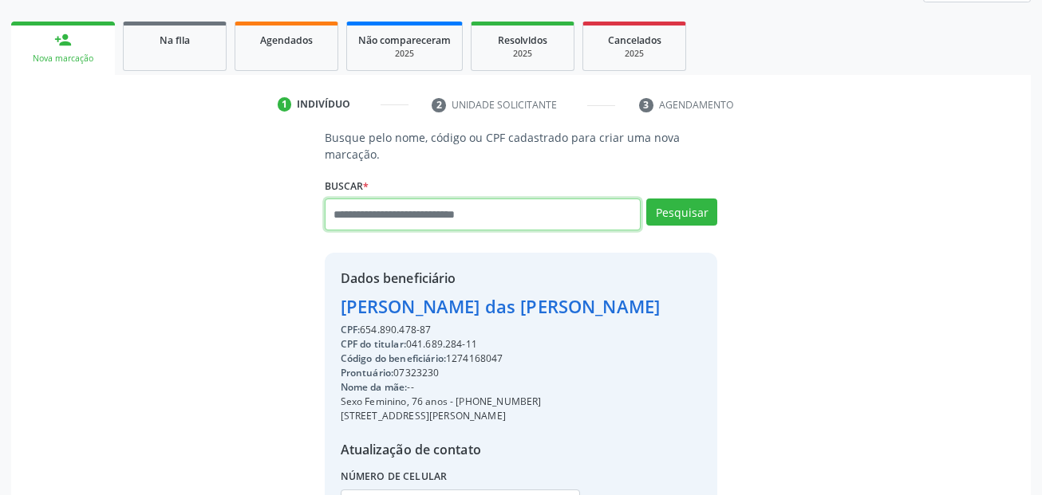
click at [526, 211] on input "text" at bounding box center [483, 215] width 317 height 32
type input "**********"
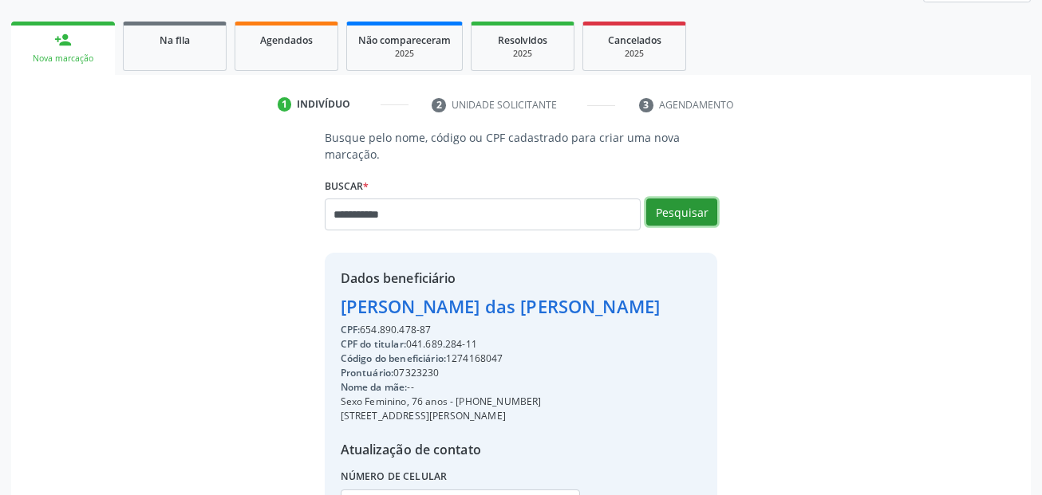
click at [694, 209] on button "Pesquisar" at bounding box center [681, 212] width 71 height 27
type input "**********"
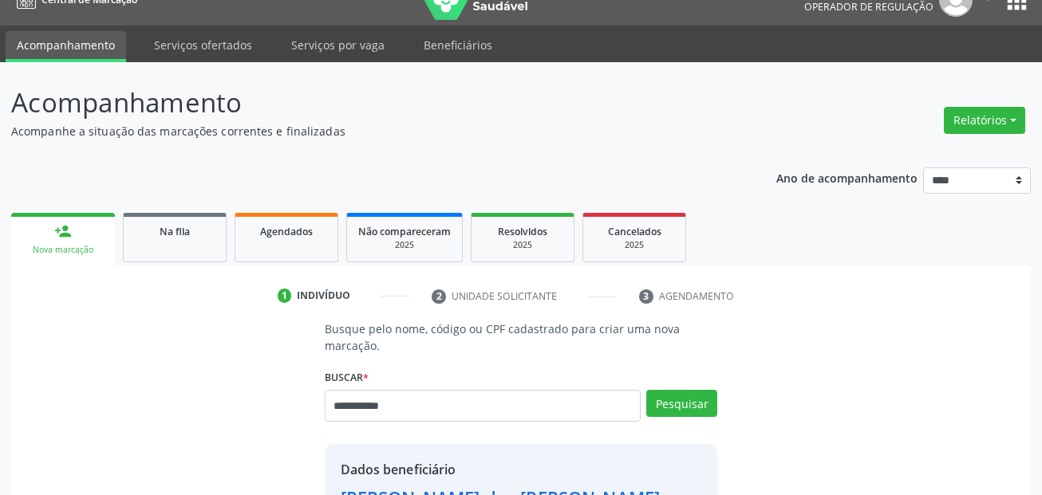
scroll to position [0, 0]
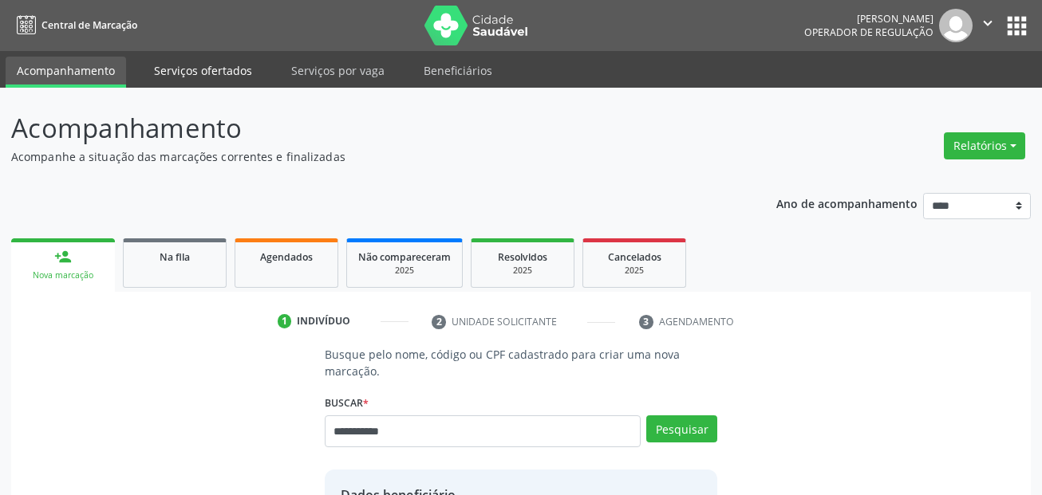
click at [175, 71] on link "Serviços ofertados" at bounding box center [203, 71] width 120 height 28
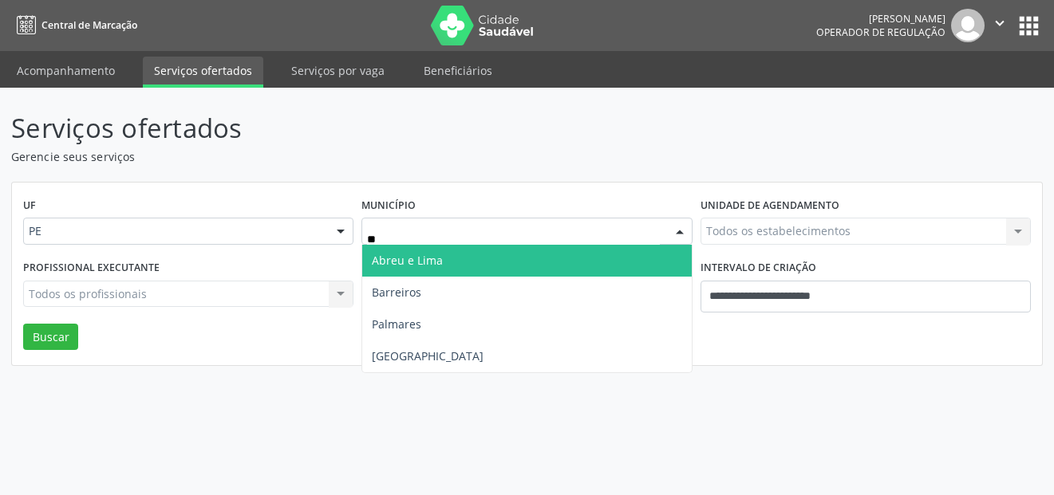
type input "***"
click at [428, 258] on span "Recife" at bounding box center [526, 261] width 329 height 32
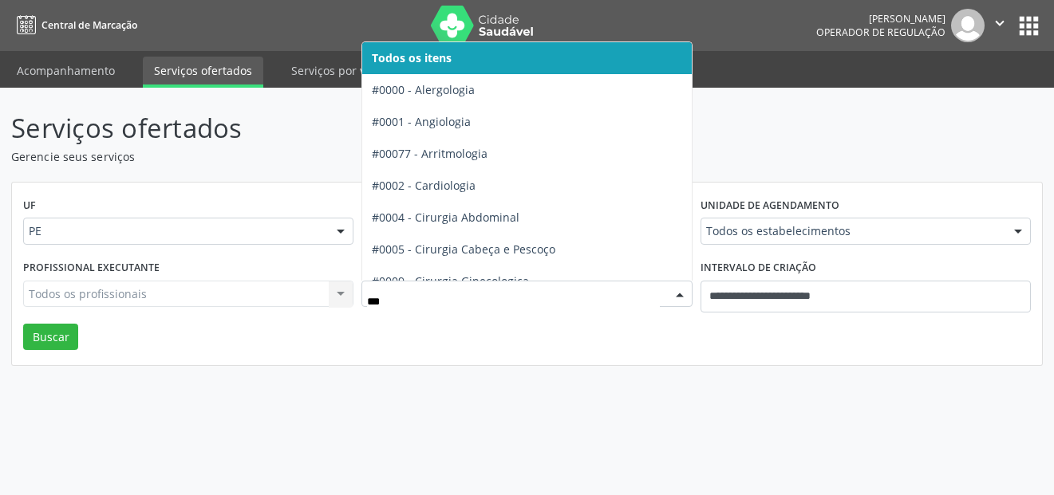
type input "****"
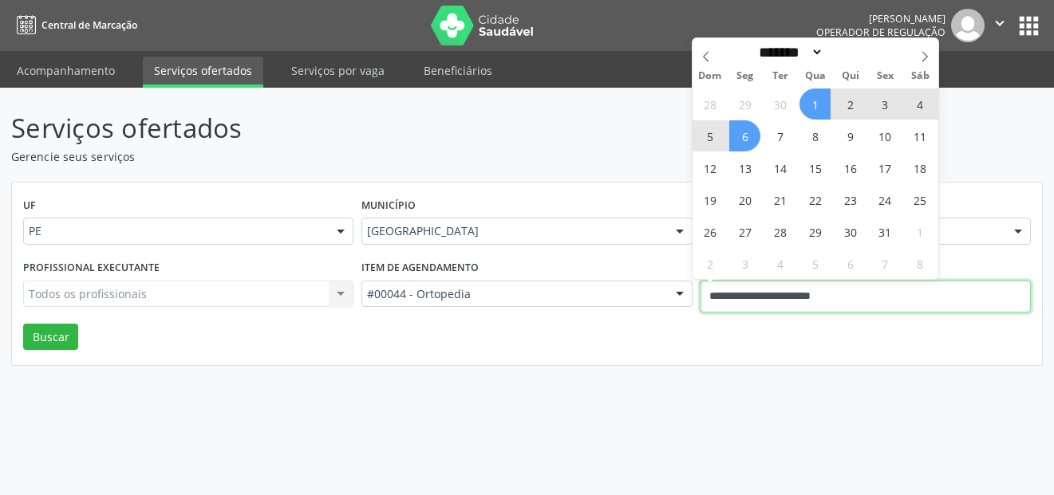
drag, startPoint x: 890, startPoint y: 300, endPoint x: 651, endPoint y: 316, distance: 239.8
click at [652, 318] on div "Profissional executante Todos os profissionais Todos os profissionais Nenhum re…" at bounding box center [526, 290] width 1015 height 68
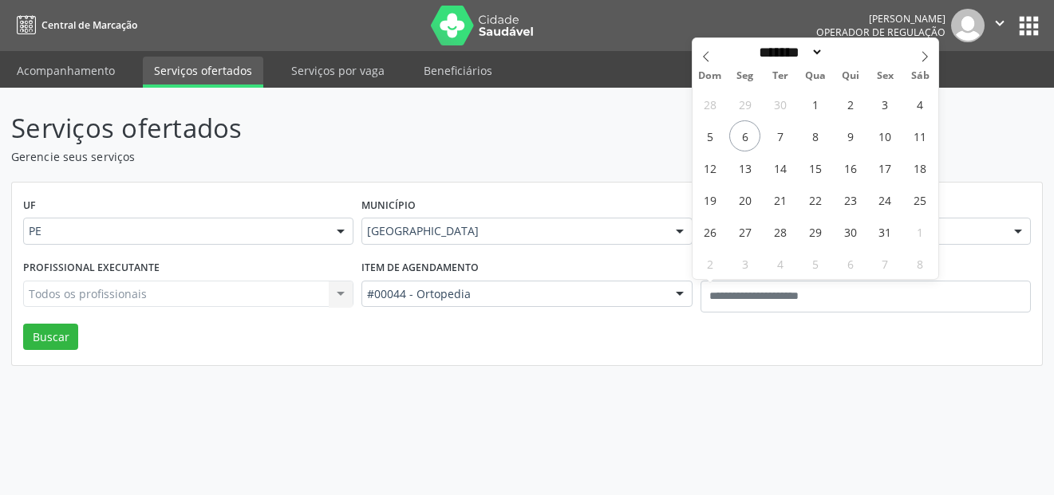
drag, startPoint x: 705, startPoint y: 366, endPoint x: 311, endPoint y: 373, distance: 394.1
click at [692, 368] on div "Serviços ofertados Gerencie seus serviços UF PE PE Nenhum resultado encontrado …" at bounding box center [527, 292] width 1054 height 408
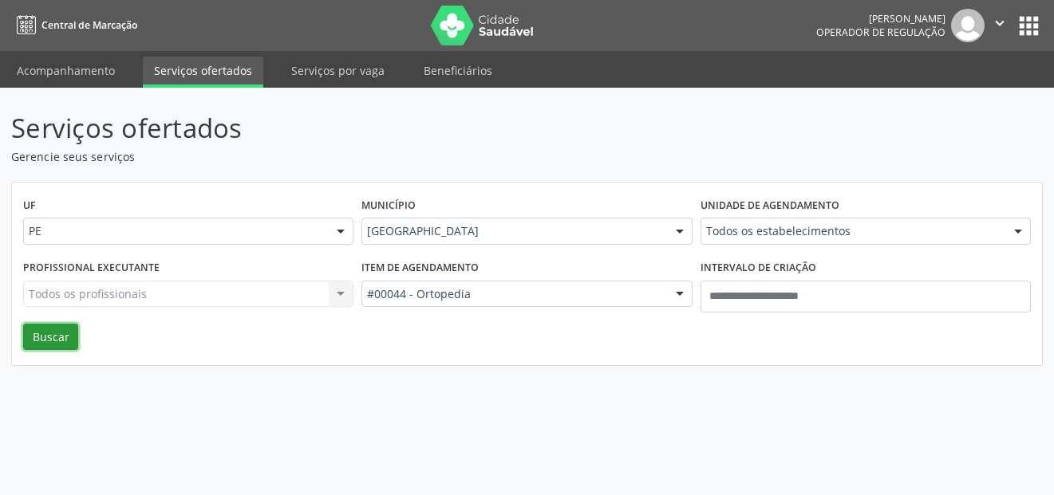
click at [61, 328] on button "Buscar" at bounding box center [50, 337] width 55 height 27
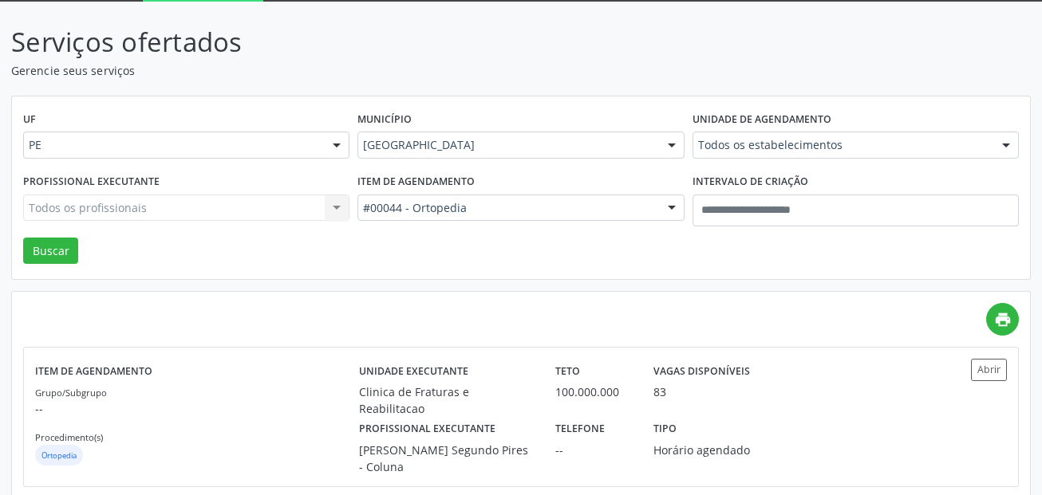
scroll to position [80, 0]
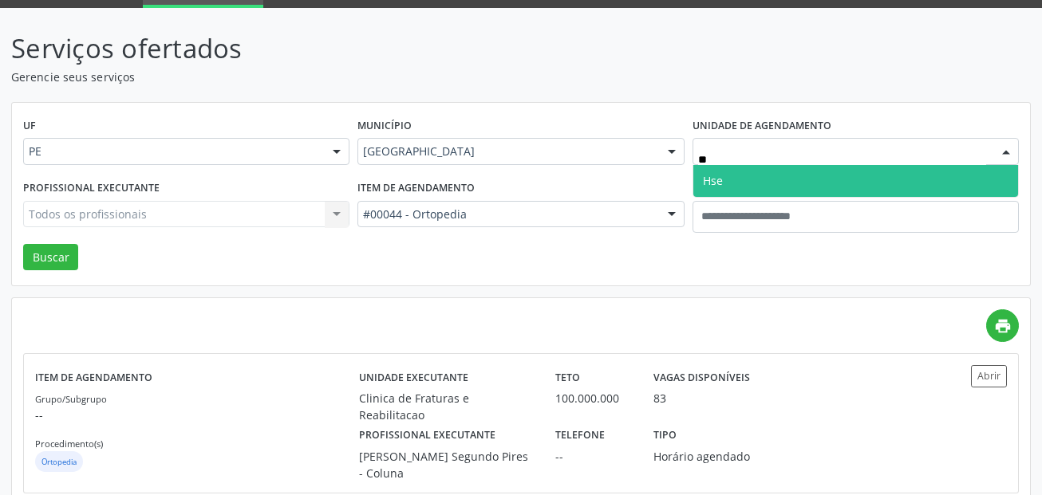
type input "***"
click at [817, 174] on span "Hse" at bounding box center [855, 181] width 325 height 32
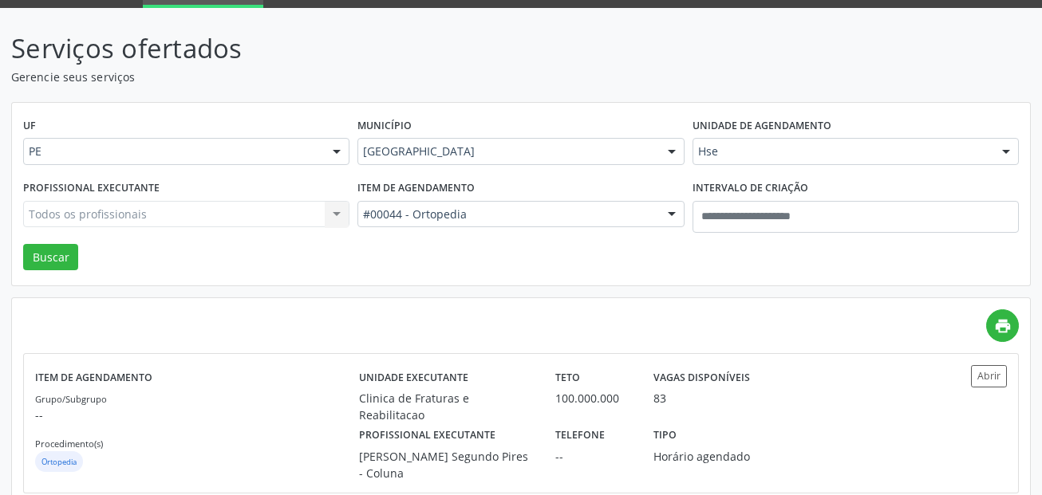
click at [258, 209] on div "Todos os profissionais Todos os profissionais Nenhum resultado encontrado para:…" at bounding box center [186, 214] width 326 height 27
click at [266, 216] on div "Todos os profissionais Todos os profissionais Nenhum resultado encontrado para:…" at bounding box center [186, 214] width 326 height 27
type input "****"
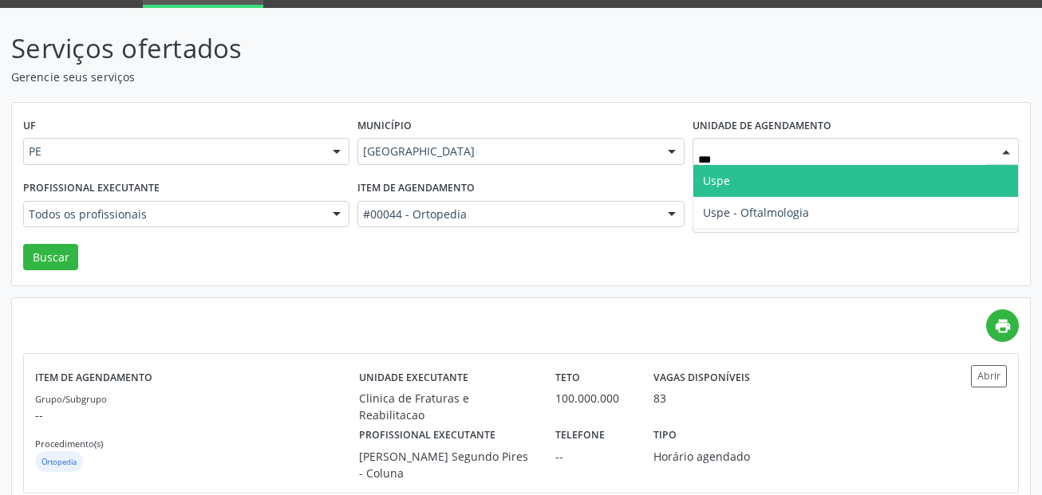
type input "****"
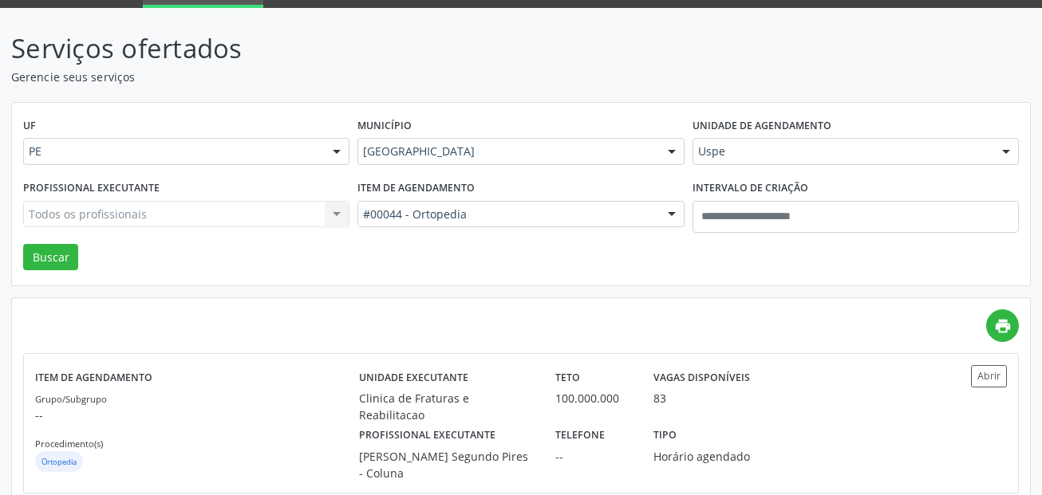
click at [246, 226] on div "Todos os profissionais Todos os profissionais Adalberto Aguiar Interaminense Ju…" at bounding box center [186, 214] width 326 height 27
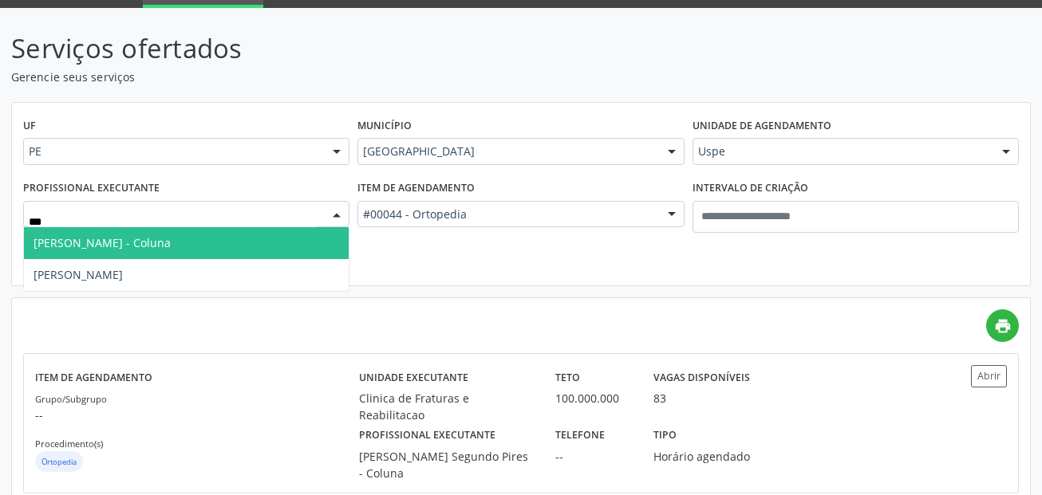
type input "****"
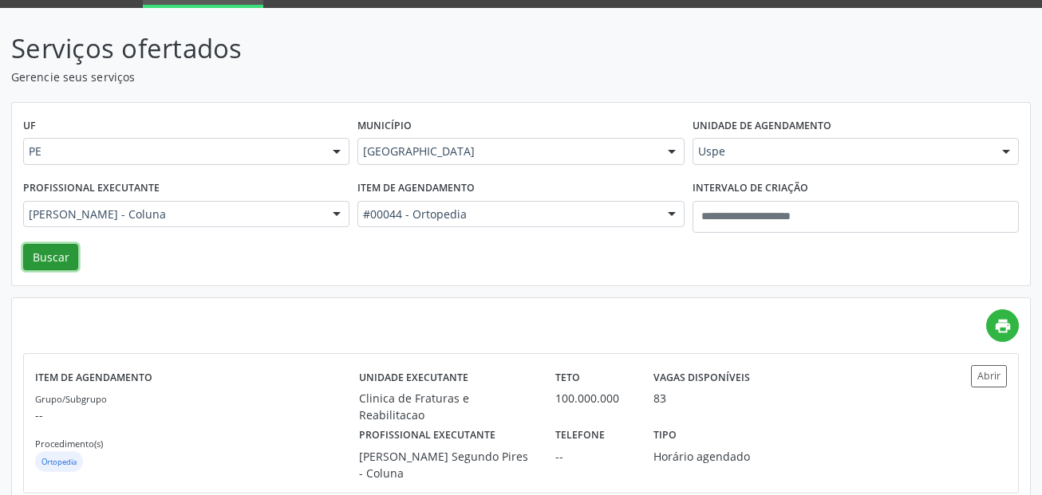
click at [49, 263] on button "Buscar" at bounding box center [50, 257] width 55 height 27
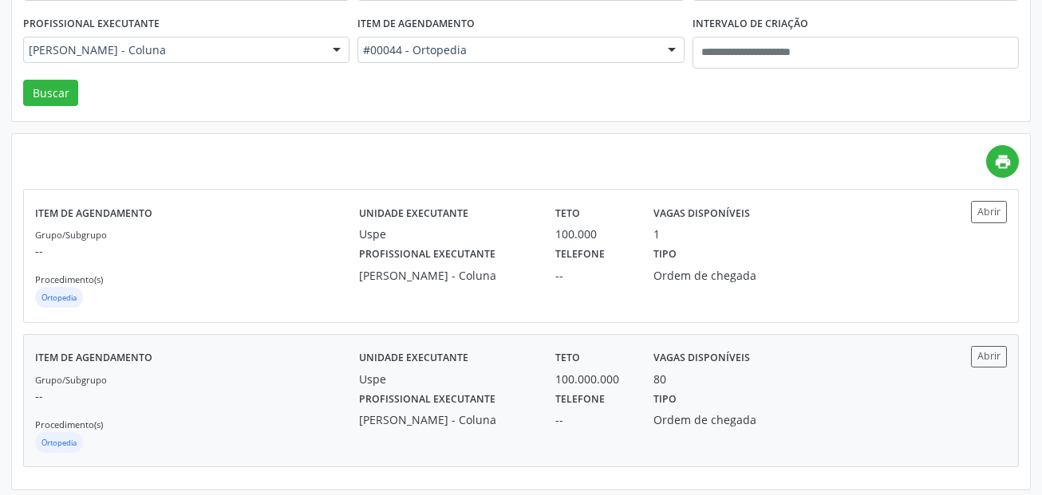
scroll to position [250, 0]
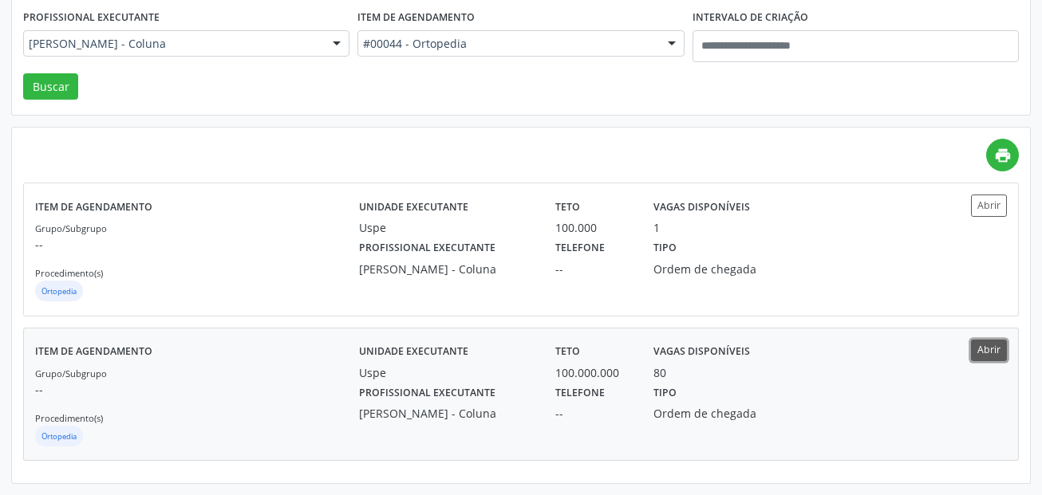
click at [991, 344] on button "Abrir" at bounding box center [989, 351] width 36 height 22
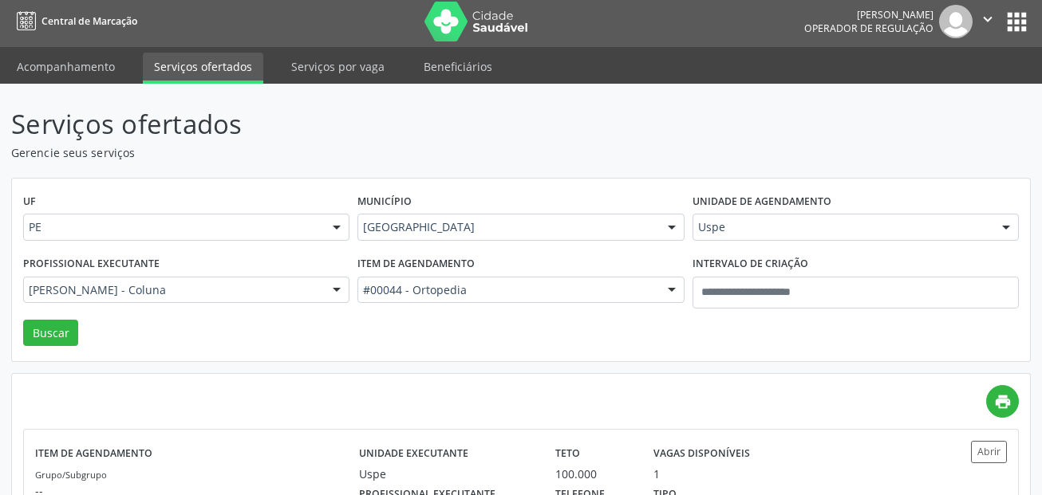
scroll to position [0, 0]
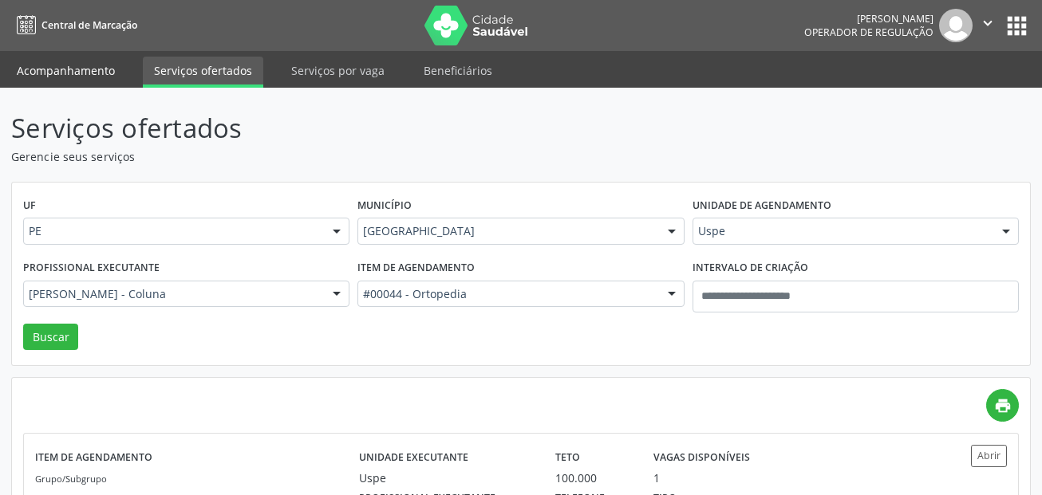
click at [85, 82] on link "Acompanhamento" at bounding box center [66, 71] width 120 height 28
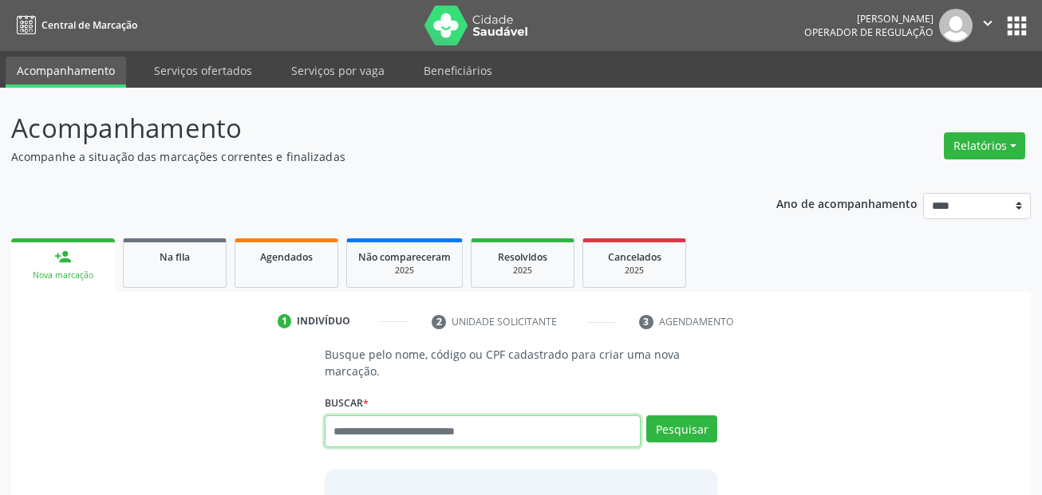
click at [455, 422] on input "text" at bounding box center [483, 432] width 317 height 32
type input "***"
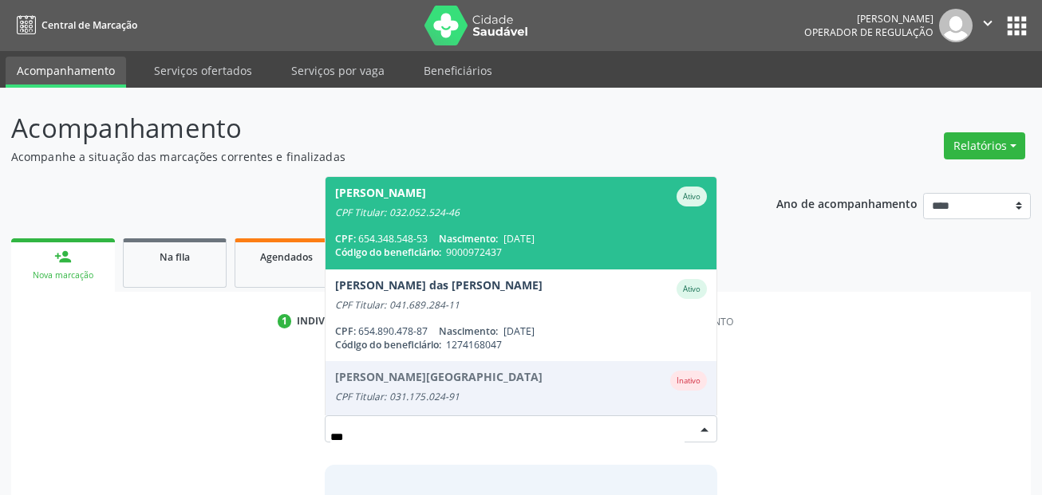
click at [411, 204] on div "Antonia Maria Gonçalves Manolaque" at bounding box center [380, 197] width 91 height 20
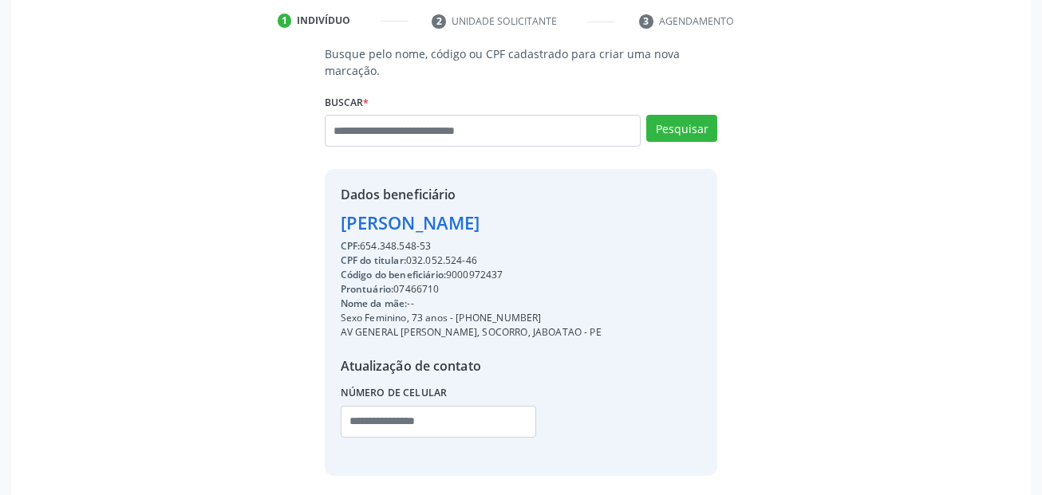
scroll to position [364, 0]
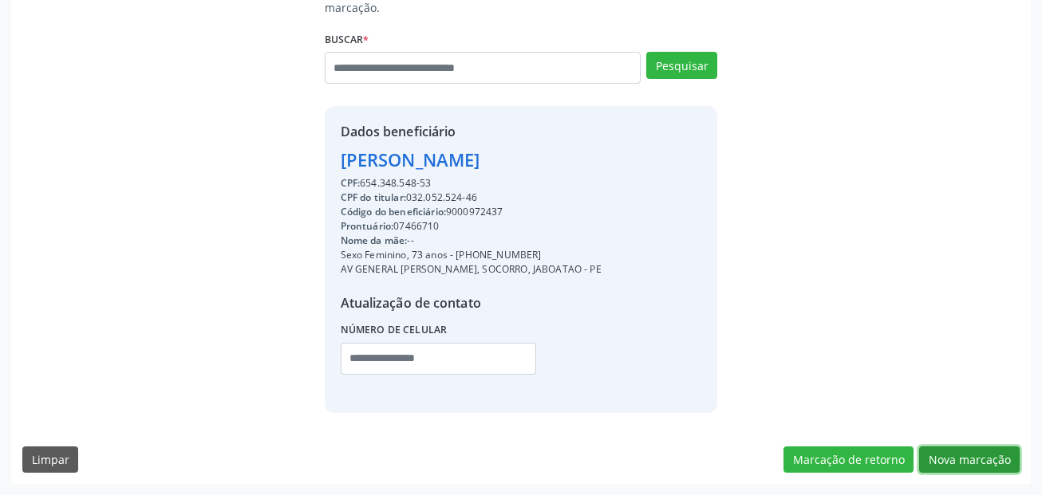
click at [1004, 462] on button "Nova marcação" at bounding box center [969, 460] width 101 height 27
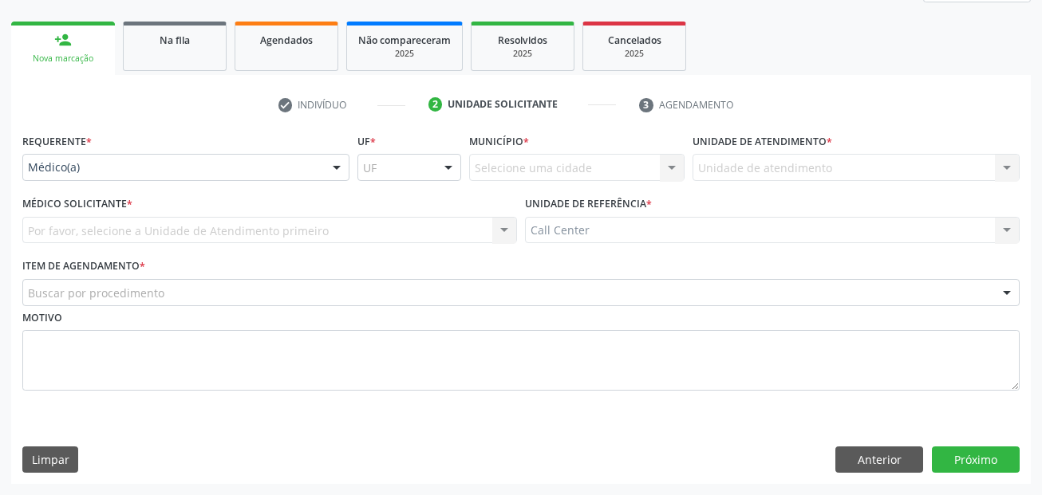
scroll to position [217, 0]
drag, startPoint x: 134, startPoint y: 169, endPoint x: 122, endPoint y: 222, distance: 54.0
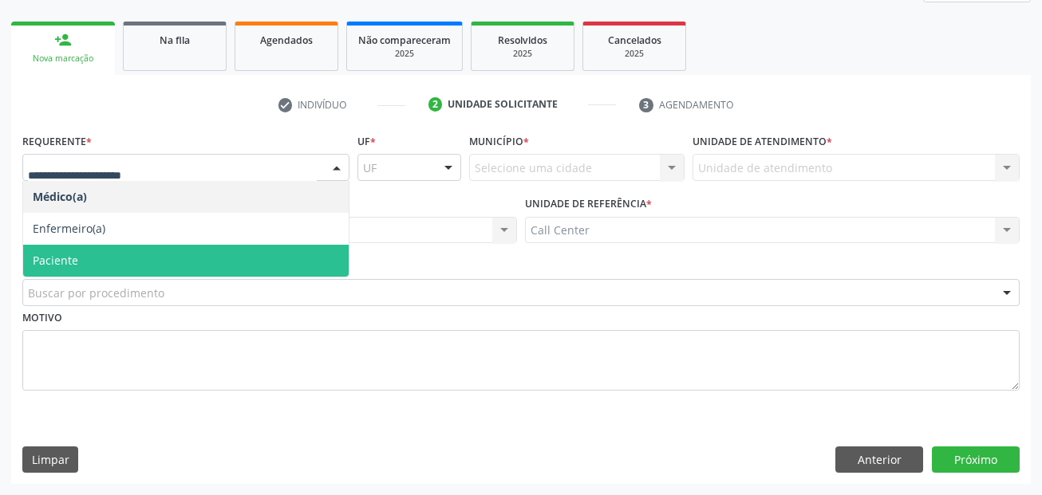
click at [108, 263] on span "Paciente" at bounding box center [185, 261] width 325 height 32
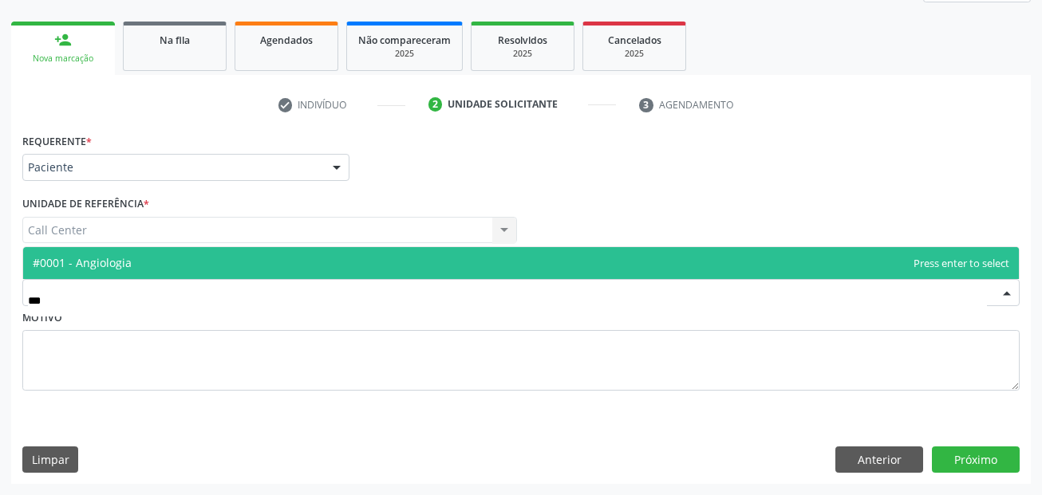
click at [140, 262] on span "#0001 - Angiologia" at bounding box center [520, 263] width 995 height 32
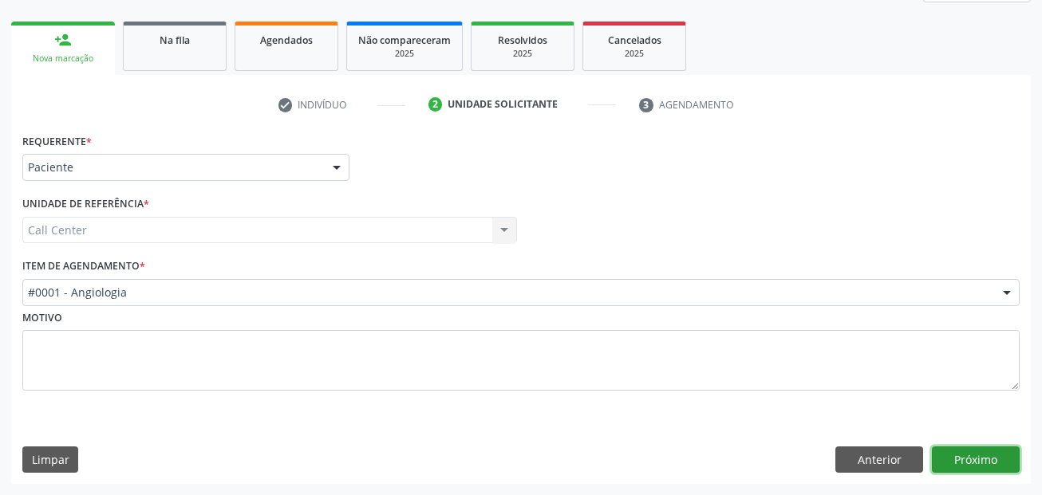
click at [983, 456] on button "Próximo" at bounding box center [976, 460] width 88 height 27
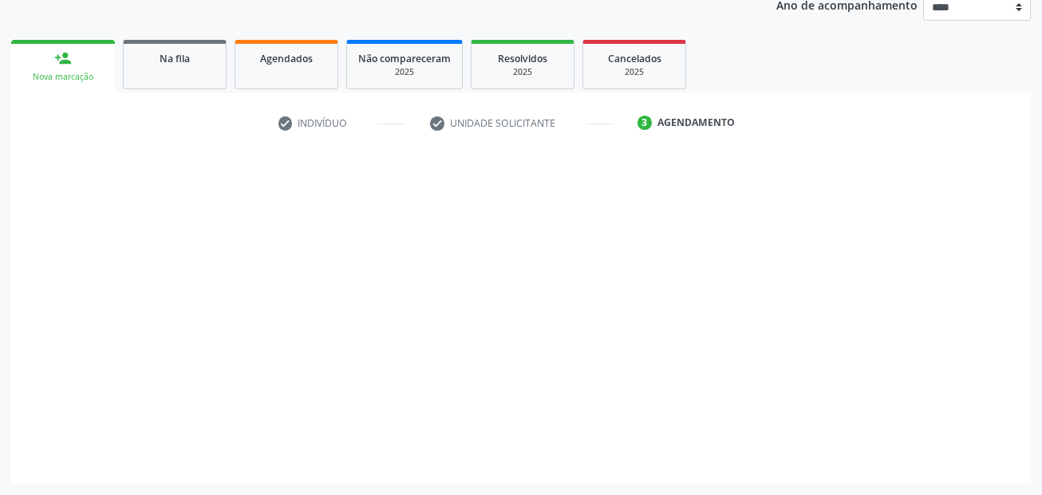
scroll to position [199, 0]
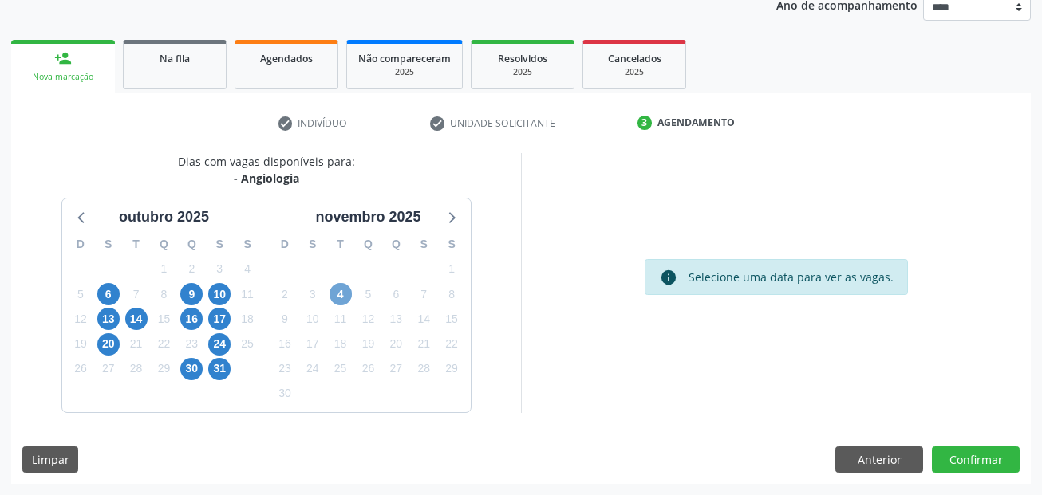
click at [338, 296] on span "4" at bounding box center [340, 294] width 22 height 22
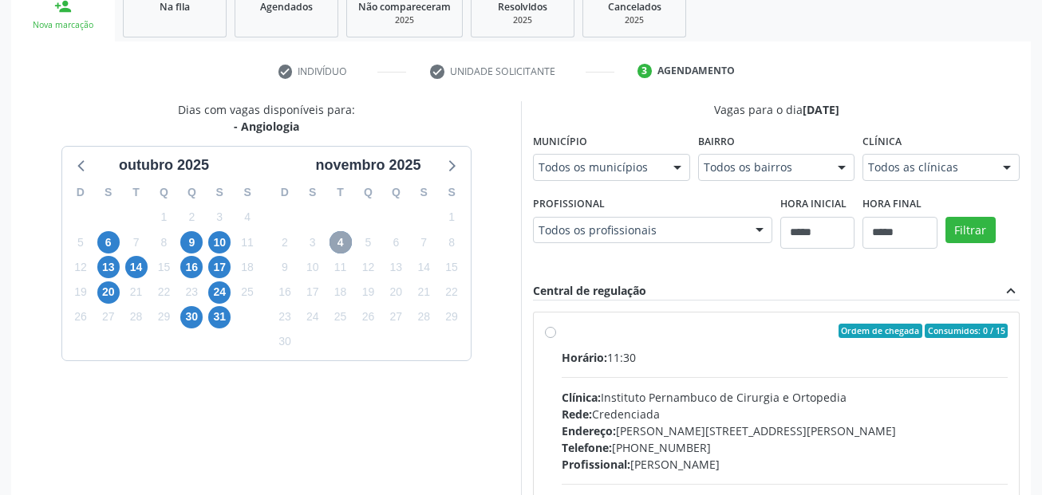
scroll to position [278, 0]
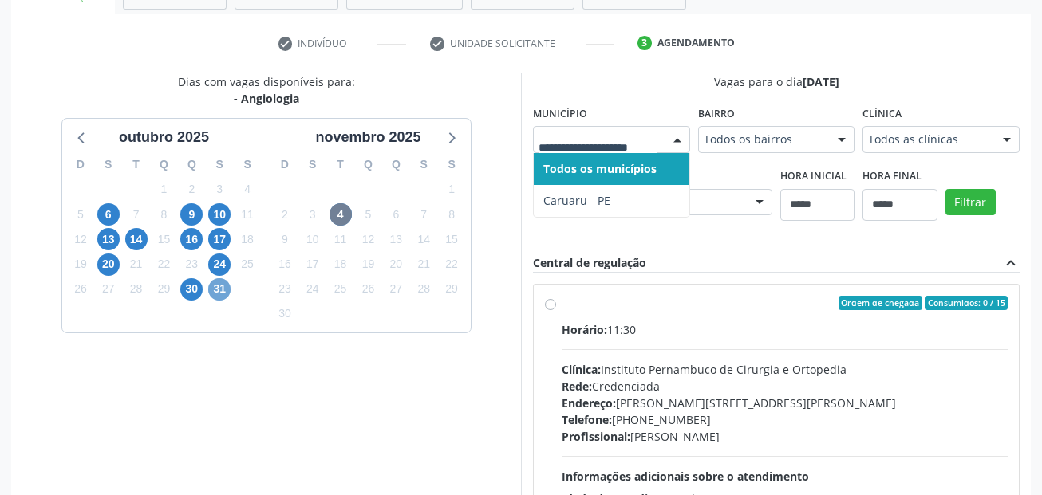
click at [214, 288] on span "31" at bounding box center [219, 289] width 22 height 22
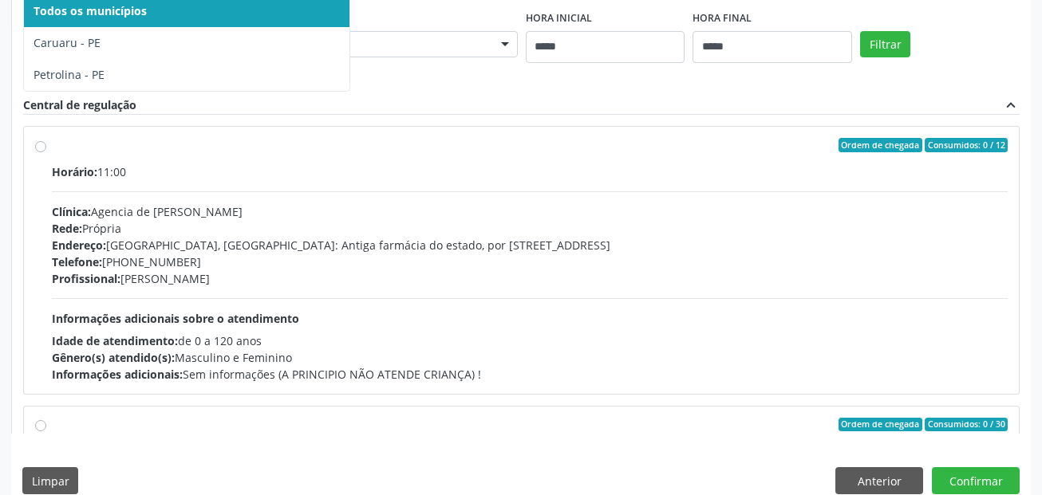
scroll to position [717, 0]
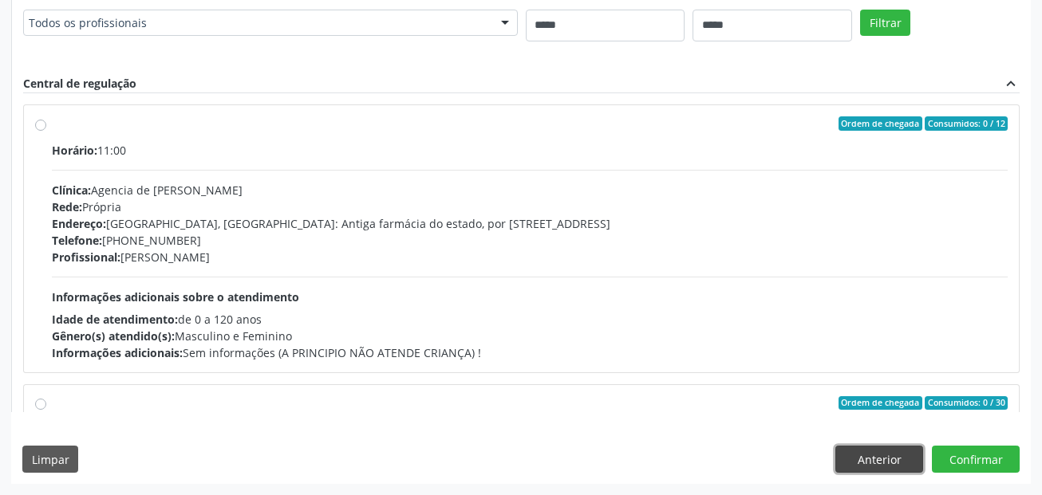
click at [853, 458] on button "Anterior" at bounding box center [879, 459] width 88 height 27
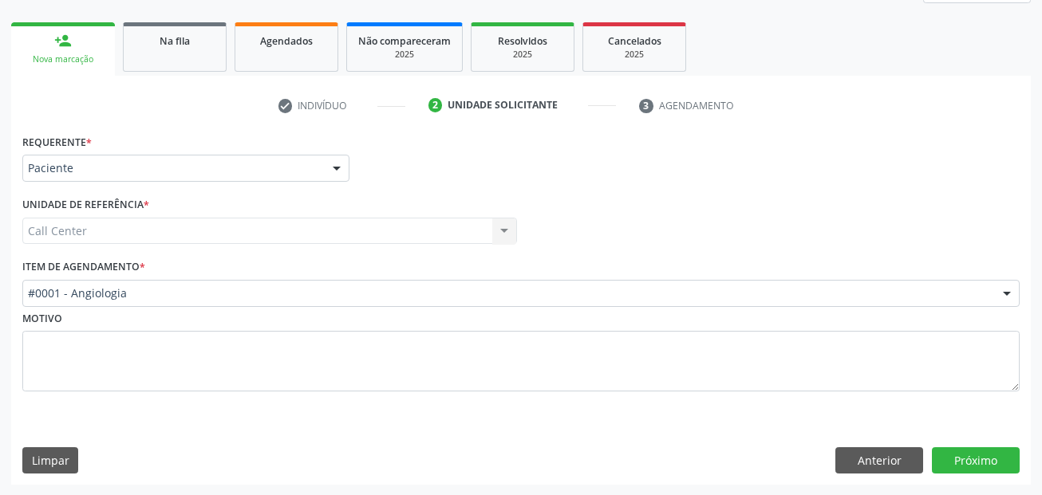
click at [238, 286] on div "#0001 - Angiologia" at bounding box center [520, 293] width 997 height 27
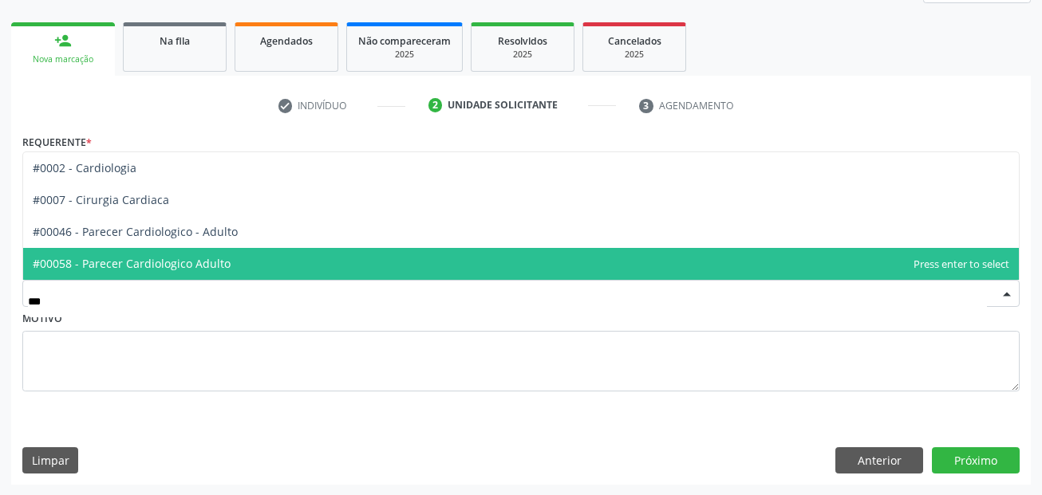
type input "****"
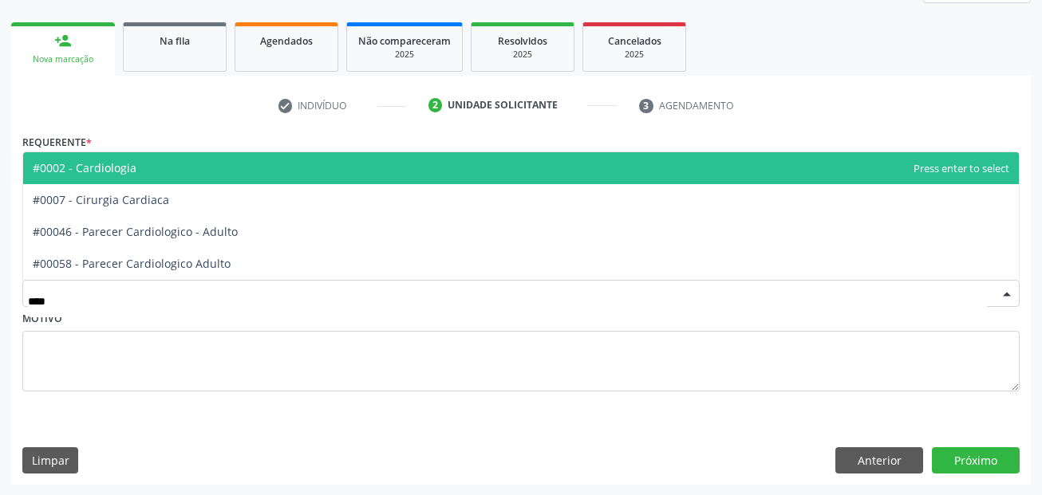
click at [150, 173] on span "#0002 - Cardiologia" at bounding box center [520, 168] width 995 height 32
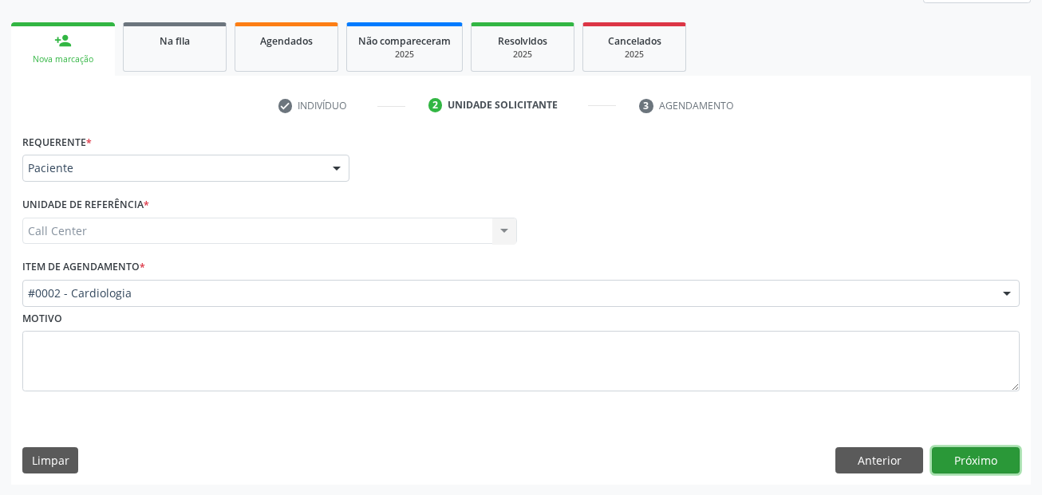
click at [983, 455] on button "Próximo" at bounding box center [976, 460] width 88 height 27
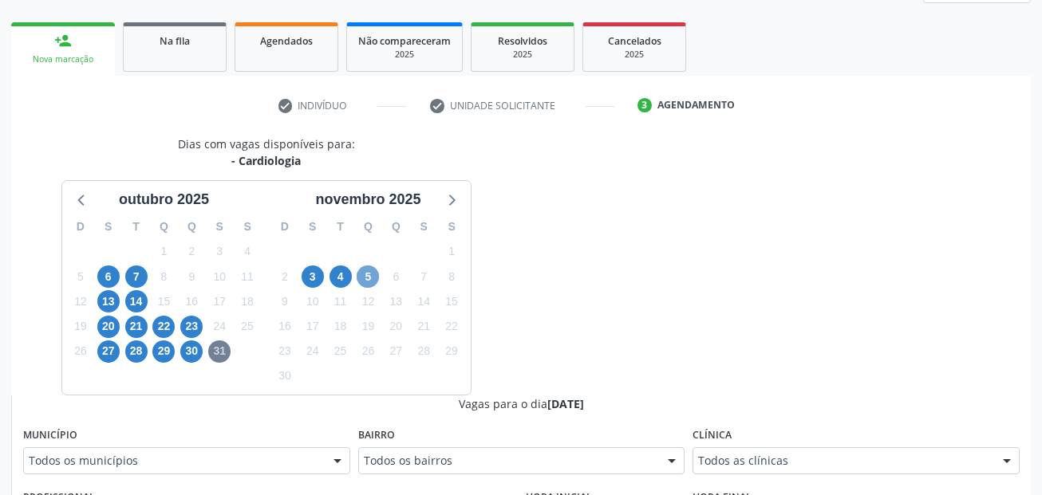
click at [366, 274] on span "5" at bounding box center [368, 277] width 22 height 22
click at [341, 270] on span "4" at bounding box center [340, 277] width 22 height 22
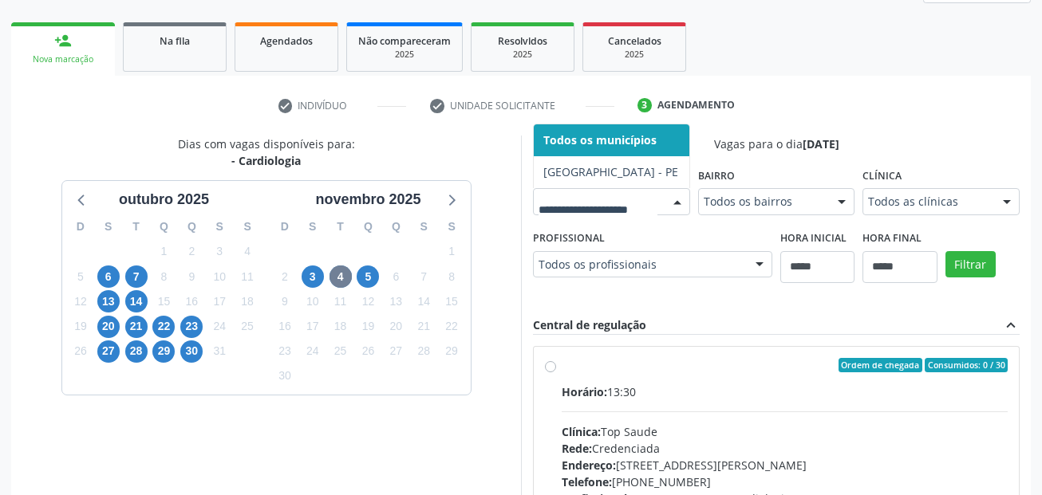
click at [533, 215] on div at bounding box center [611, 201] width 157 height 27
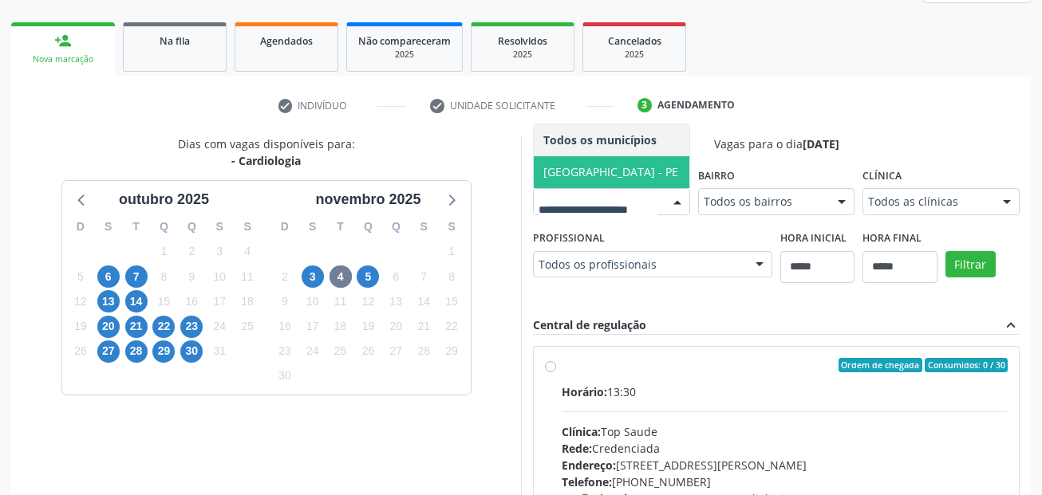
click at [250, 279] on html "Central de Marcação Alice Moises da Silva Operador de regulação  Configurações…" at bounding box center [521, 31] width 1042 height 495
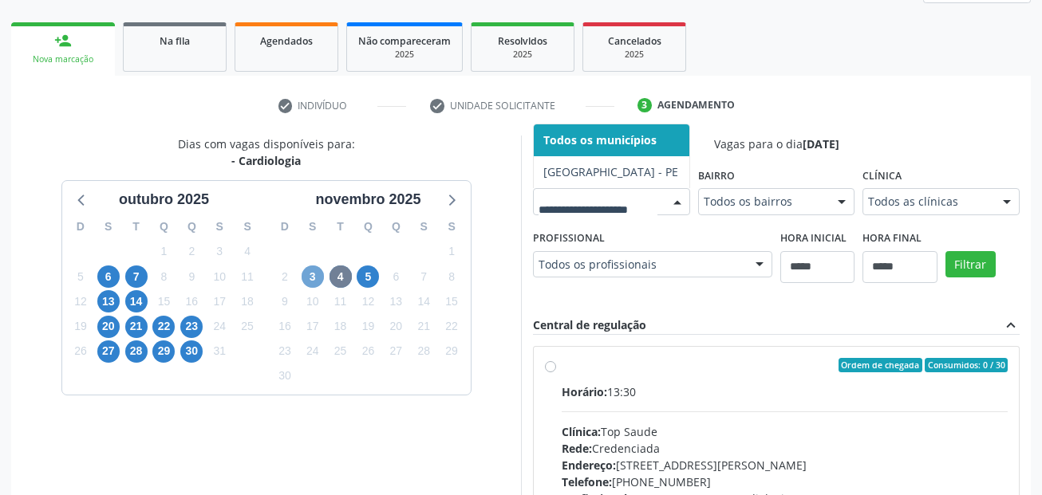
click at [309, 274] on span "3" at bounding box center [313, 277] width 22 height 22
click at [533, 215] on div at bounding box center [611, 201] width 157 height 27
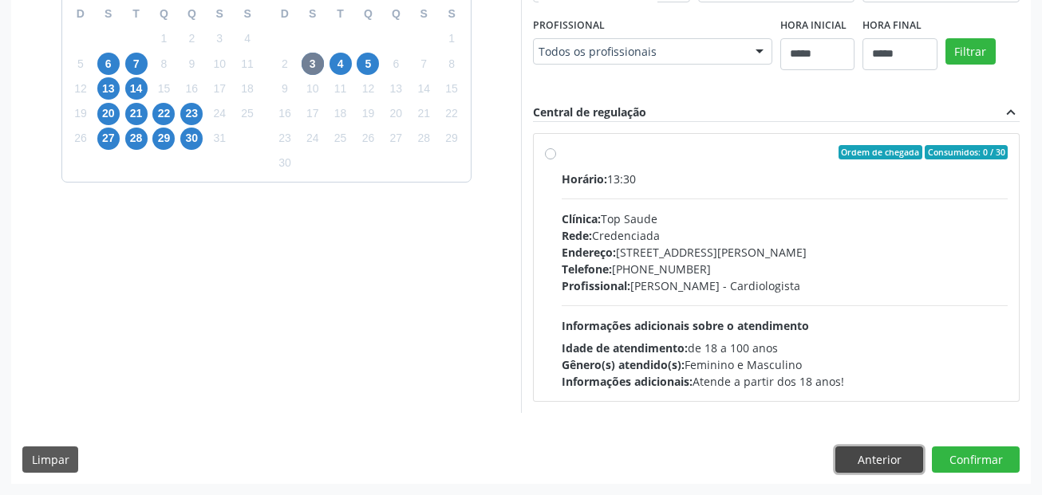
click at [889, 467] on button "Anterior" at bounding box center [879, 460] width 88 height 27
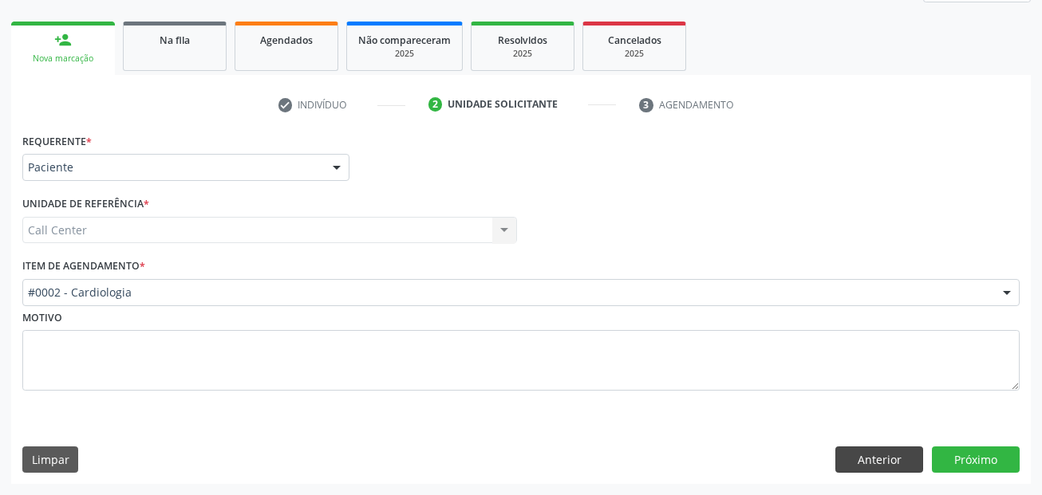
scroll to position [217, 0]
drag, startPoint x: 860, startPoint y: 462, endPoint x: 814, endPoint y: 438, distance: 52.1
click at [861, 463] on button "Anterior" at bounding box center [879, 460] width 88 height 27
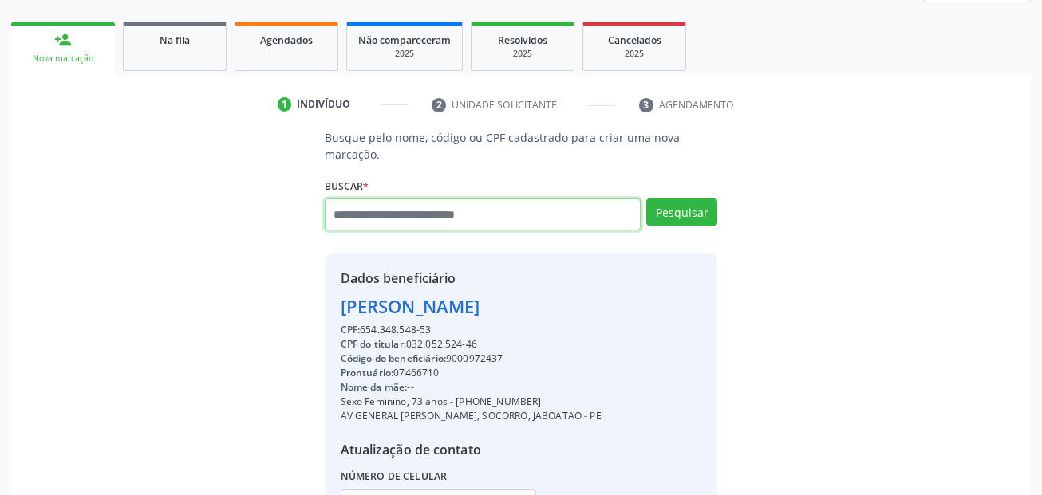
click at [487, 226] on input "text" at bounding box center [483, 215] width 317 height 32
type input "**********"
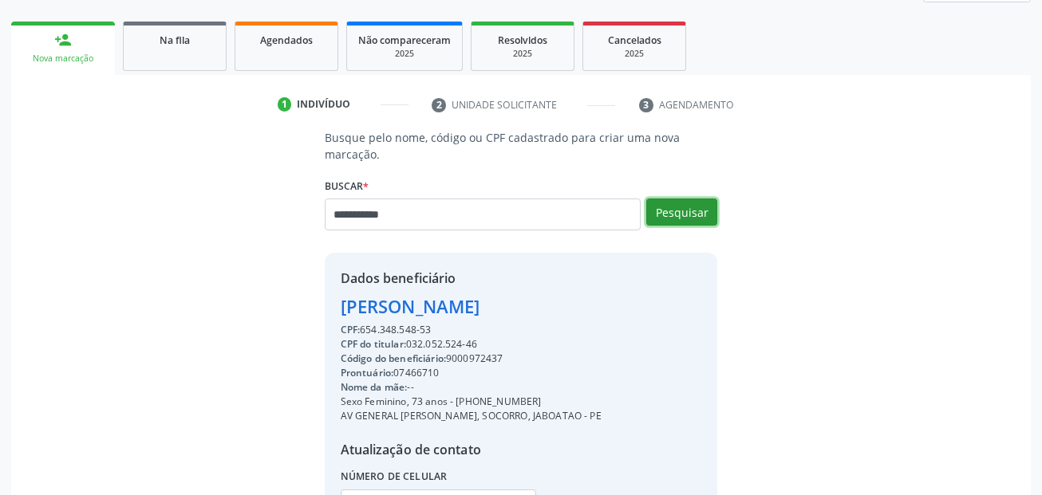
click at [688, 213] on button "Pesquisar" at bounding box center [681, 212] width 71 height 27
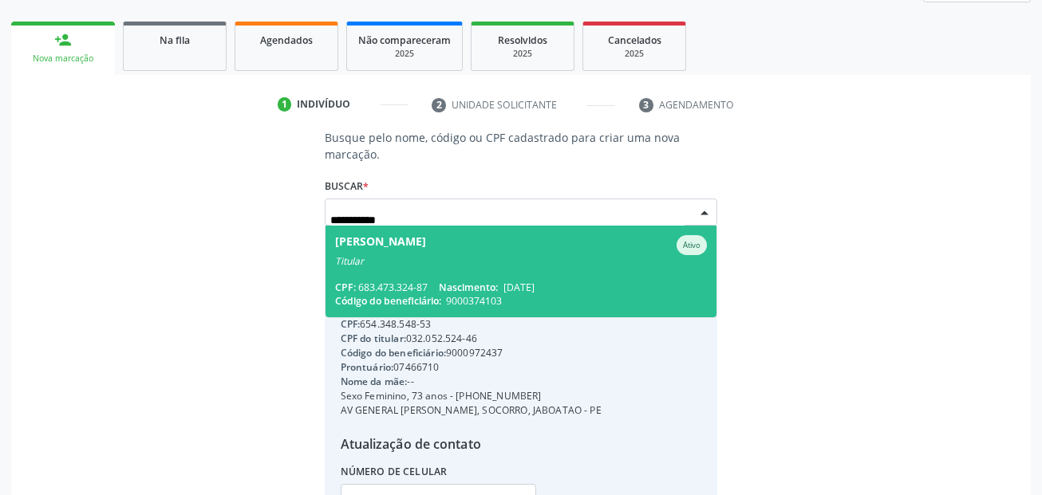
click at [526, 264] on div "Titular" at bounding box center [521, 261] width 372 height 13
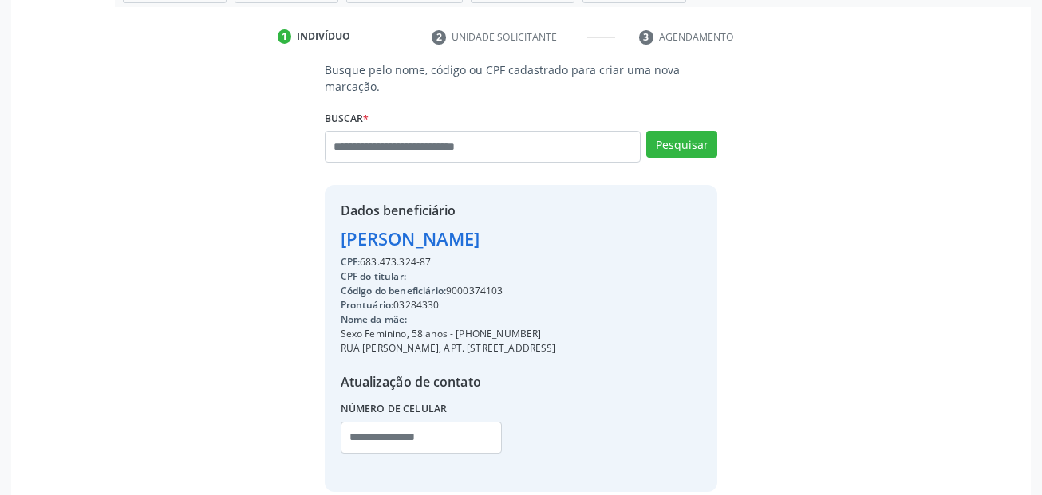
scroll to position [364, 0]
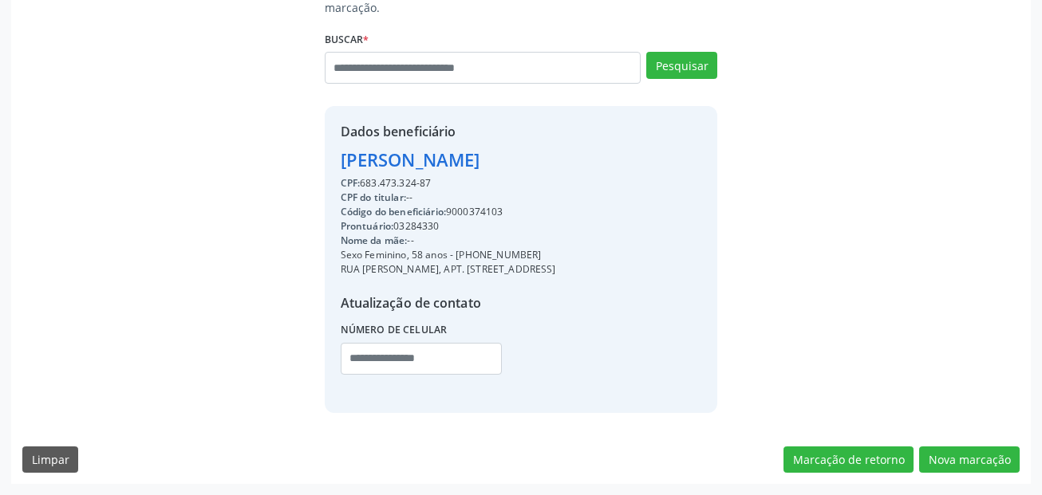
drag, startPoint x: 538, startPoint y: 250, endPoint x: 458, endPoint y: 255, distance: 79.9
click at [458, 255] on div "Sexo Feminino, 58 anos - (81) 98451-4108" at bounding box center [448, 255] width 215 height 14
copy div "(81) 98451-4108"
click at [363, 358] on input "text" at bounding box center [422, 359] width 162 height 32
paste input "**********"
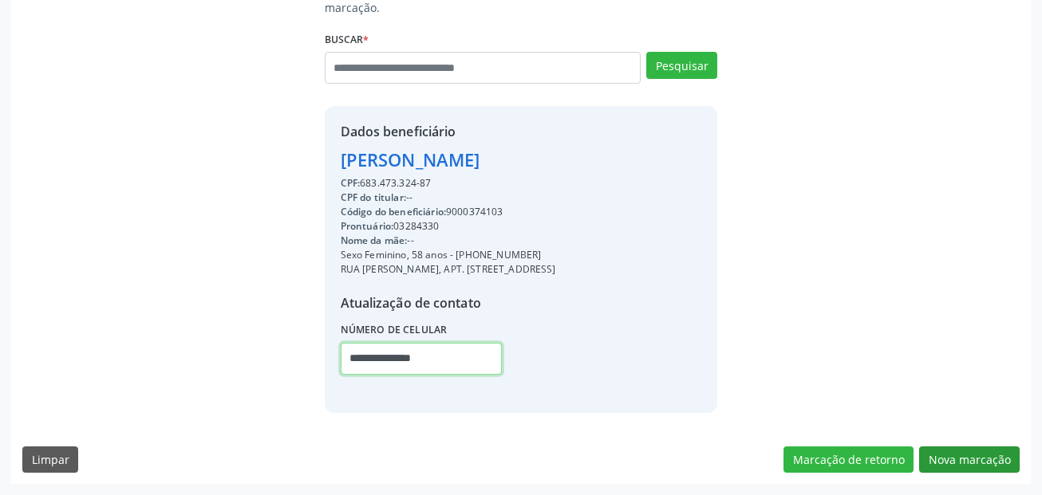
type input "**********"
click at [1003, 468] on button "Nova marcação" at bounding box center [969, 460] width 101 height 27
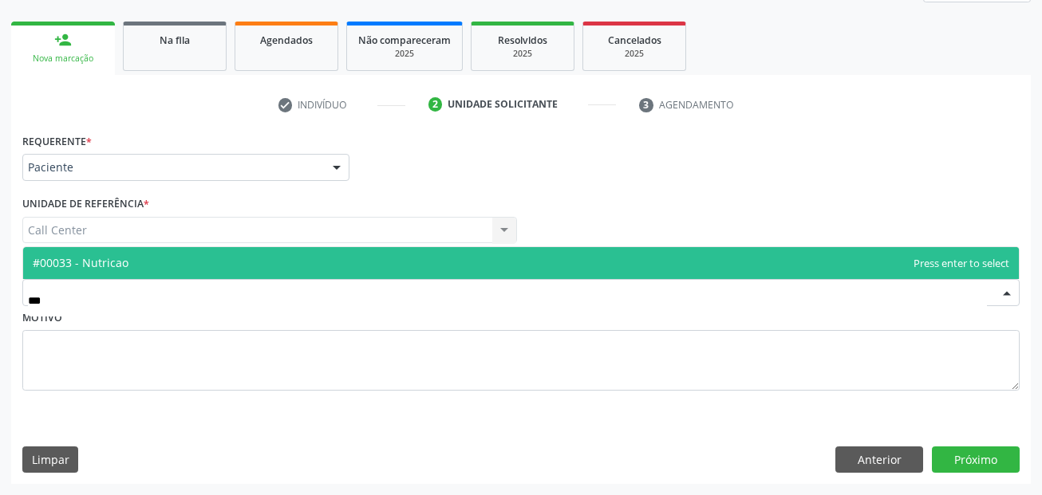
type input "****"
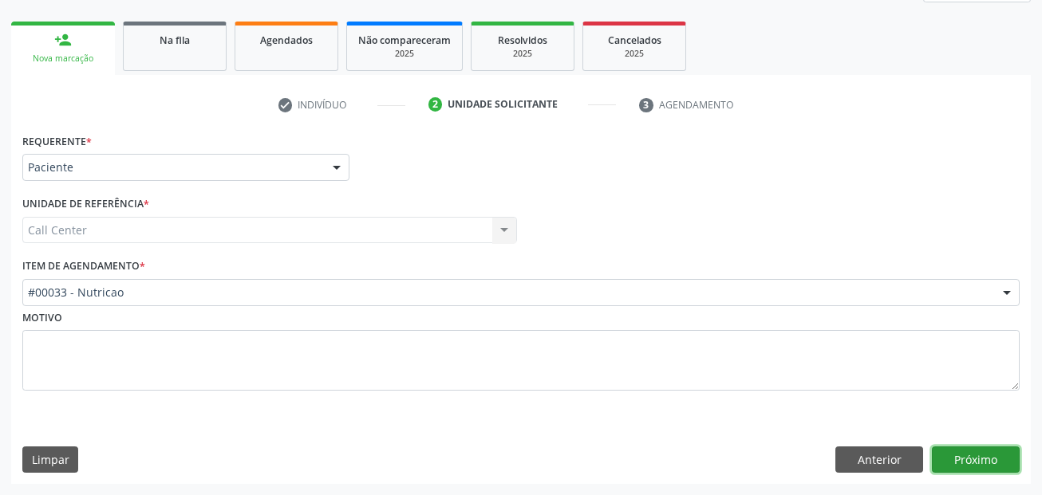
click at [948, 449] on button "Próximo" at bounding box center [976, 460] width 88 height 27
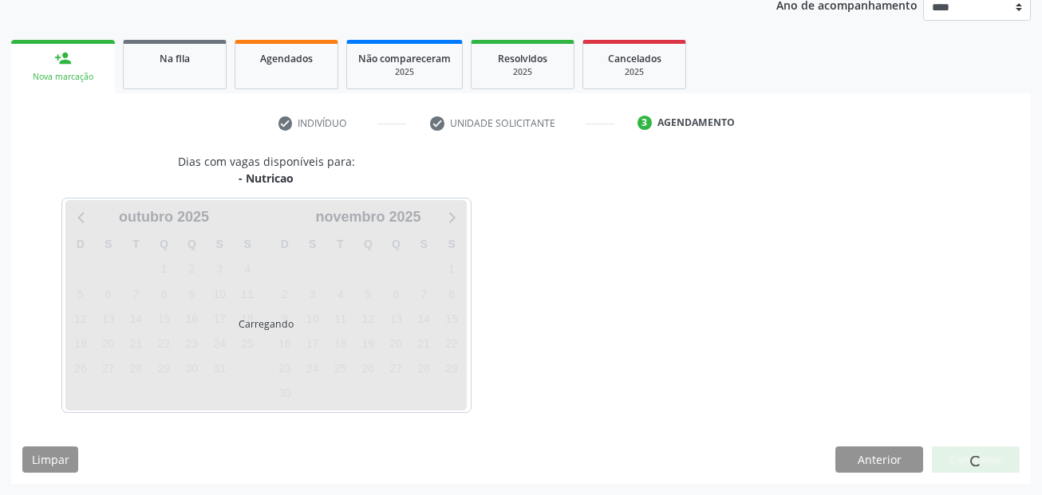
scroll to position [199, 0]
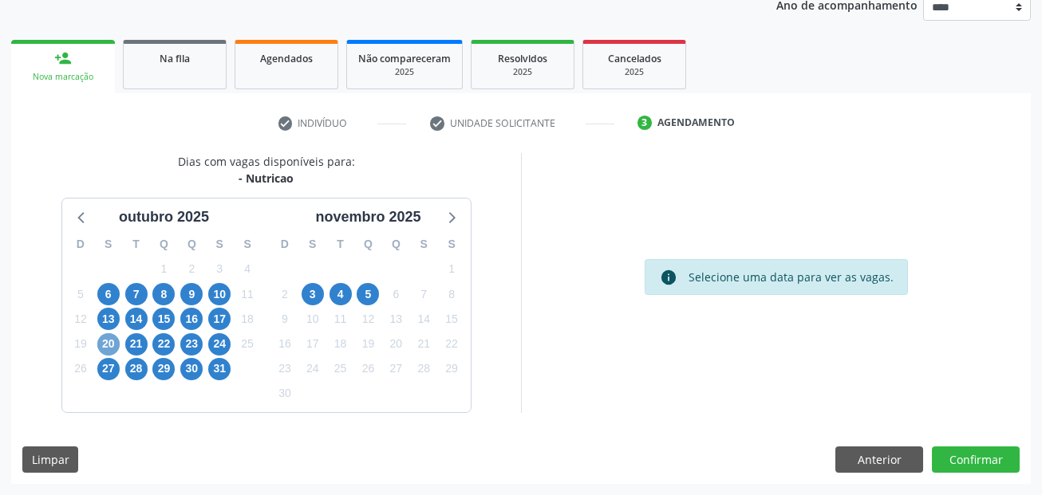
click at [105, 343] on span "20" at bounding box center [108, 344] width 22 height 22
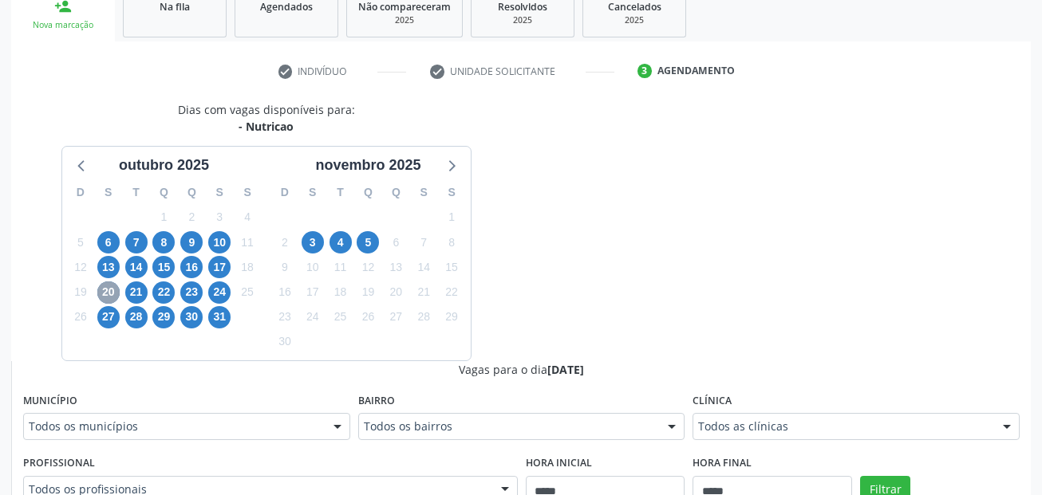
scroll to position [278, 0]
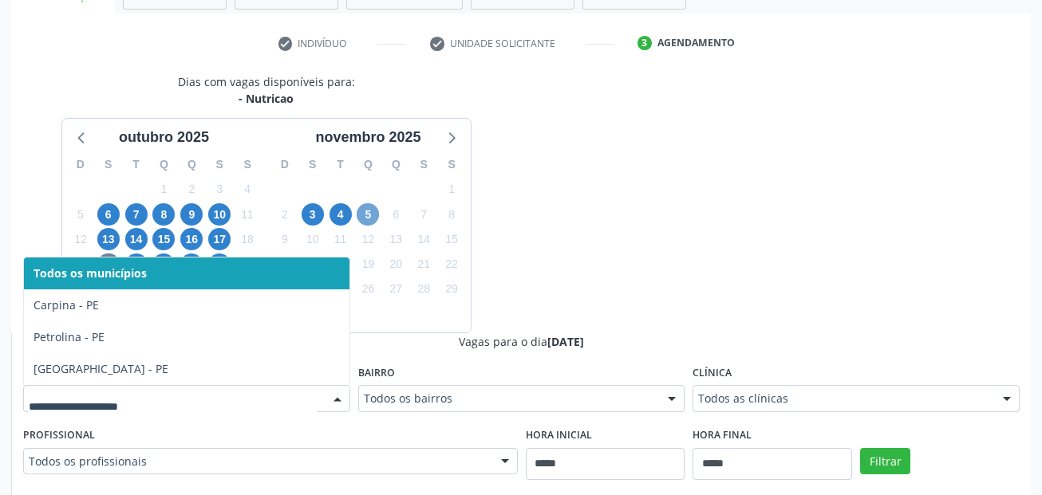
click at [376, 209] on span "5" at bounding box center [368, 214] width 22 height 22
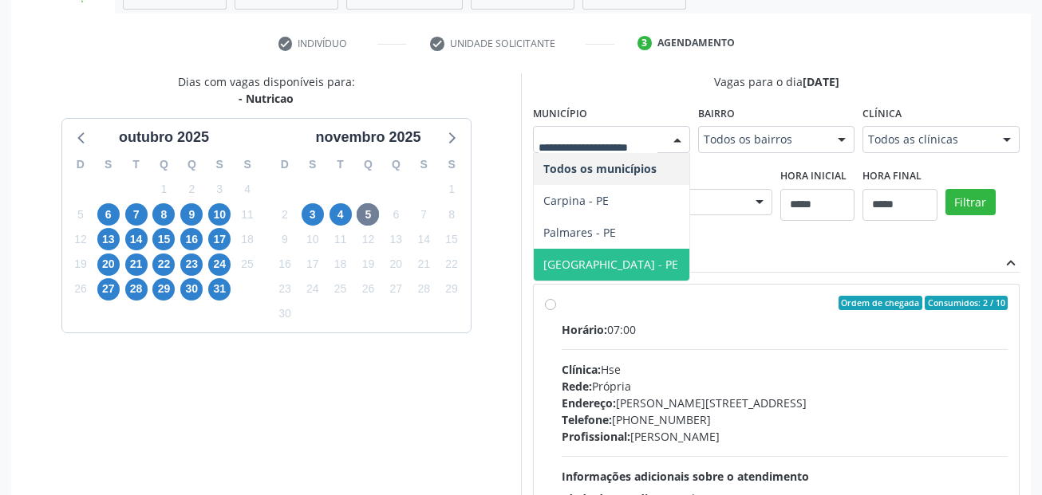
click at [606, 266] on span "Recife - PE" at bounding box center [612, 265] width 156 height 32
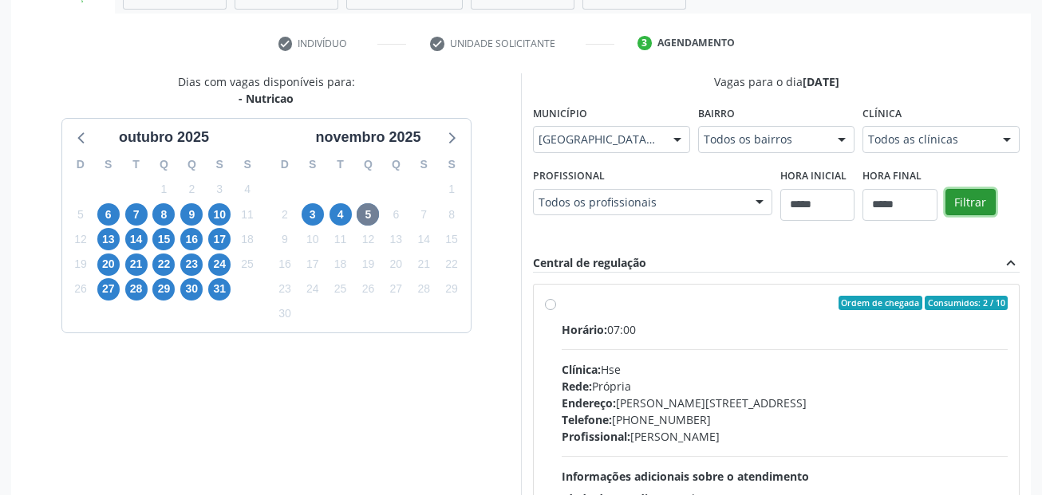
click at [960, 195] on button "Filtrar" at bounding box center [970, 202] width 50 height 27
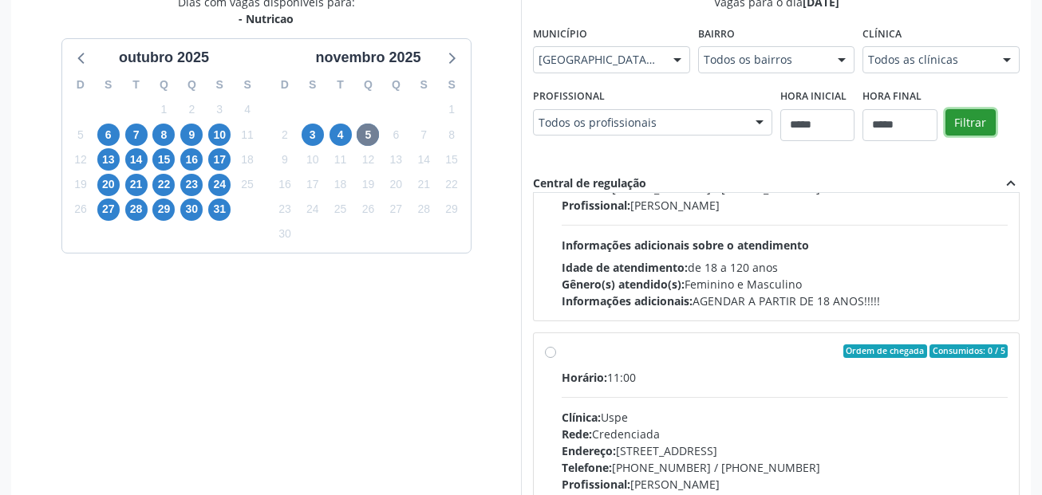
scroll to position [1835, 0]
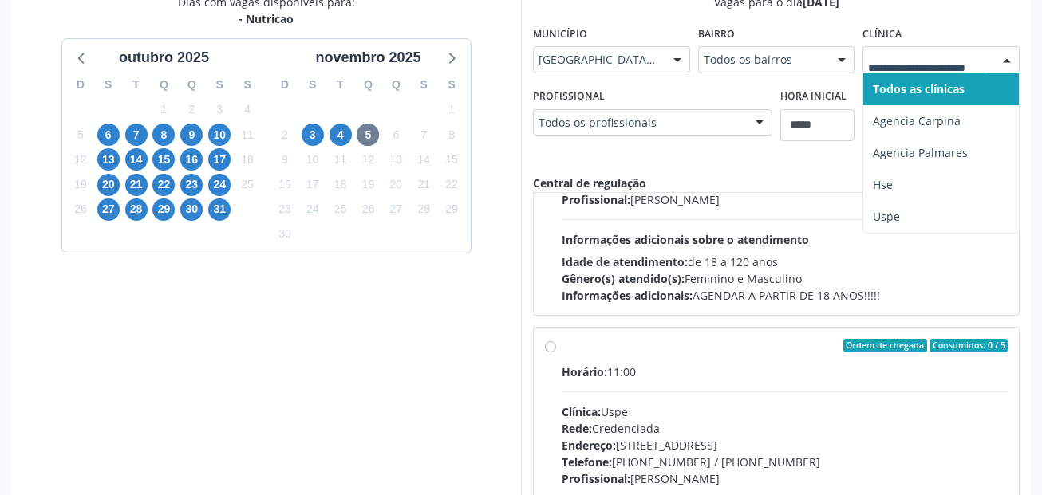
type input "*"
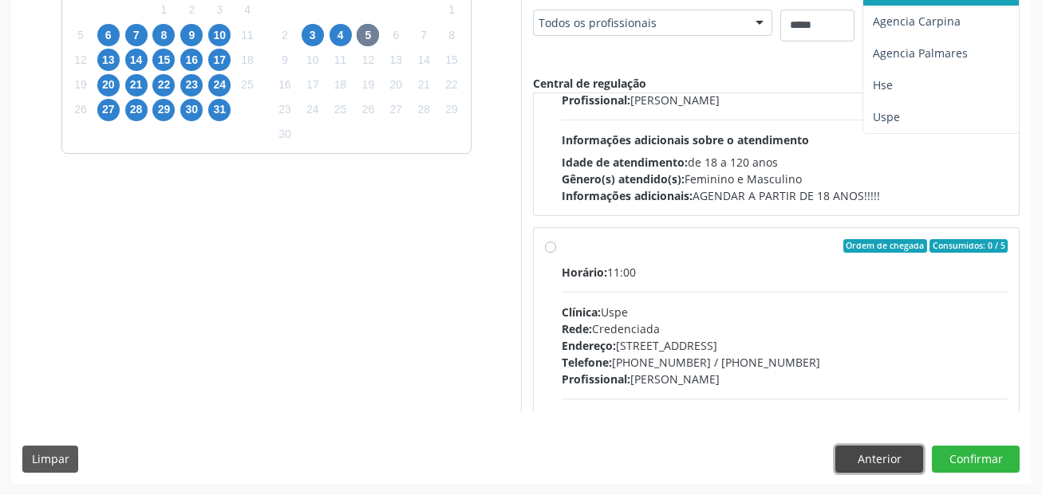
click at [859, 450] on button "Anterior" at bounding box center [879, 459] width 88 height 27
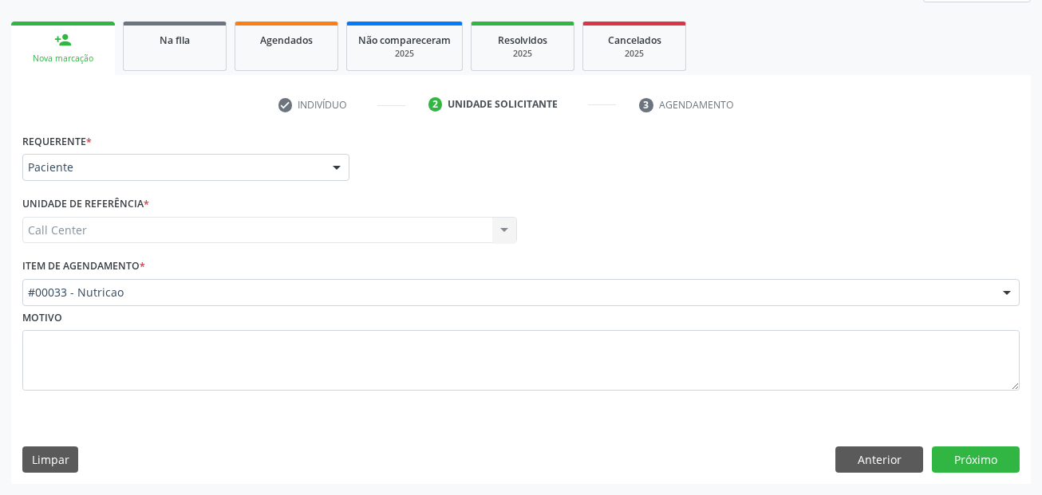
scroll to position [217, 0]
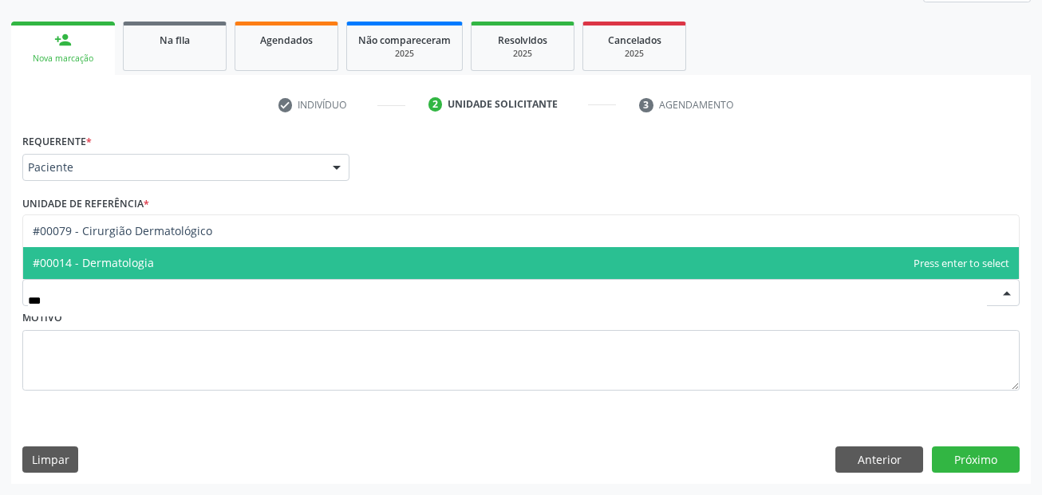
type input "****"
click at [199, 258] on span "#00014 - Dermatologia" at bounding box center [520, 263] width 995 height 32
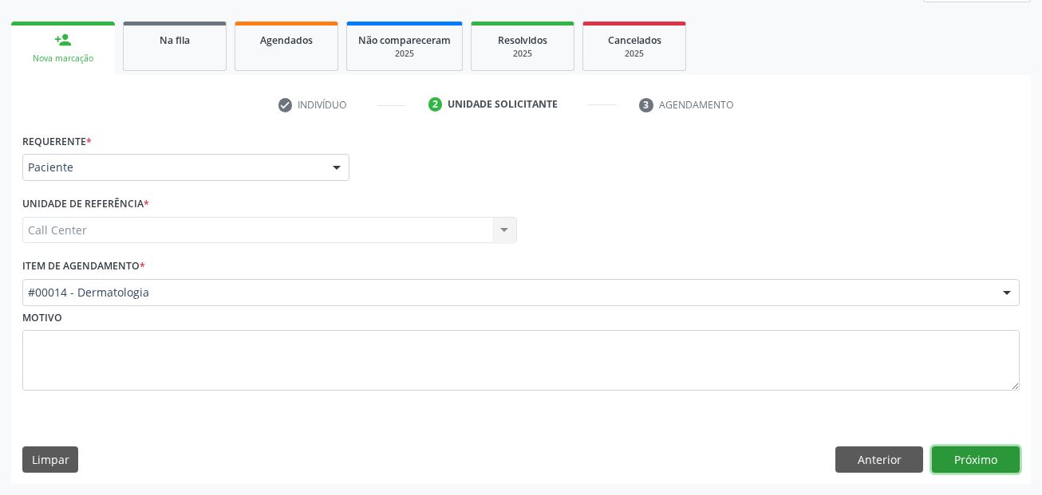
click at [968, 457] on button "Próximo" at bounding box center [976, 460] width 88 height 27
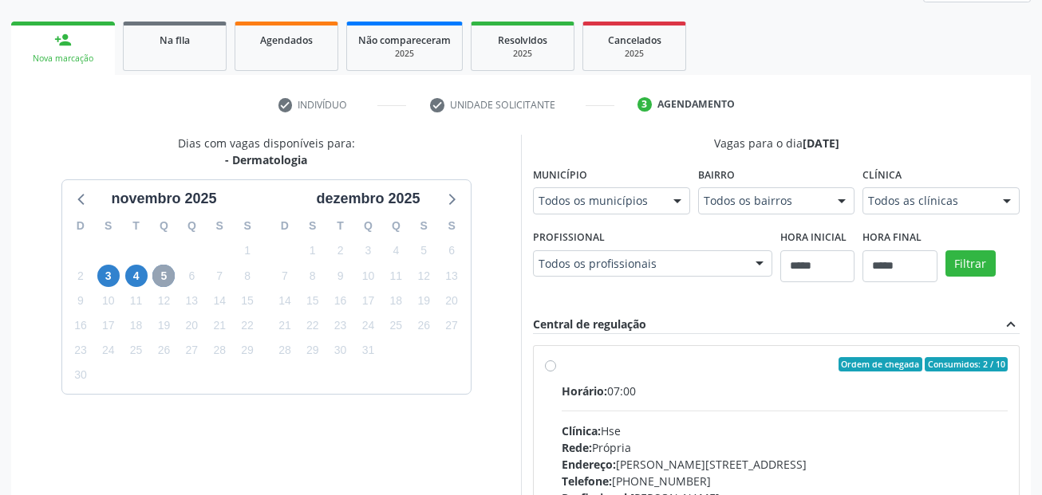
click at [160, 276] on span "5" at bounding box center [163, 276] width 22 height 22
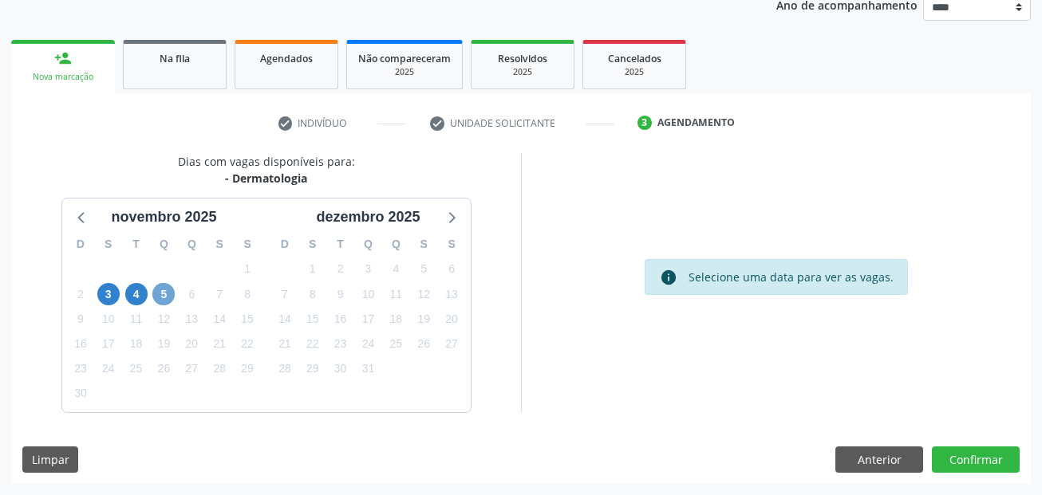
scroll to position [199, 0]
click at [160, 276] on div "29" at bounding box center [164, 269] width 28 height 25
click at [163, 288] on span "5" at bounding box center [163, 294] width 22 height 22
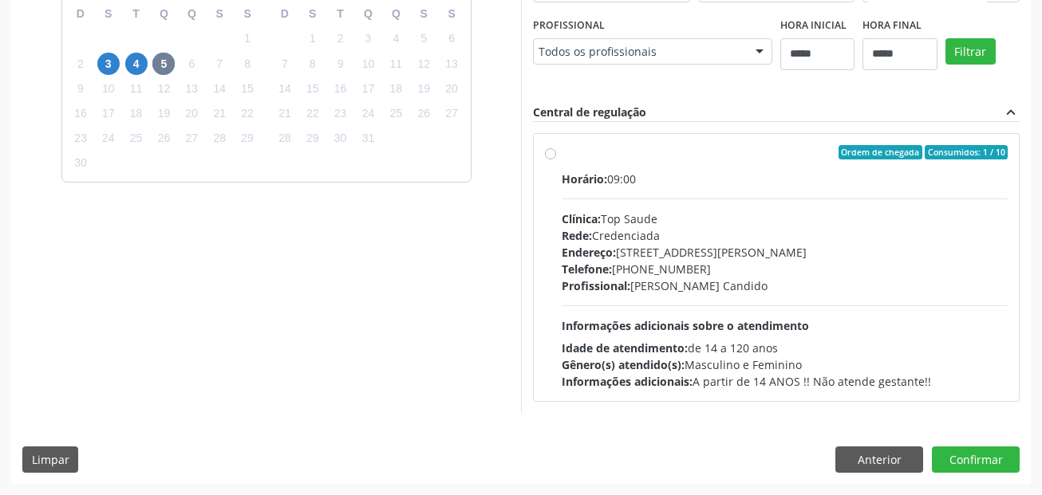
scroll to position [445, 0]
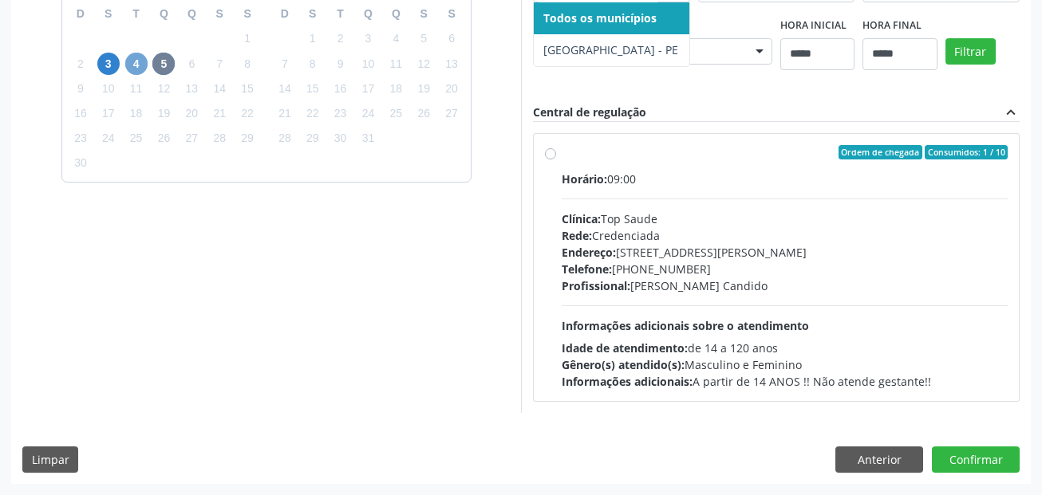
click at [137, 53] on span "4" at bounding box center [136, 64] width 22 height 22
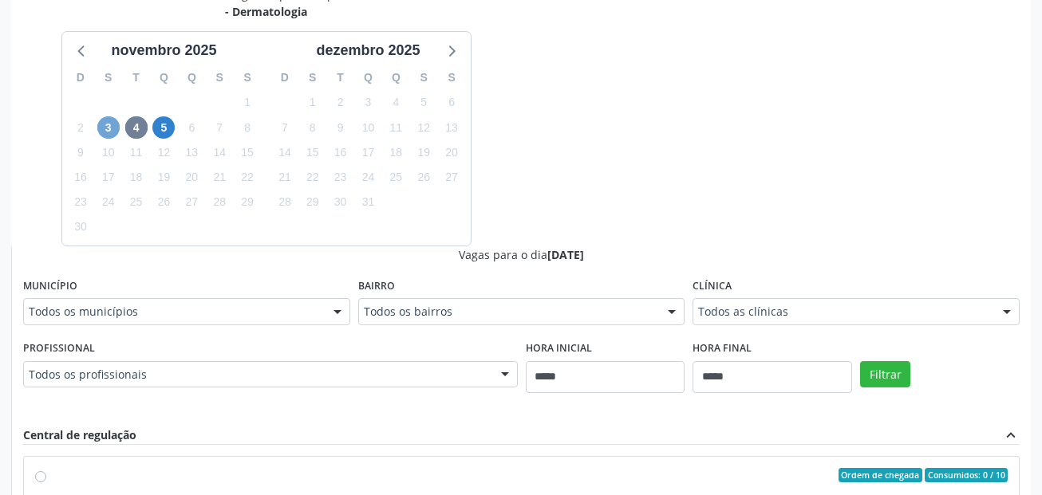
click at [102, 127] on span "3" at bounding box center [108, 127] width 22 height 22
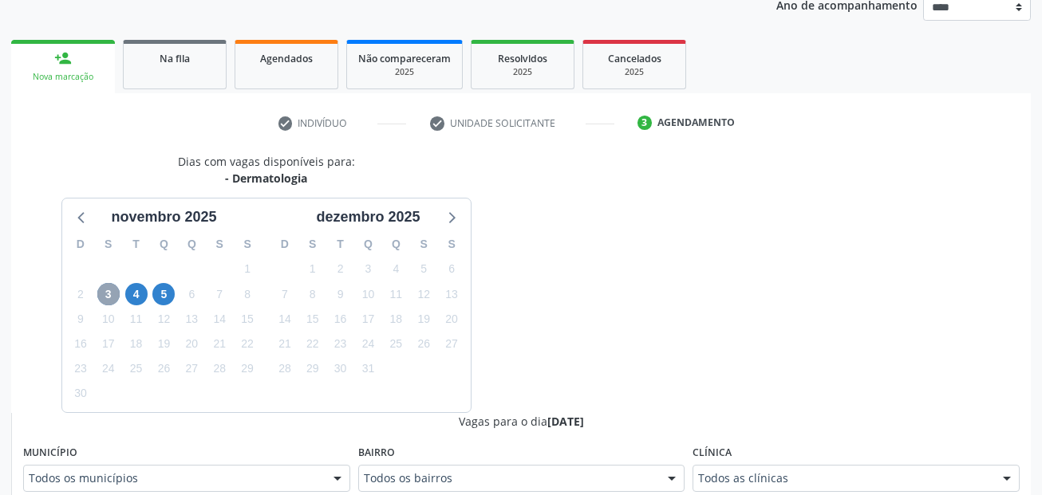
scroll to position [365, 0]
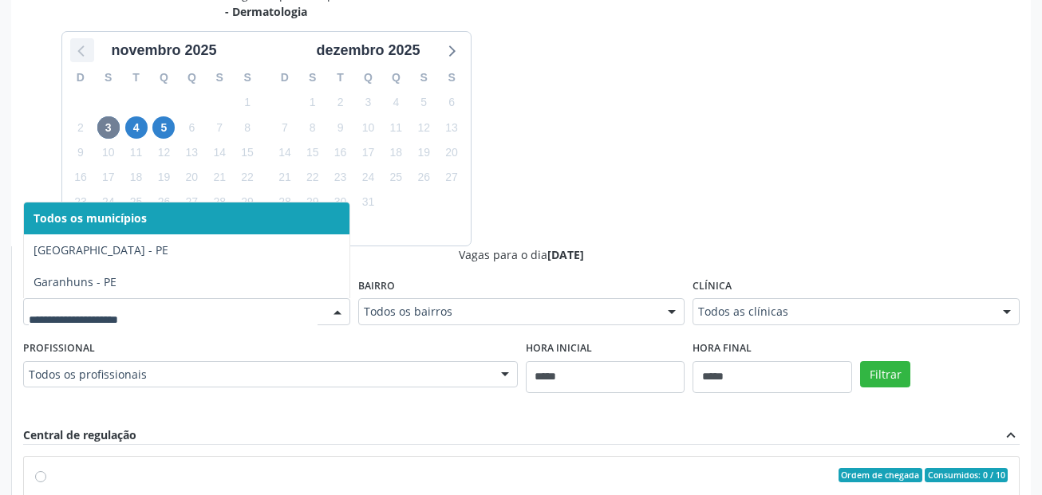
click at [77, 53] on icon at bounding box center [82, 50] width 21 height 21
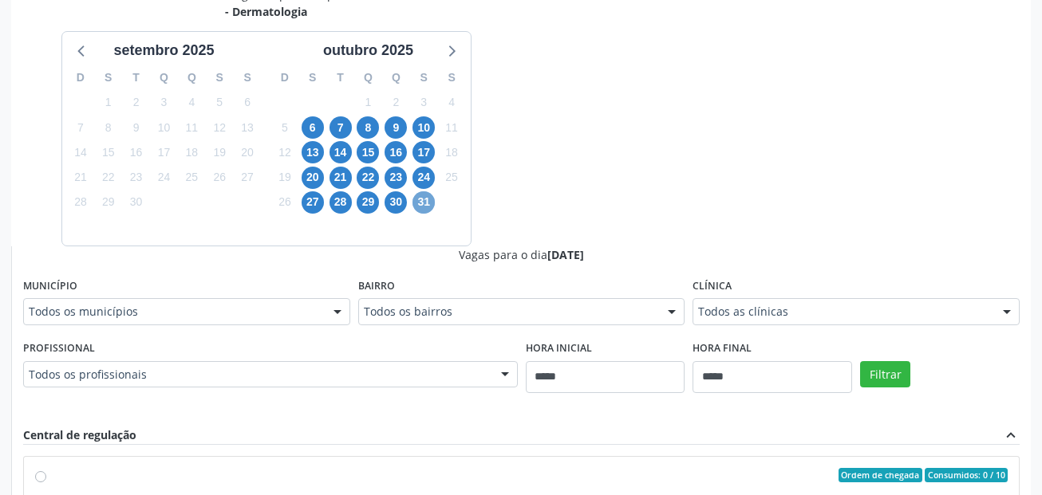
click at [426, 209] on span "31" at bounding box center [423, 202] width 22 height 22
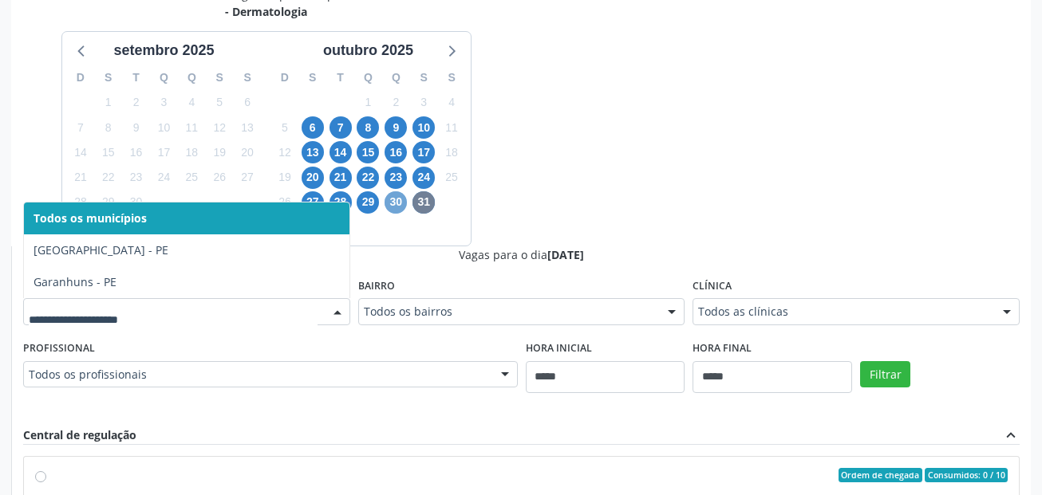
click at [394, 203] on span "30" at bounding box center [395, 202] width 22 height 22
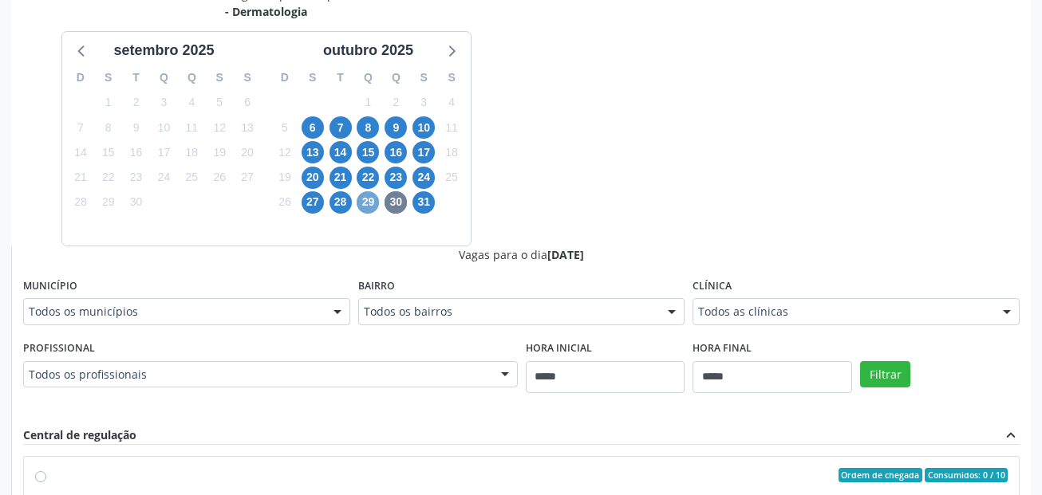
click at [372, 203] on span "29" at bounding box center [368, 202] width 22 height 22
click at [398, 207] on span "30" at bounding box center [395, 202] width 22 height 22
click at [731, 321] on div "Todos as clínicas" at bounding box center [855, 311] width 327 height 27
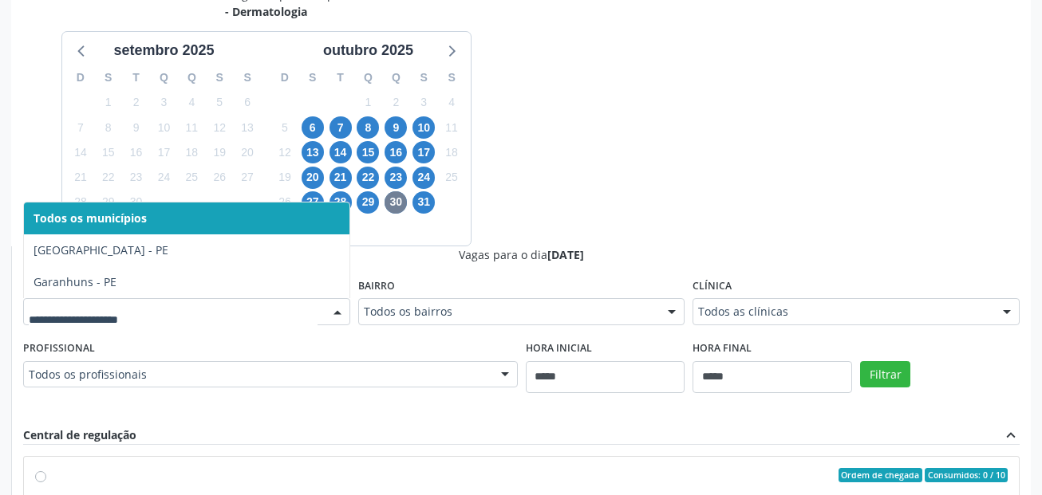
click at [210, 321] on div at bounding box center [186, 311] width 327 height 27
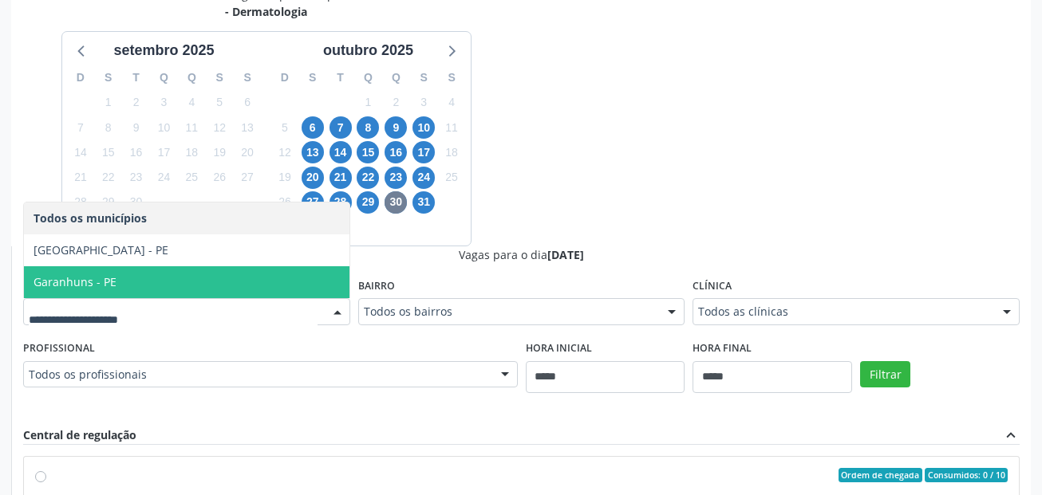
click at [207, 293] on span "Garanhuns - PE" at bounding box center [186, 282] width 325 height 32
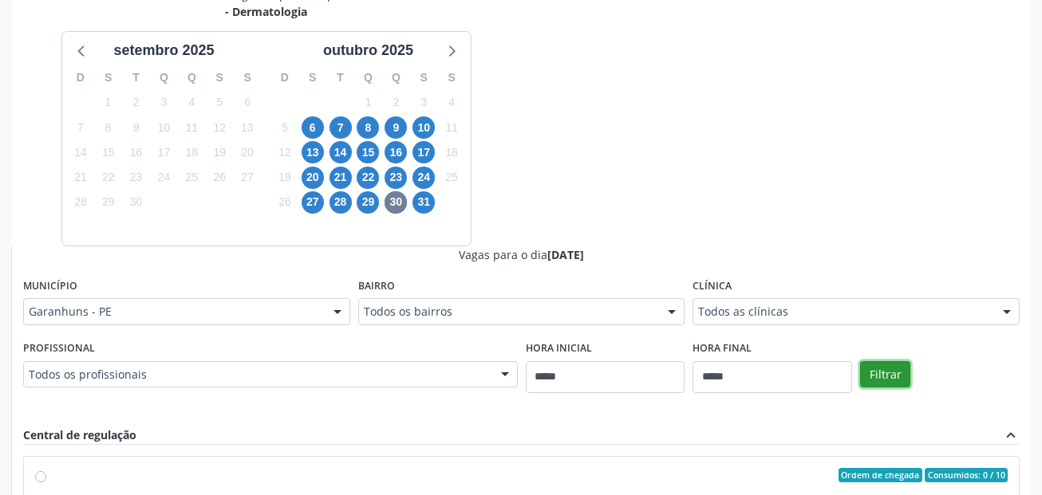
click at [897, 367] on button "Filtrar" at bounding box center [885, 374] width 50 height 27
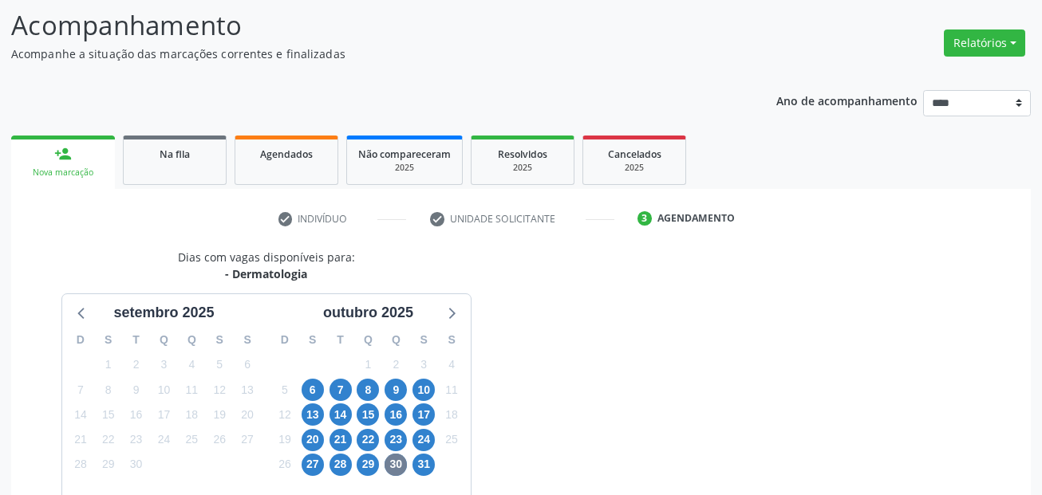
scroll to position [46, 0]
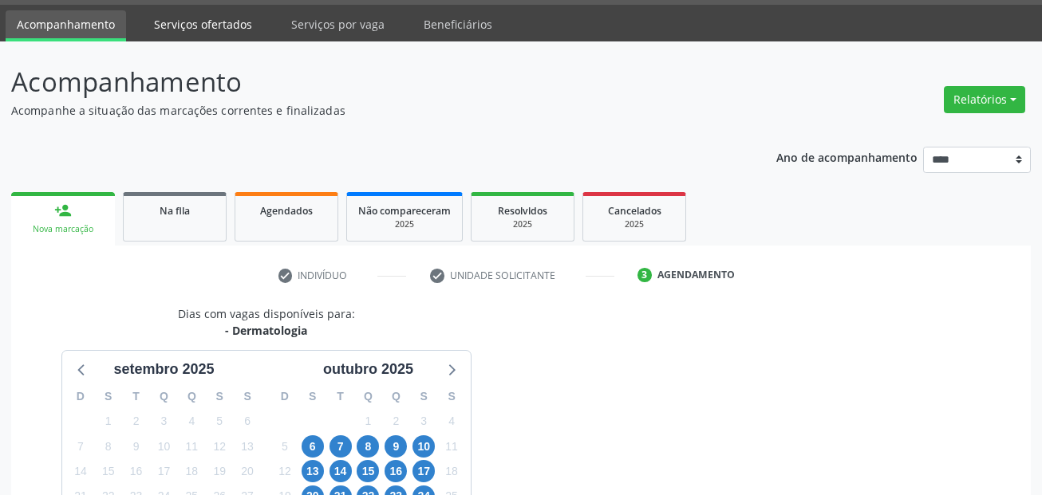
click at [243, 30] on link "Serviços ofertados" at bounding box center [203, 24] width 120 height 28
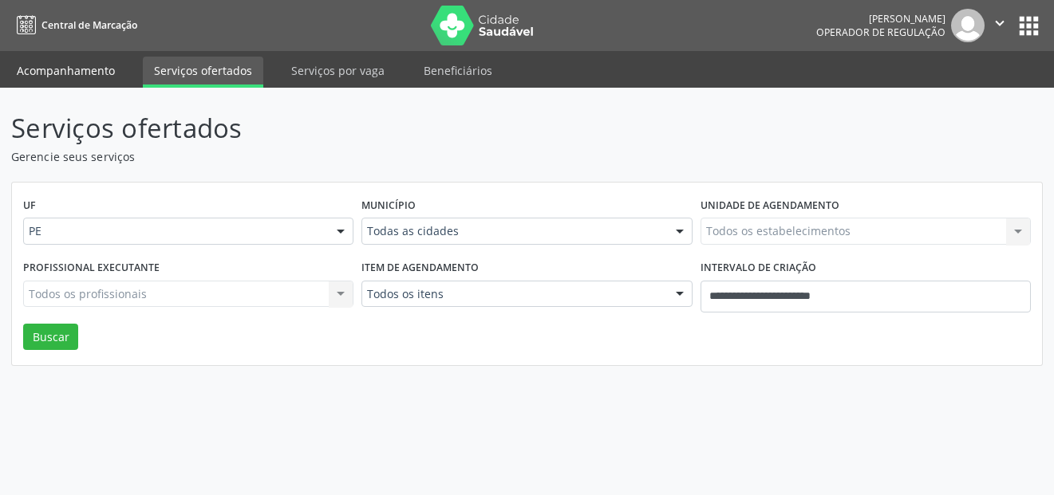
click at [85, 81] on link "Acompanhamento" at bounding box center [66, 71] width 120 height 28
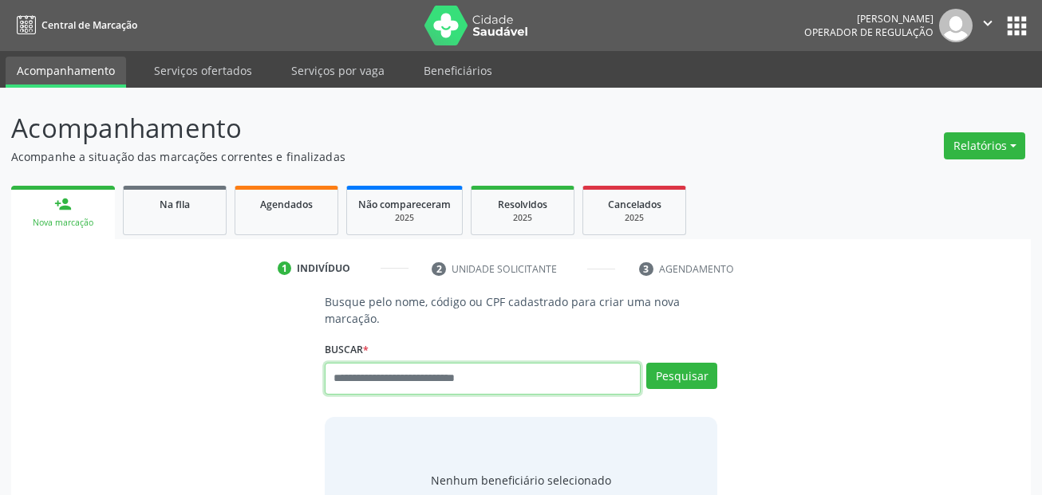
click at [467, 384] on input "text" at bounding box center [483, 379] width 317 height 32
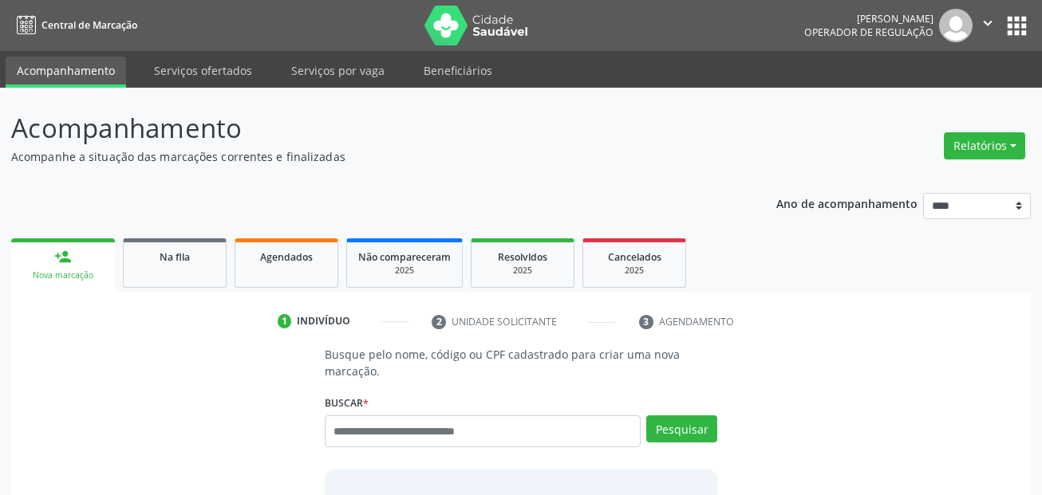
click at [467, 384] on div "Busque pelo nome, código ou CPF cadastrado para criar uma nova marcação. Buscar…" at bounding box center [521, 471] width 416 height 251
click at [439, 426] on input "text" at bounding box center [483, 432] width 317 height 32
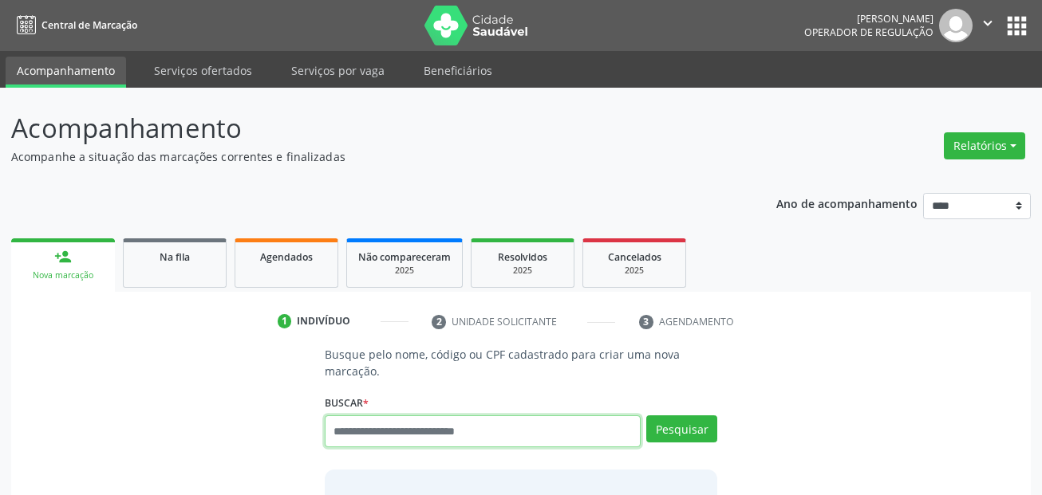
click at [439, 426] on input "text" at bounding box center [483, 432] width 317 height 32
type input "*"
drag, startPoint x: 404, startPoint y: 433, endPoint x: 282, endPoint y: 420, distance: 121.9
click at [282, 420] on div "Busque pelo nome, código ou CPF cadastrado para criar uma nova marcação. Buscar…" at bounding box center [520, 471] width 997 height 251
click at [472, 424] on input "text" at bounding box center [483, 432] width 317 height 32
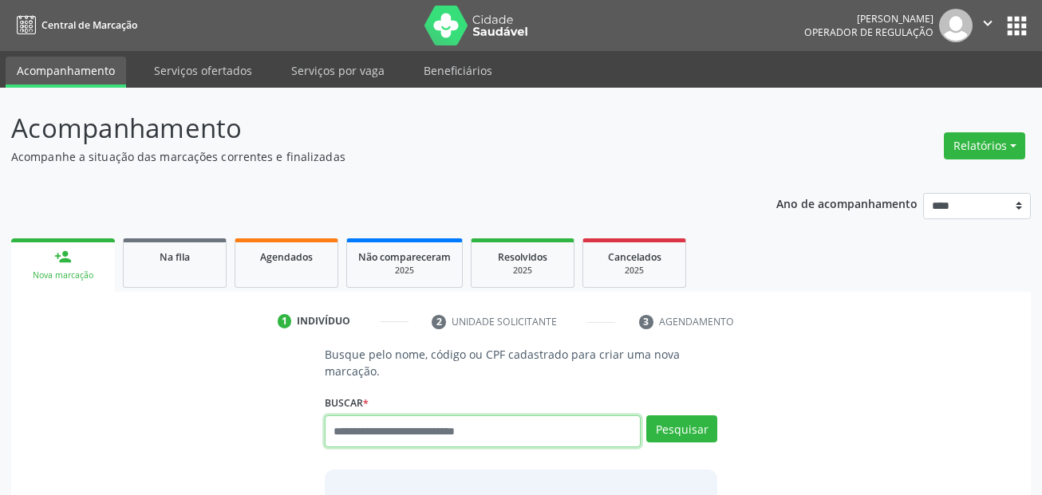
click at [387, 422] on input "text" at bounding box center [483, 432] width 317 height 32
click at [526, 439] on input "text" at bounding box center [483, 432] width 317 height 32
type input "***"
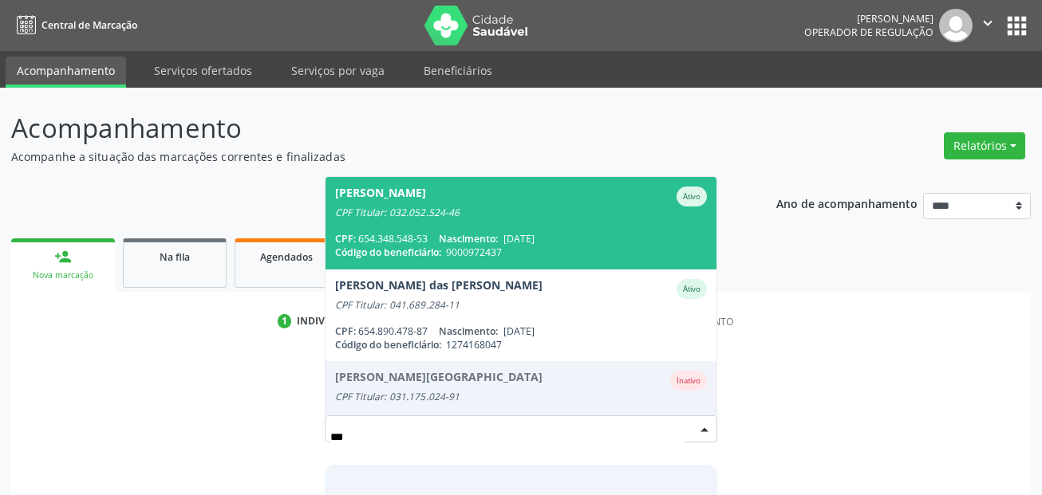
drag, startPoint x: 616, startPoint y: 212, endPoint x: 989, endPoint y: 215, distance: 373.3
click at [617, 212] on div "CPF Titular: 032.052.524-46" at bounding box center [521, 213] width 372 height 13
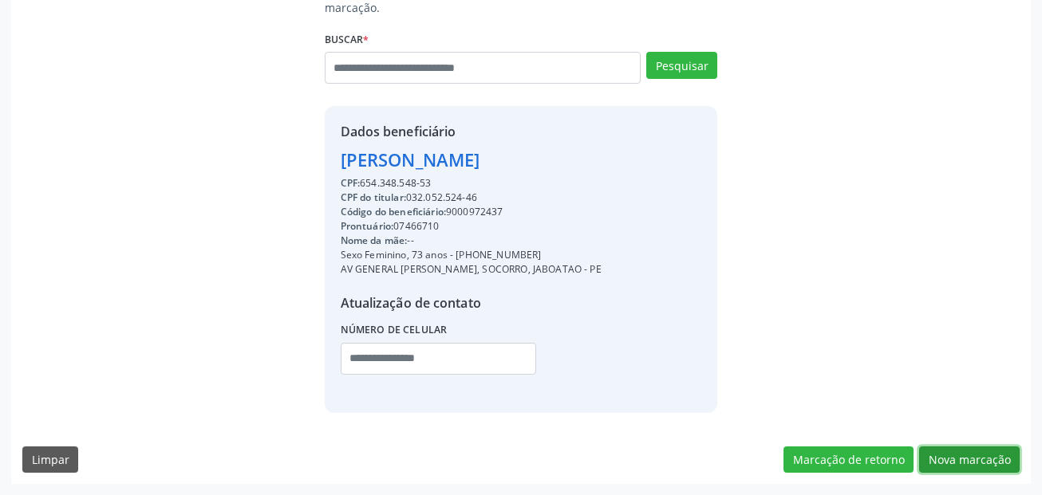
click at [1000, 459] on button "Nova marcação" at bounding box center [969, 460] width 101 height 27
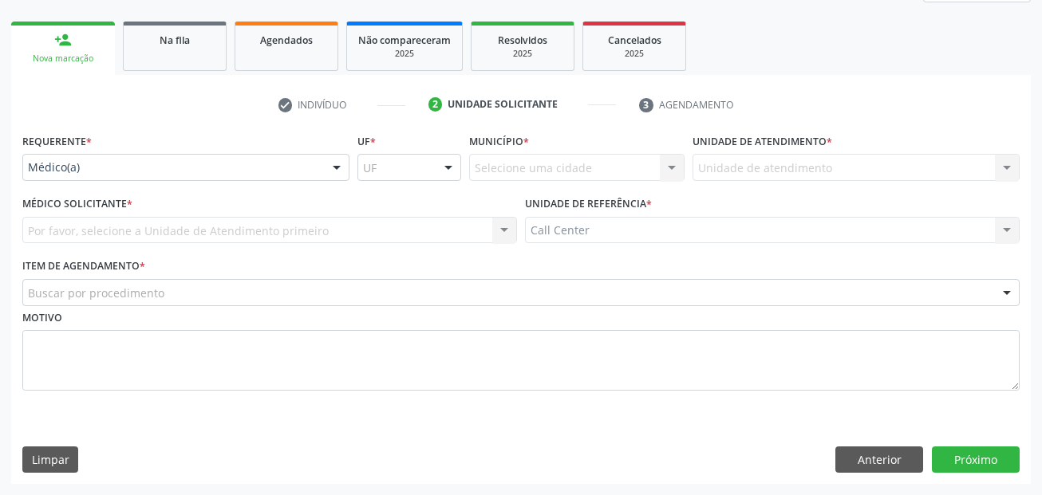
drag, startPoint x: 141, startPoint y: 168, endPoint x: 86, endPoint y: 228, distance: 81.3
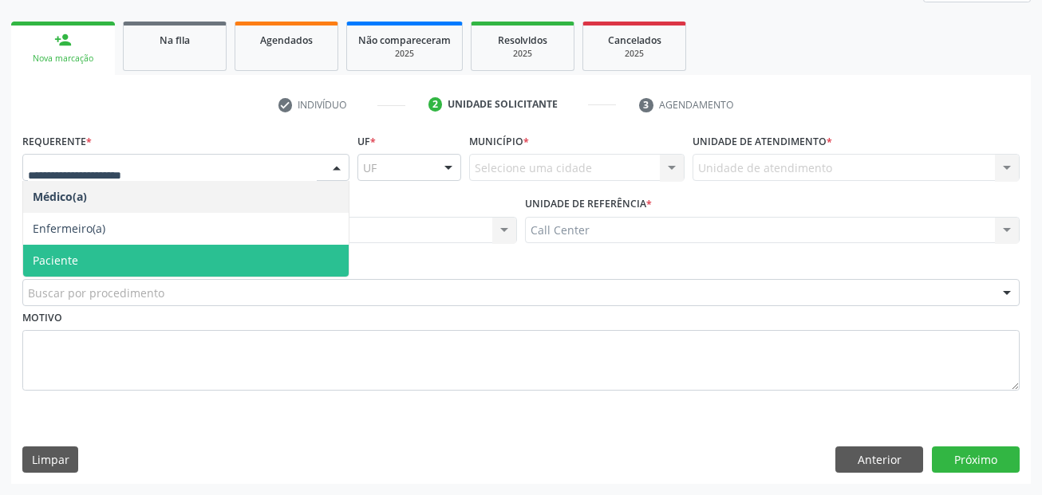
drag, startPoint x: 70, startPoint y: 268, endPoint x: 83, endPoint y: 287, distance: 23.0
click at [70, 267] on span "Paciente" at bounding box center [185, 261] width 325 height 32
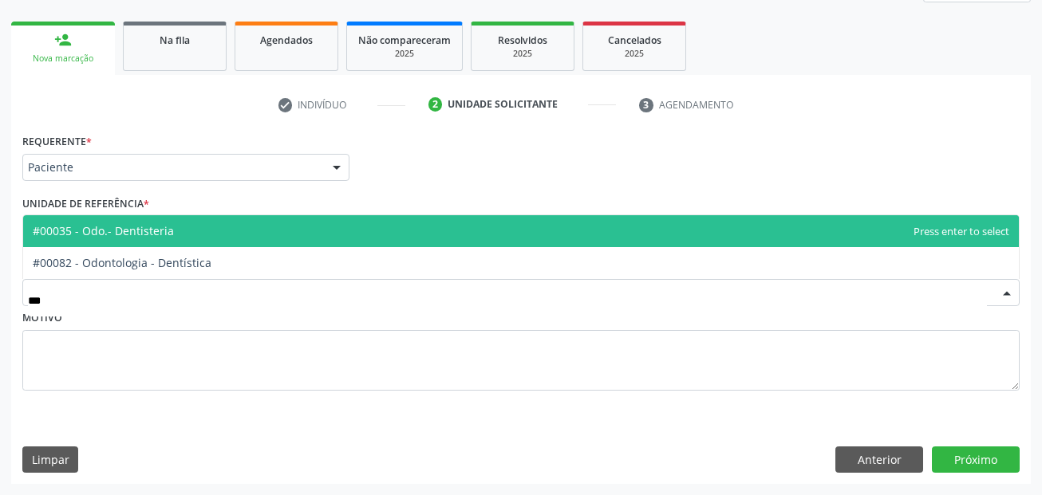
type input "****"
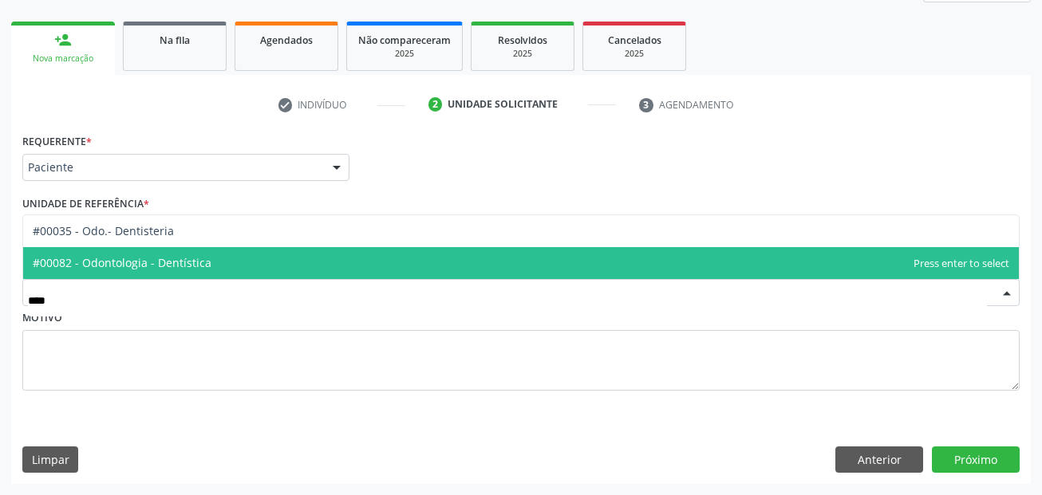
click at [124, 273] on span "#00082 - Odontologia - Dentística" at bounding box center [520, 263] width 995 height 32
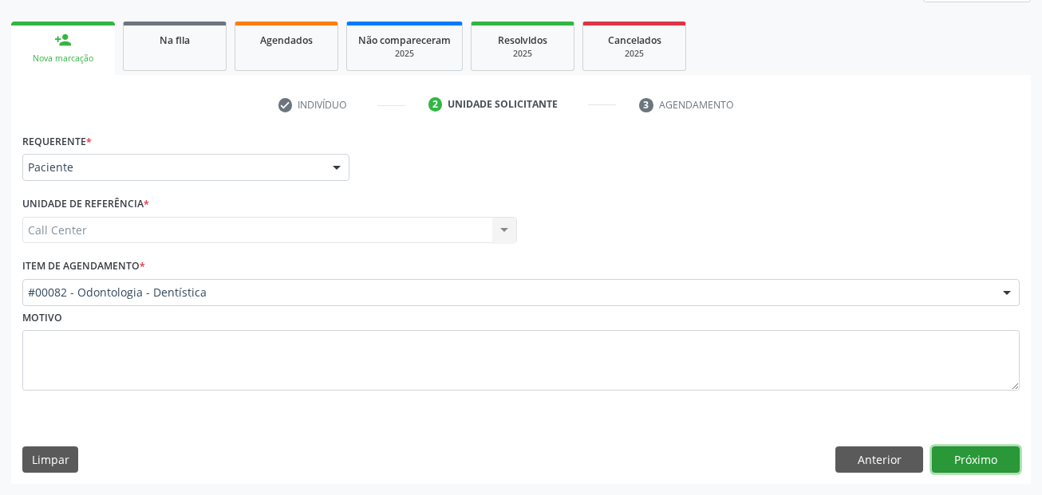
click at [967, 465] on button "Próximo" at bounding box center [976, 460] width 88 height 27
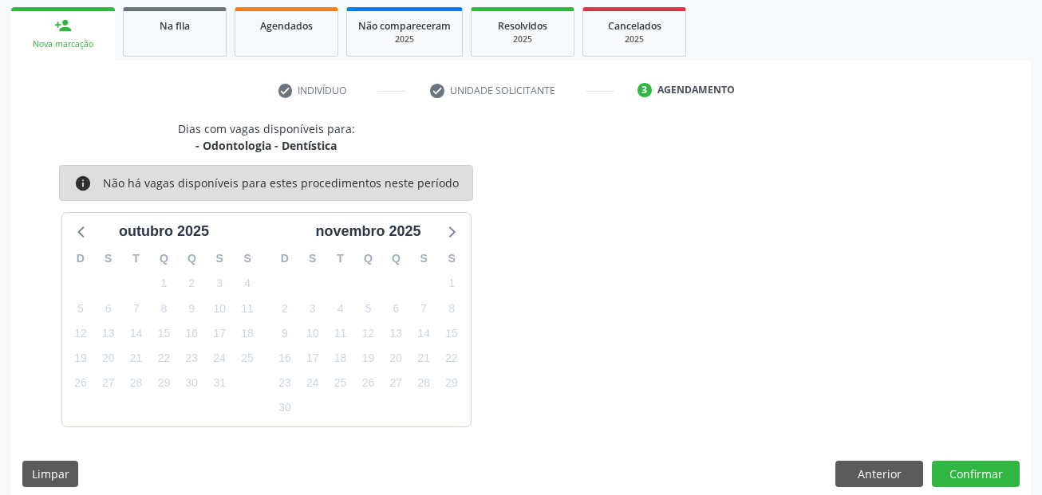
scroll to position [246, 0]
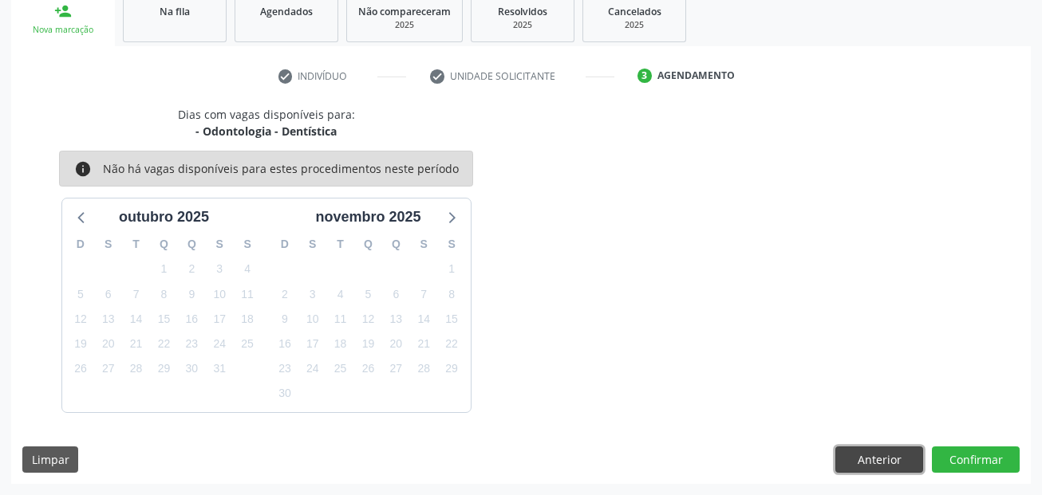
click at [868, 452] on button "Anterior" at bounding box center [879, 460] width 88 height 27
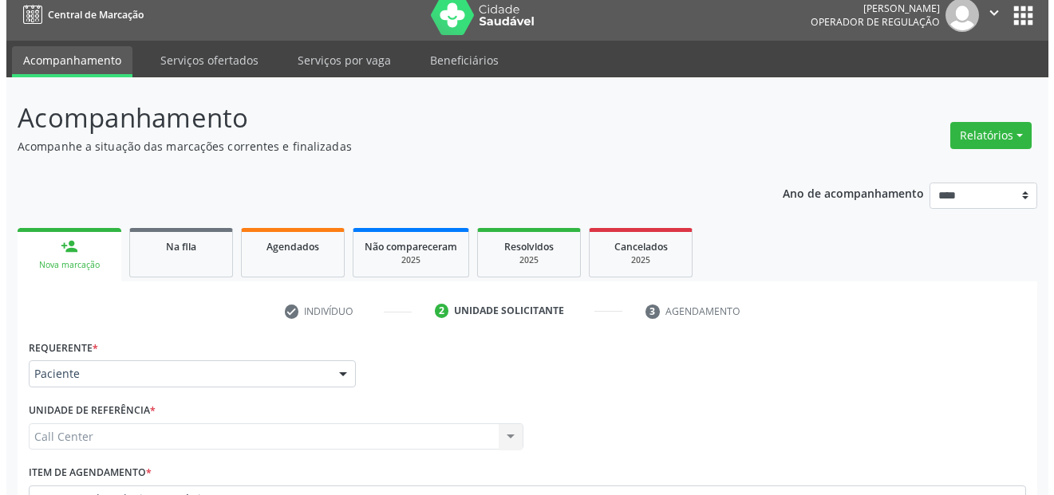
scroll to position [0, 0]
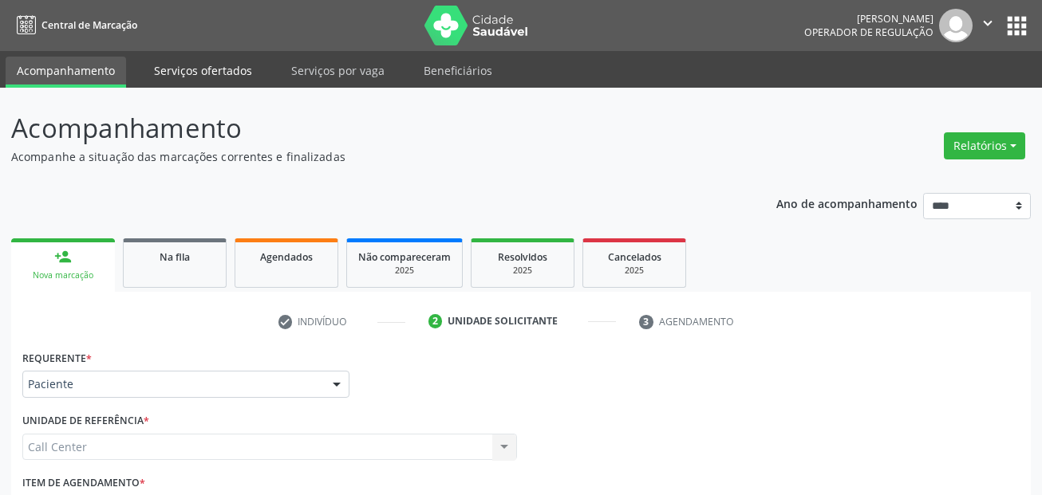
click at [229, 65] on link "Serviços ofertados" at bounding box center [203, 71] width 120 height 28
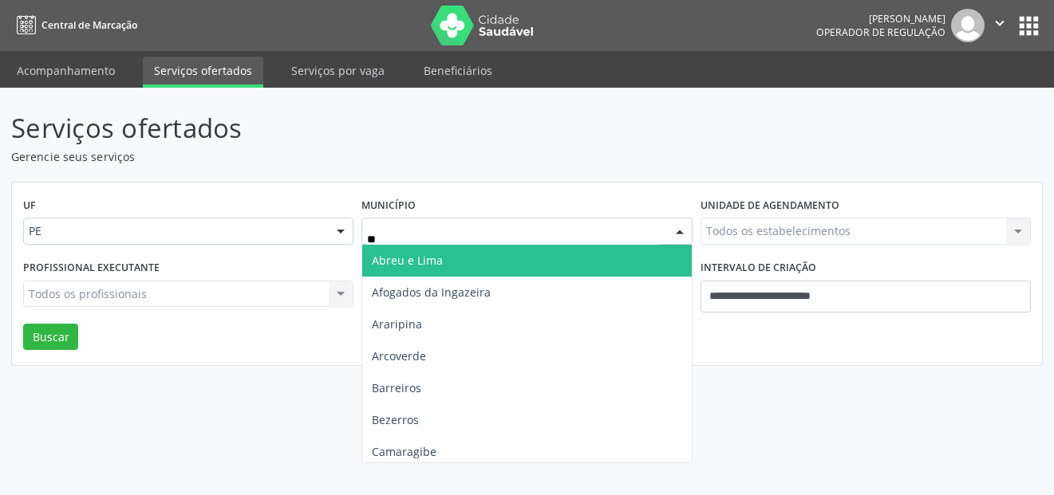
type input "***"
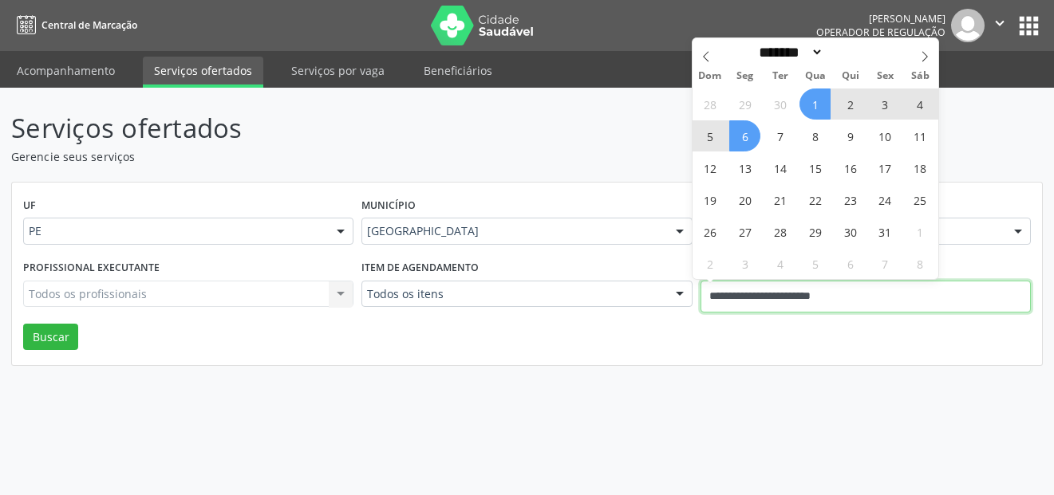
drag, startPoint x: 872, startPoint y: 294, endPoint x: 718, endPoint y: 287, distance: 154.1
click at [718, 287] on input "**********" at bounding box center [865, 297] width 330 height 32
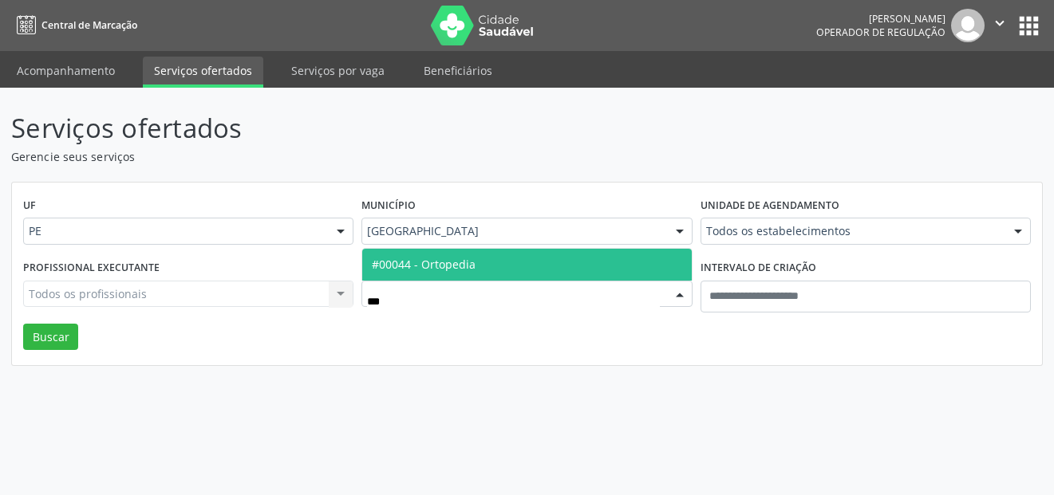
type input "****"
click at [436, 270] on span "#00044 - Ortopedia" at bounding box center [424, 264] width 104 height 15
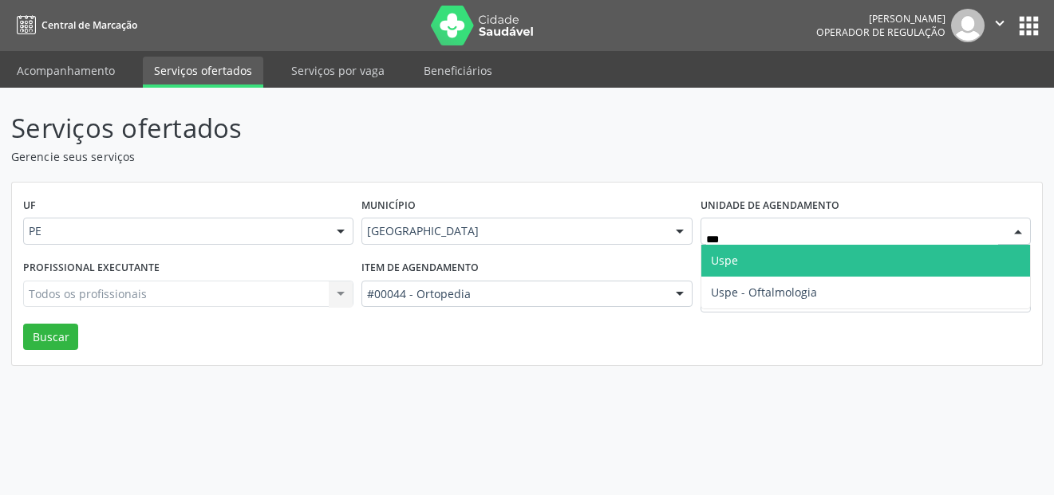
type input "****"
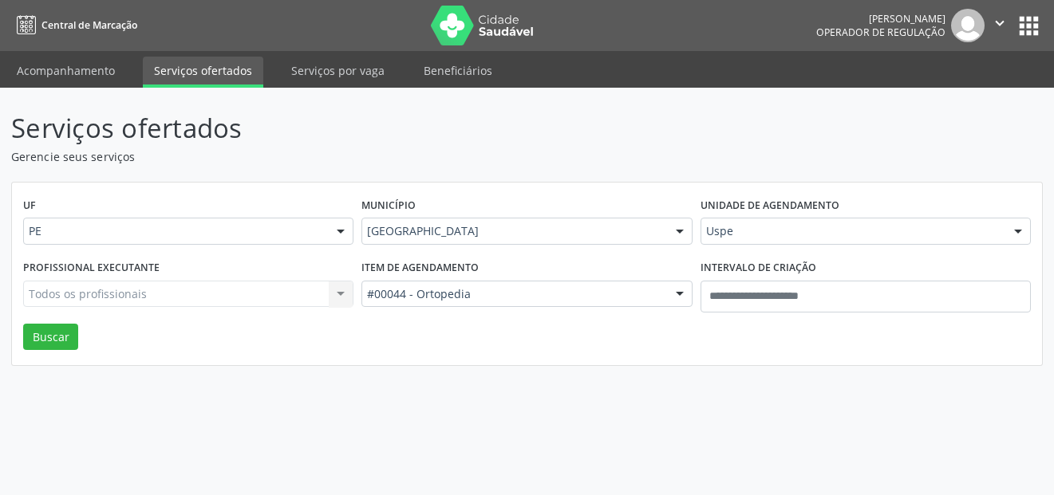
click at [244, 291] on div "Todos os profissionais Todos os profissionais Nenhum resultado encontrado para:…" at bounding box center [188, 294] width 330 height 27
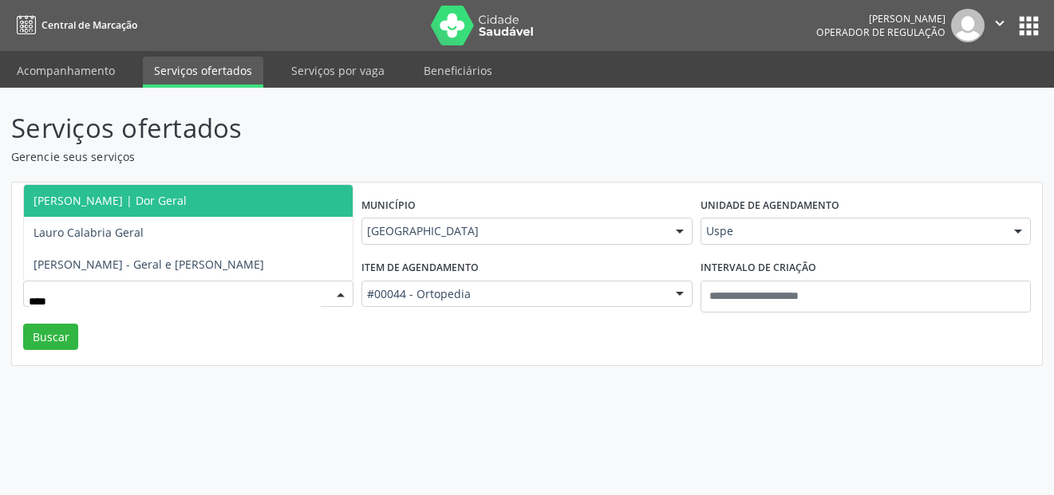
type input "*****"
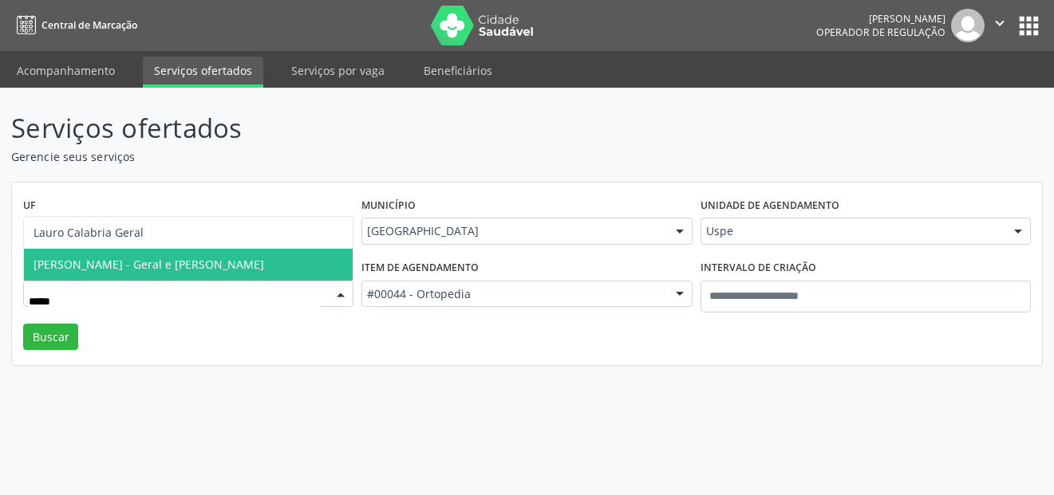
click at [163, 260] on span "Lauro Nogueira Lopes - Geral e Joelho" at bounding box center [149, 264] width 231 height 15
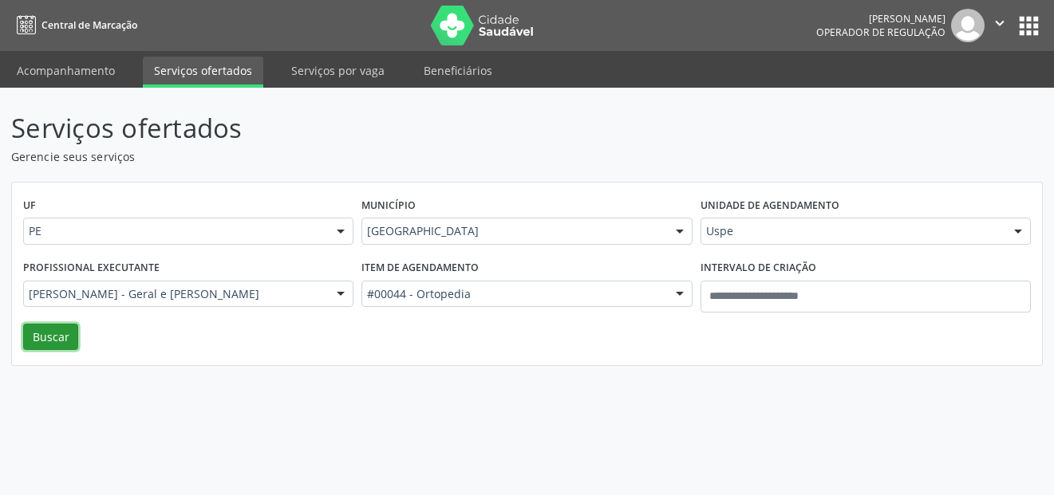
click at [39, 340] on button "Buscar" at bounding box center [50, 337] width 55 height 27
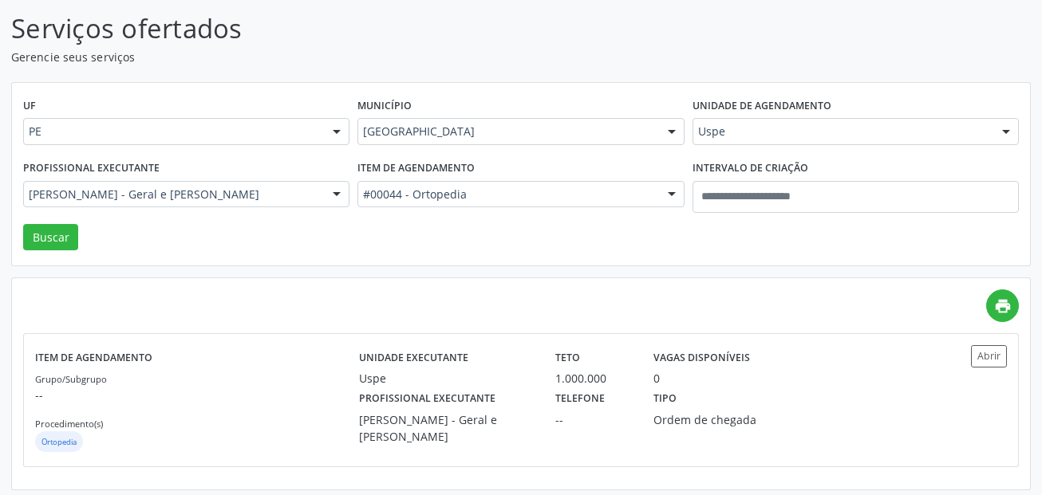
scroll to position [106, 0]
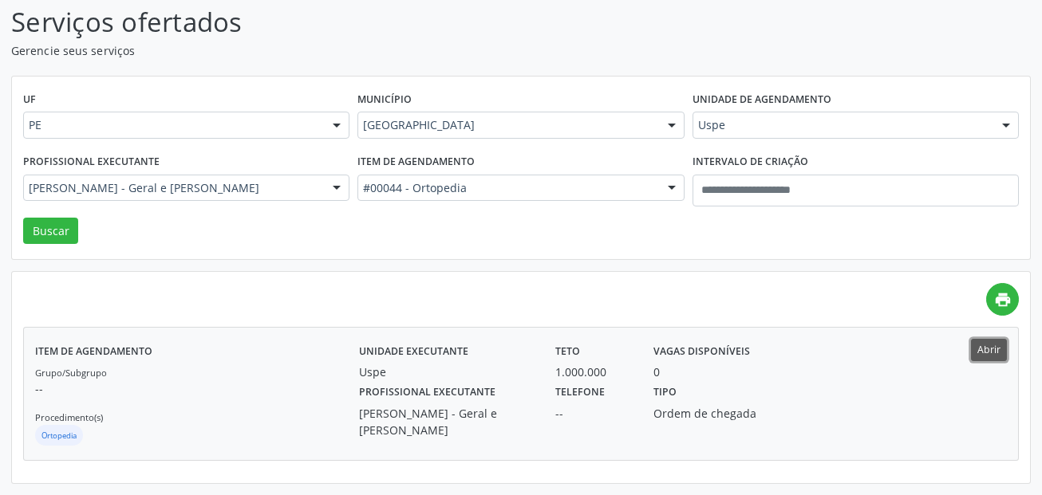
click at [978, 346] on button "Abrir" at bounding box center [989, 350] width 36 height 22
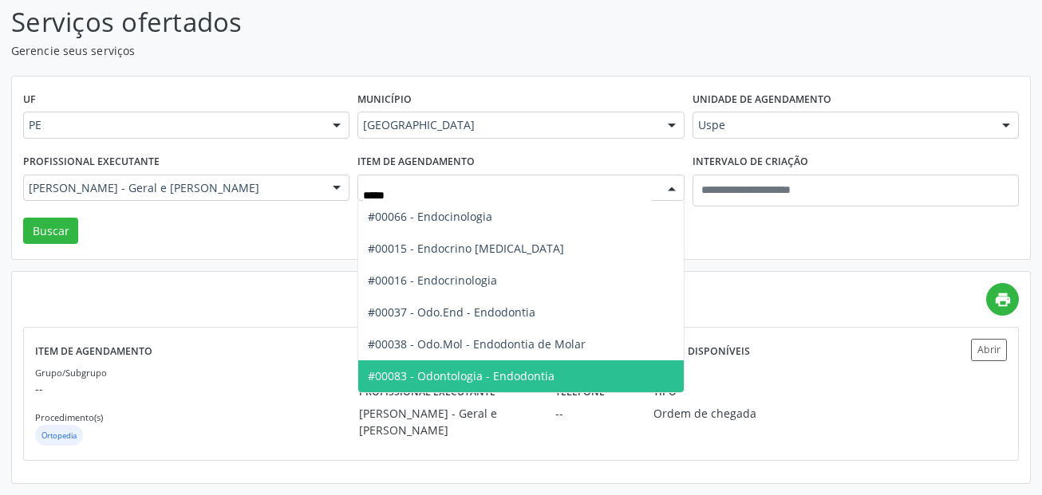
type input "******"
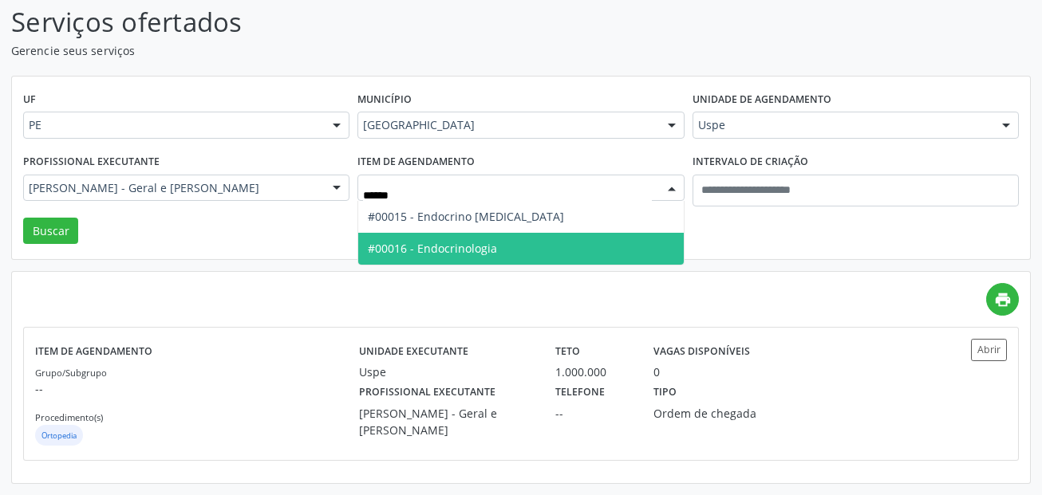
click at [451, 248] on span "#00016 - Endocrinologia" at bounding box center [432, 248] width 129 height 15
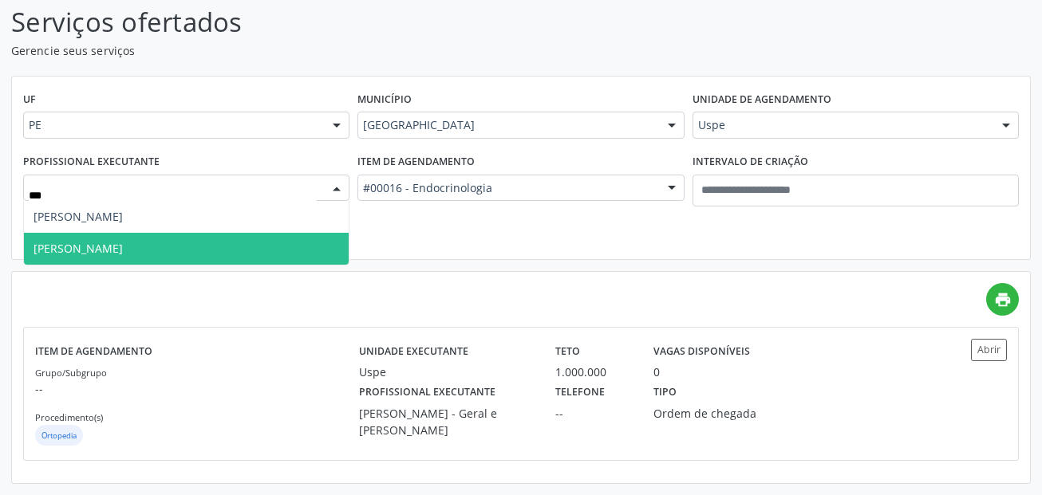
type input "****"
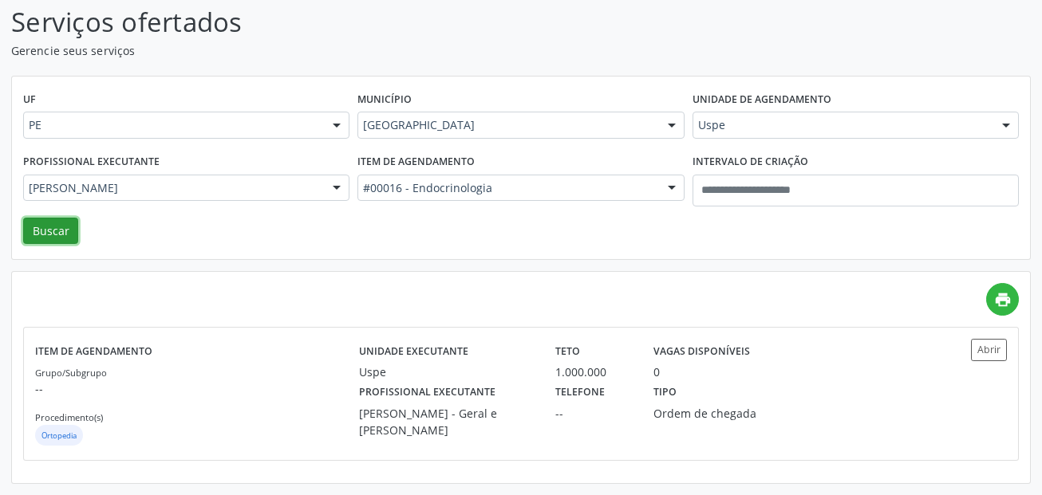
click at [41, 231] on button "Buscar" at bounding box center [50, 231] width 55 height 27
click at [992, 334] on div "Item de agendamento Grupo/Subgrupo -- Procedimento(s) Endocrinologia Unidade ex…" at bounding box center [521, 394] width 994 height 132
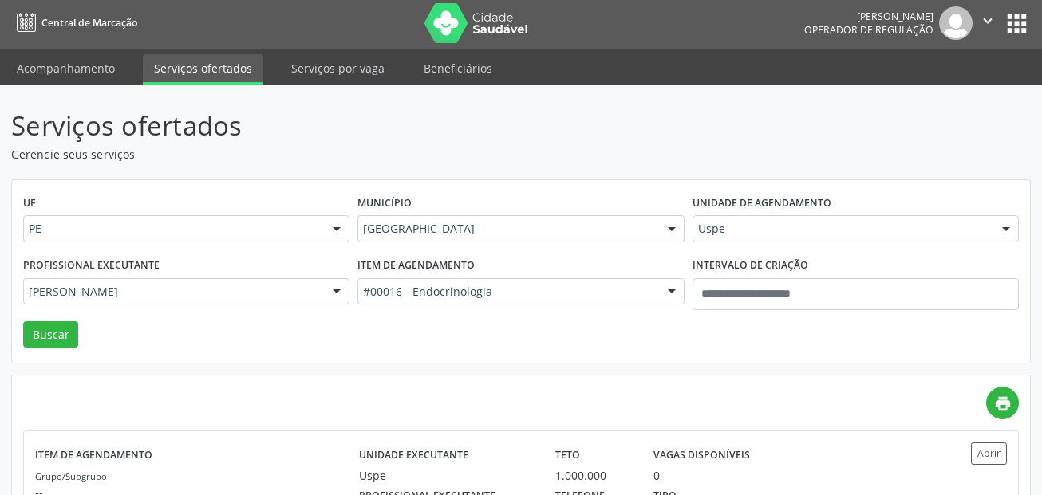
scroll to position [0, 0]
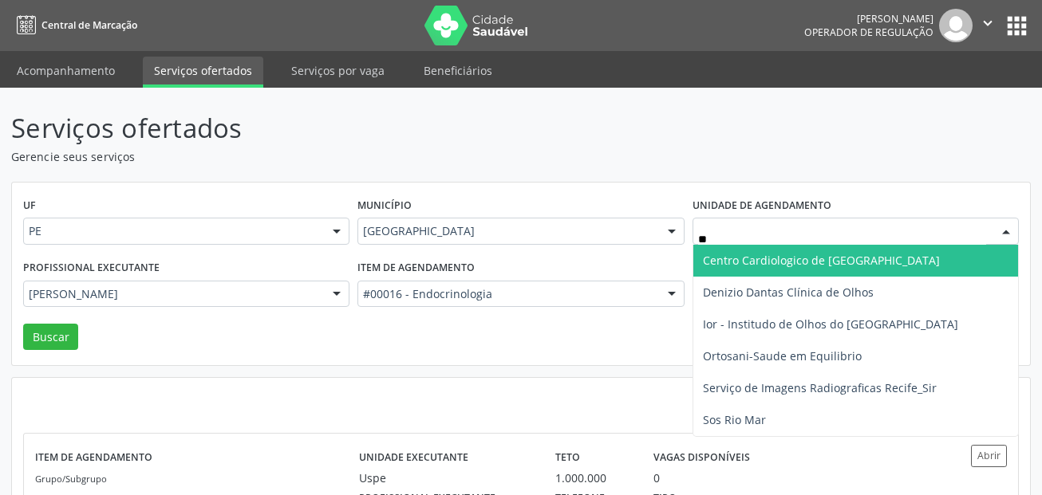
type input "***"
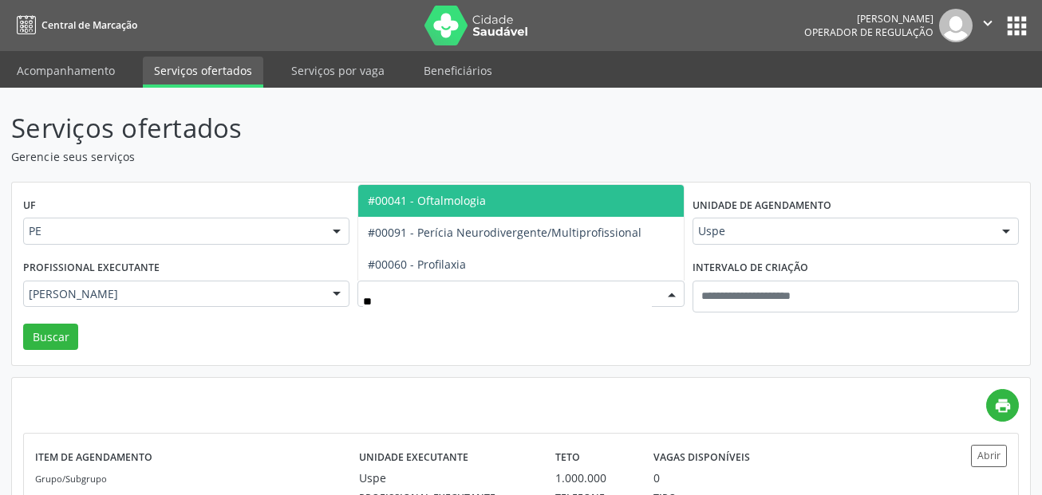
type input "***"
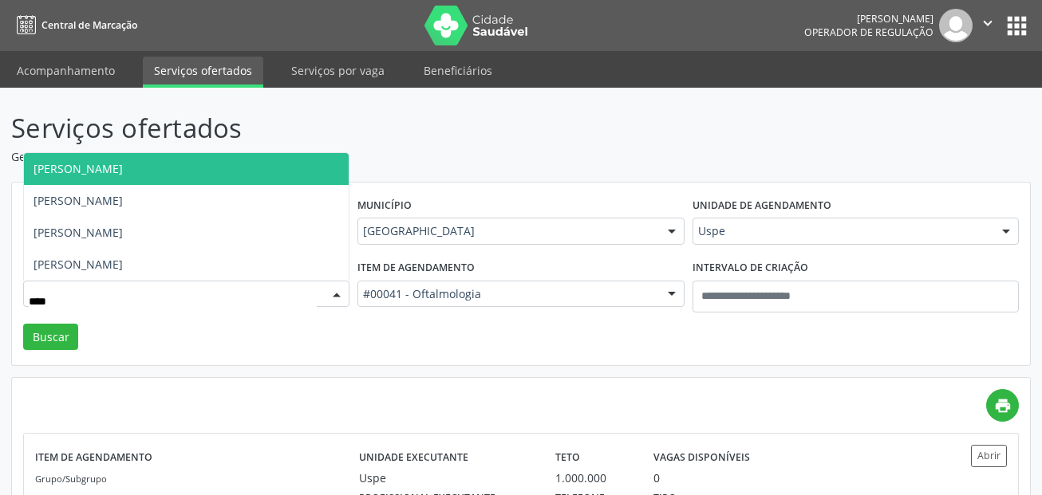
type input "*****"
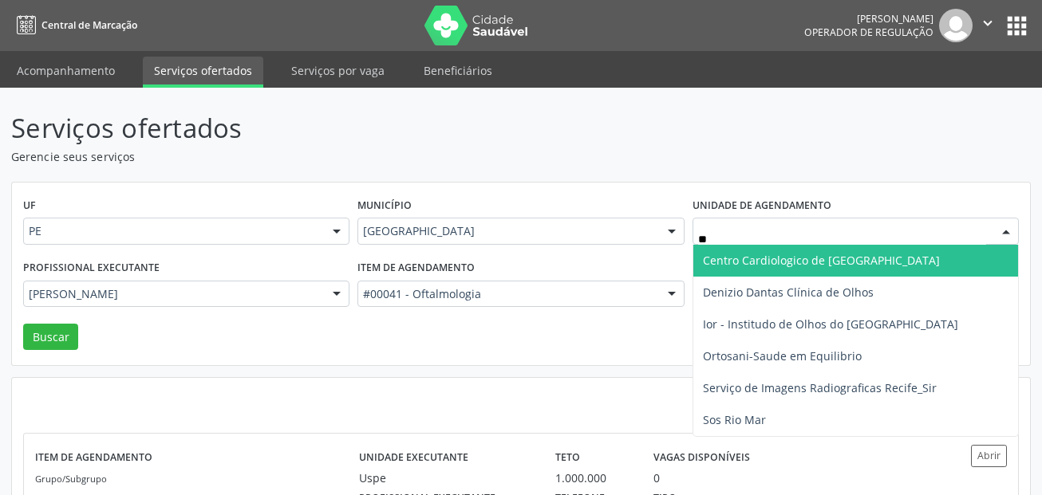
type input "***"
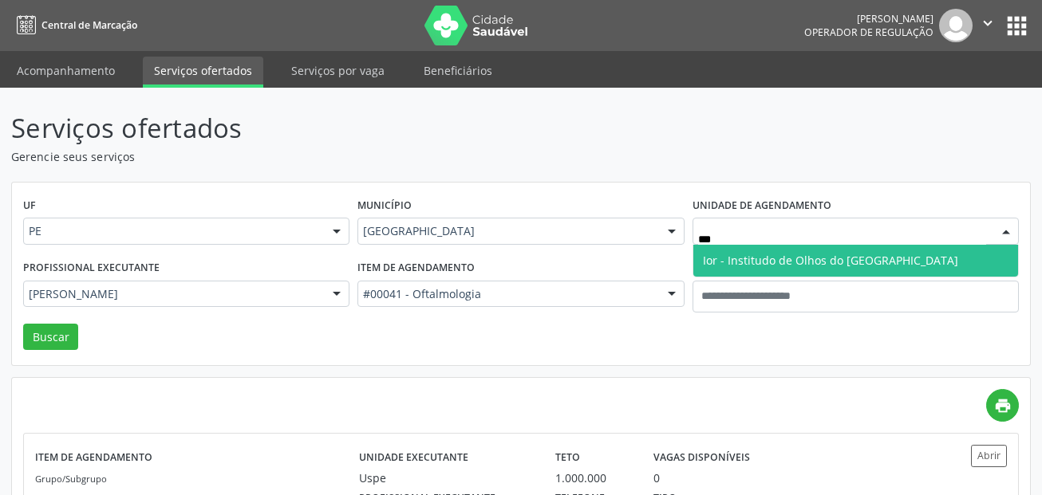
click at [741, 265] on span "Ior - Institudo de Olhos do [GEOGRAPHIC_DATA]" at bounding box center [830, 260] width 255 height 15
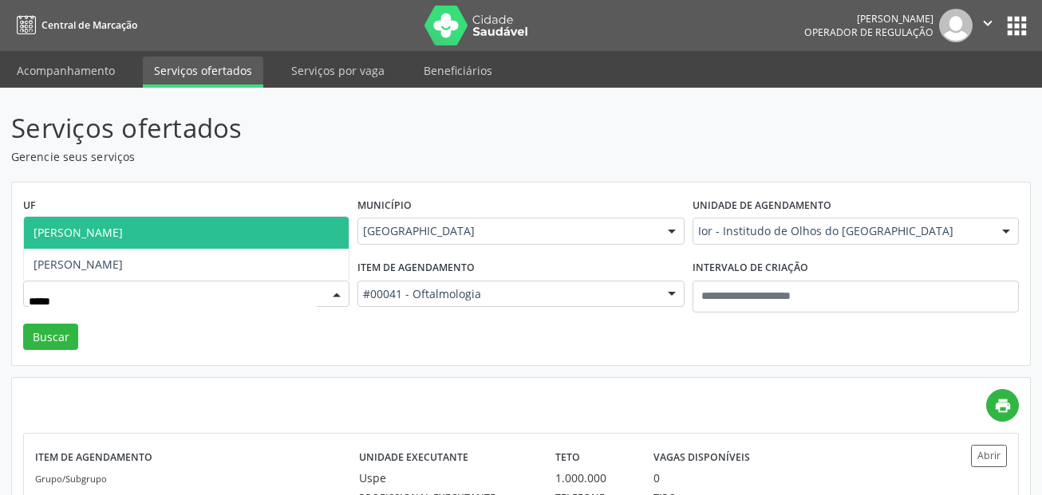
click at [175, 246] on span "Marcela Valenca" at bounding box center [186, 233] width 325 height 32
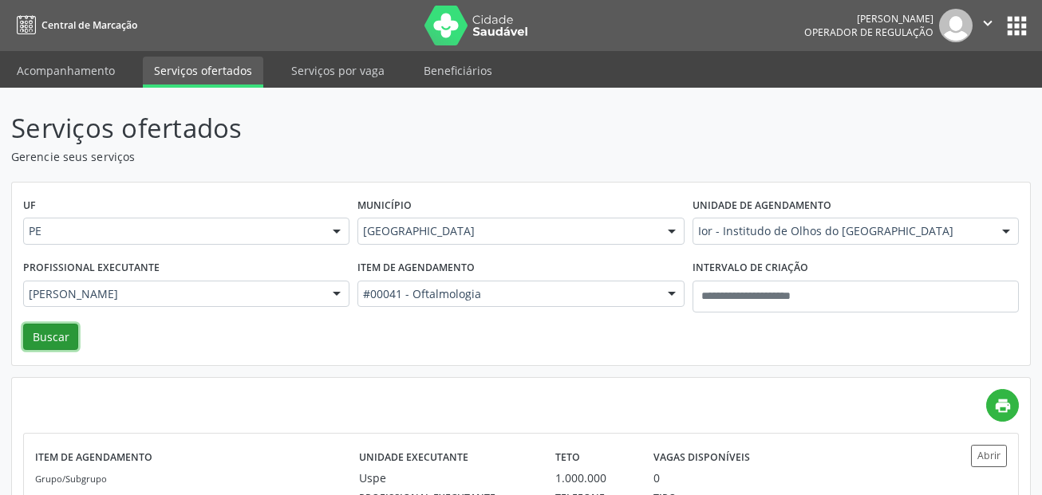
drag, startPoint x: 35, startPoint y: 332, endPoint x: 79, endPoint y: 321, distance: 45.3
click at [36, 332] on button "Buscar" at bounding box center [50, 337] width 55 height 27
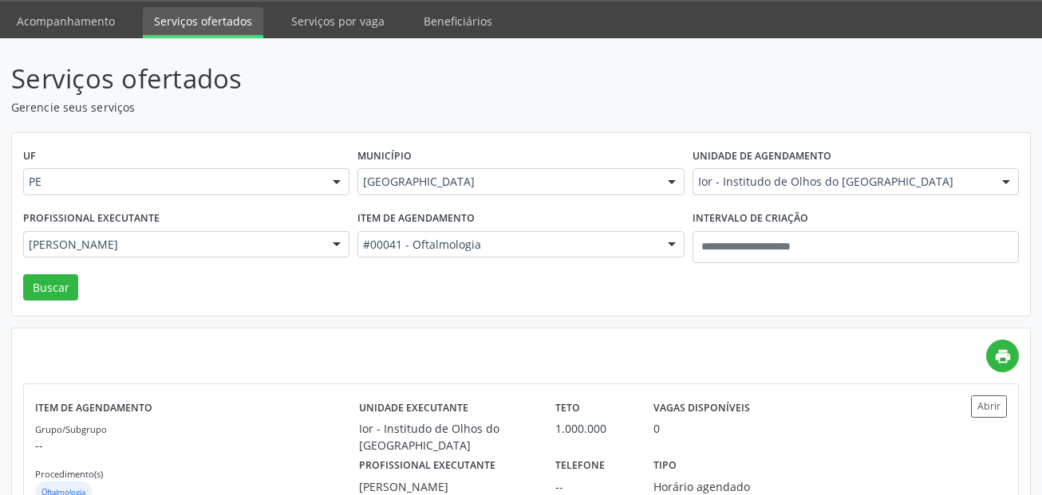
scroll to position [106, 0]
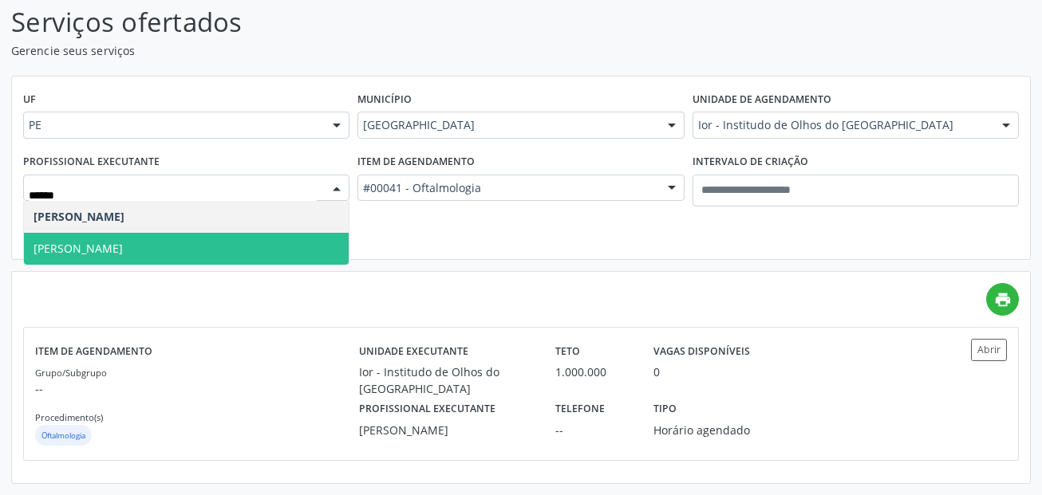
type input "*******"
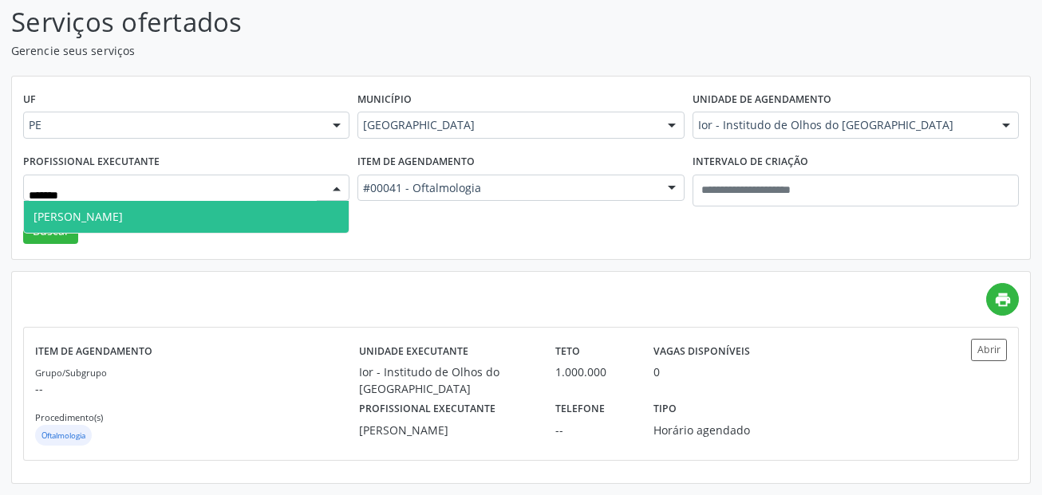
click at [249, 212] on span "[PERSON_NAME]" at bounding box center [186, 217] width 325 height 32
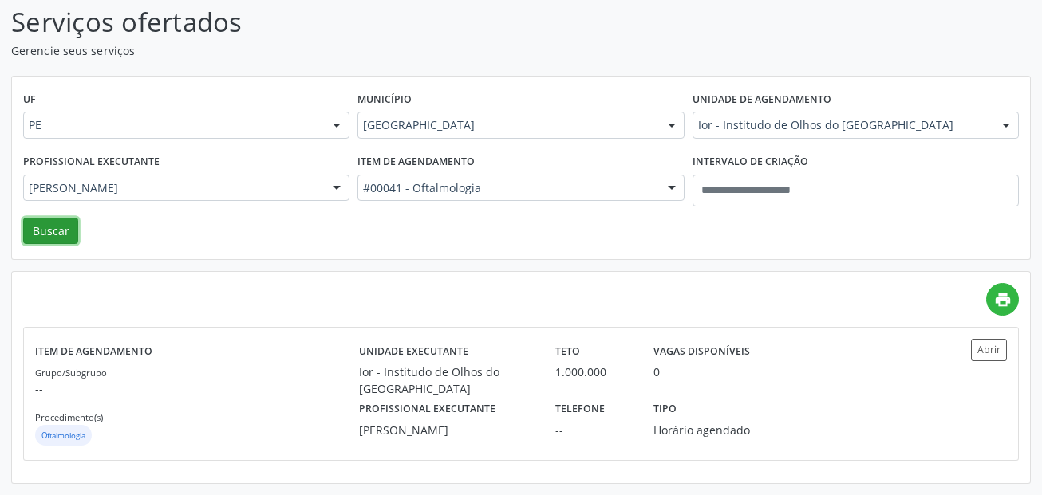
drag, startPoint x: 58, startPoint y: 229, endPoint x: 42, endPoint y: 217, distance: 19.9
click at [57, 229] on button "Buscar" at bounding box center [50, 231] width 55 height 27
click at [996, 348] on button "Abrir" at bounding box center [989, 350] width 36 height 22
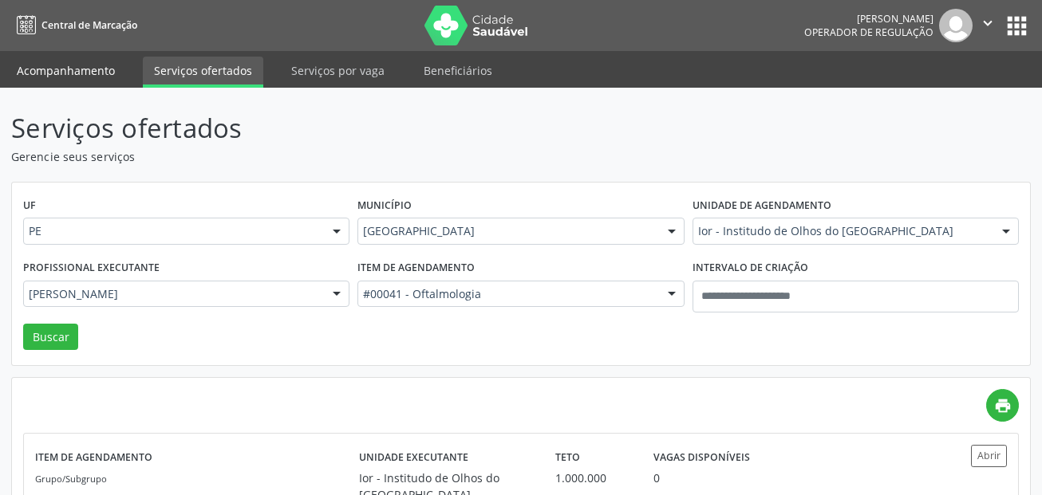
click at [73, 72] on link "Acompanhamento" at bounding box center [66, 71] width 120 height 28
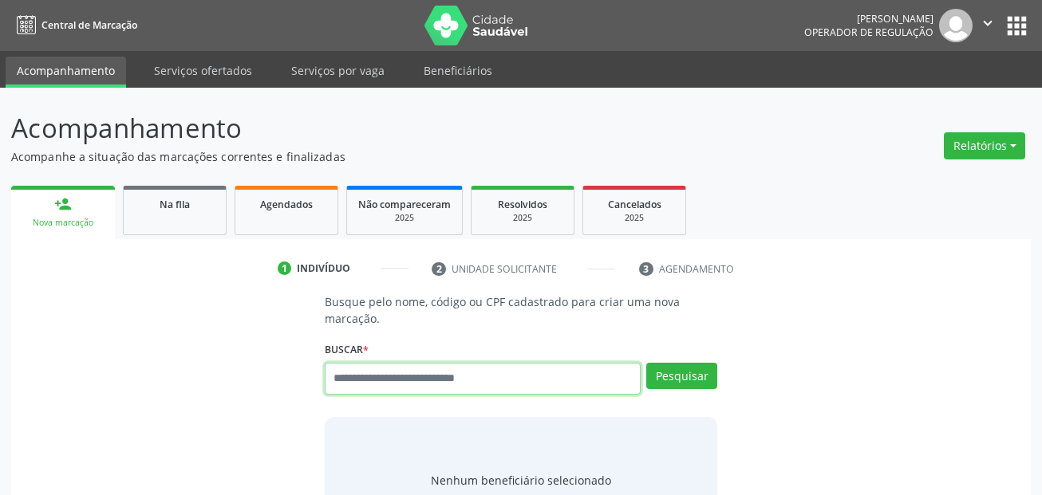
click at [473, 379] on input "text" at bounding box center [483, 379] width 317 height 32
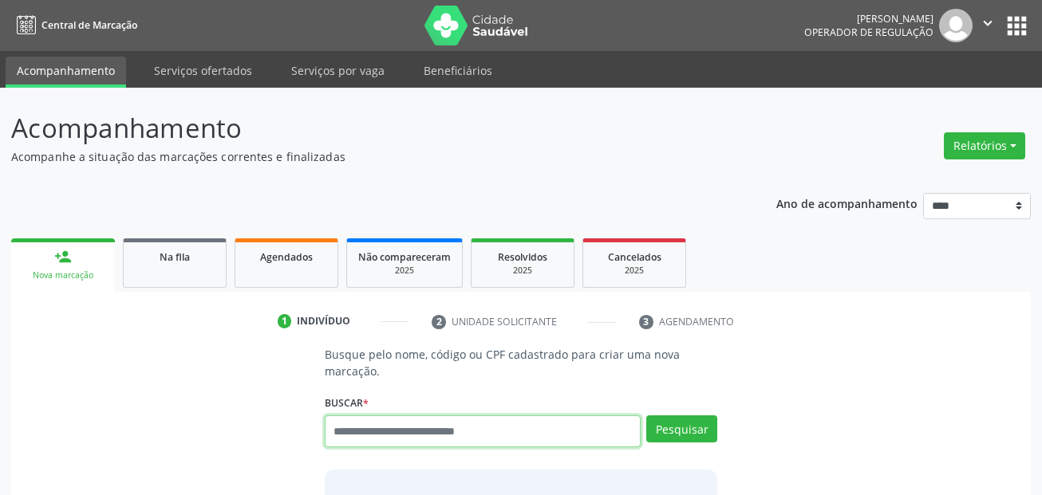
paste input "**********"
type input "**********"
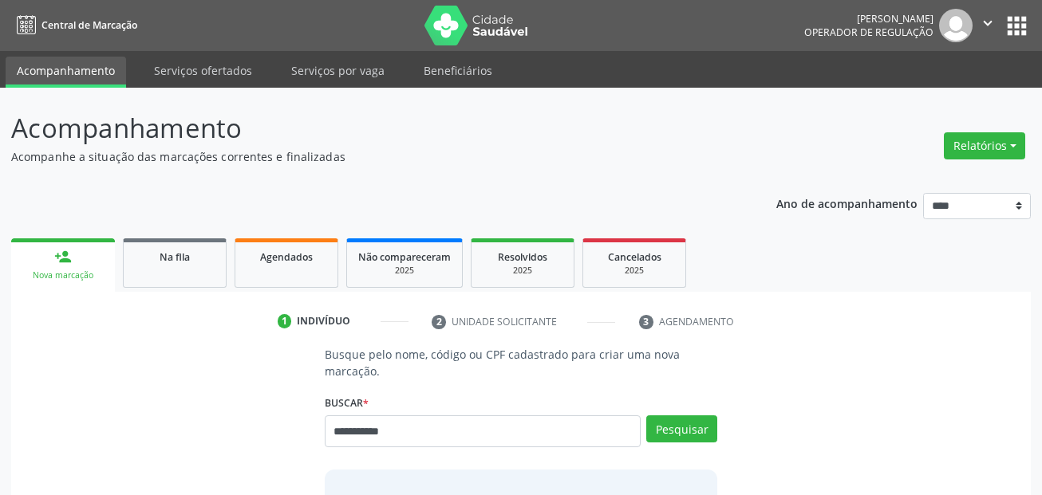
click at [687, 414] on div "**********" at bounding box center [521, 425] width 393 height 68
click at [684, 430] on button "Pesquisar" at bounding box center [681, 429] width 71 height 27
type input "**********"
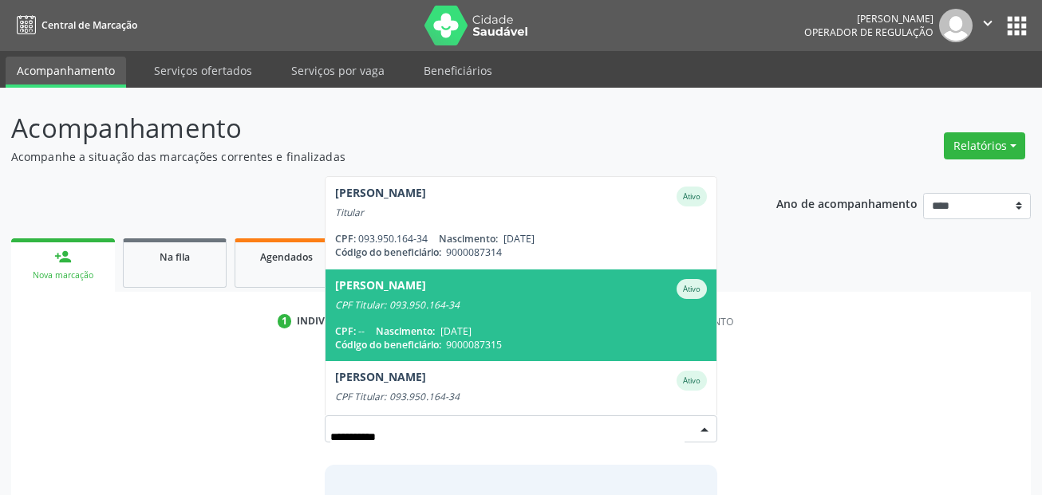
click at [541, 313] on span "Maria Margarida Bezerra de Oliveira Ativo CPF Titular: 093.950.164-34 CPF: -- N…" at bounding box center [521, 316] width 392 height 92
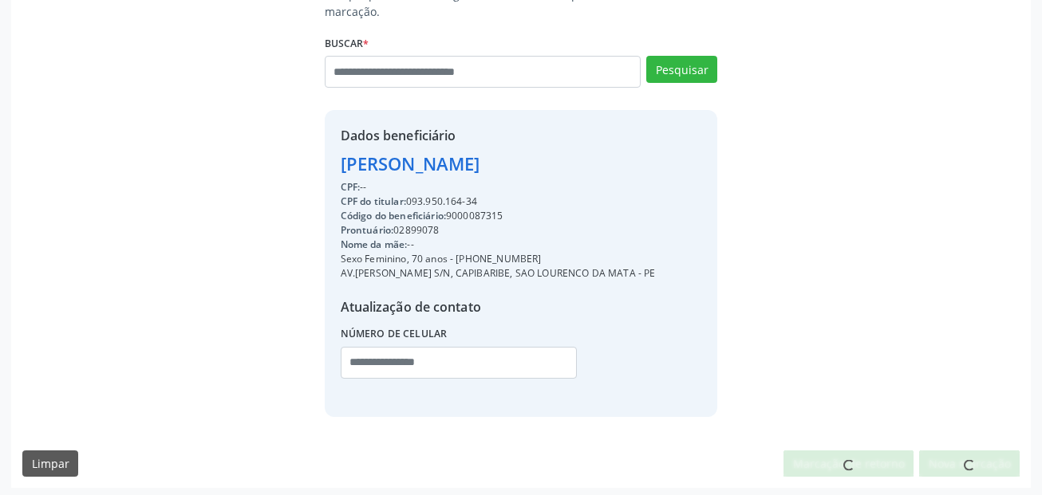
scroll to position [364, 0]
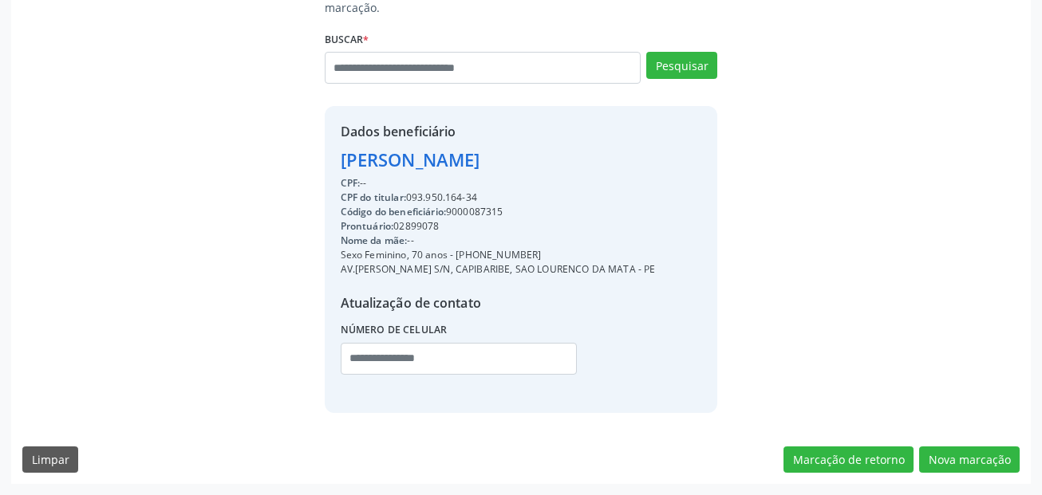
click at [479, 210] on div "Código do beneficiário: 9000087315" at bounding box center [498, 212] width 315 height 14
copy div "9000087315"
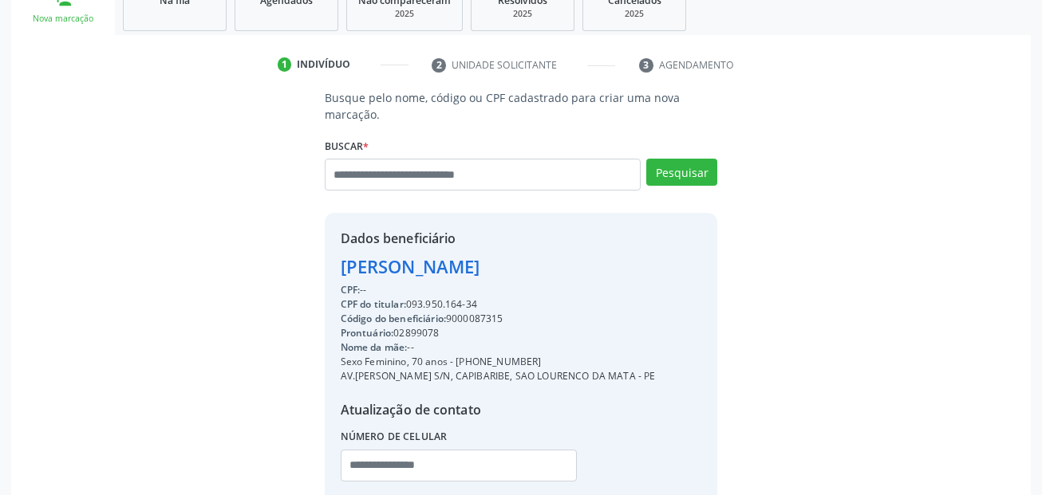
scroll to position [0, 0]
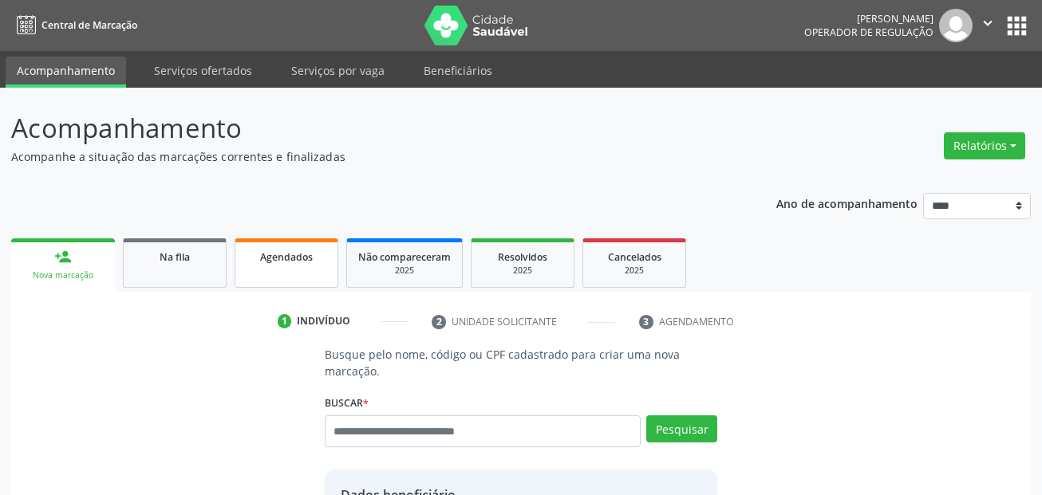
click at [301, 251] on span "Agendados" at bounding box center [286, 257] width 53 height 14
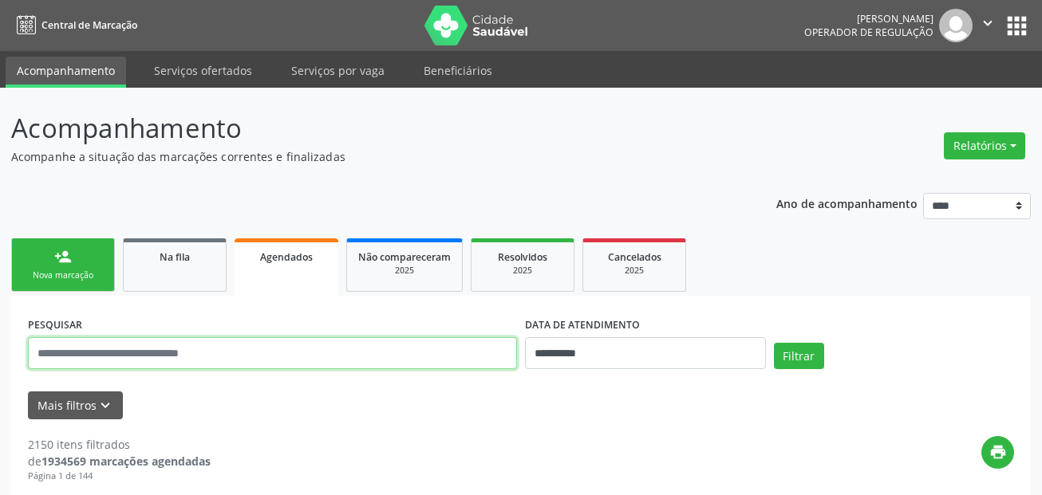
click at [282, 364] on input "text" at bounding box center [272, 353] width 489 height 32
paste input "**********"
type input "**********"
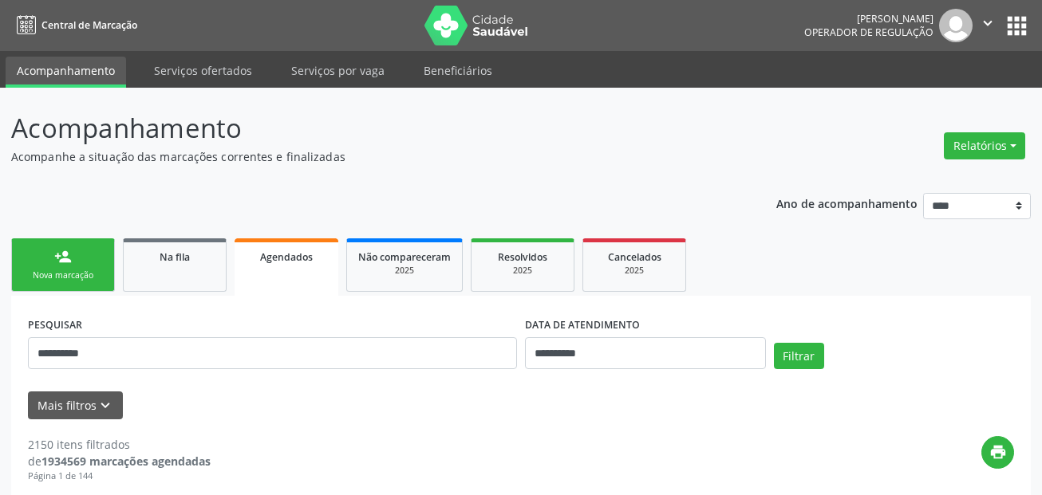
click at [654, 373] on div "**********" at bounding box center [645, 347] width 249 height 68
click at [652, 357] on input "**********" at bounding box center [645, 353] width 241 height 32
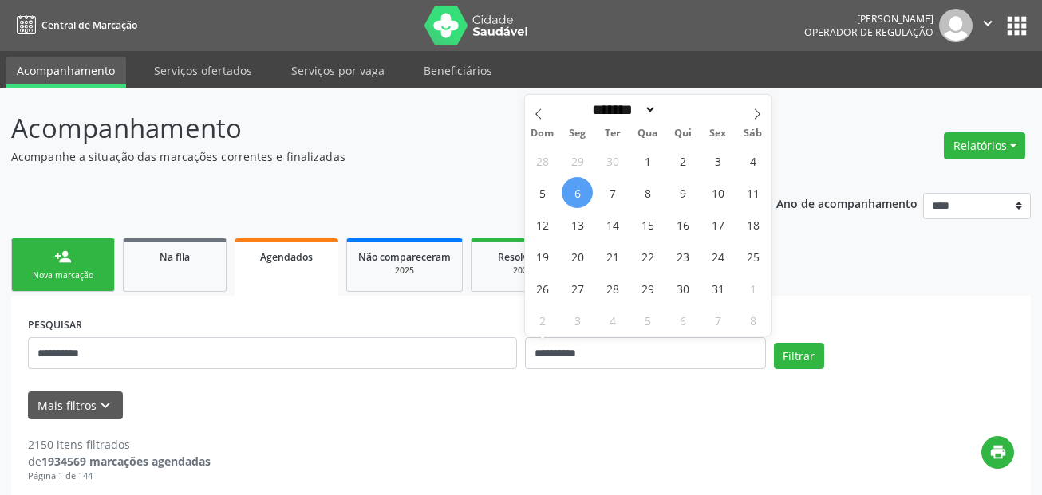
click at [578, 189] on span "6" at bounding box center [577, 192] width 31 height 31
type input "**********"
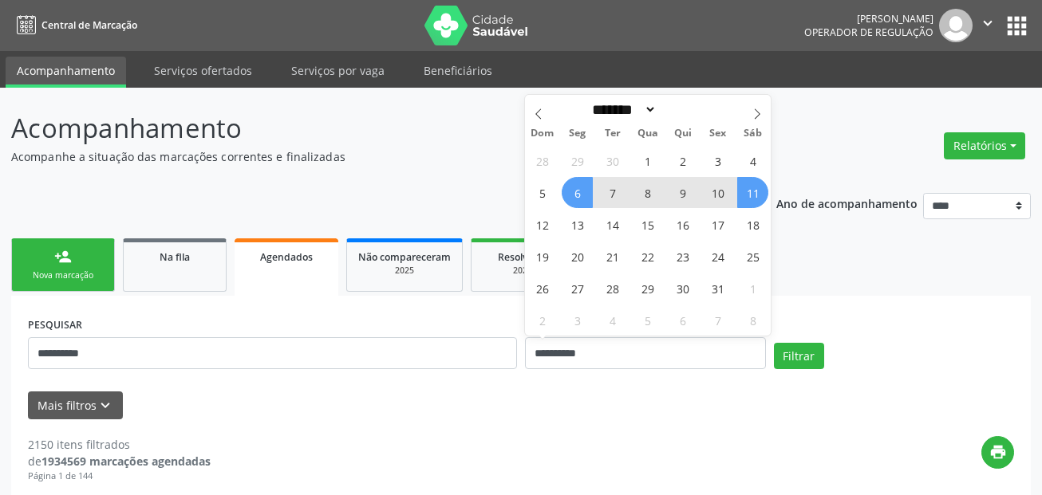
click at [750, 193] on span "11" at bounding box center [752, 192] width 31 height 31
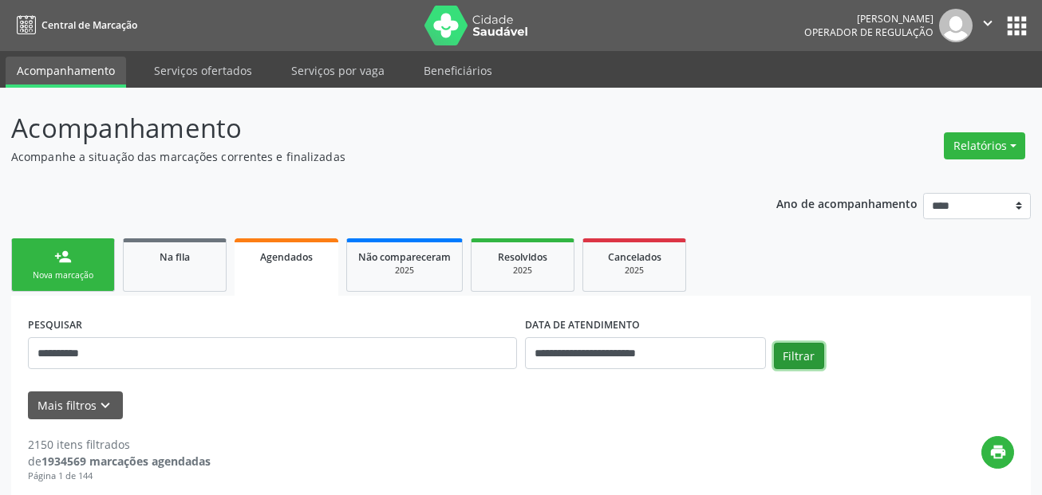
click at [789, 360] on button "Filtrar" at bounding box center [799, 356] width 50 height 27
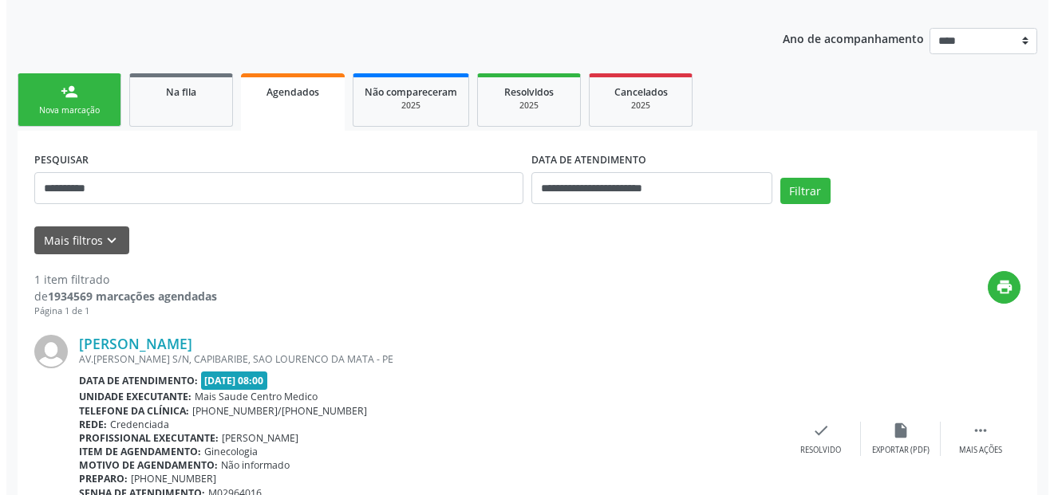
scroll to position [258, 0]
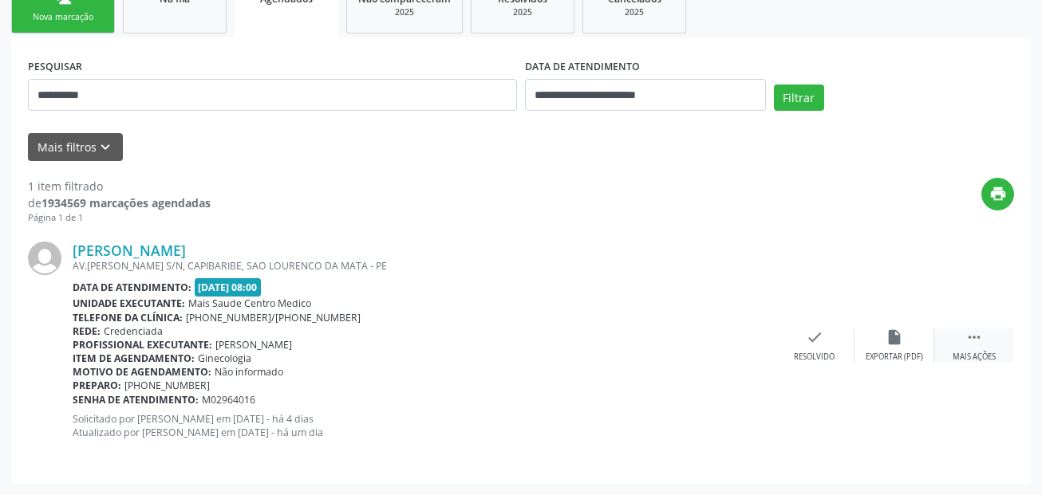
click at [980, 347] on div " Mais ações" at bounding box center [974, 346] width 80 height 34
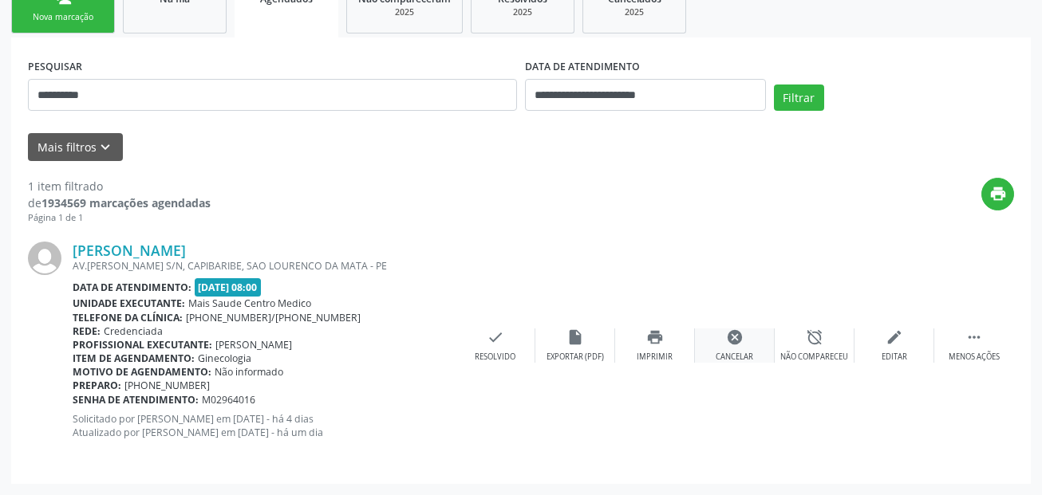
click at [745, 346] on div "cancel Cancelar" at bounding box center [735, 346] width 80 height 34
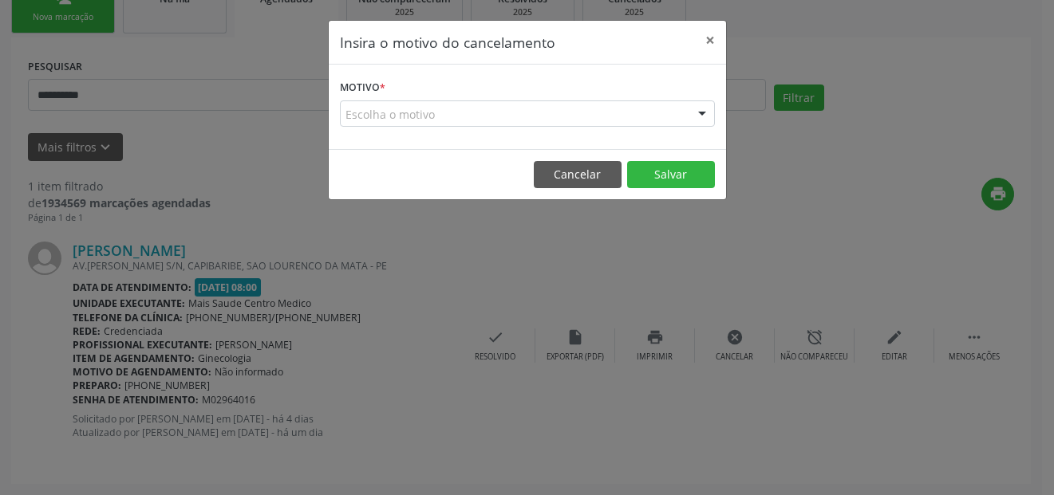
drag, startPoint x: 484, startPoint y: 114, endPoint x: 481, endPoint y: 125, distance: 11.6
click at [485, 111] on div "Escolha o motivo" at bounding box center [527, 114] width 375 height 27
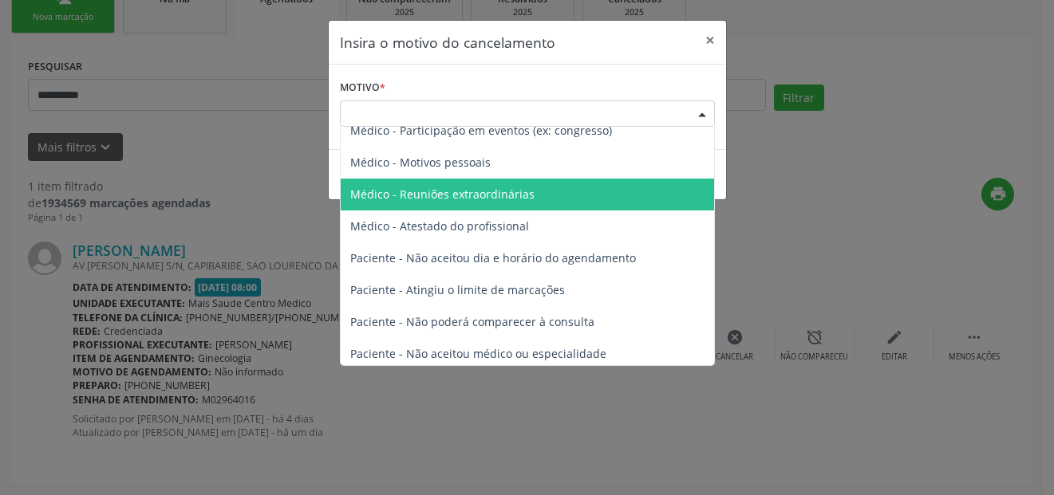
scroll to position [81, 0]
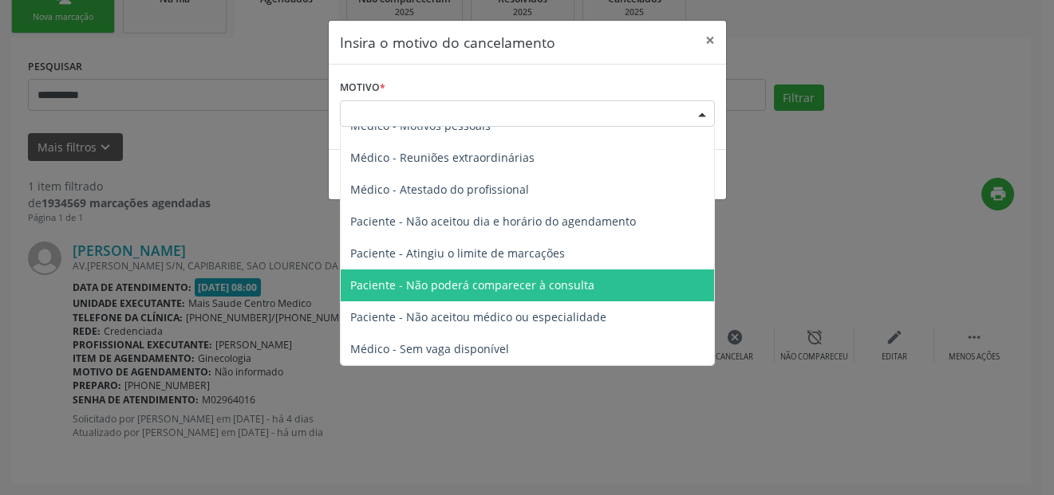
click at [527, 291] on span "Paciente - Não poderá comparecer à consulta" at bounding box center [472, 285] width 244 height 15
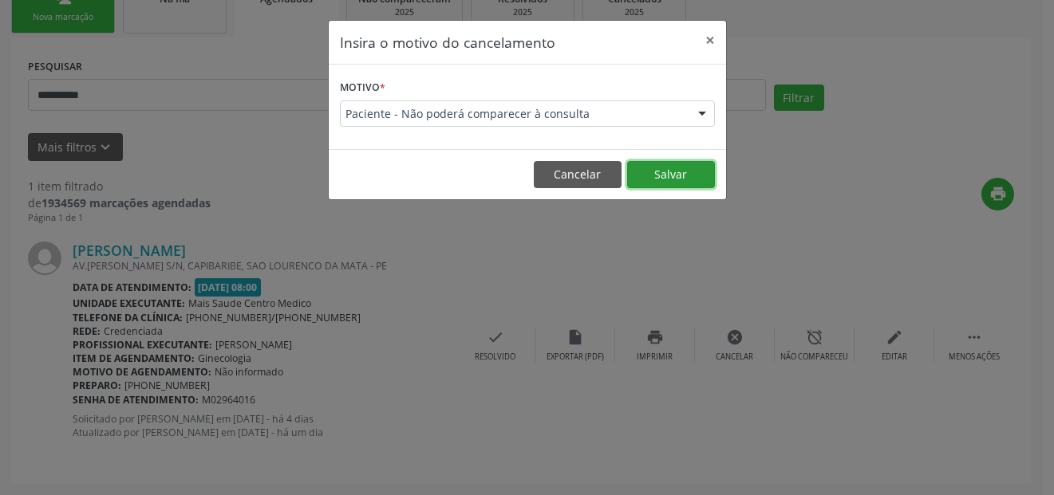
click at [674, 179] on button "Salvar" at bounding box center [671, 174] width 88 height 27
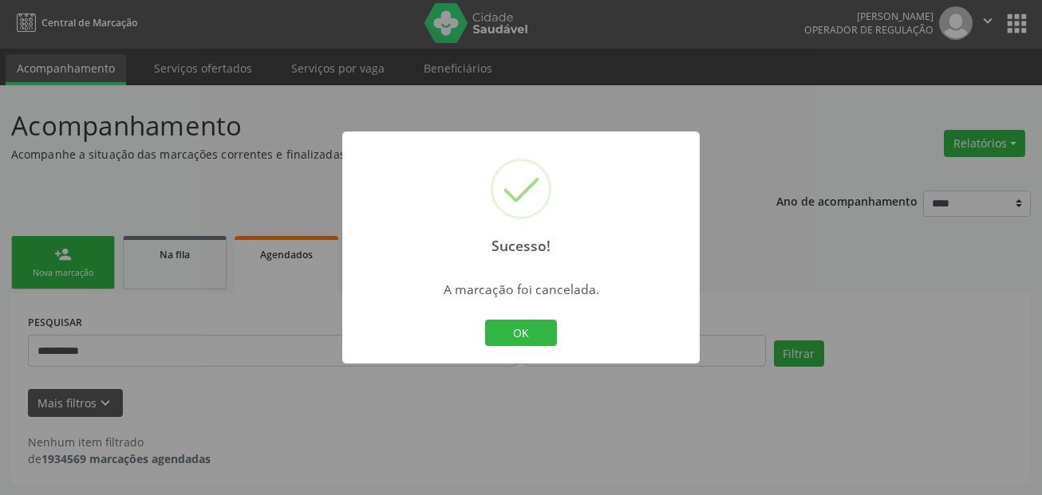
scroll to position [2, 0]
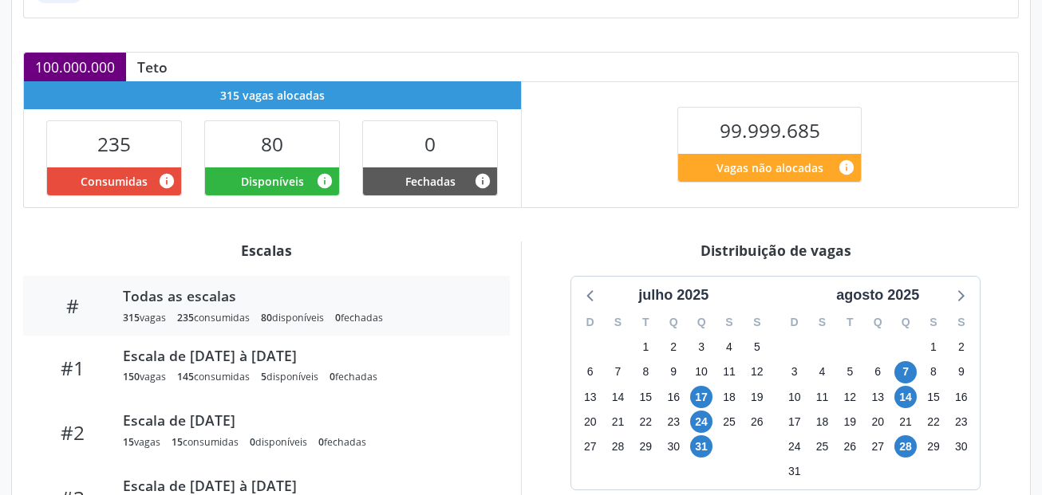
scroll to position [432, 0]
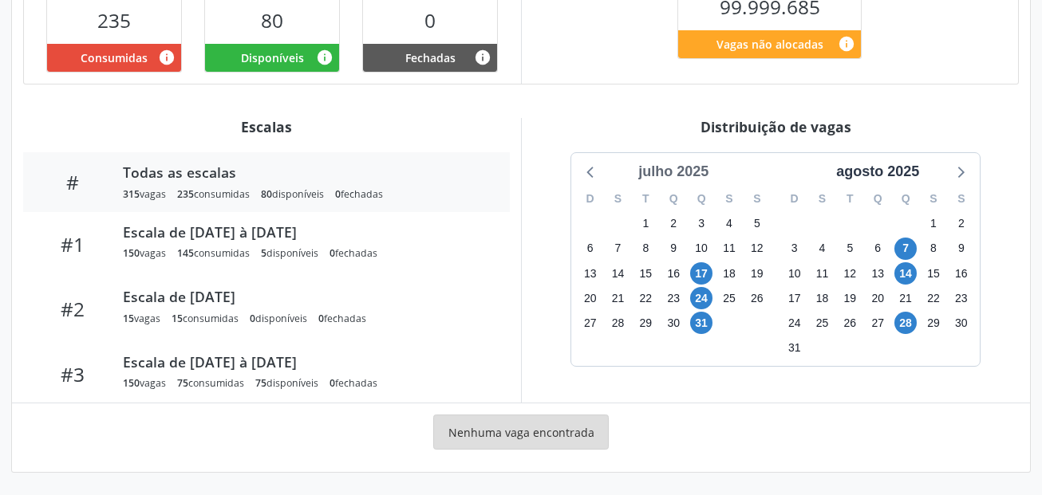
click at [700, 171] on div "julho 2025" at bounding box center [673, 172] width 83 height 22
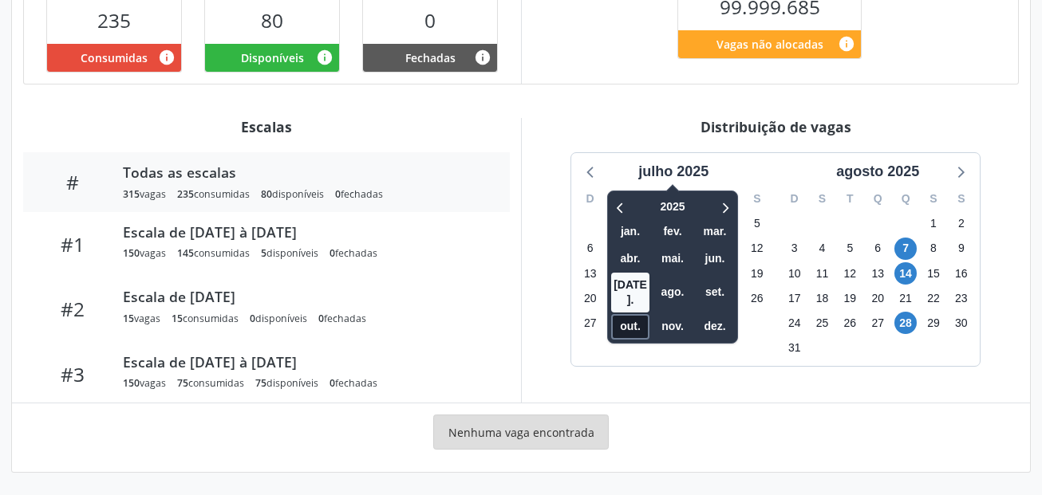
click at [629, 316] on span "out." at bounding box center [630, 326] width 38 height 25
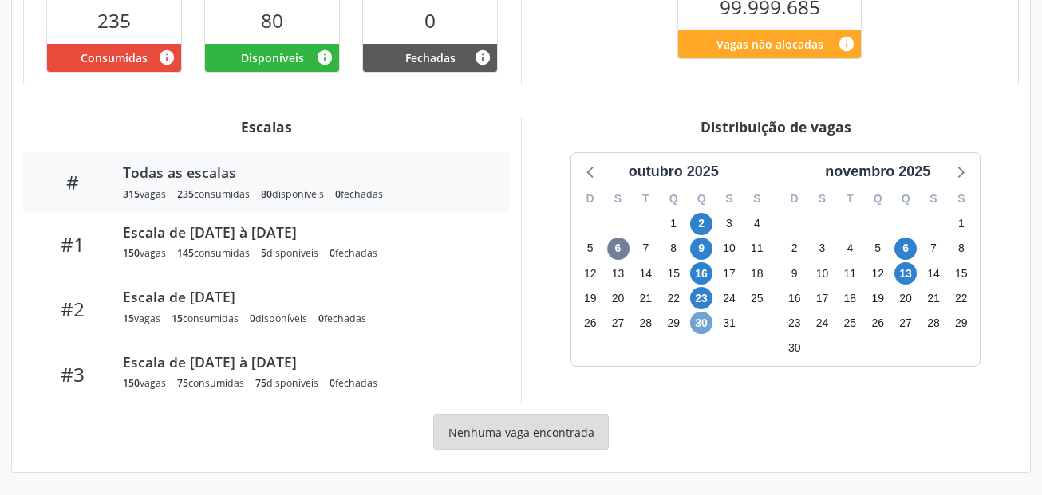
click at [702, 321] on span "30" at bounding box center [701, 323] width 22 height 22
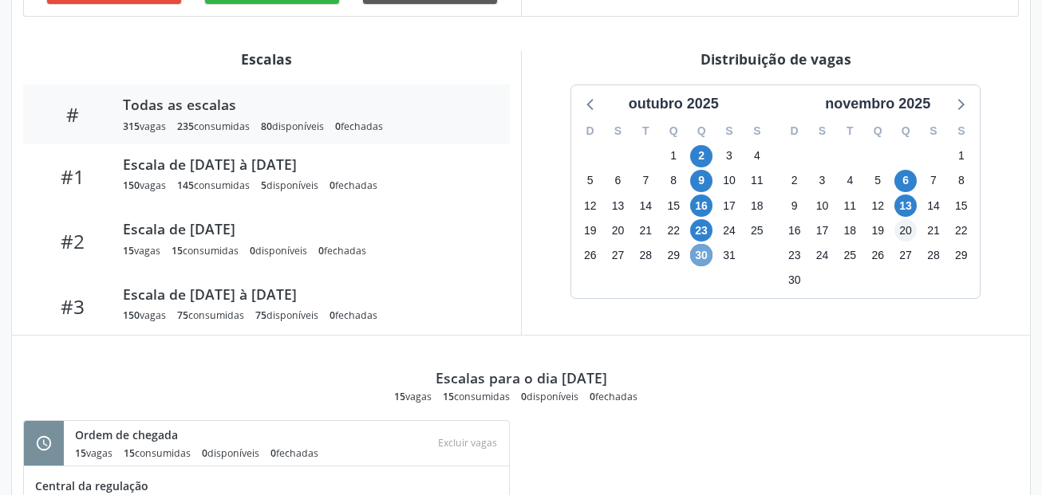
scroll to position [512, 0]
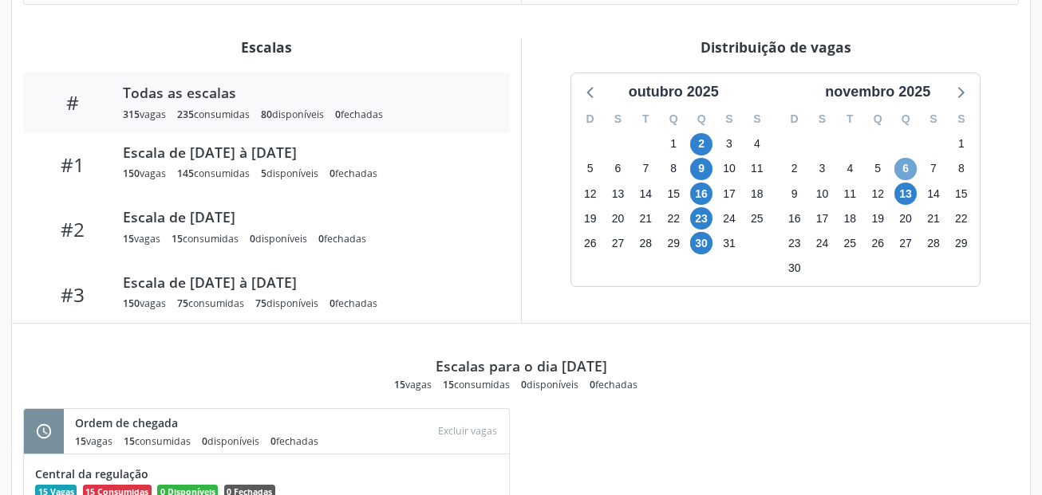
click at [908, 164] on span "6" at bounding box center [905, 169] width 22 height 22
click at [907, 188] on span "13" at bounding box center [905, 194] width 22 height 22
click at [907, 163] on span "6" at bounding box center [905, 169] width 22 height 22
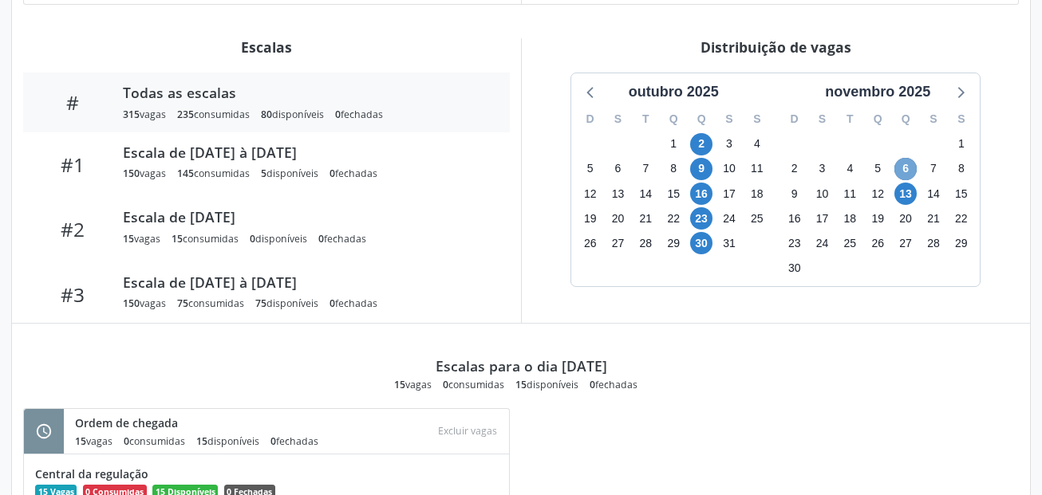
click at [907, 163] on span "6" at bounding box center [905, 169] width 22 height 22
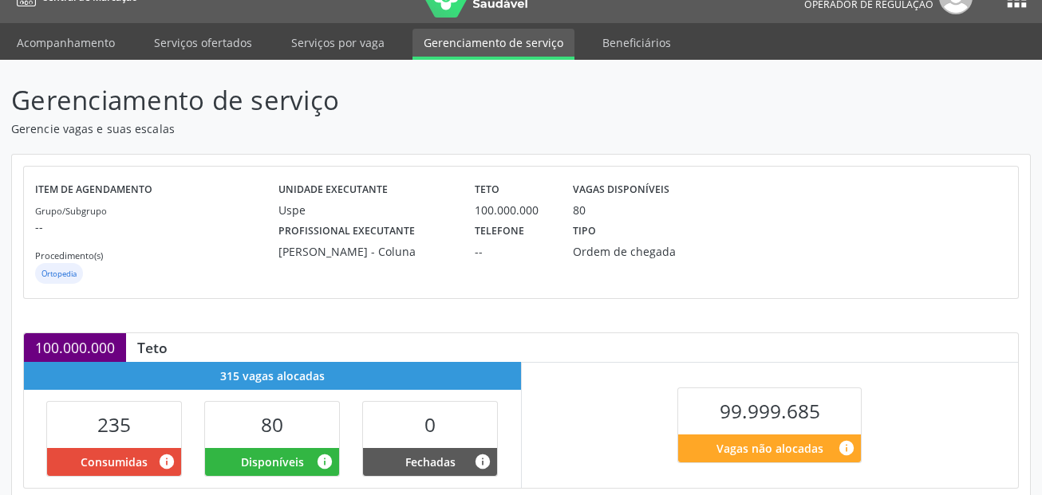
scroll to position [0, 0]
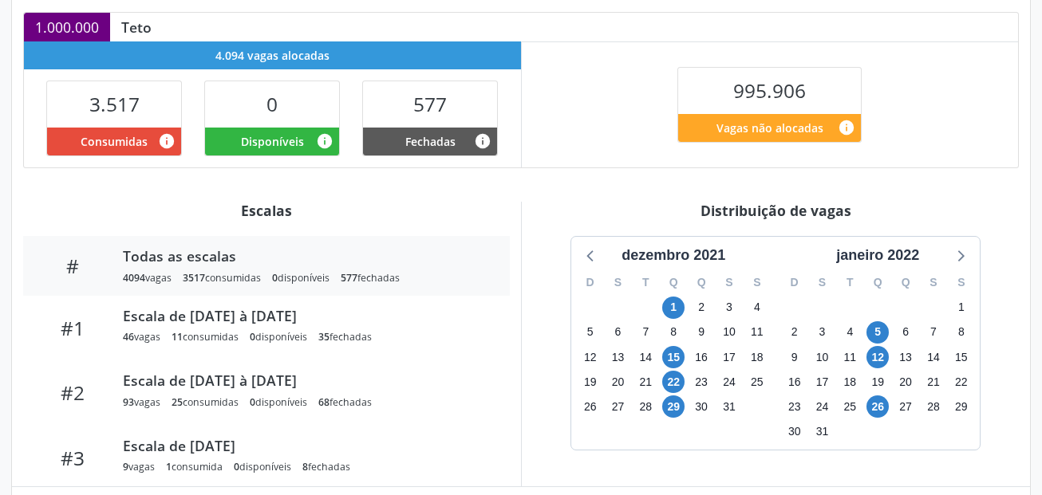
scroll to position [432, 0]
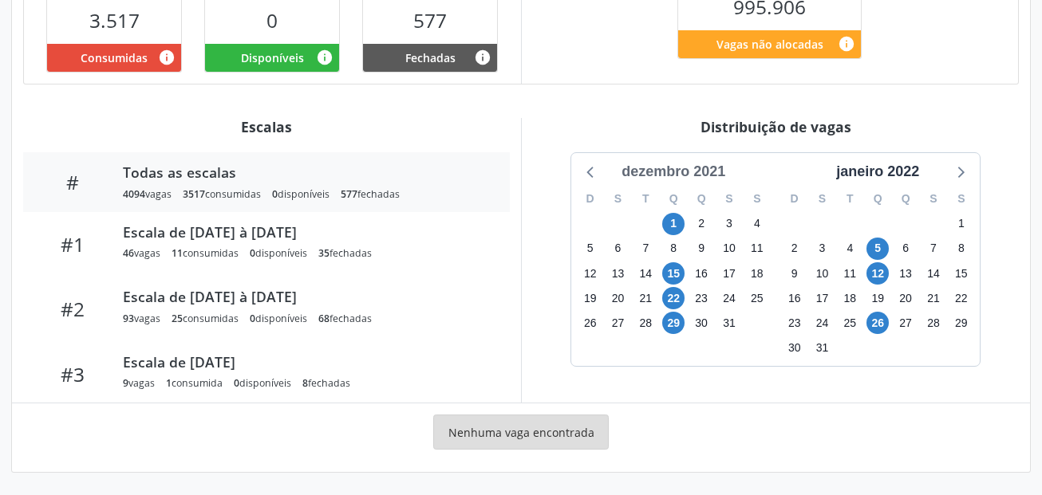
click at [714, 168] on div "dezembro 2021" at bounding box center [673, 172] width 116 height 22
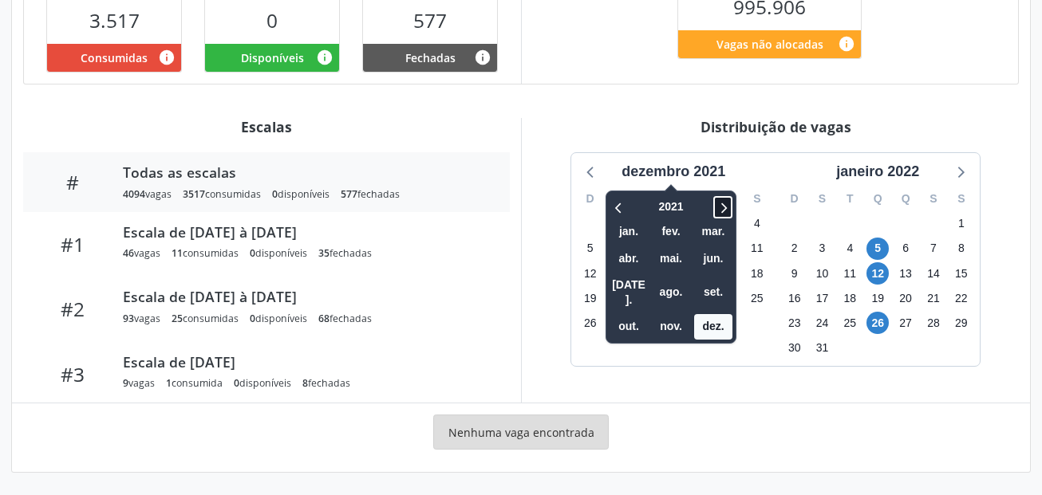
click at [729, 206] on icon at bounding box center [723, 207] width 16 height 19
click at [630, 317] on span "out." at bounding box center [628, 326] width 38 height 25
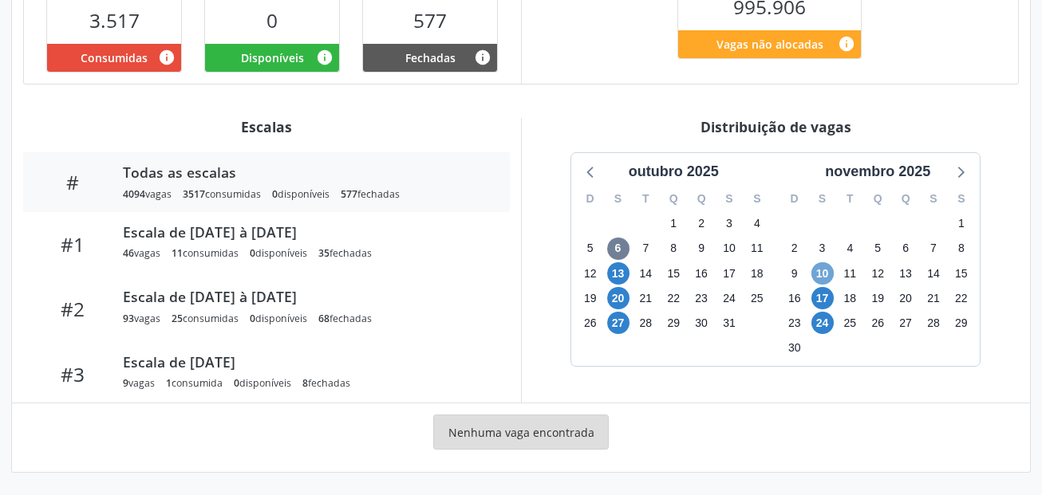
click at [826, 271] on span "10" at bounding box center [822, 273] width 22 height 22
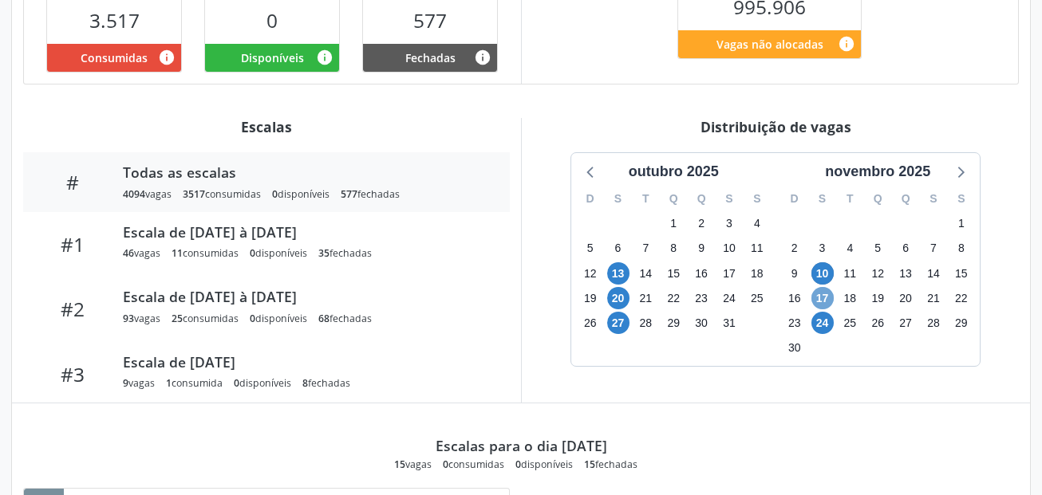
click at [822, 299] on span "17" at bounding box center [822, 298] width 22 height 22
click at [828, 324] on span "24" at bounding box center [822, 323] width 22 height 22
click at [615, 327] on span "27" at bounding box center [618, 323] width 22 height 22
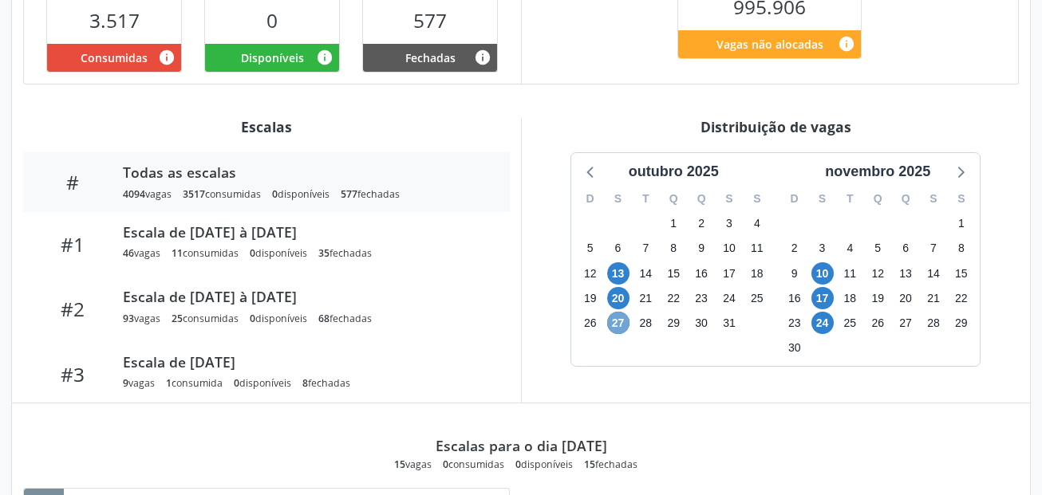
click at [615, 327] on span "27" at bounding box center [618, 323] width 22 height 22
click at [617, 300] on span "20" at bounding box center [618, 298] width 22 height 22
click at [617, 271] on span "13" at bounding box center [618, 273] width 22 height 22
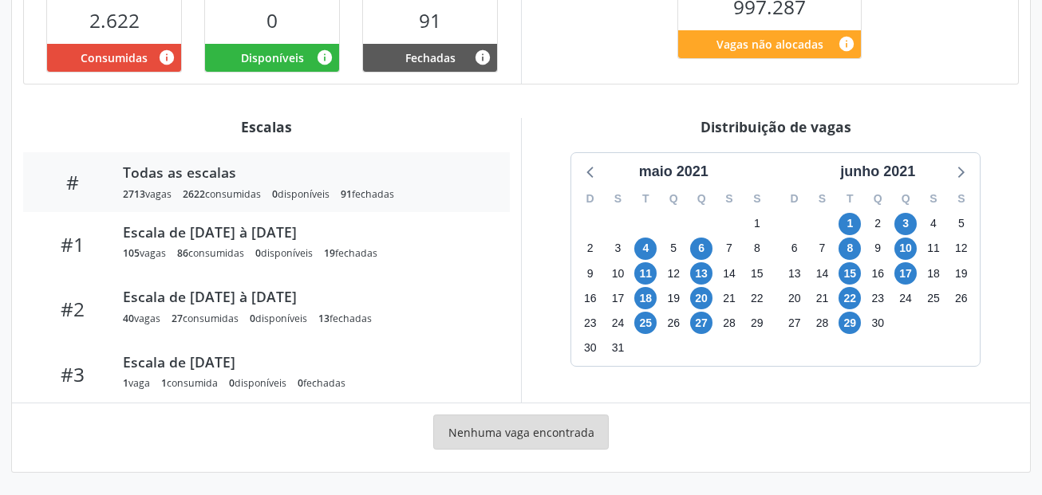
scroll to position [432, 0]
click at [693, 173] on div "maio 2021" at bounding box center [674, 172] width 82 height 22
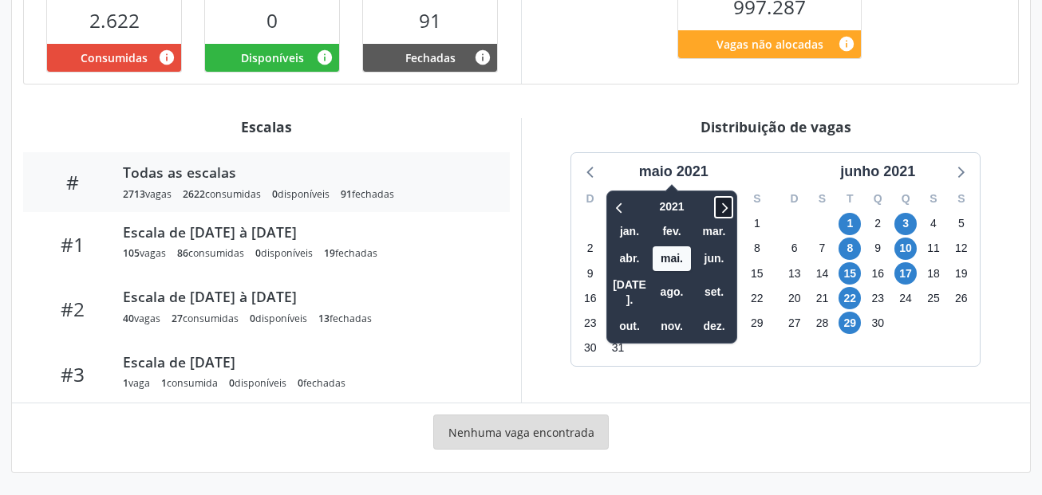
click at [723, 214] on icon at bounding box center [723, 207] width 16 height 19
click at [625, 314] on span "out." at bounding box center [629, 326] width 38 height 25
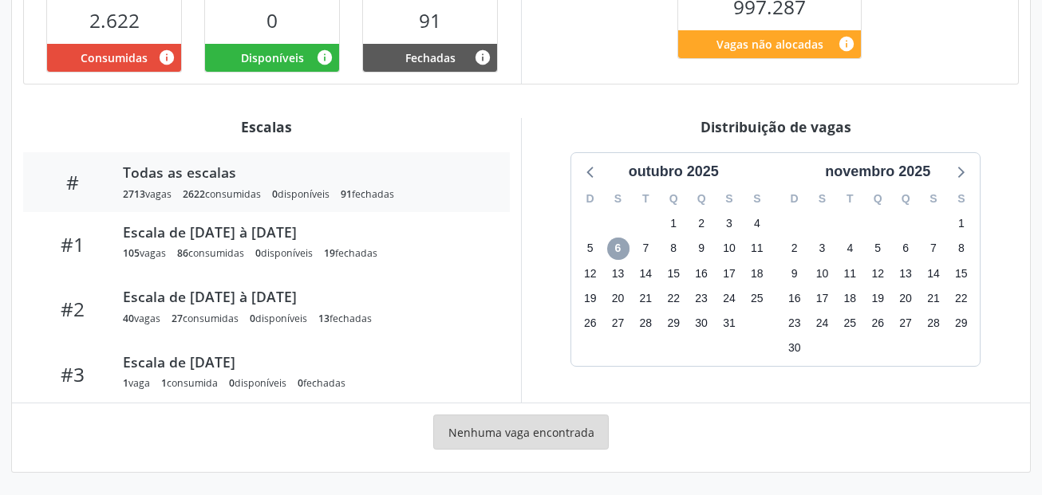
click at [625, 248] on span "6" at bounding box center [618, 249] width 22 height 22
click at [590, 175] on icon at bounding box center [590, 172] width 6 height 11
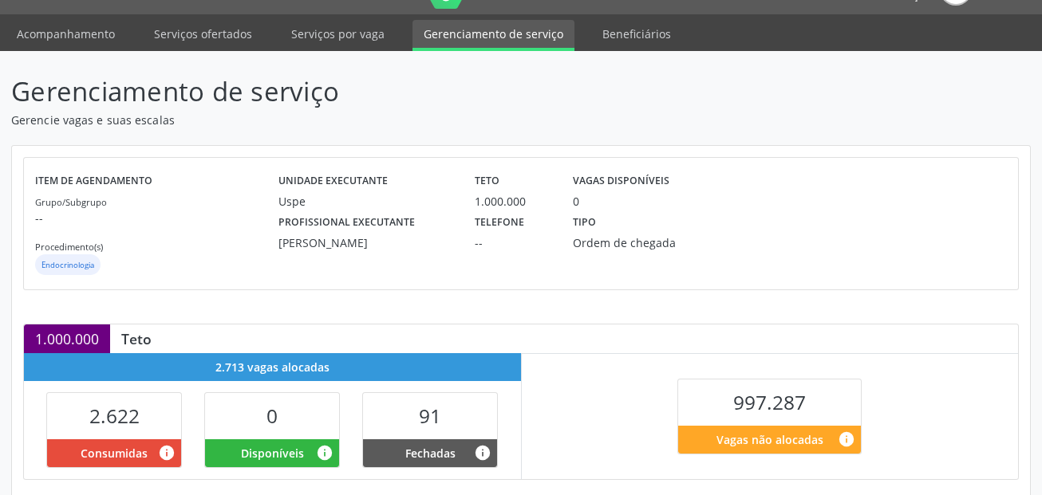
scroll to position [0, 0]
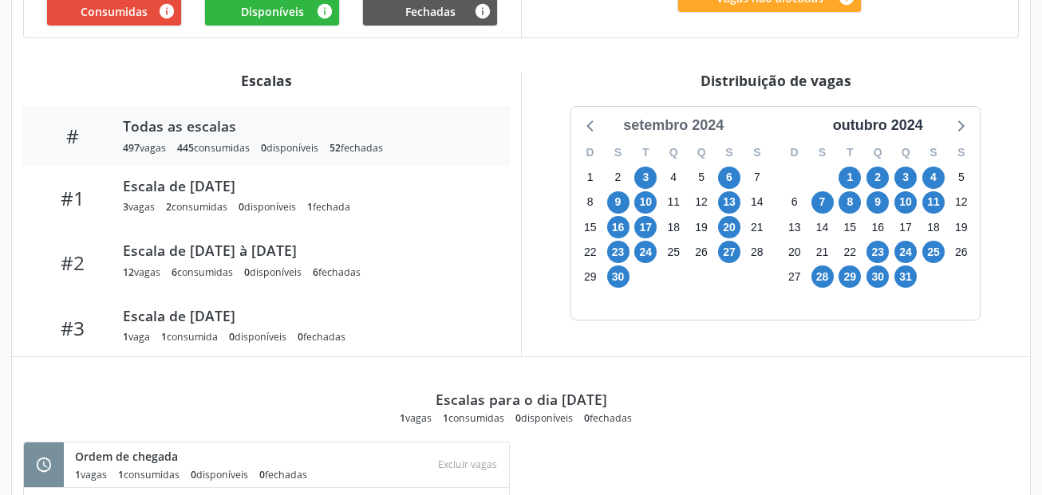
scroll to position [479, 0]
click at [702, 119] on div "setembro 2024" at bounding box center [673, 126] width 113 height 22
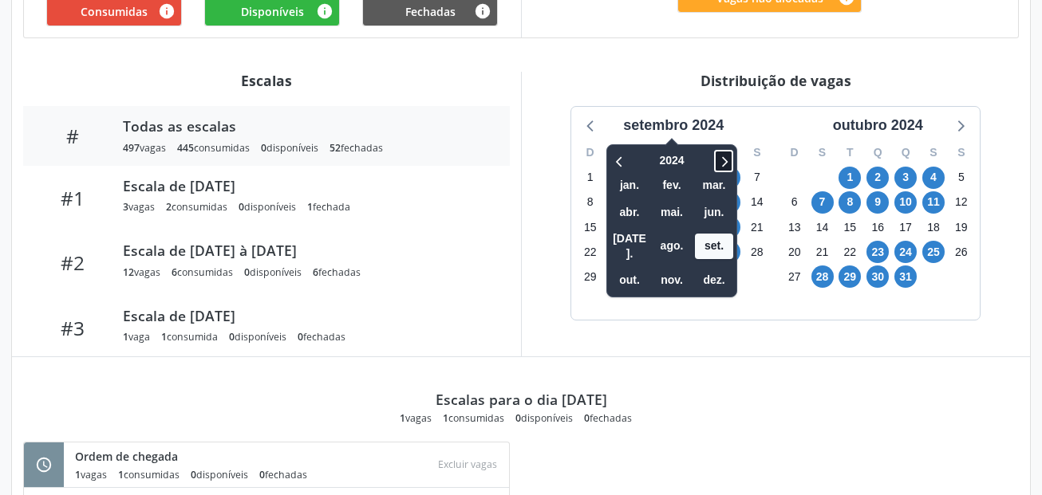
click at [733, 159] on span at bounding box center [723, 161] width 19 height 22
click at [636, 269] on span "out." at bounding box center [629, 280] width 38 height 25
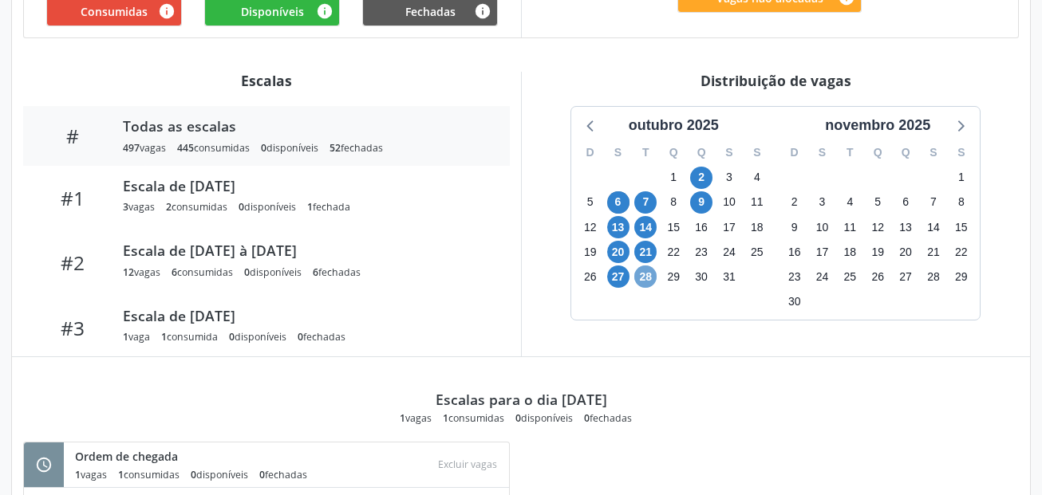
click at [652, 274] on span "28" at bounding box center [645, 277] width 22 height 22
click at [624, 282] on span "27" at bounding box center [618, 277] width 22 height 22
click at [644, 254] on span "21" at bounding box center [645, 252] width 22 height 22
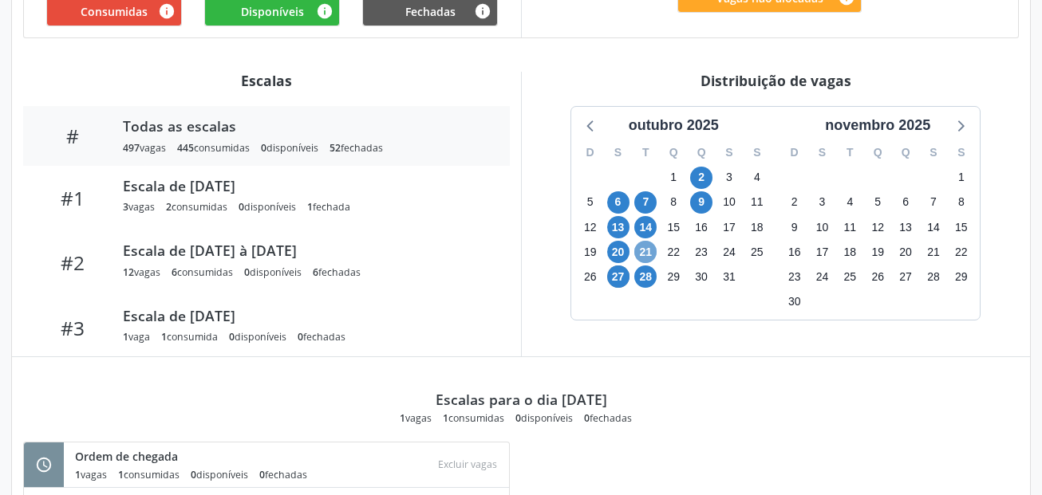
click at [644, 254] on span "21" at bounding box center [645, 252] width 22 height 22
